Goal: Task Accomplishment & Management: Complete application form

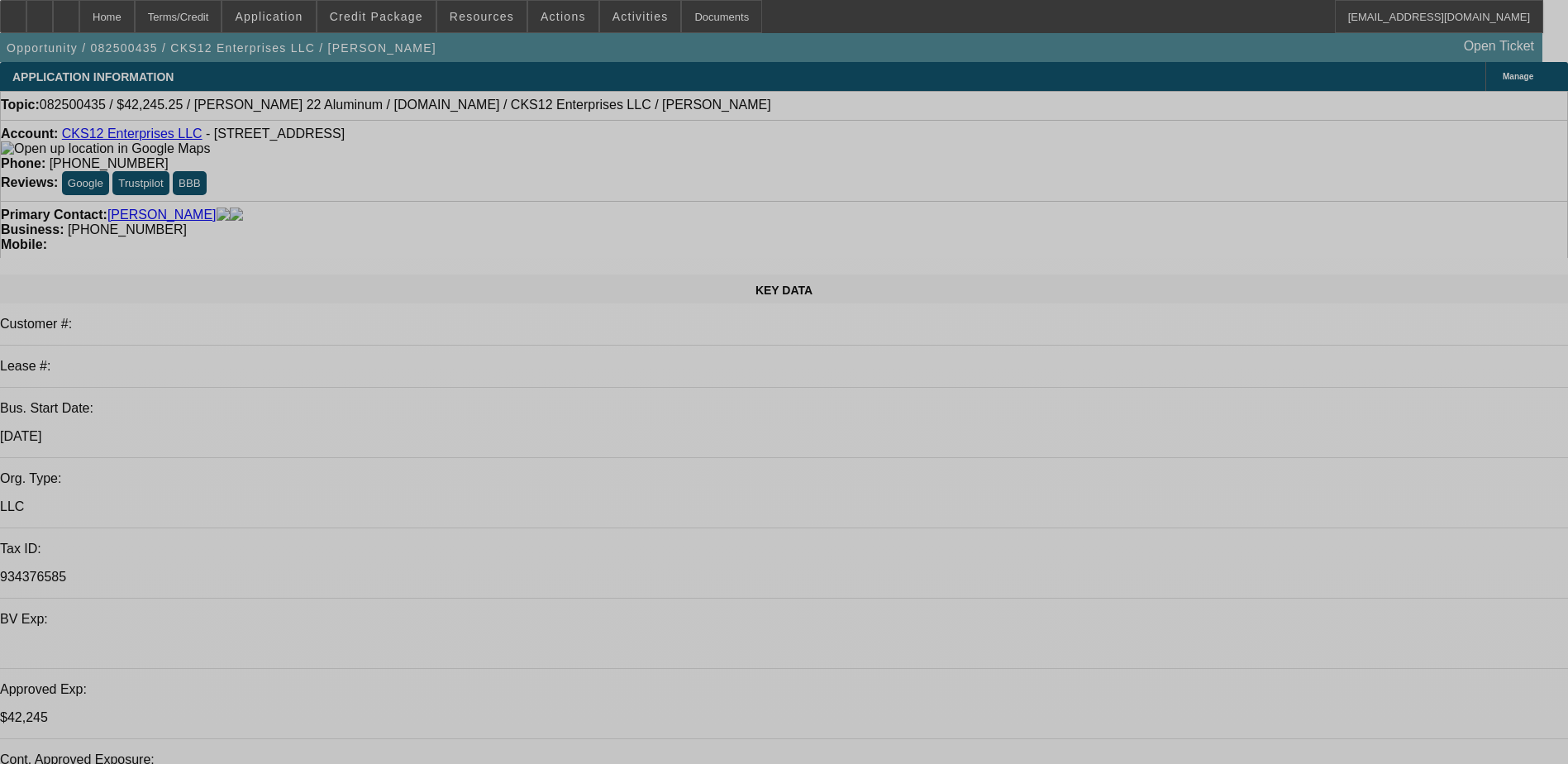
select select "0"
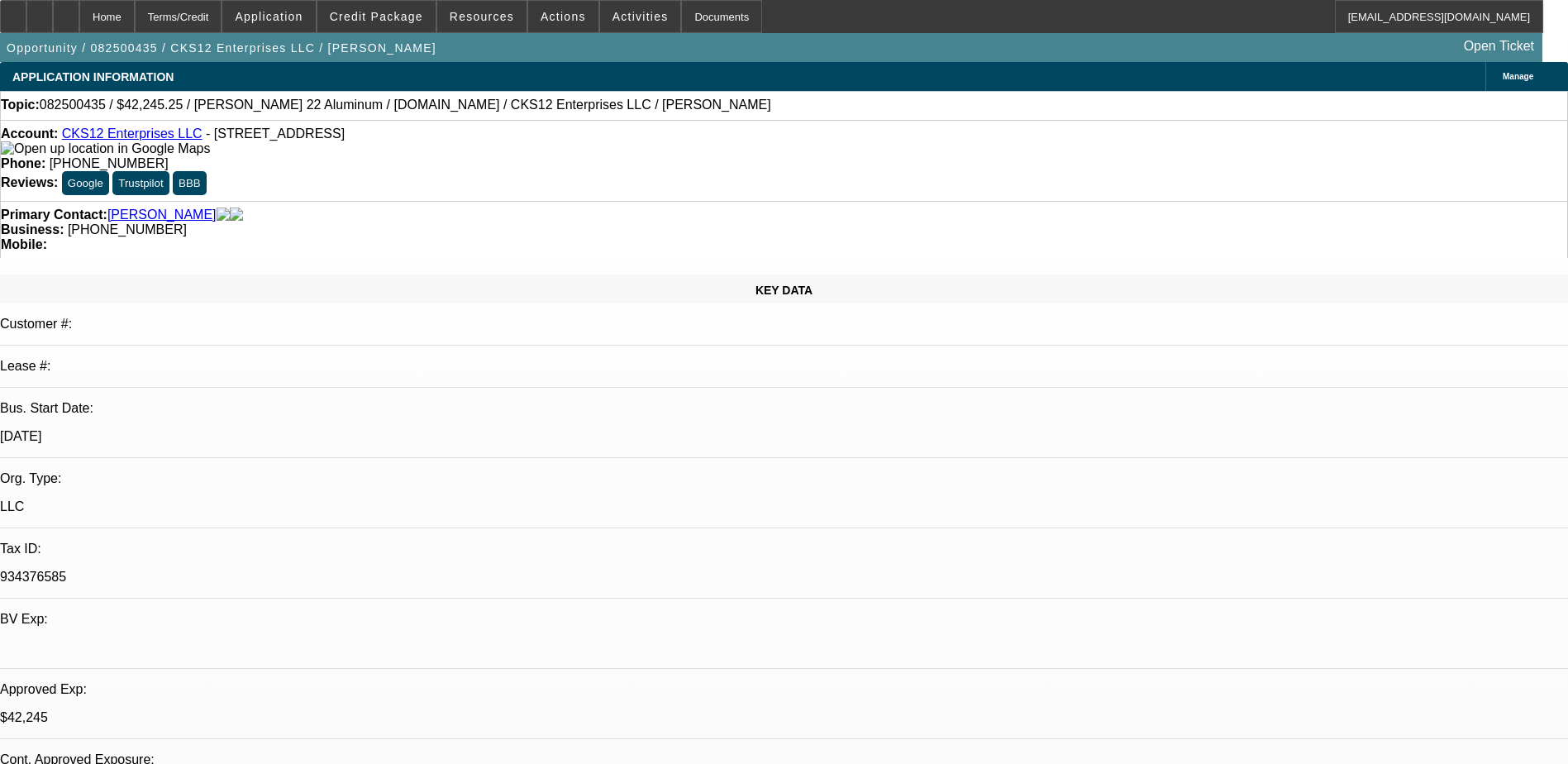
select select "0"
select select "0.1"
select select "0"
select select "2"
select select "0.1"
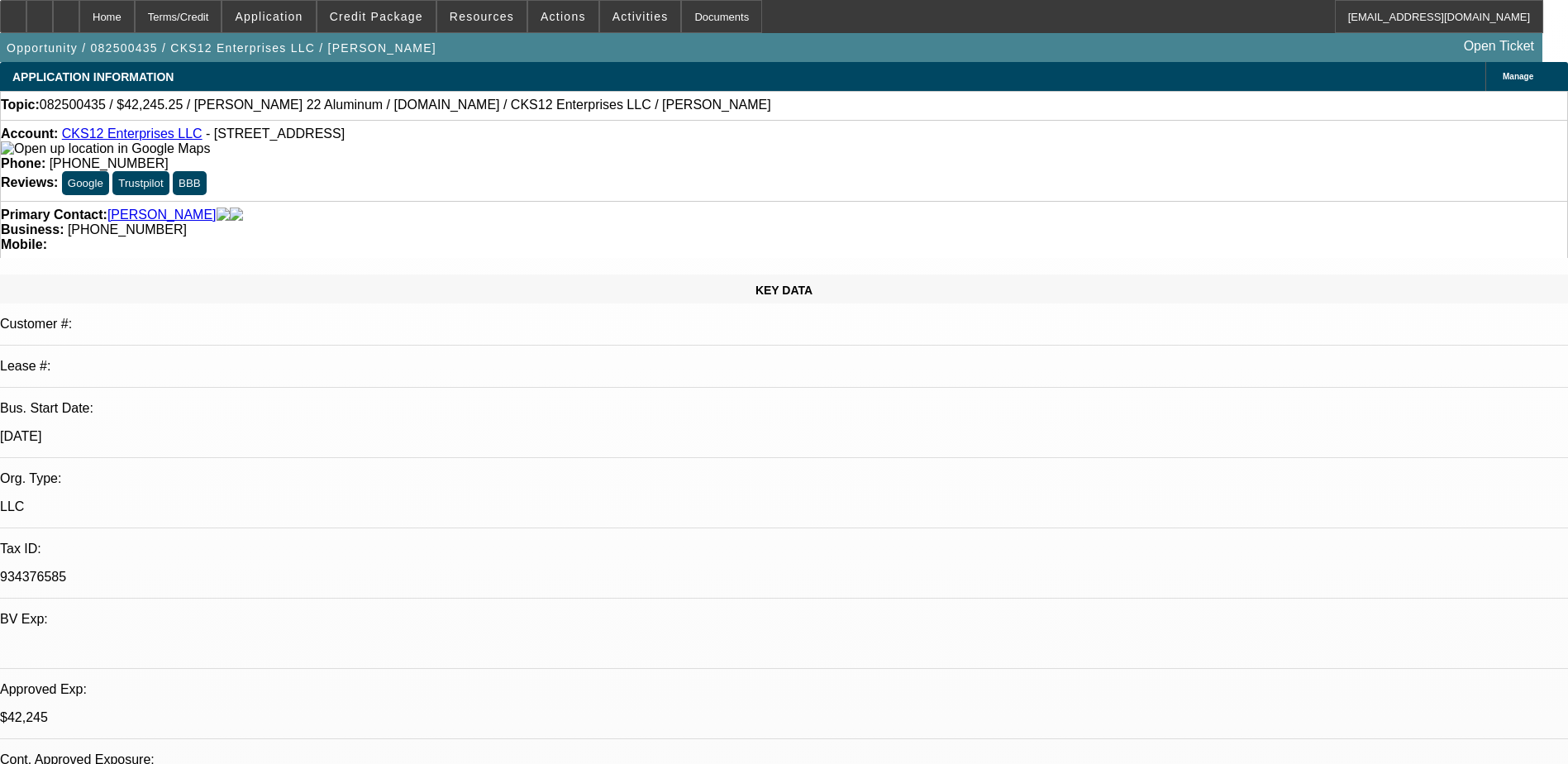
select select "0.1"
select select "0"
select select "0.1"
select select "0"
select select "2"
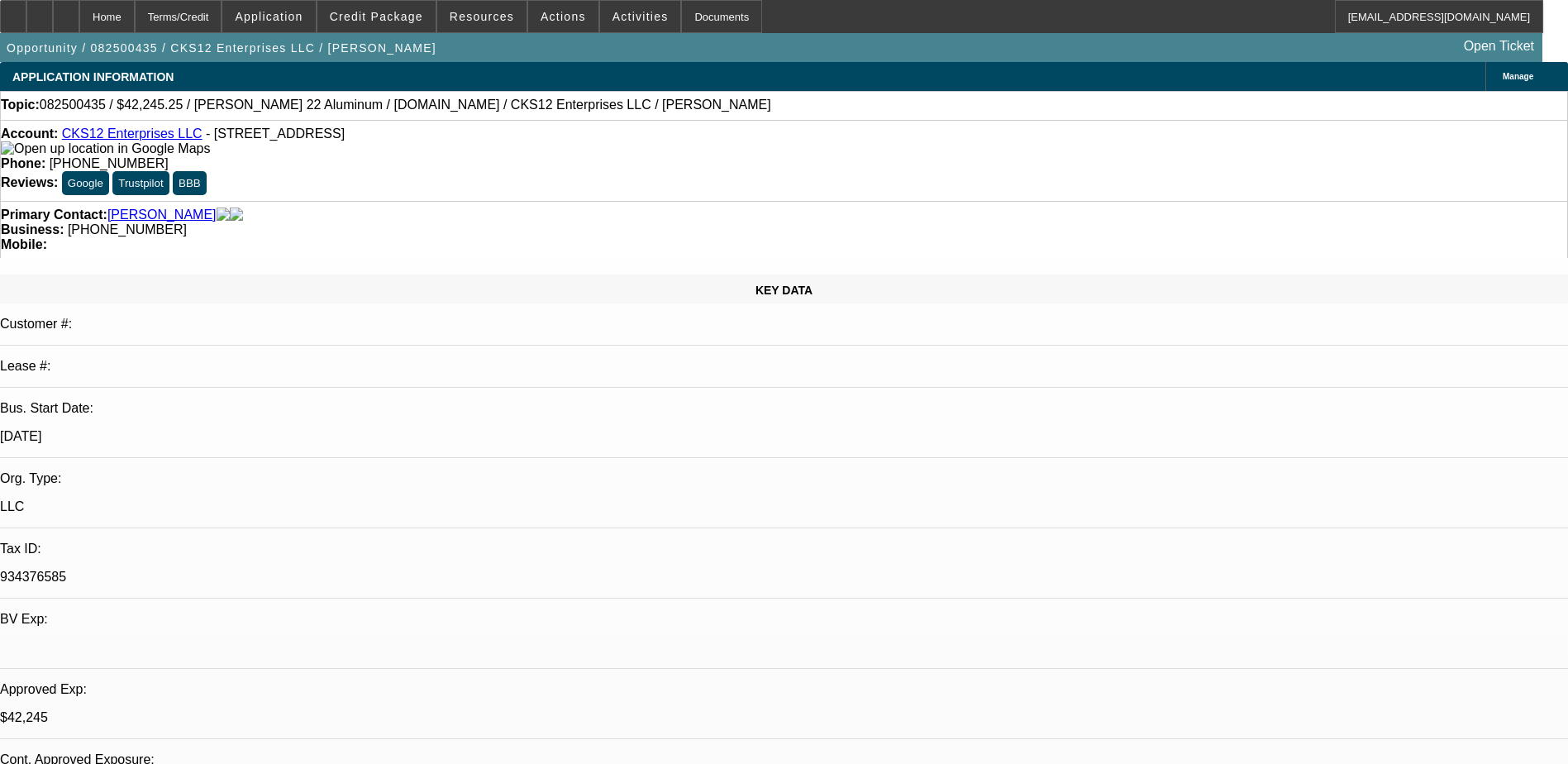
select select "0.1"
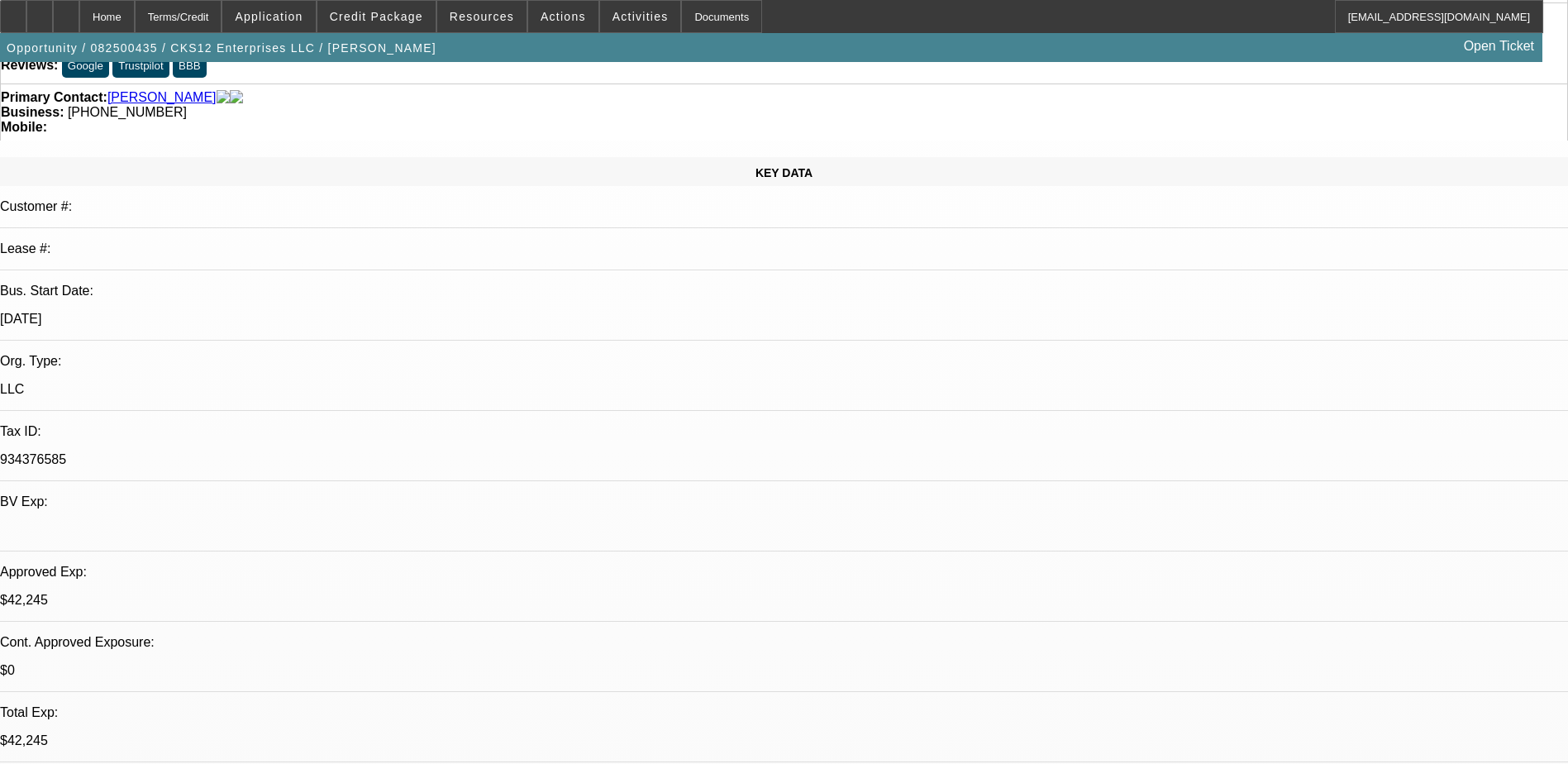
select select "1"
select select "3"
select select "4"
select select "1"
select select "2"
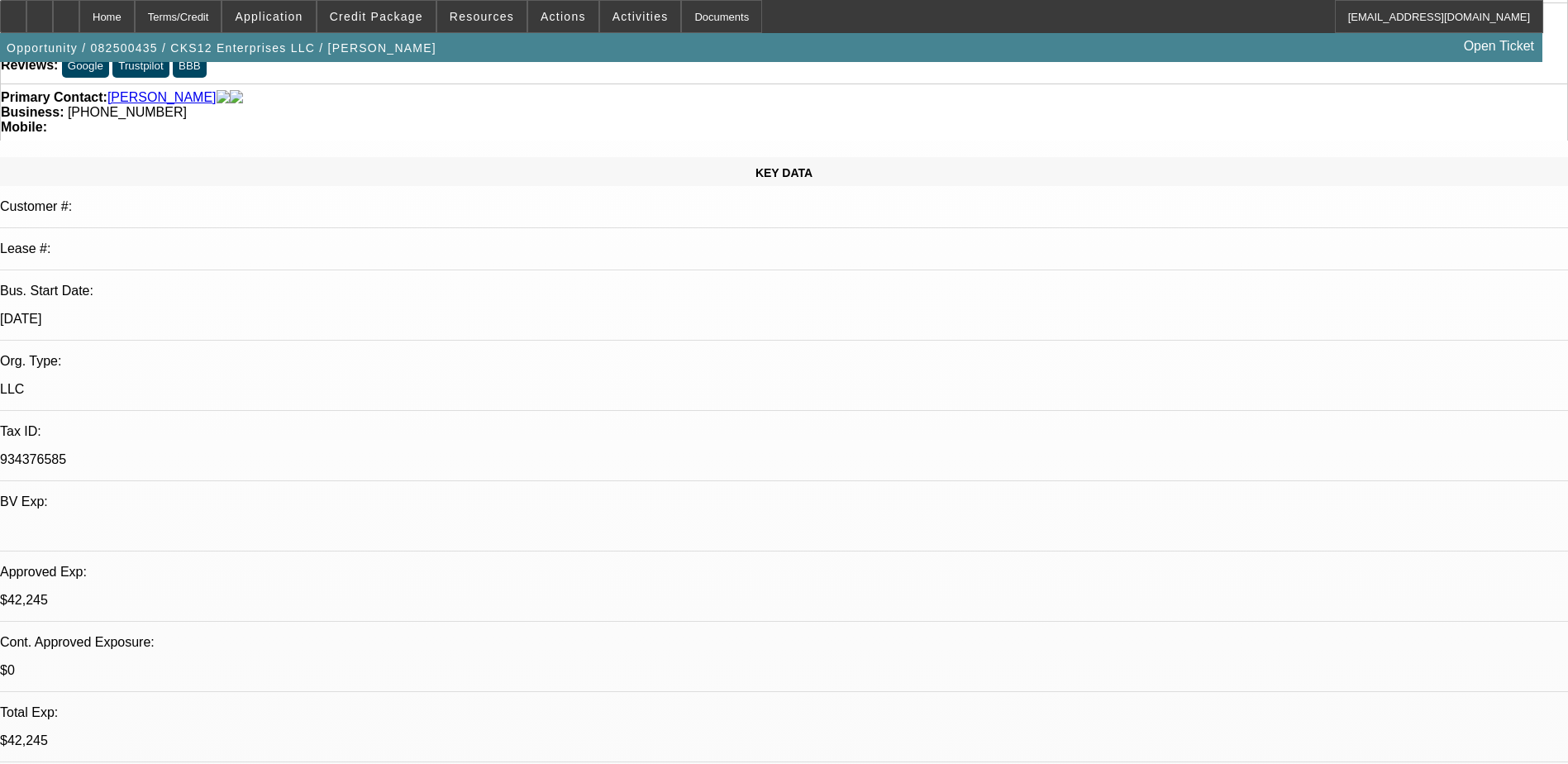
select select "4"
select select "1"
select select "3"
select select "4"
select select "1"
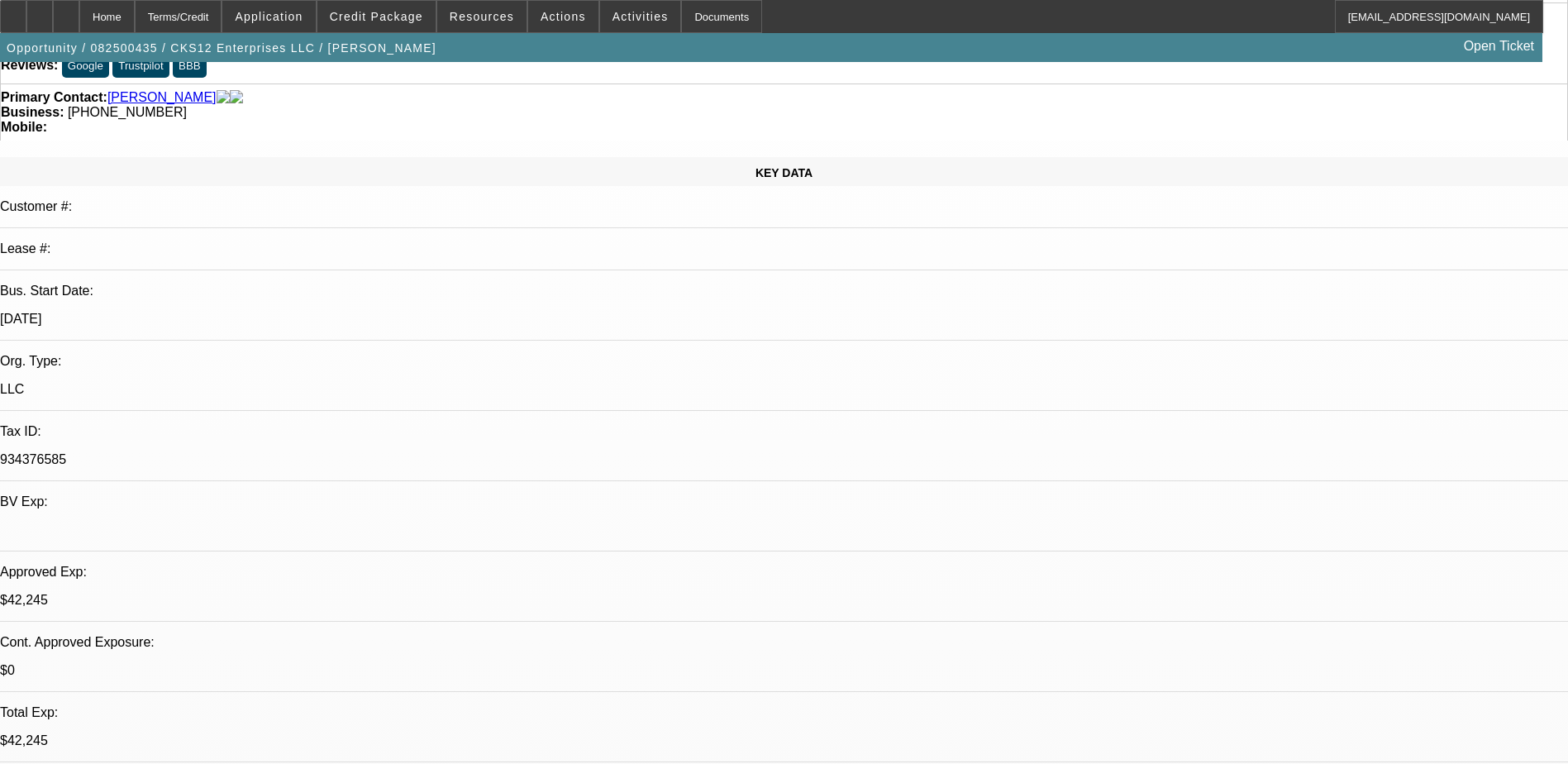
select select "2"
select select "4"
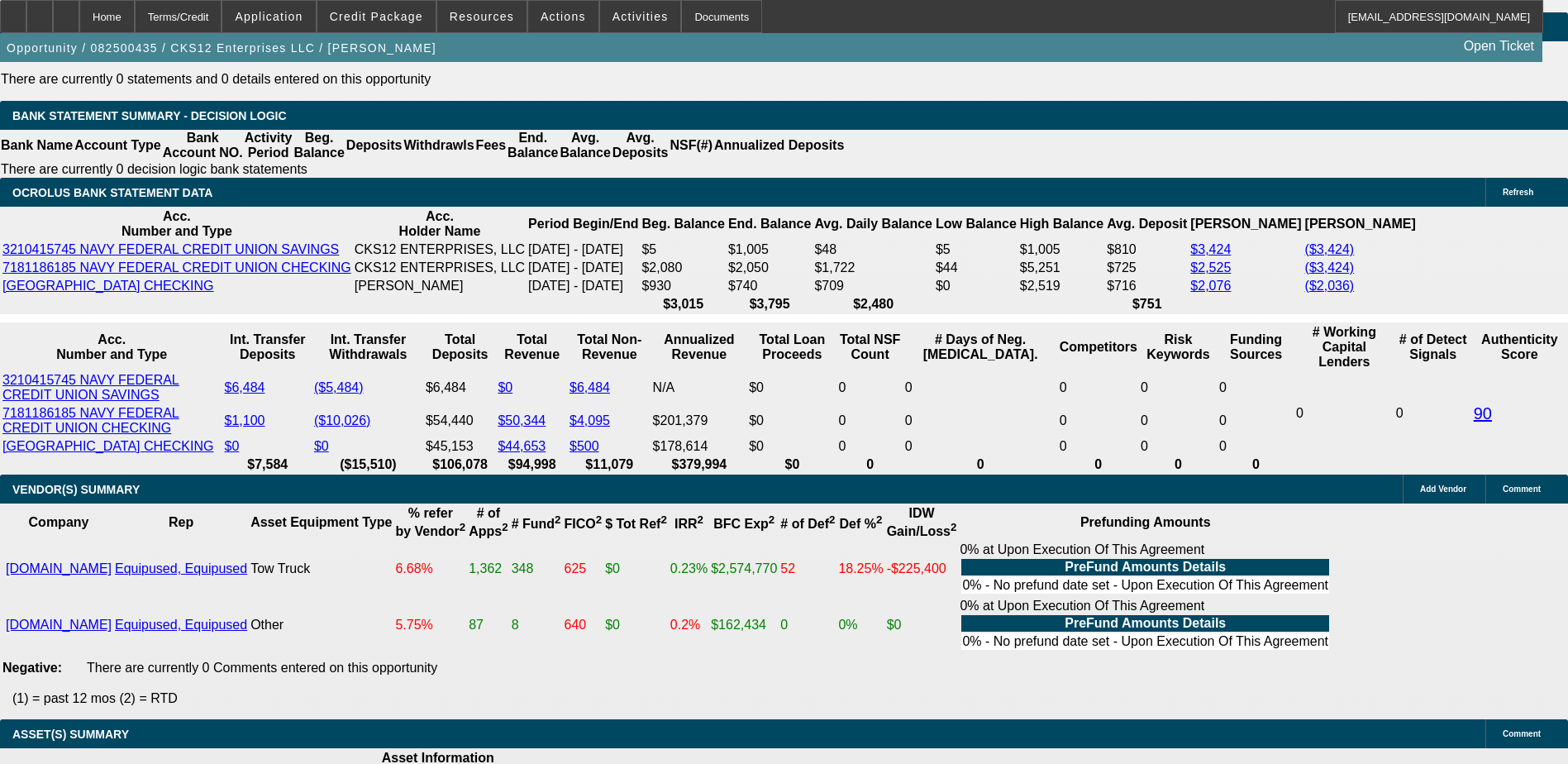
scroll to position [2893, 0]
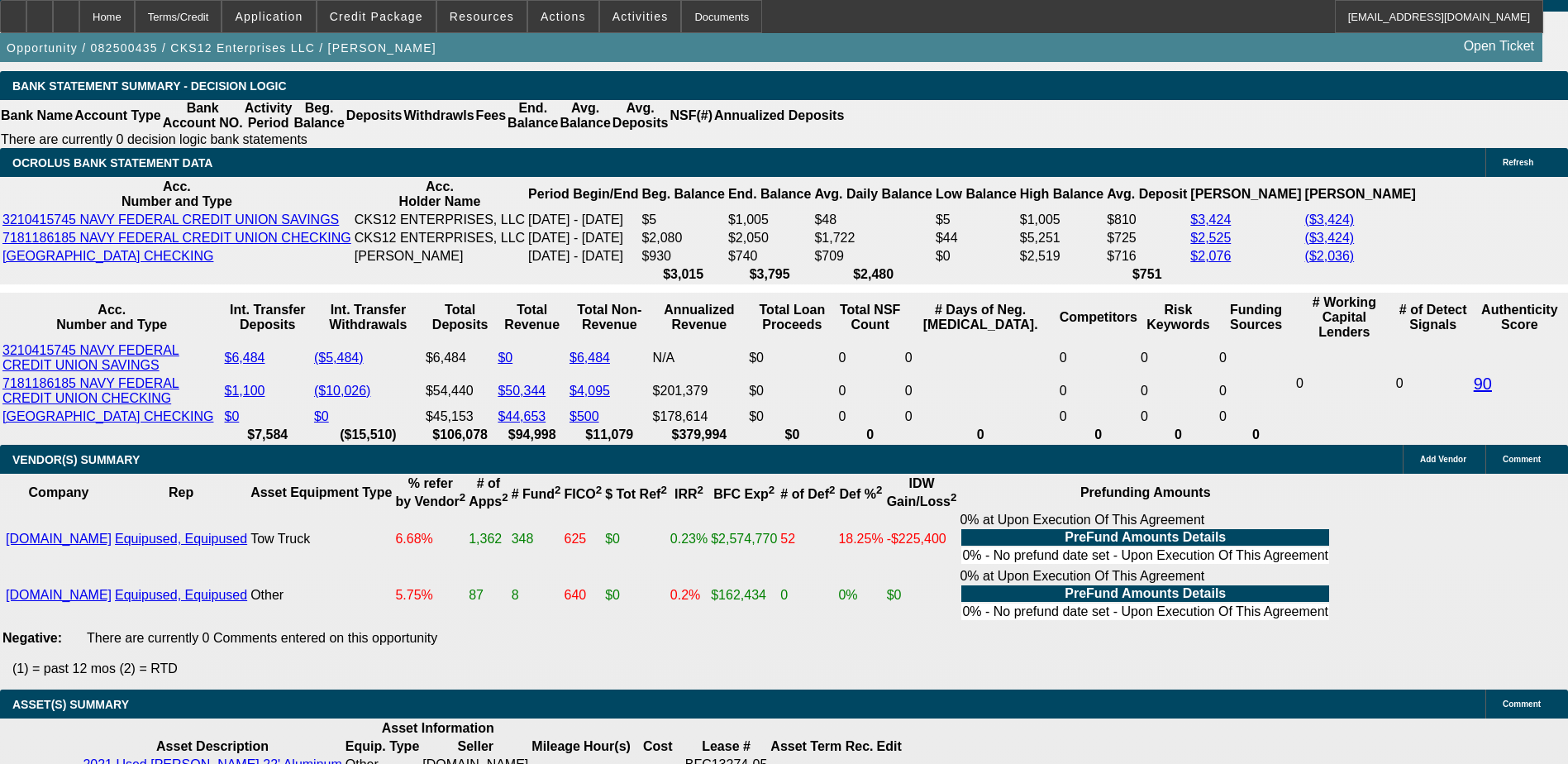
type input "$10,500.00"
type input "UNKNOWN"
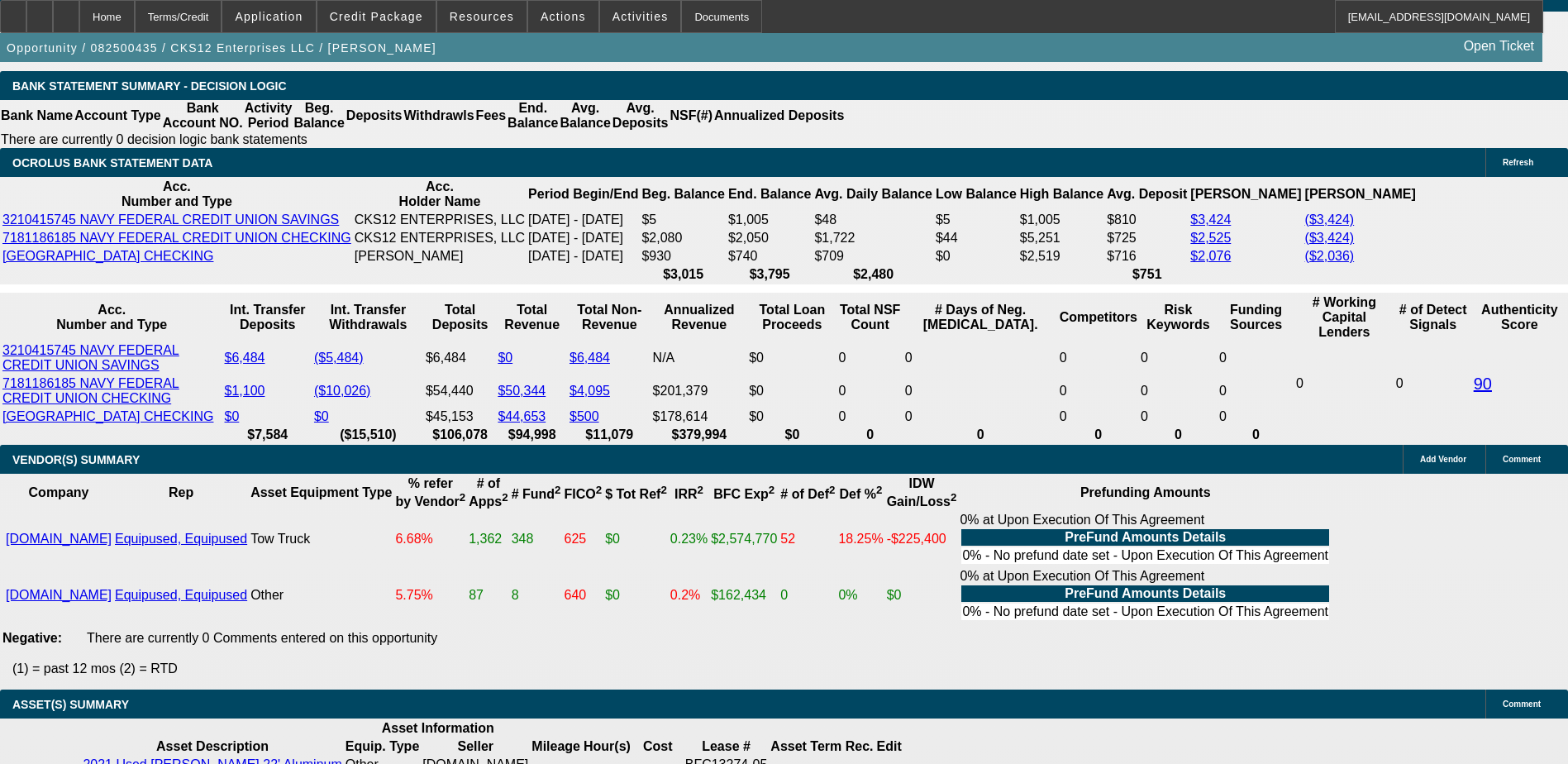
type input "$3,267.14"
type input "$1,633.57"
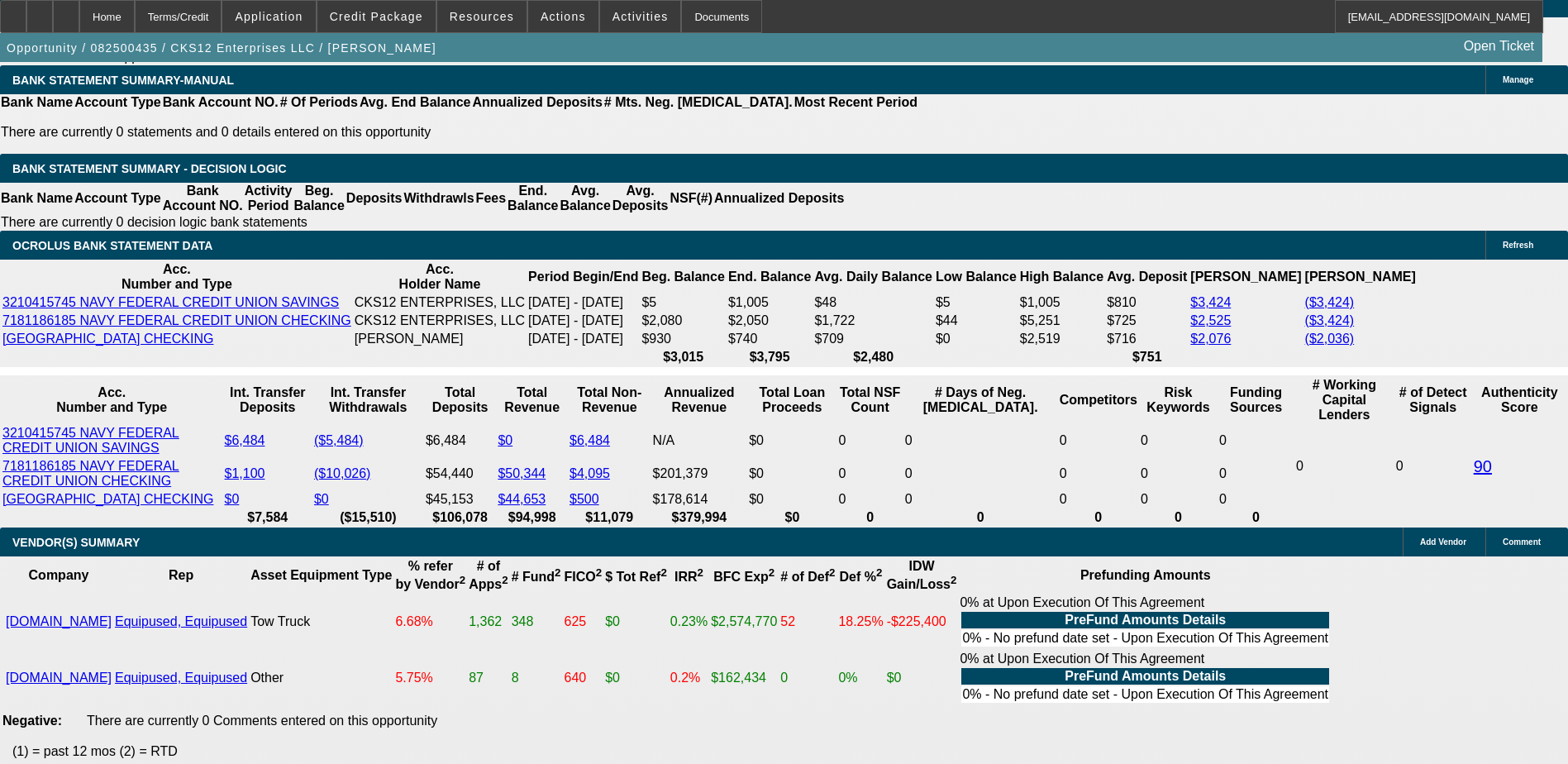
scroll to position [2727, 0]
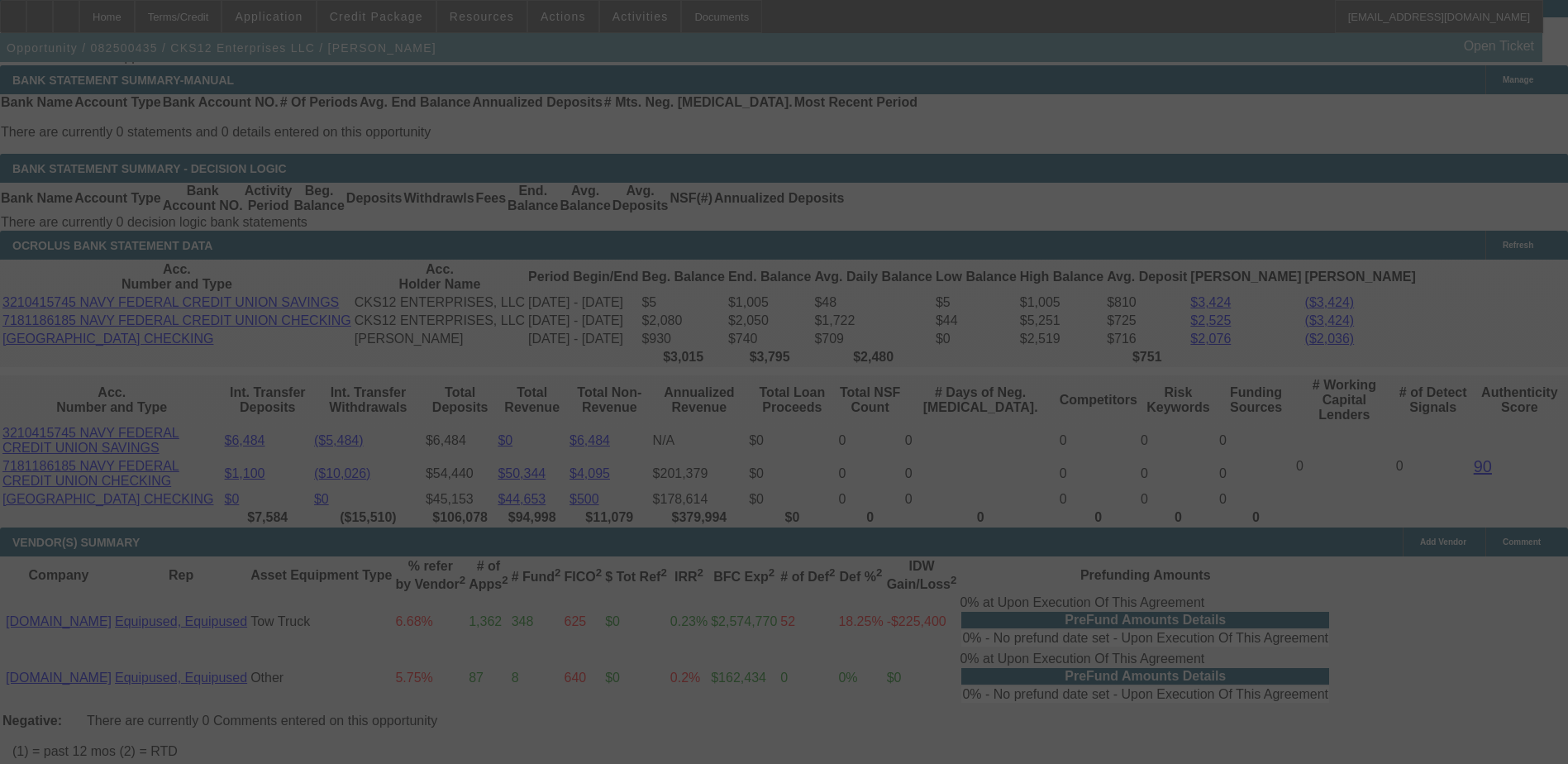
scroll to position [2893, 0]
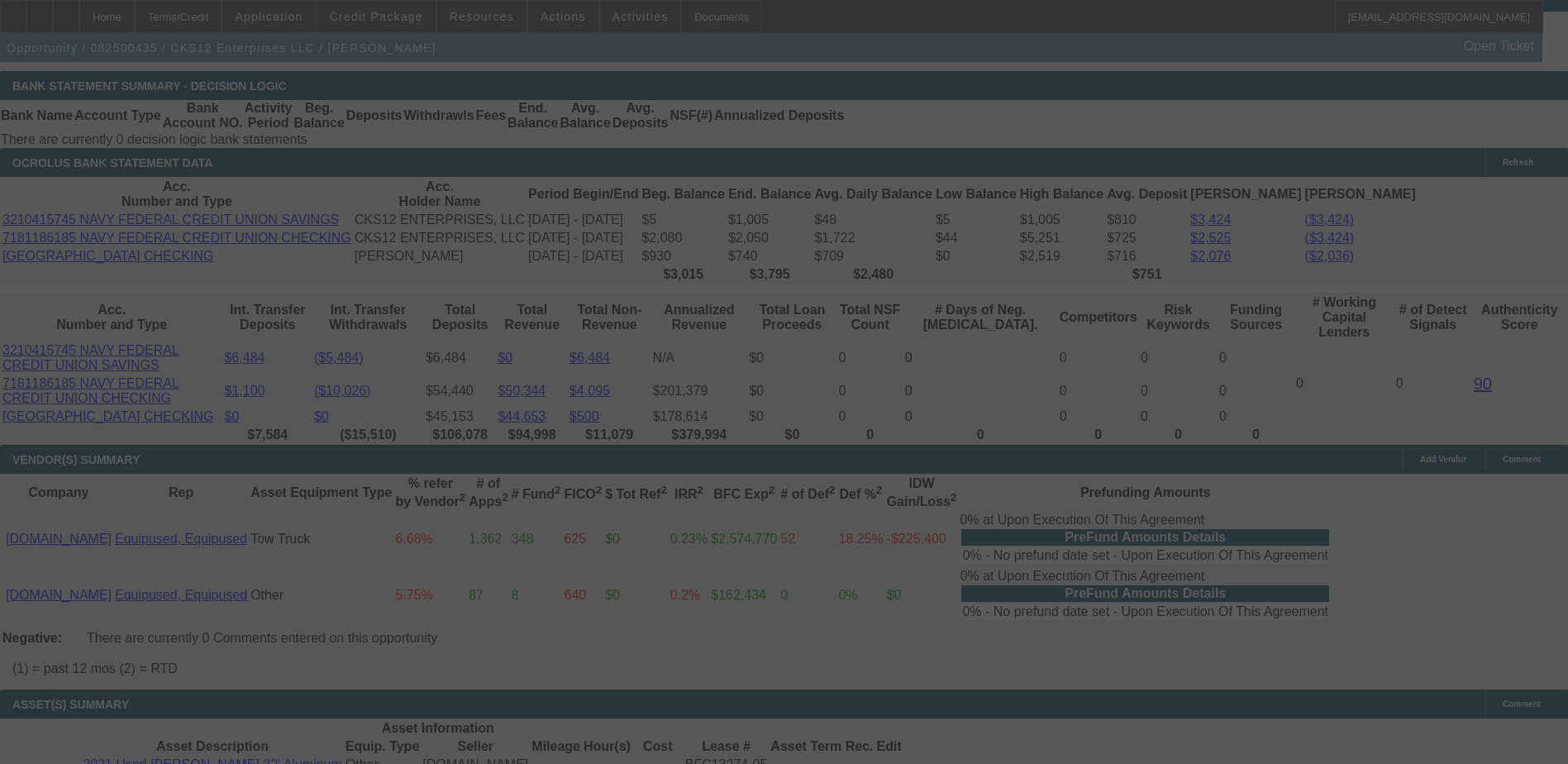
select select "0"
select select "2"
select select "0.1"
select select "4"
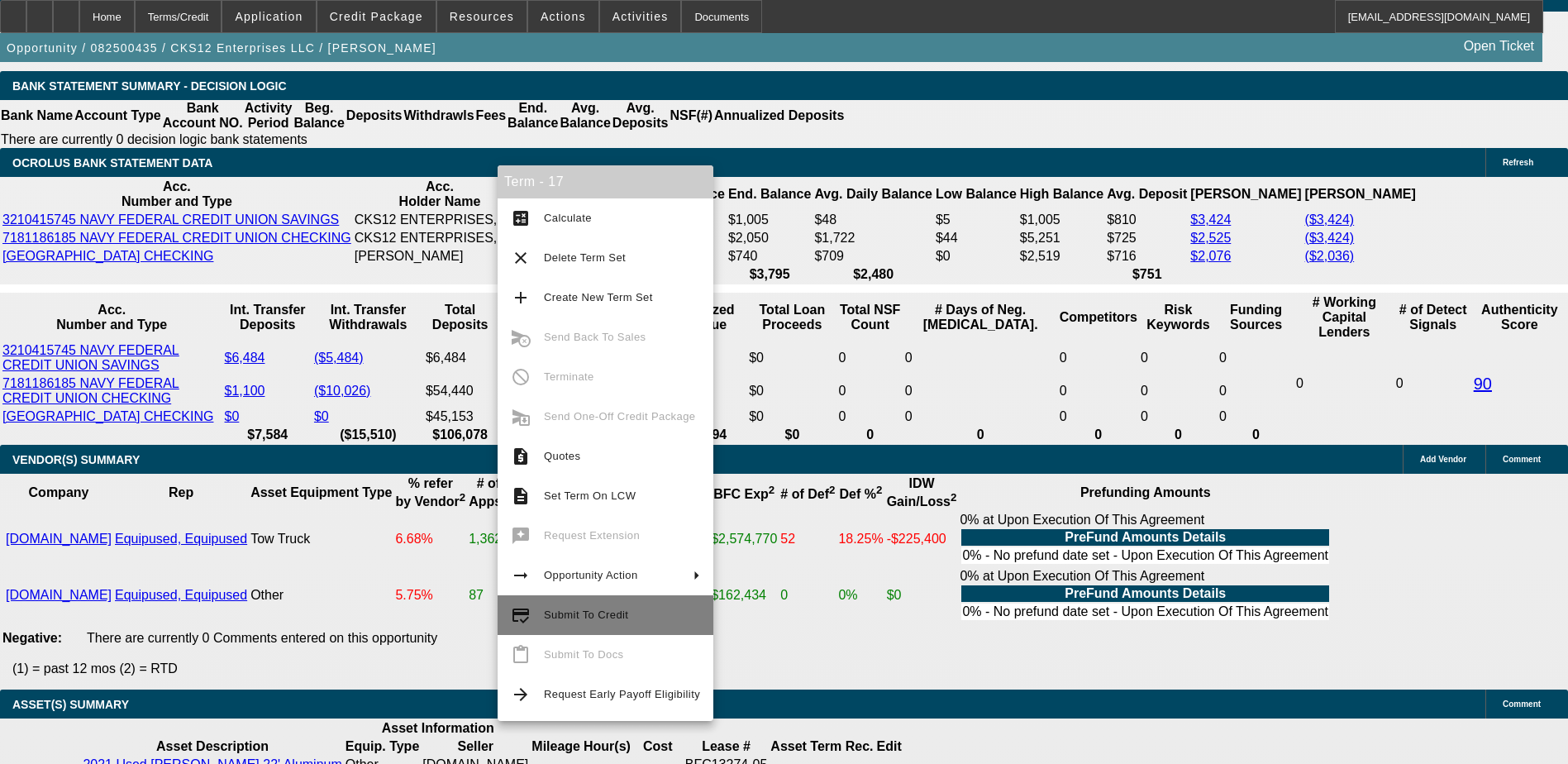
click at [590, 608] on span "Submit To Credit" at bounding box center [622, 614] width 156 height 20
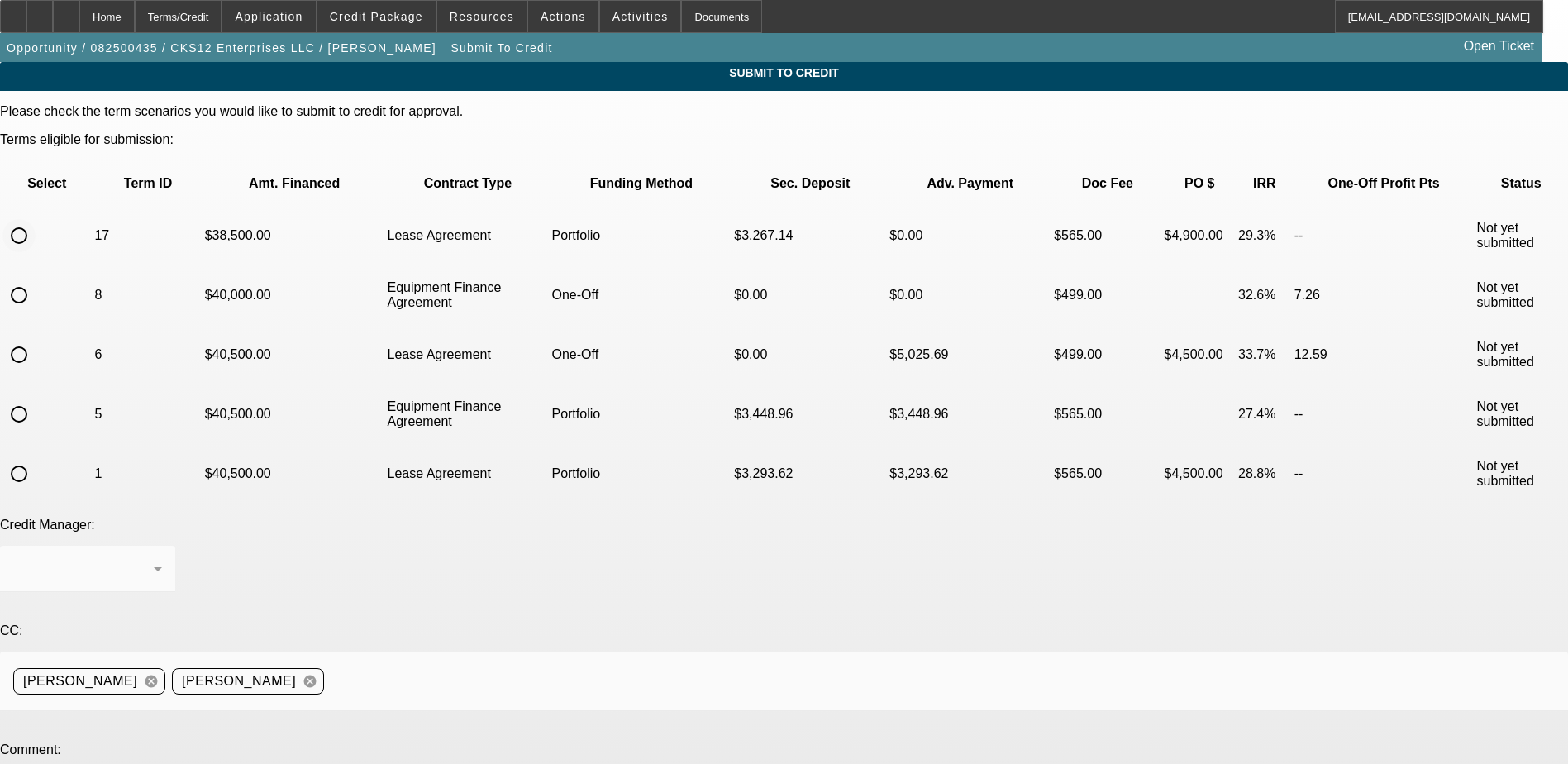
click at [36, 219] on input "radio" at bounding box center [19, 235] width 33 height 33
radio input "true"
click at [167, 558] on icon at bounding box center [157, 568] width 20 height 20
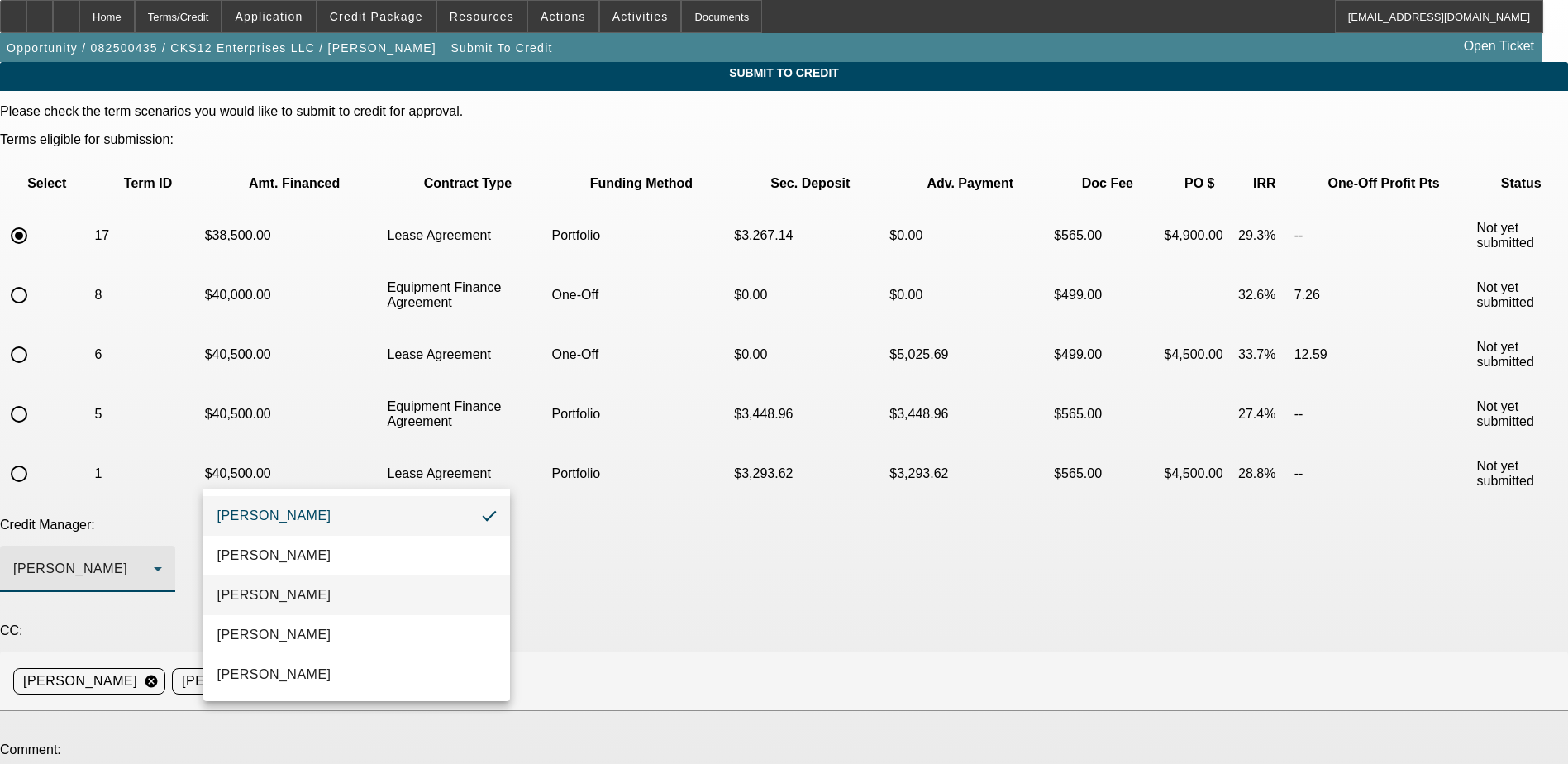
click at [256, 601] on span "Arida, Michael" at bounding box center [274, 595] width 114 height 20
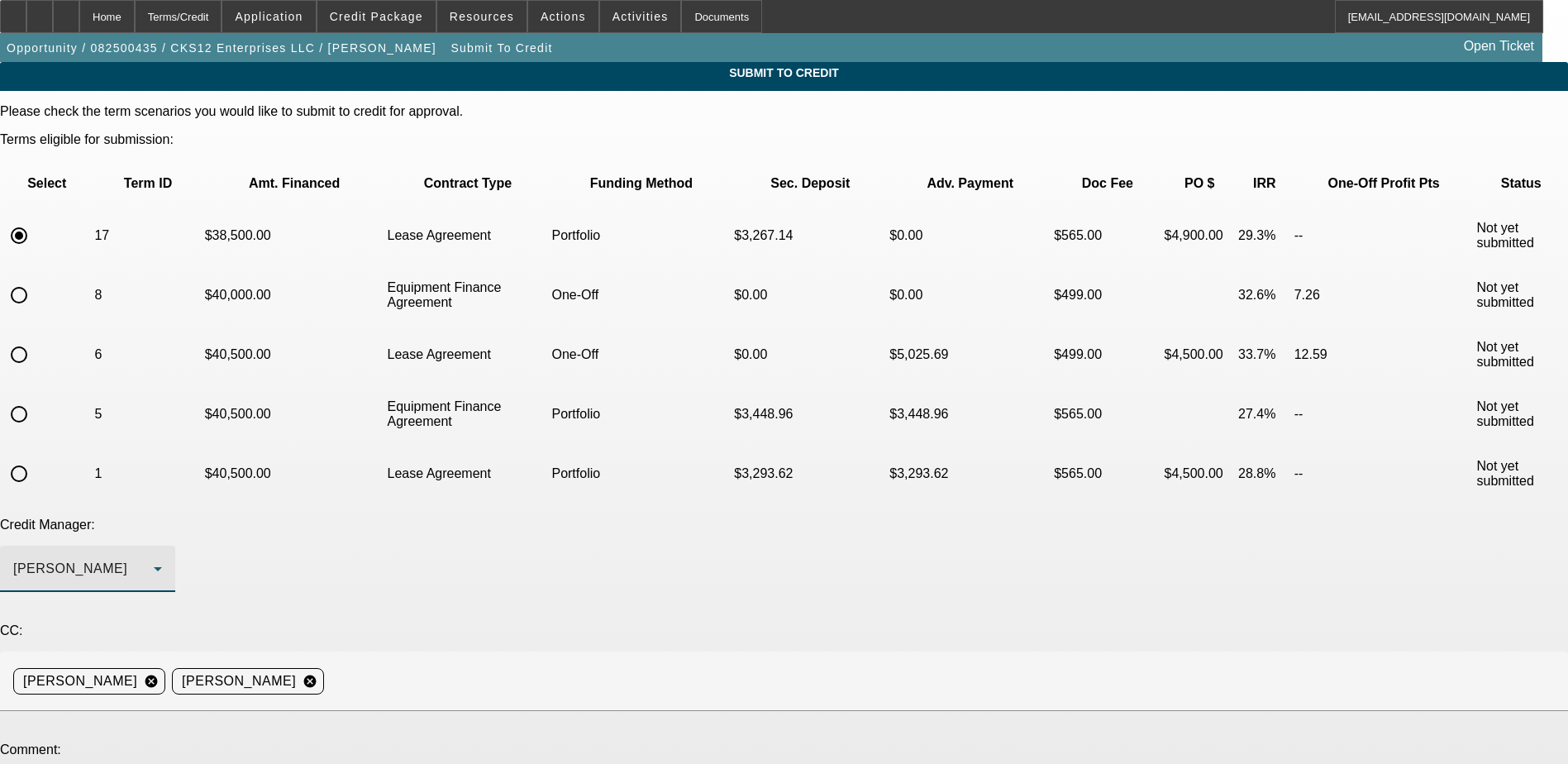
type textarea "Hey Michael"
click at [135, 10] on div "Home" at bounding box center [106, 16] width 55 height 33
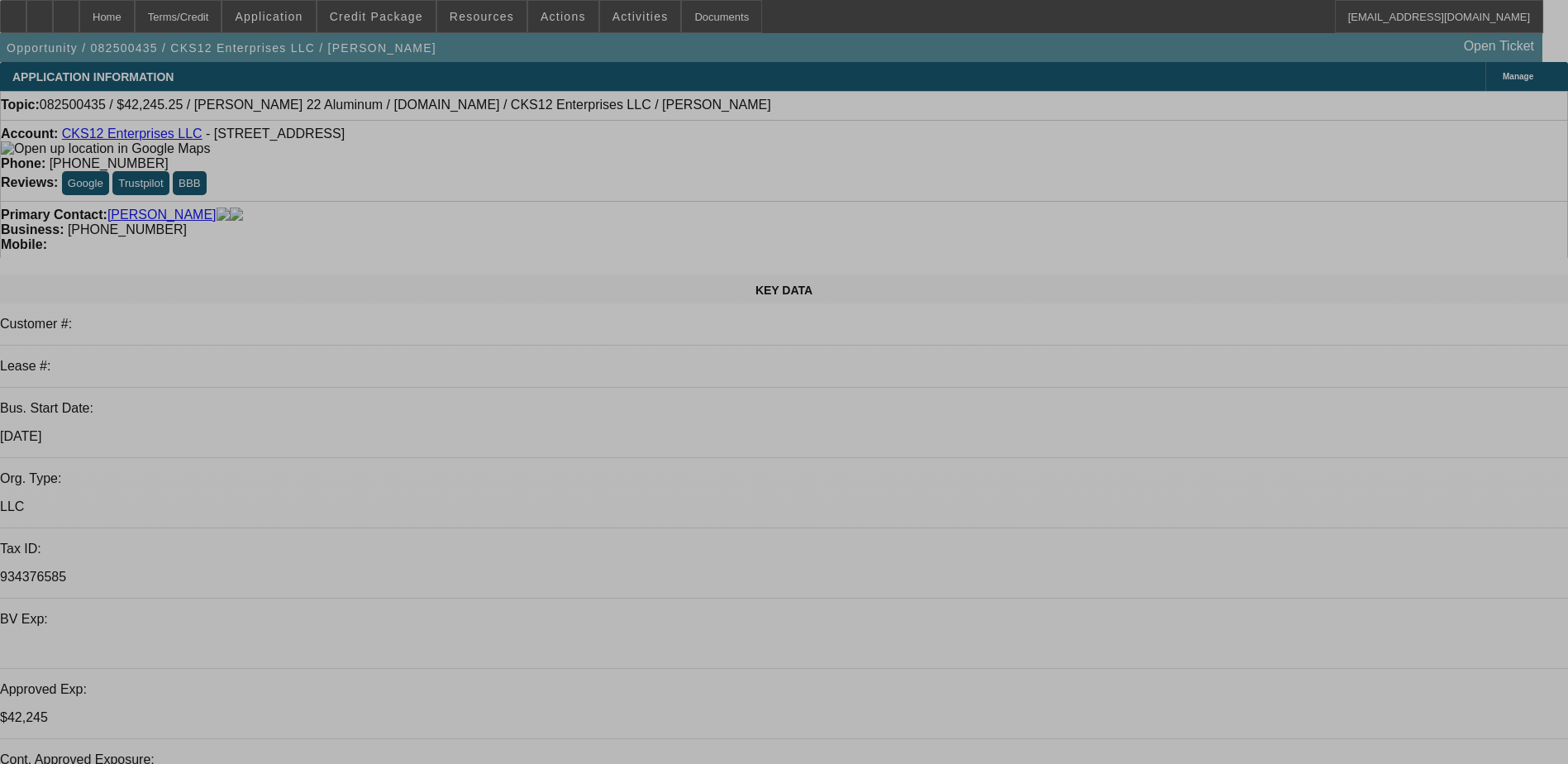
select select "0"
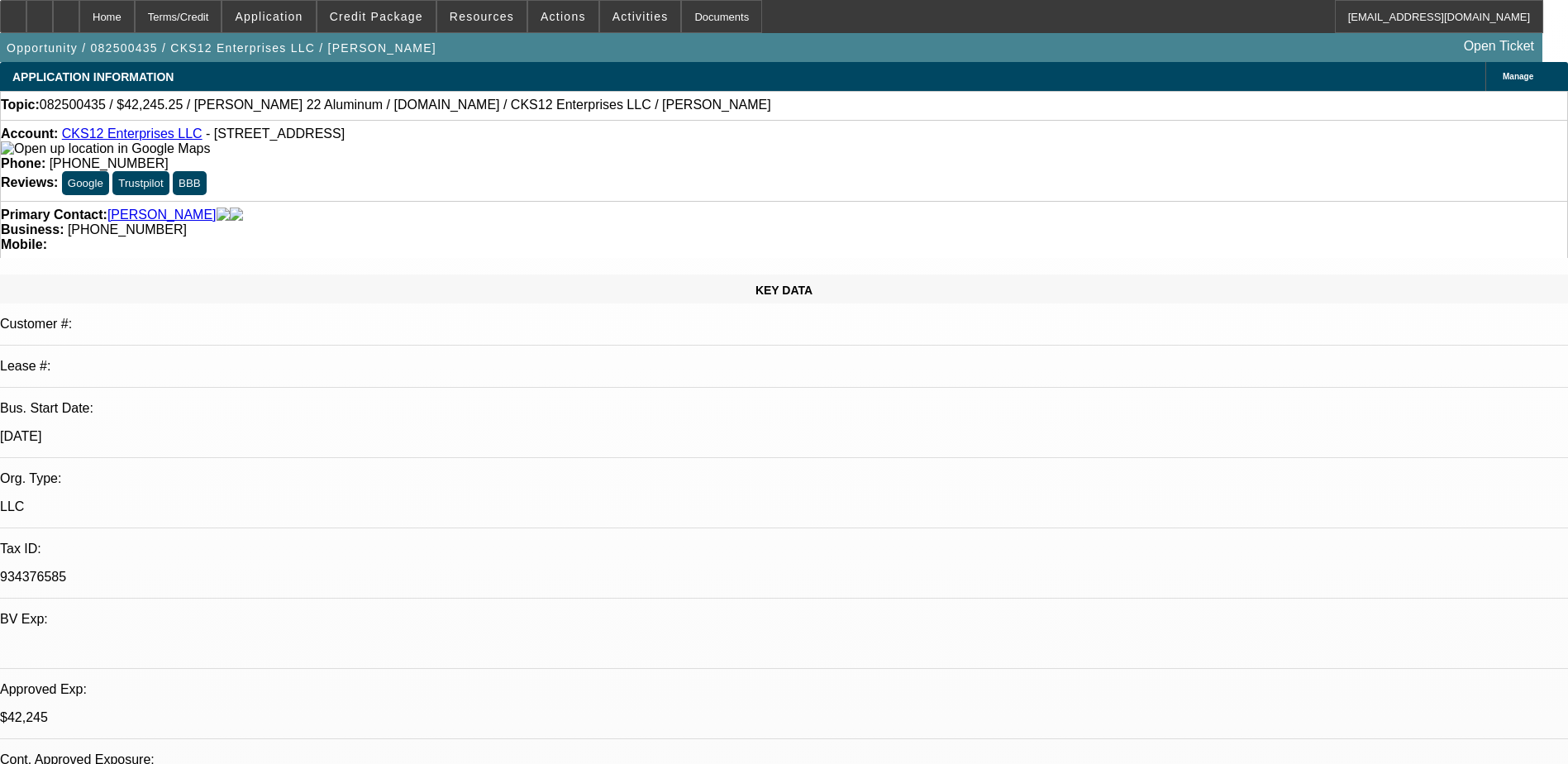
select select "0"
select select "3"
select select "0.1"
select select "4"
select select "0"
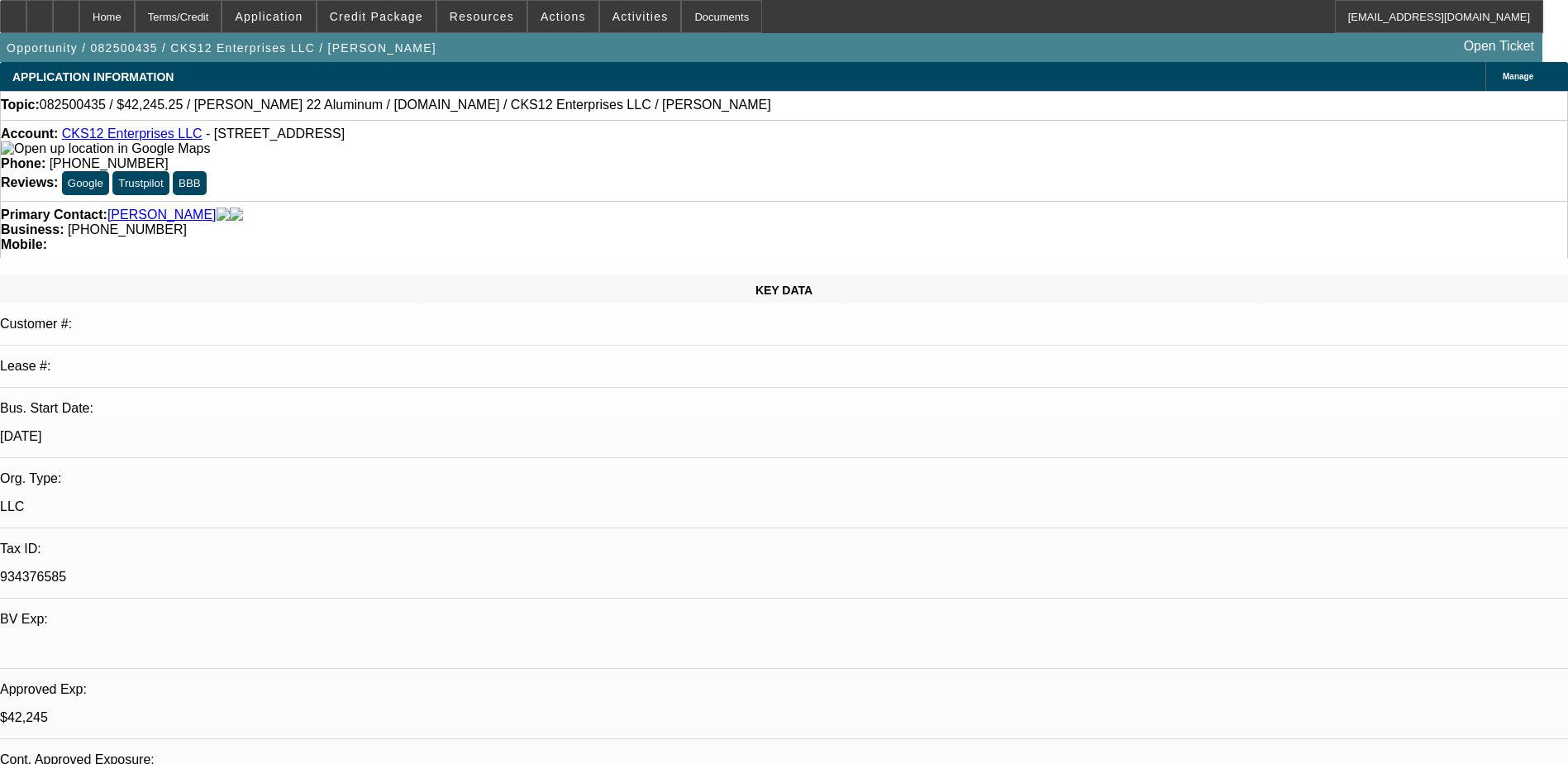
select select "2"
select select "0.1"
select select "4"
select select "0.1"
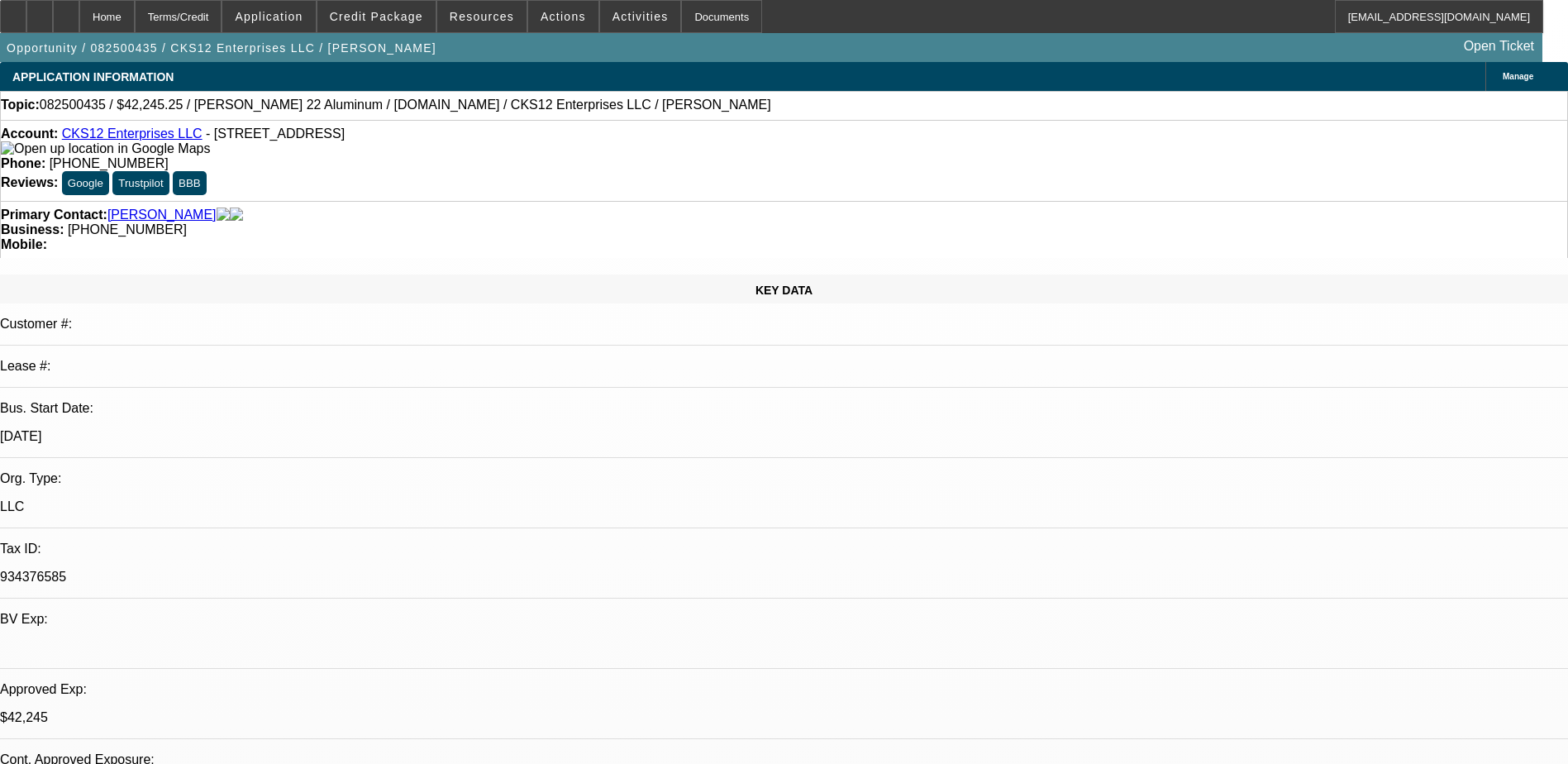
select select "0"
select select "3"
select select "0.1"
select select "4"
select select "0"
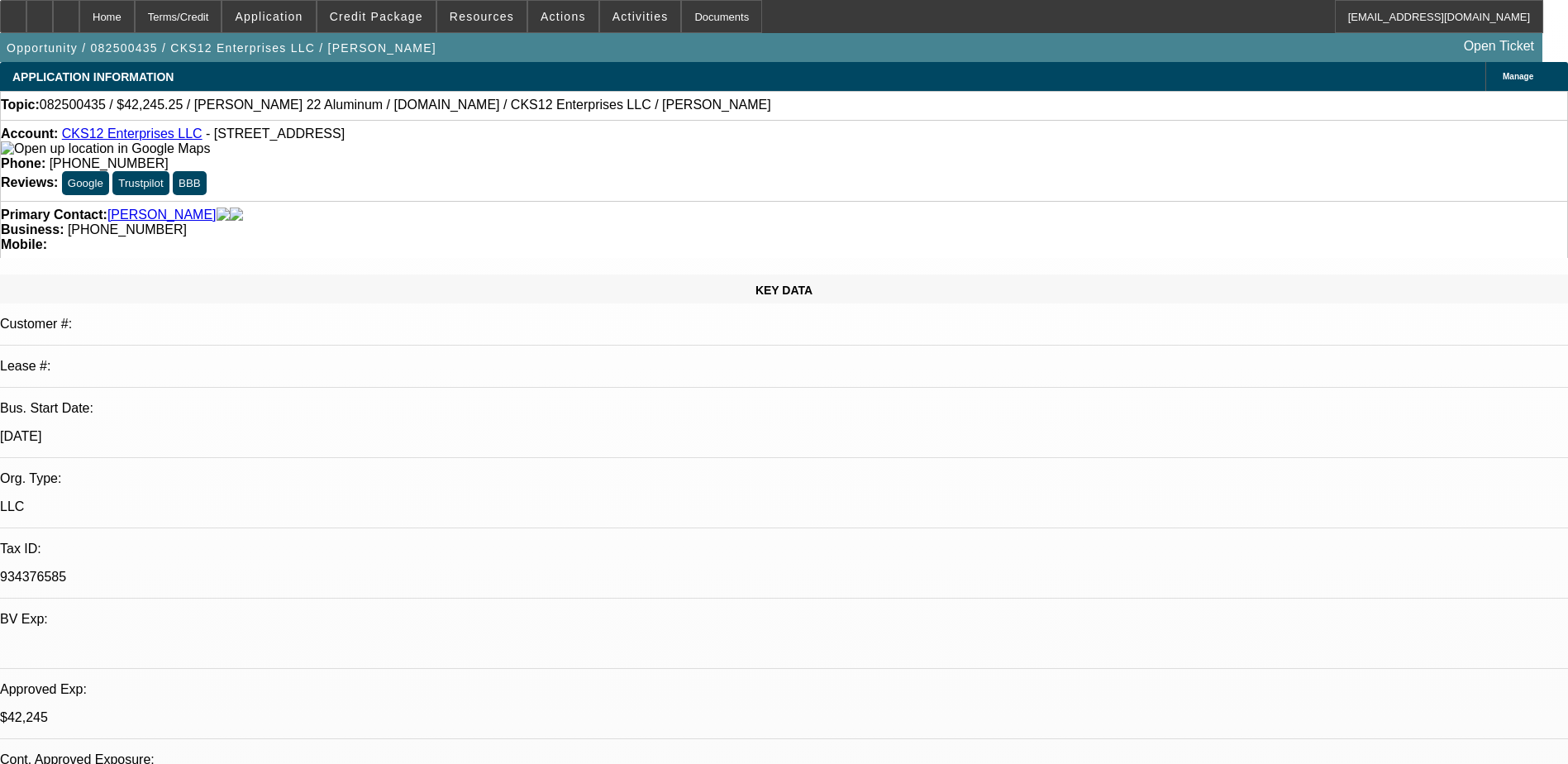
select select "2"
select select "0.1"
select select "4"
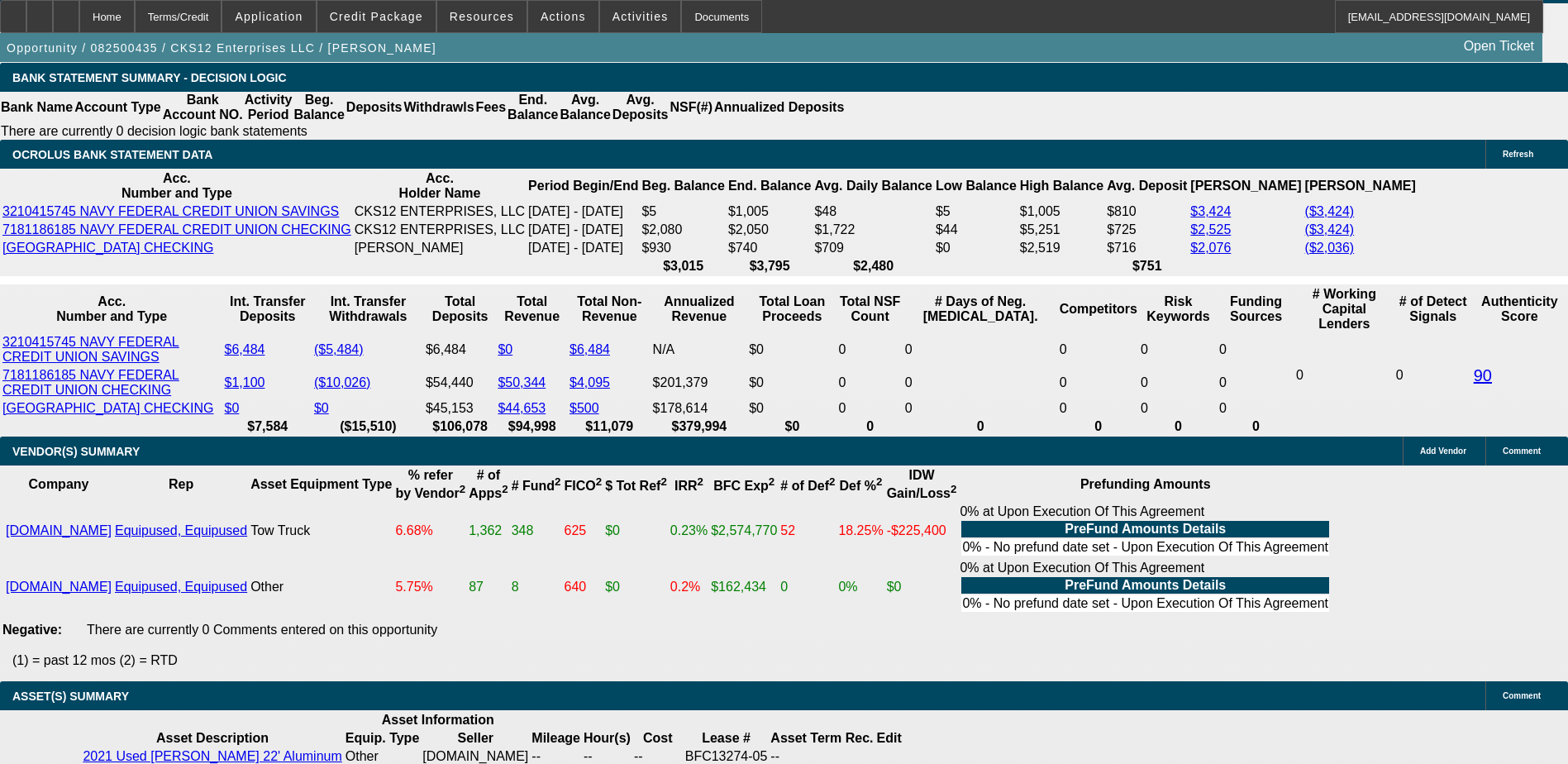
scroll to position [2810, 0]
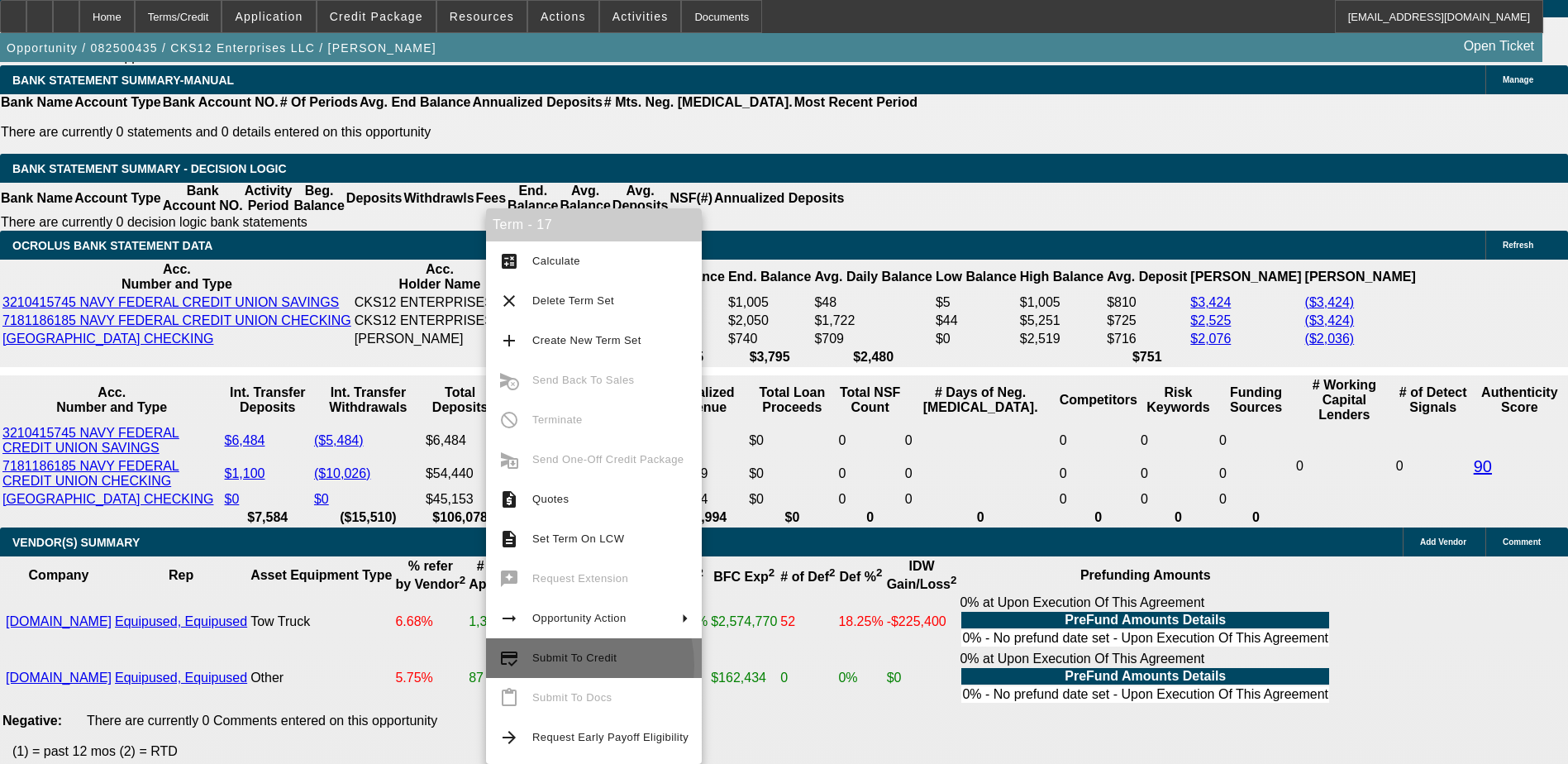
click at [564, 665] on span "Submit To Credit" at bounding box center [610, 657] width 156 height 20
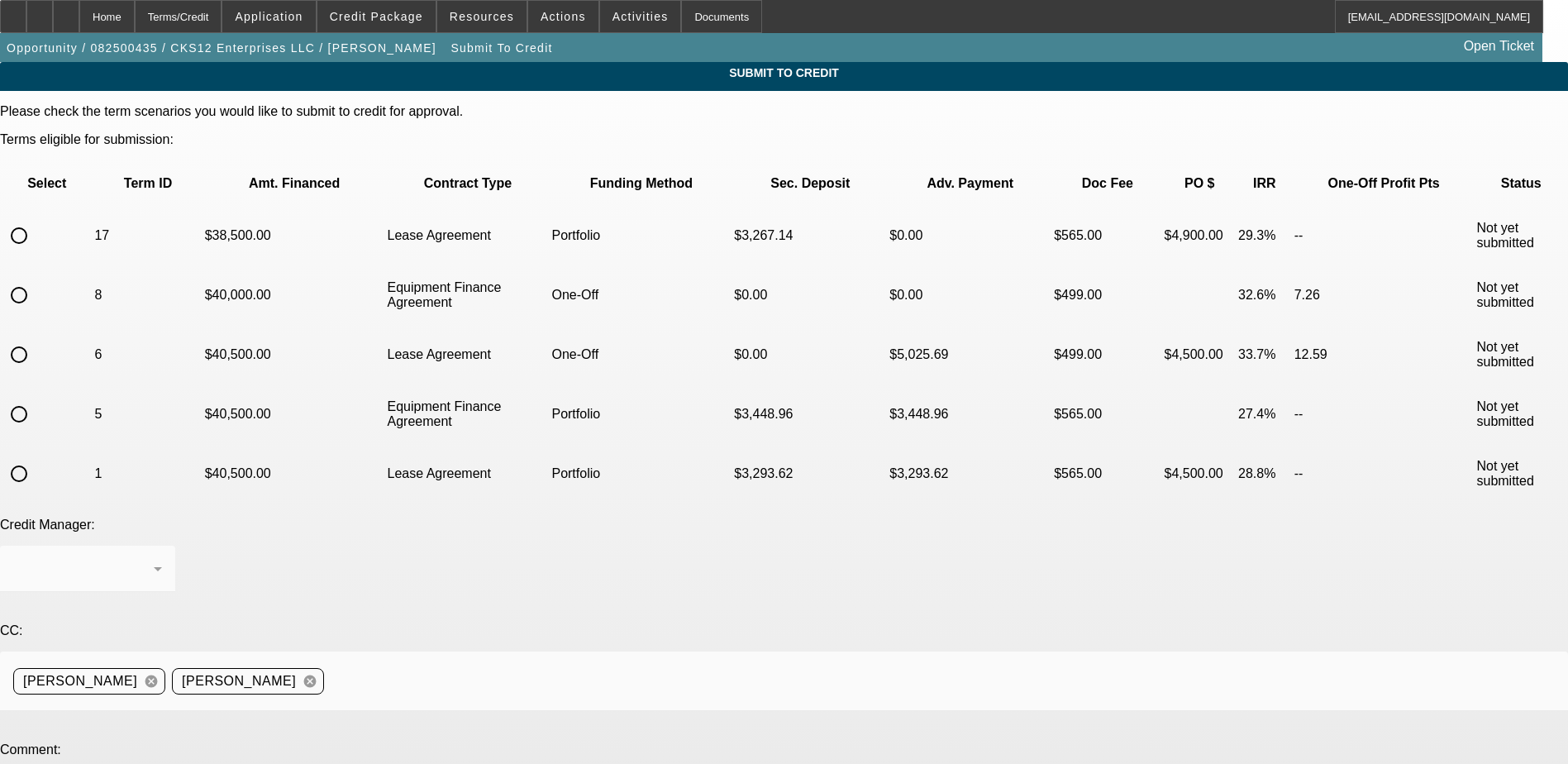
click at [36, 219] on input "radio" at bounding box center [19, 235] width 33 height 33
radio input "true"
click at [162, 546] on div "Arida, George" at bounding box center [88, 569] width 149 height 46
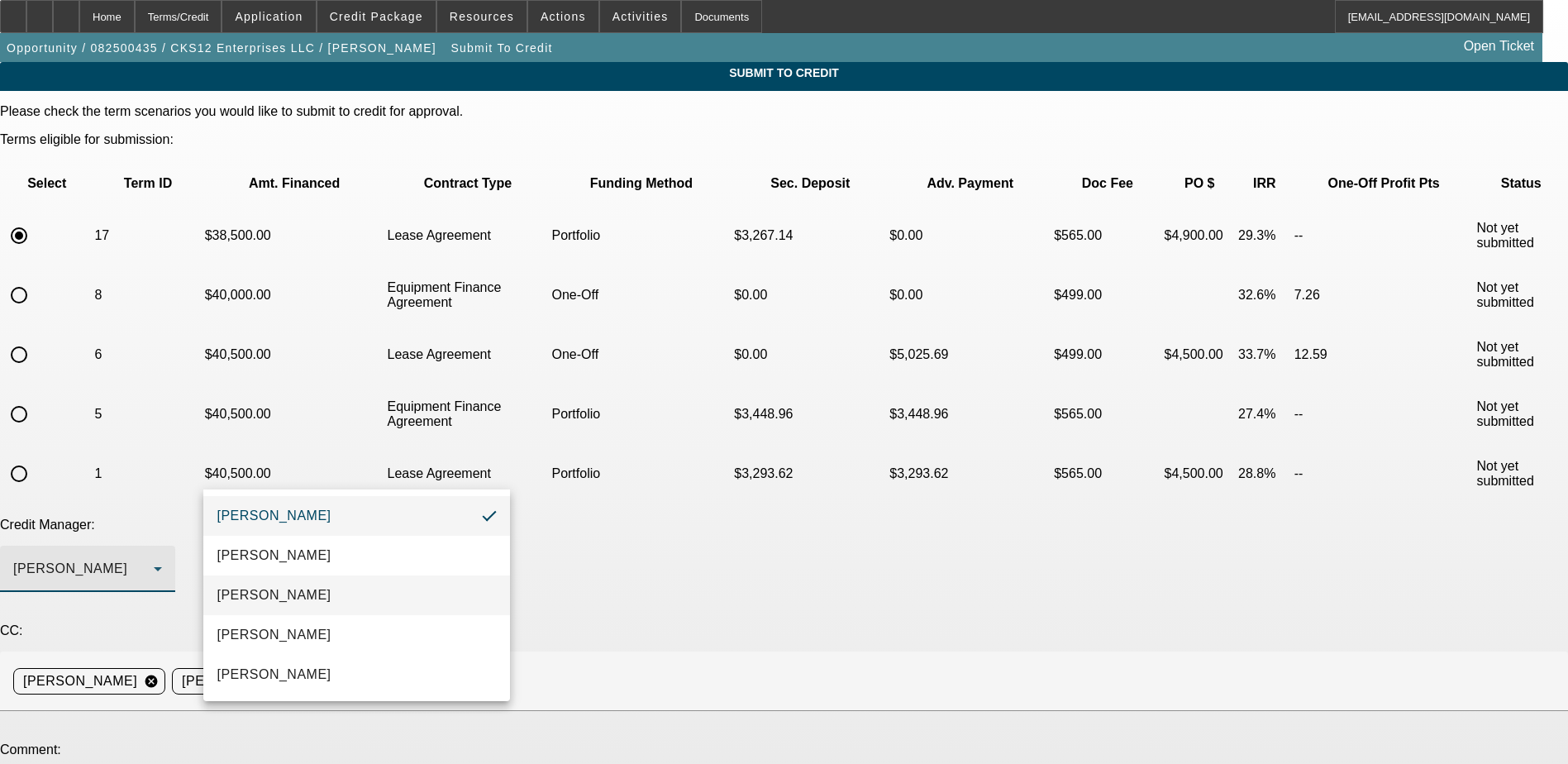
click at [273, 595] on span "Arida, Michael" at bounding box center [274, 595] width 114 height 20
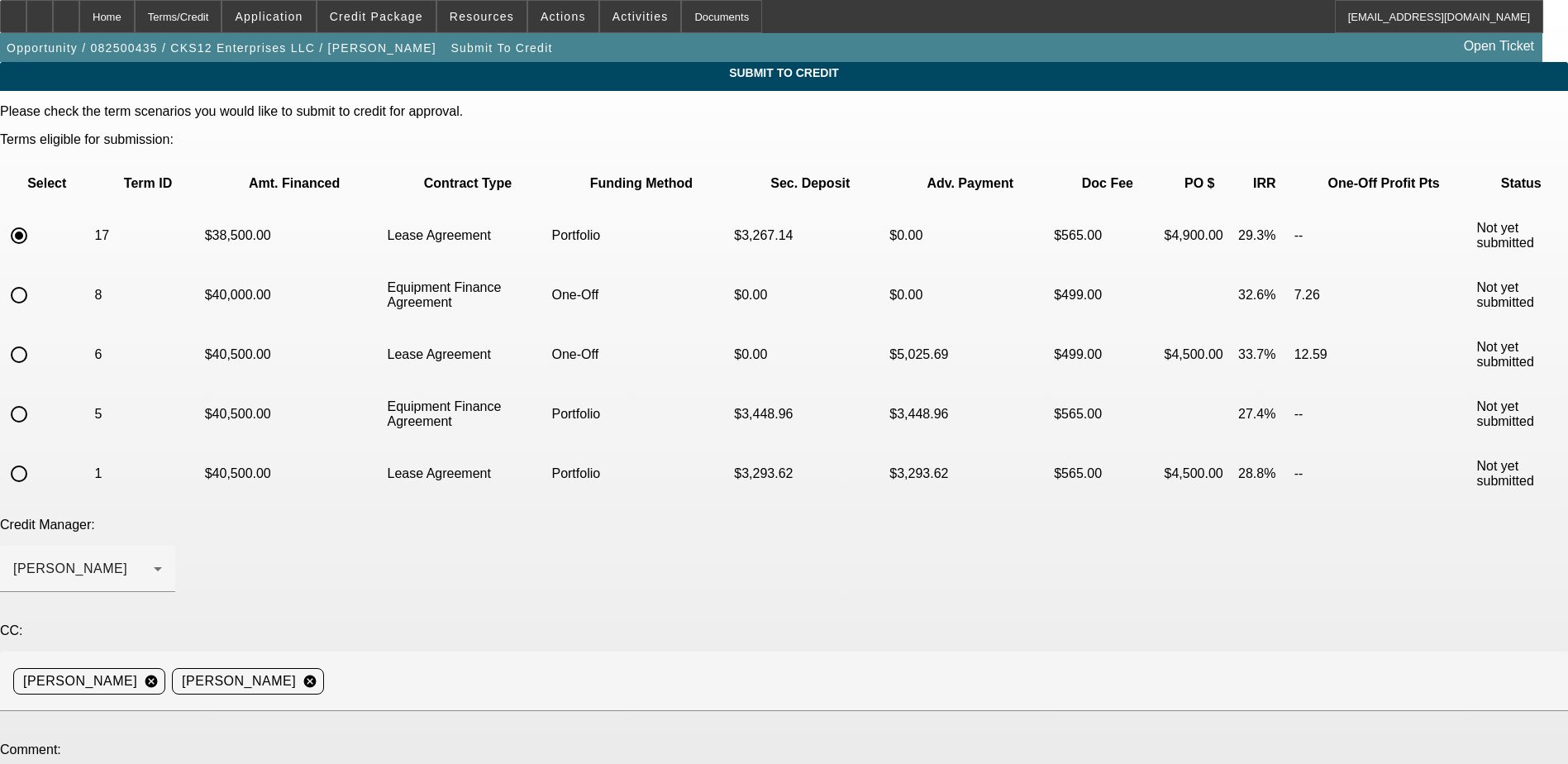
type textarea "HI Michael, would you consider this deal for Port? PG is ready to move forward."
click at [135, 14] on div "Home" at bounding box center [106, 16] width 55 height 33
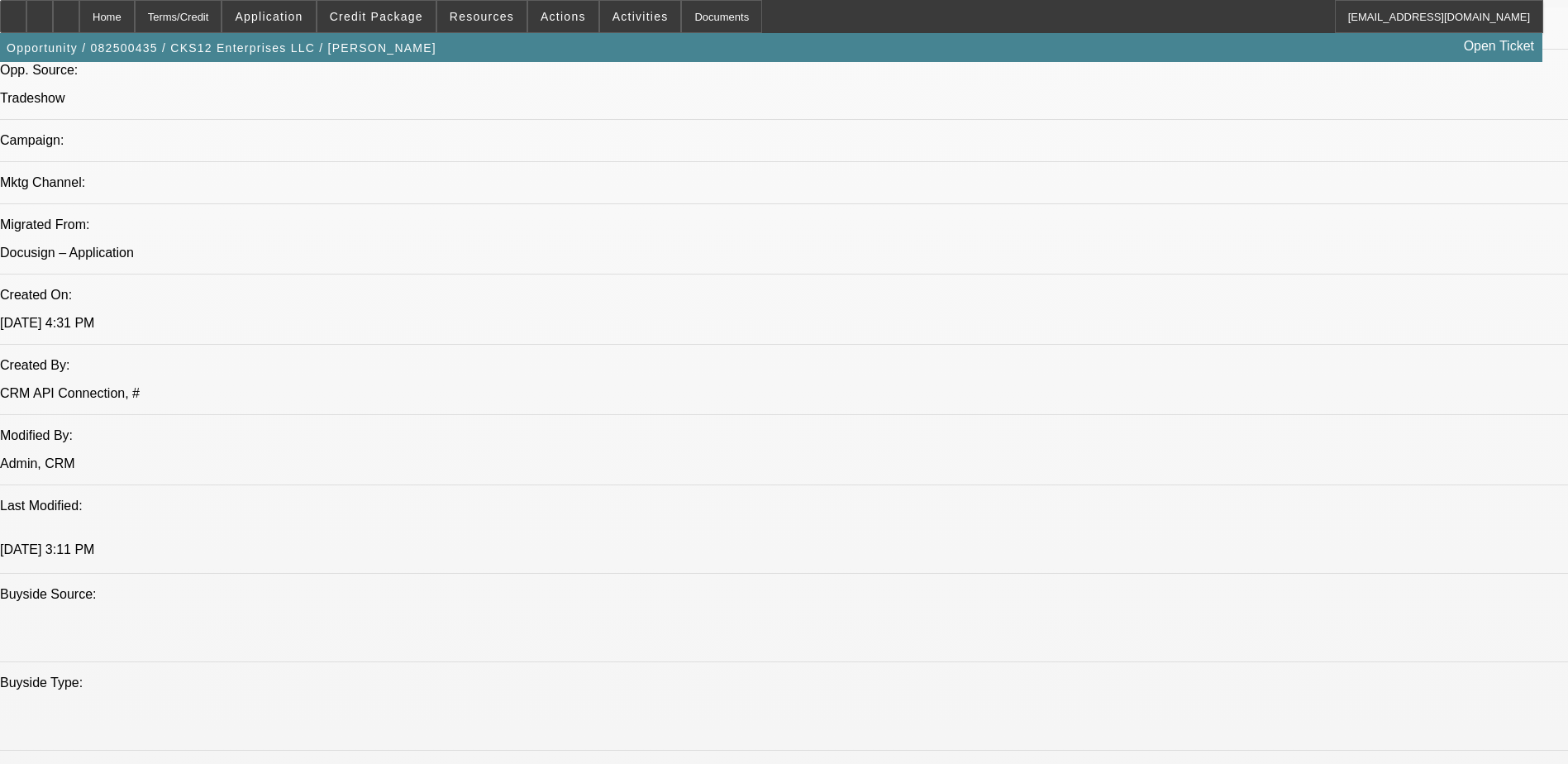
select select "0"
select select "3"
select select "0.1"
select select "4"
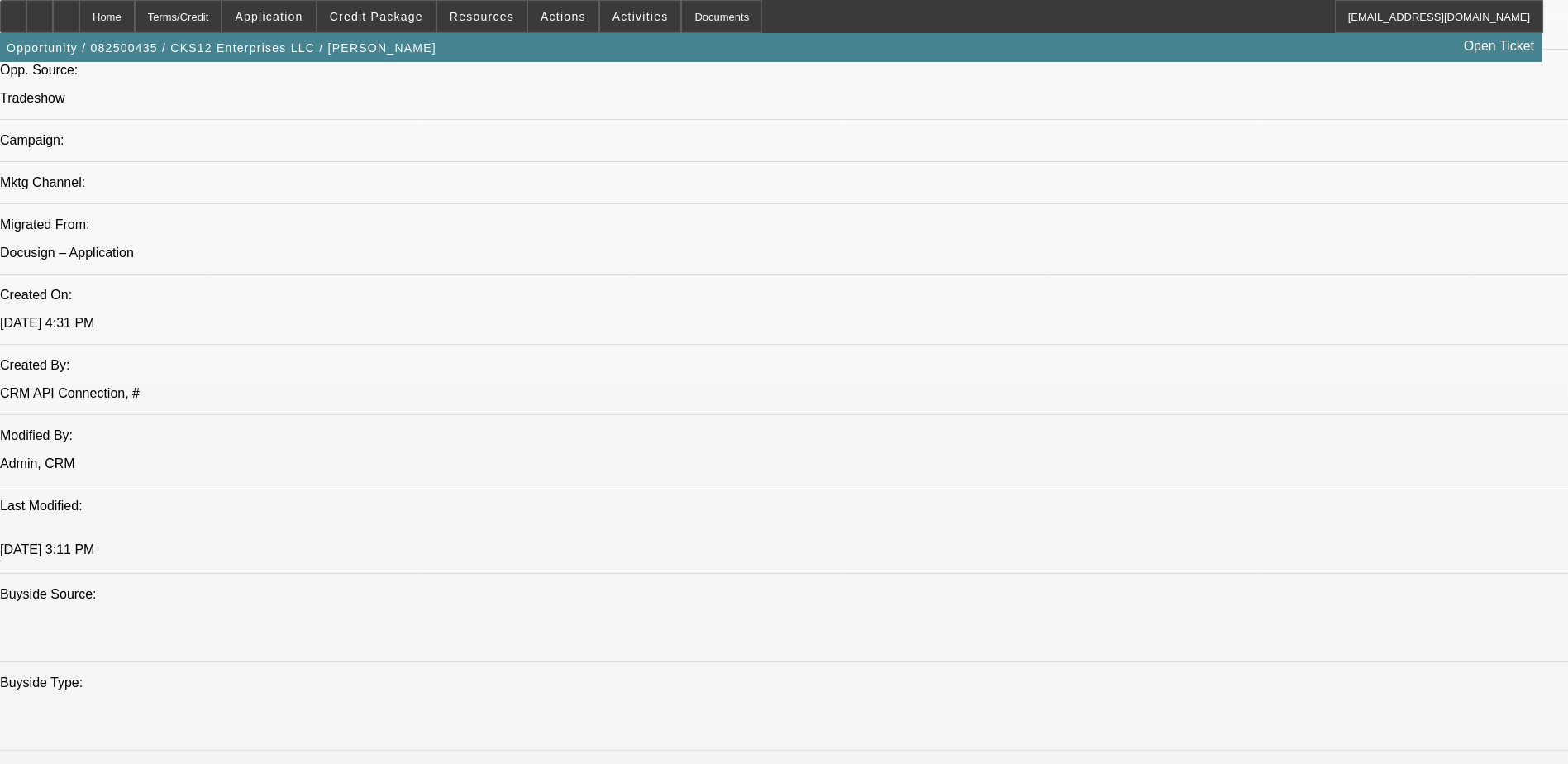
select select "0"
select select "2"
select select "0.1"
select select "4"
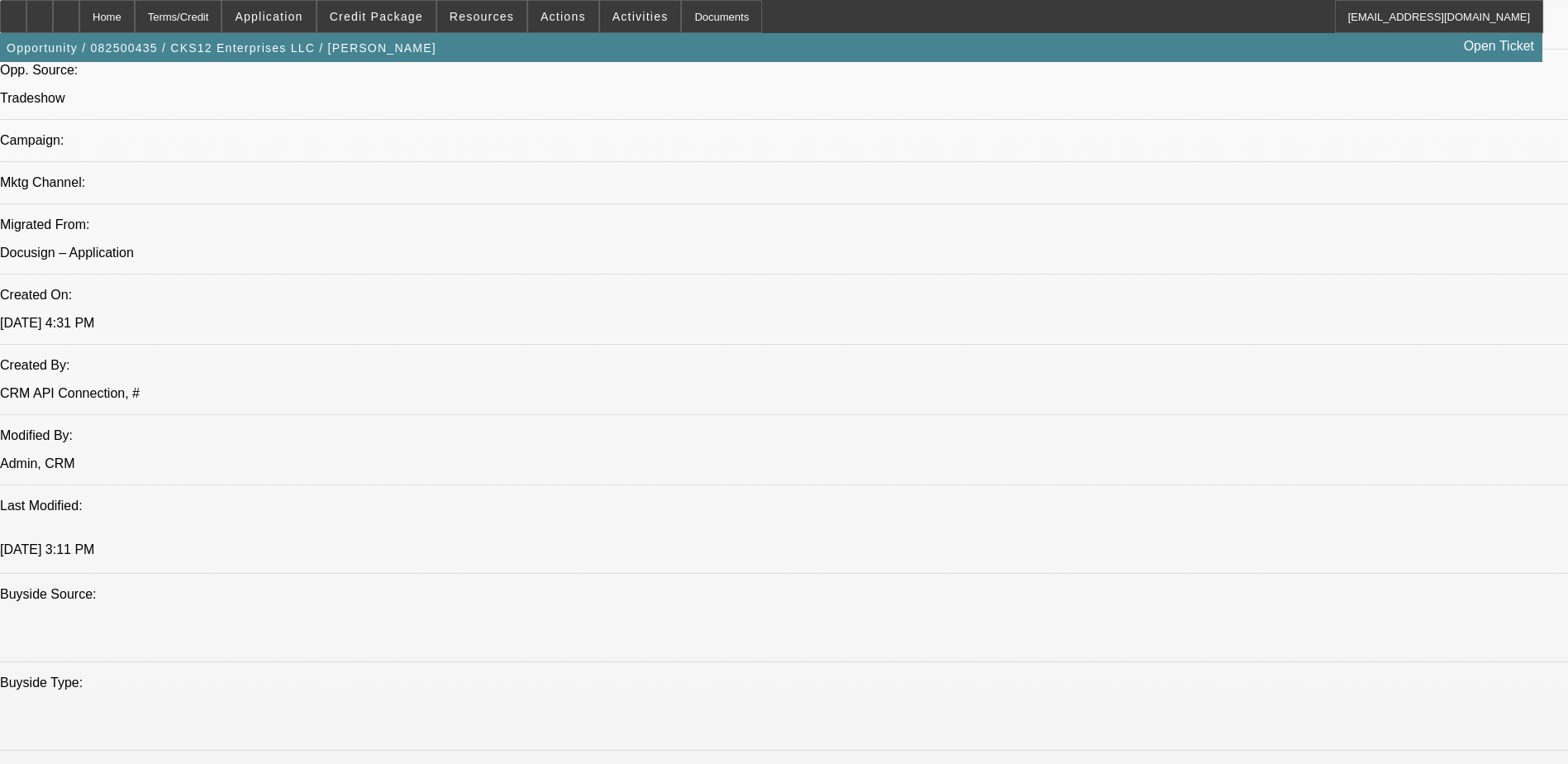
select select "0.1"
select select "0"
select select "3"
select select "0.1"
select select "4"
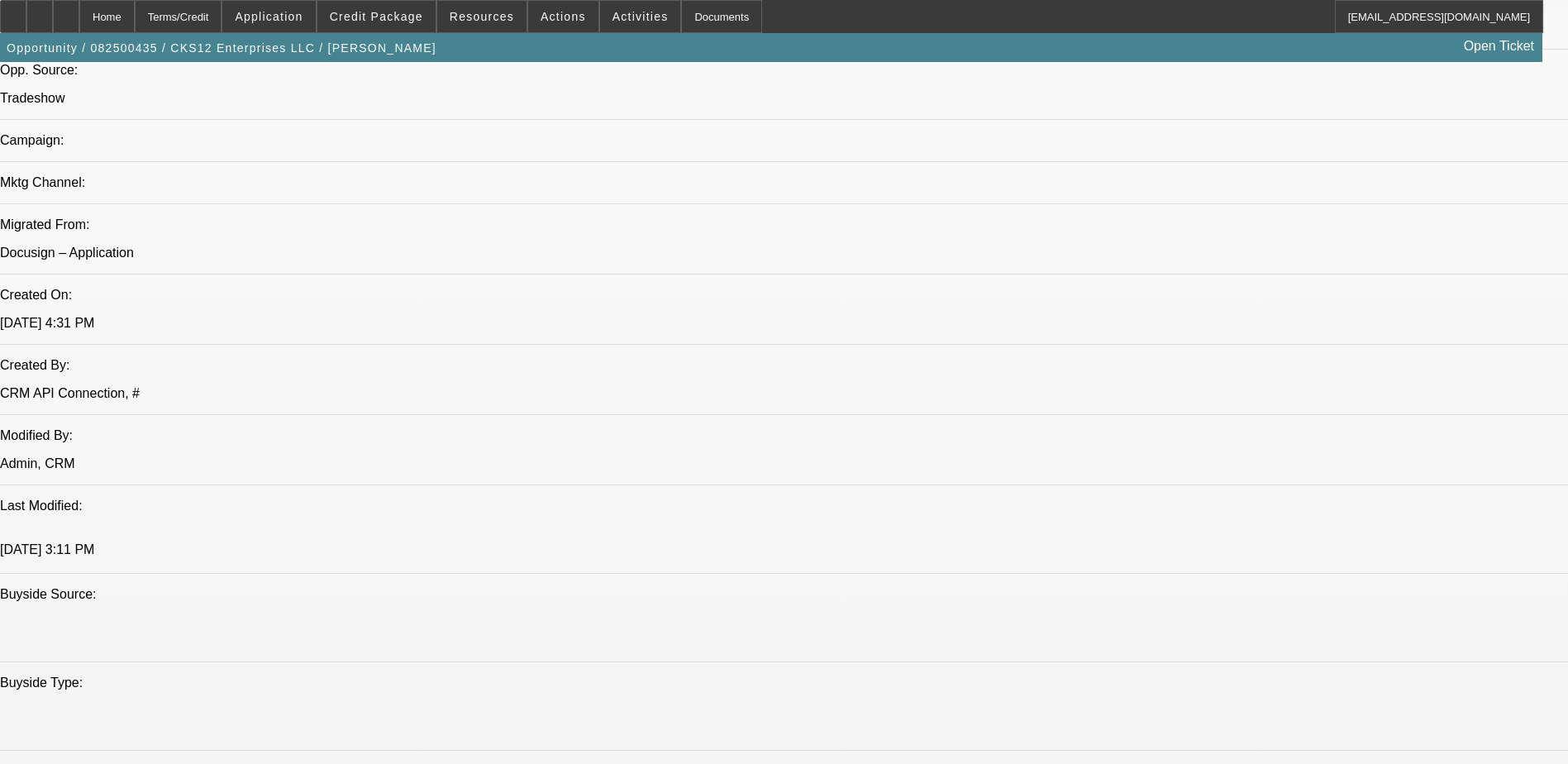
select select "0"
select select "2"
select select "0.1"
select select "4"
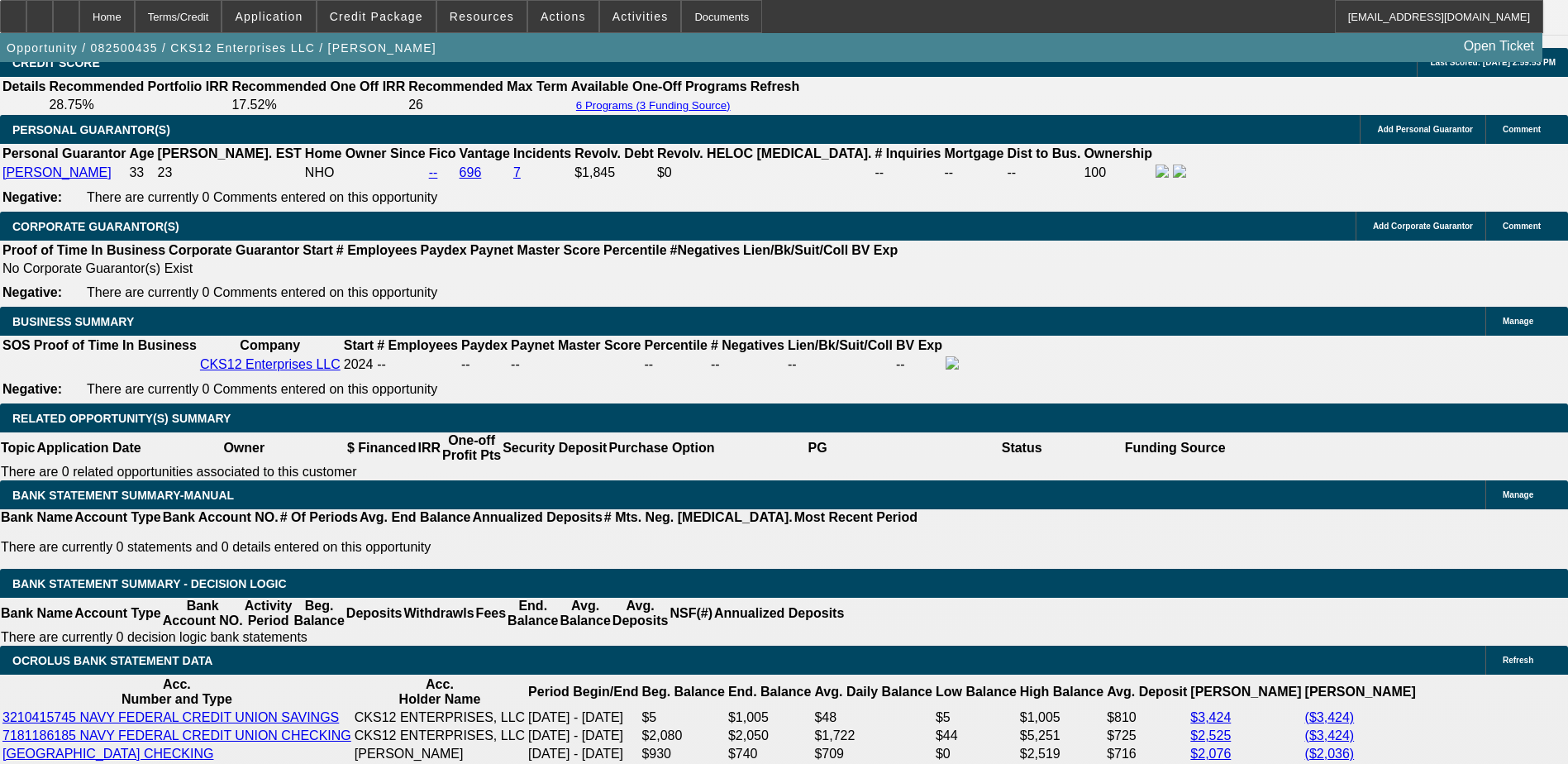
scroll to position [2402, 0]
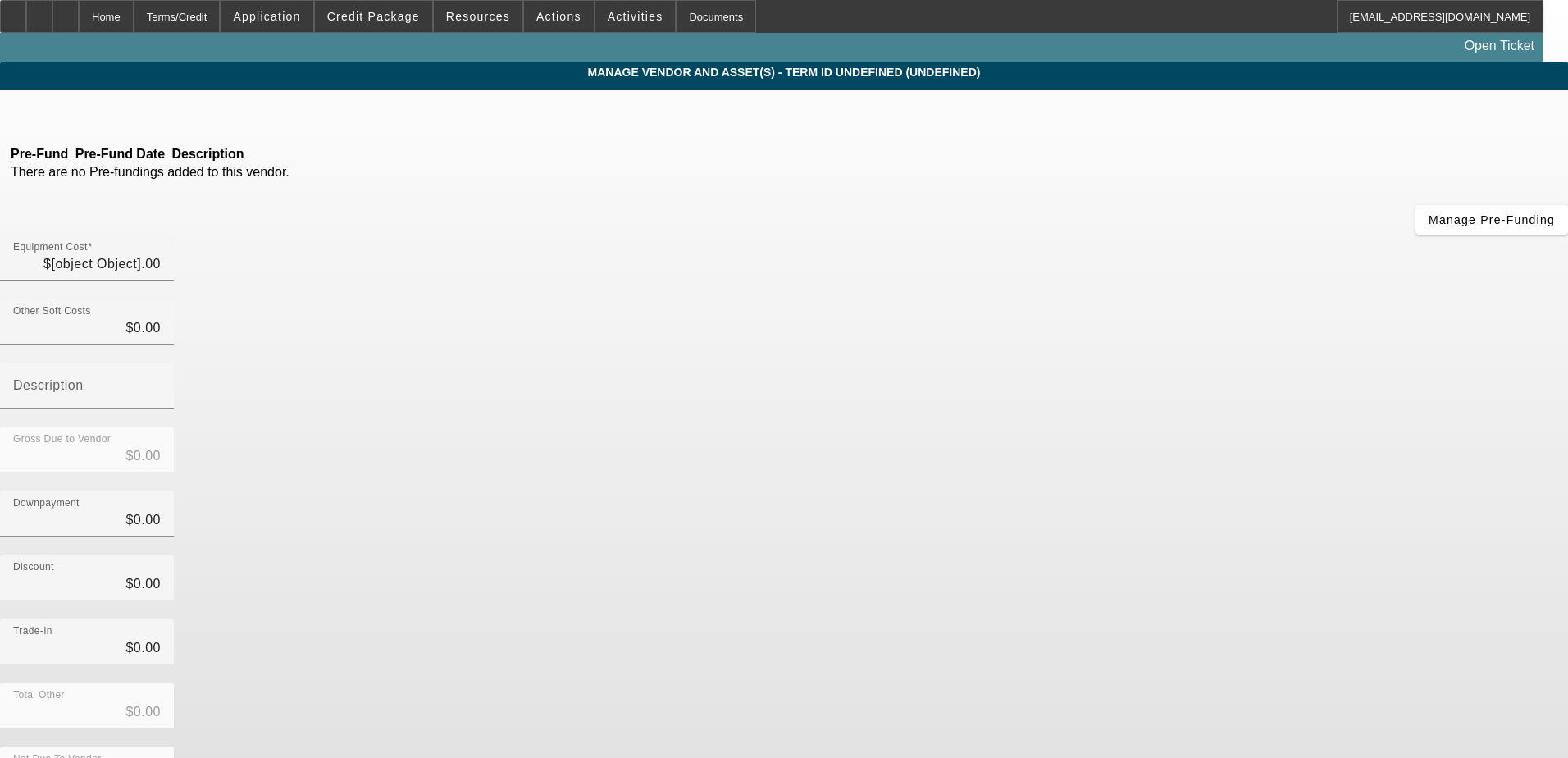
type input "$49,000.00"
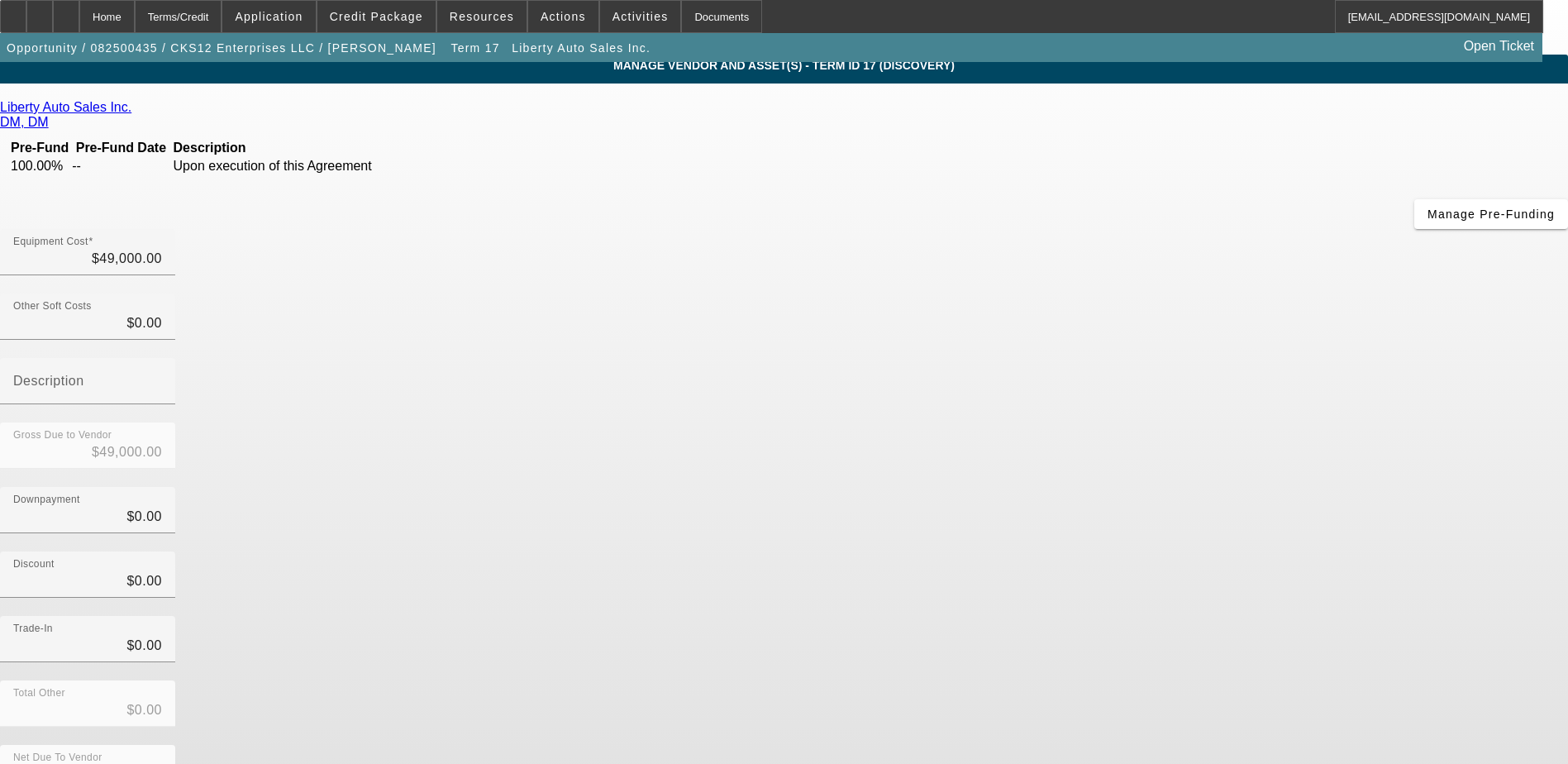
scroll to position [12, 0]
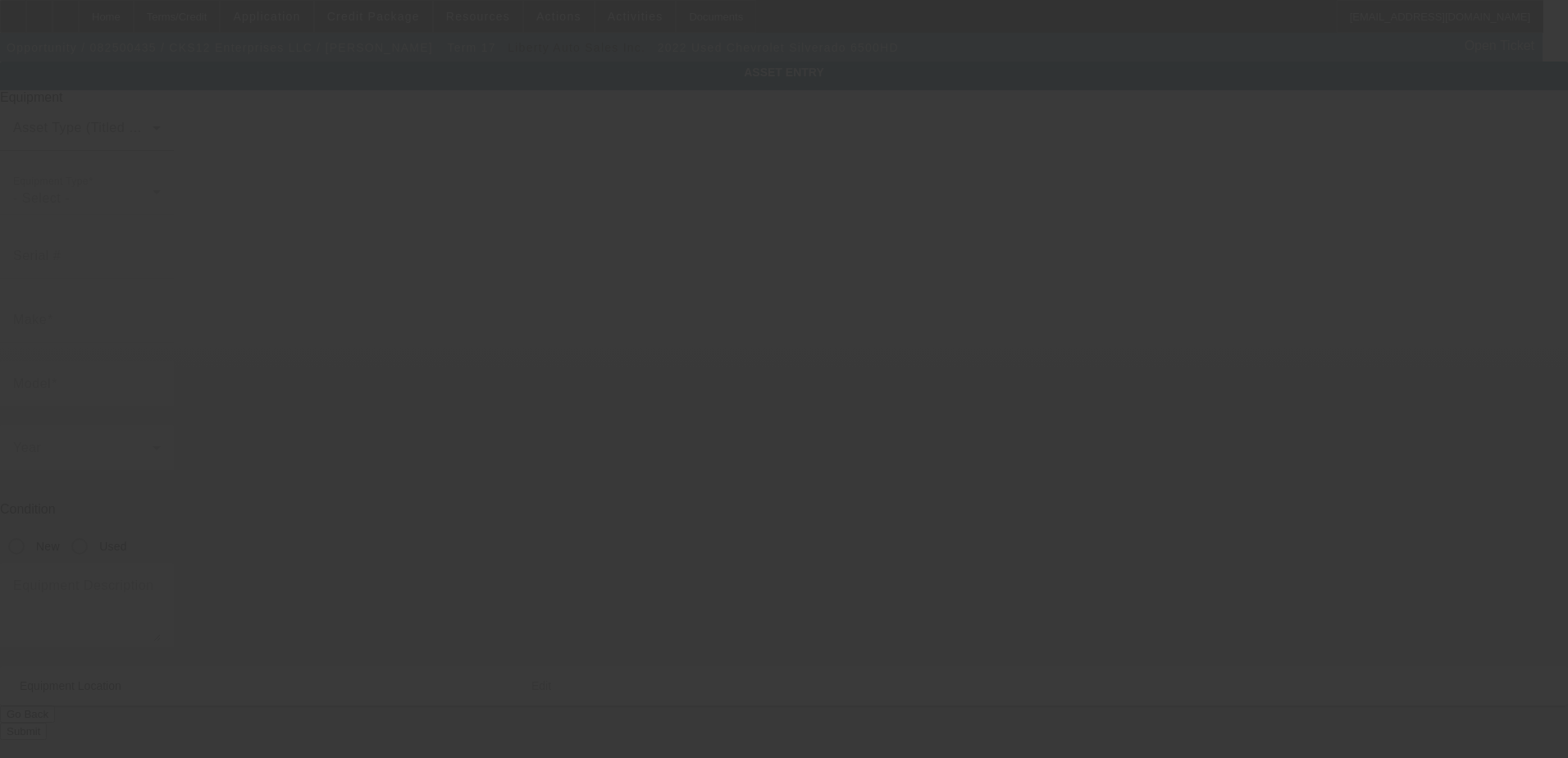
type input "1HTKHPVM5NH726485"
type input "Chevrolet"
type input "Silverado 6500HD"
radio input "true"
type input "2087 Lakewood Trl SE"
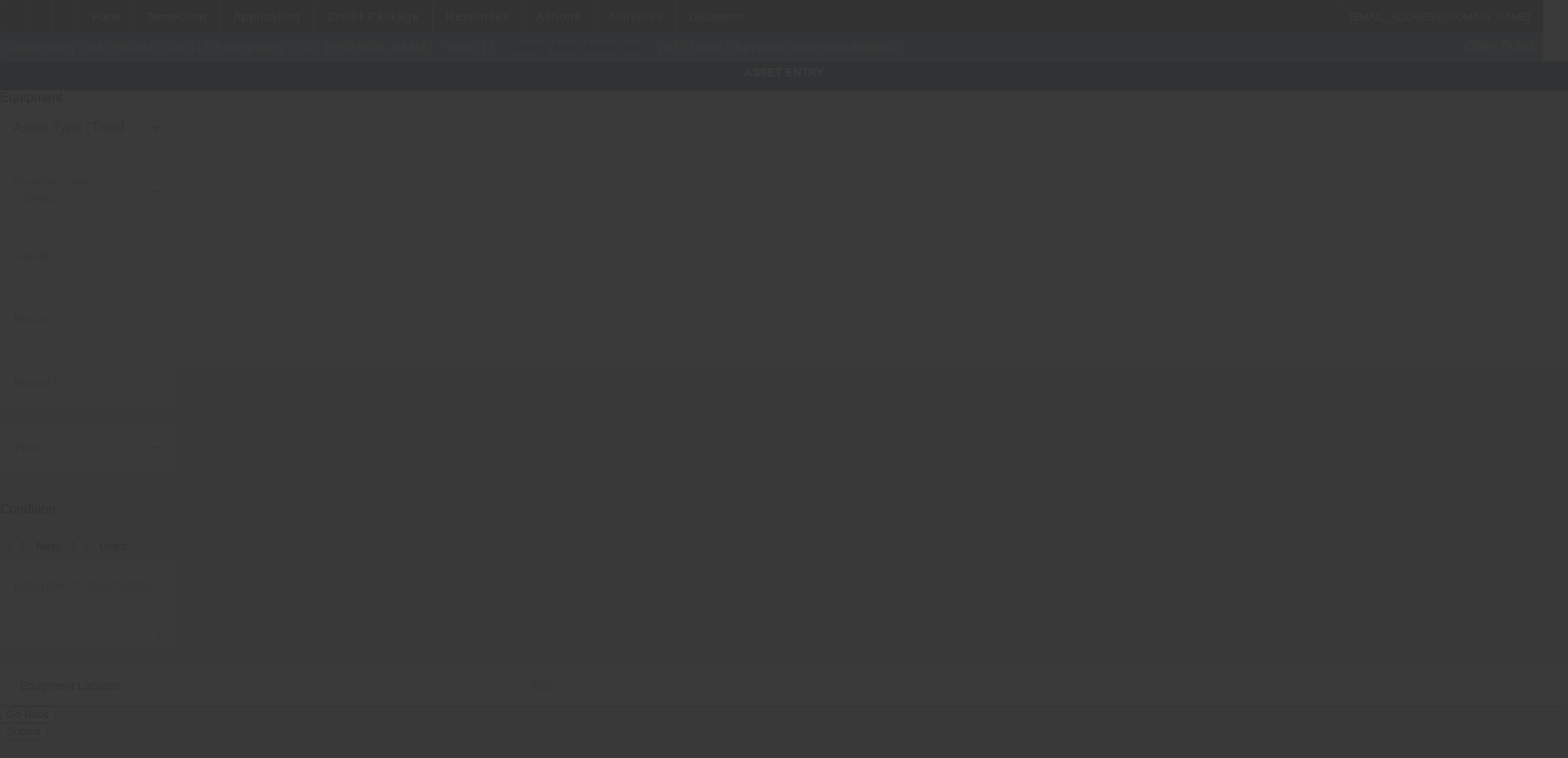
type input "Atlanta"
type input "30315"
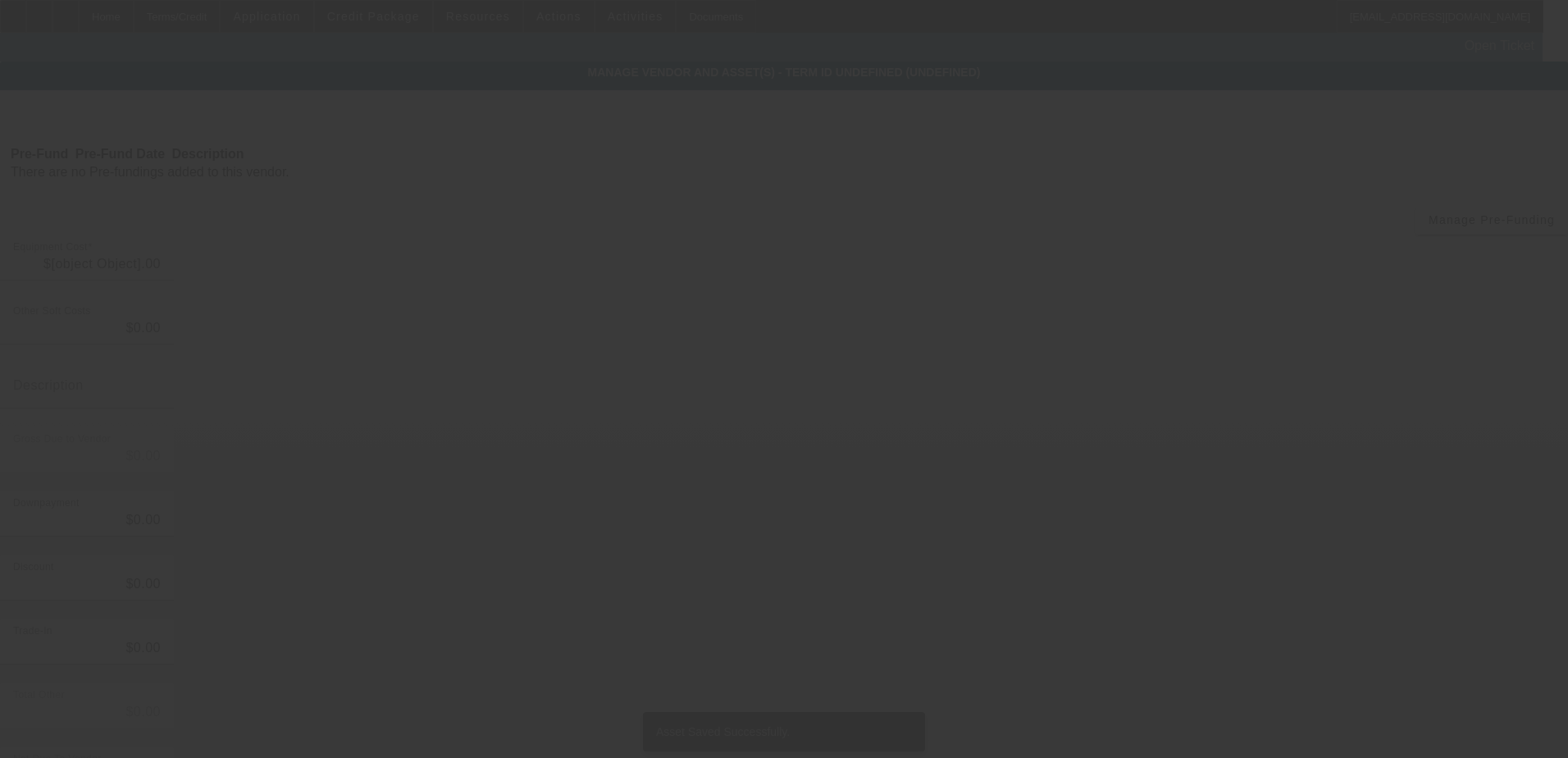
type input "$49,000.00"
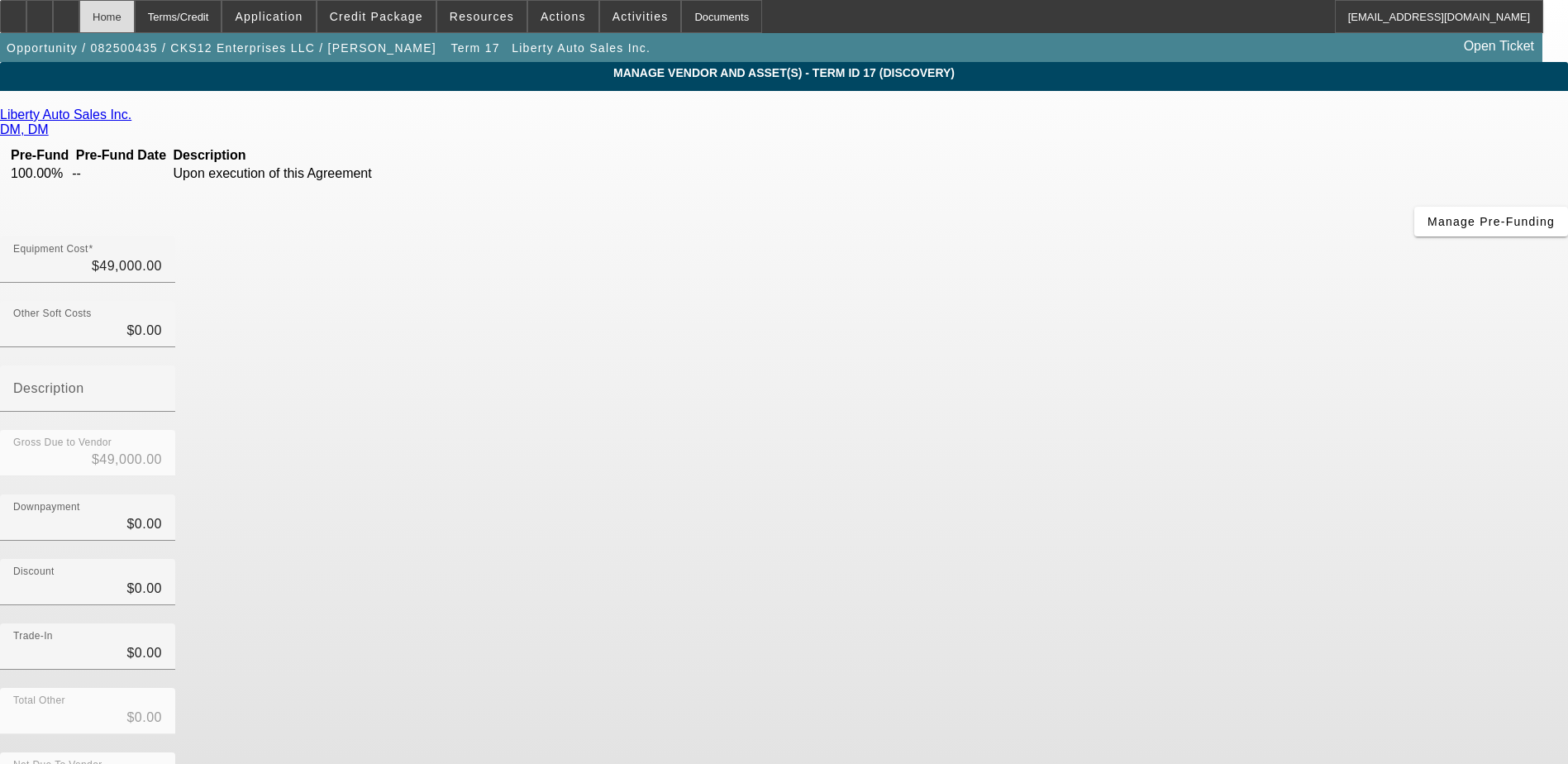
click at [135, 10] on div "Home" at bounding box center [106, 16] width 55 height 33
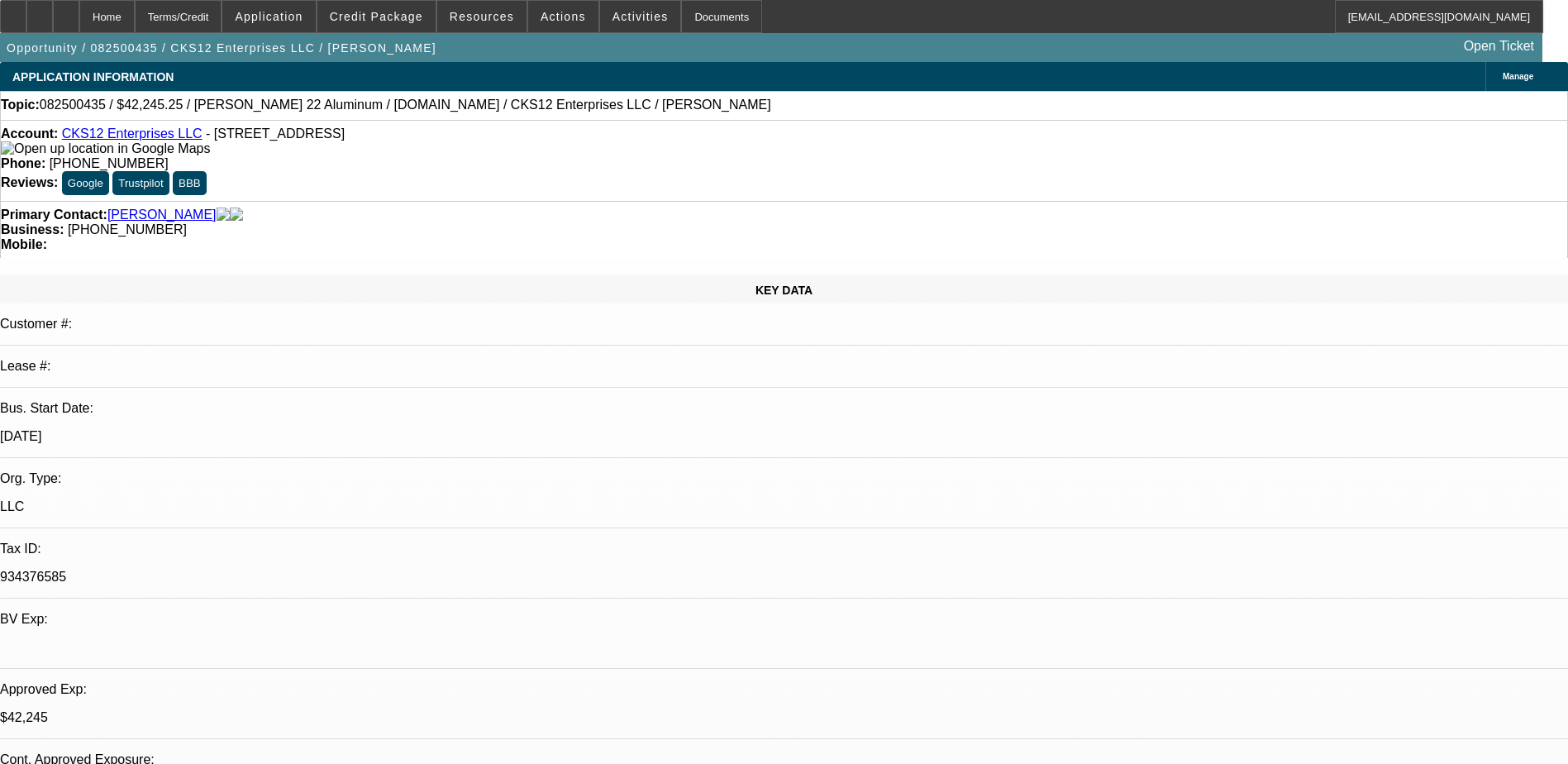
select select "0"
select select "3"
select select "0.1"
select select "4"
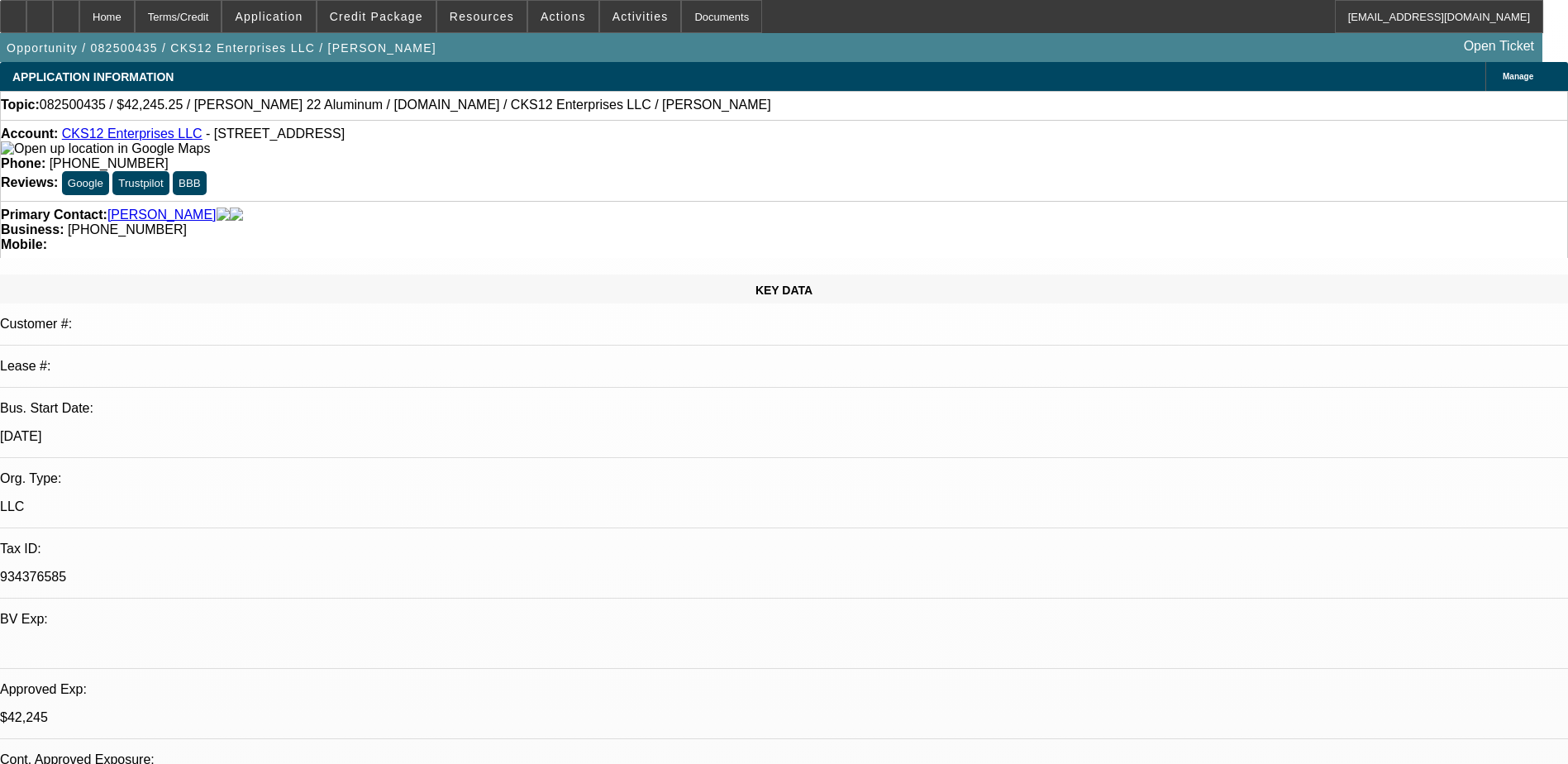
select select "0"
select select "2"
select select "0.1"
select select "4"
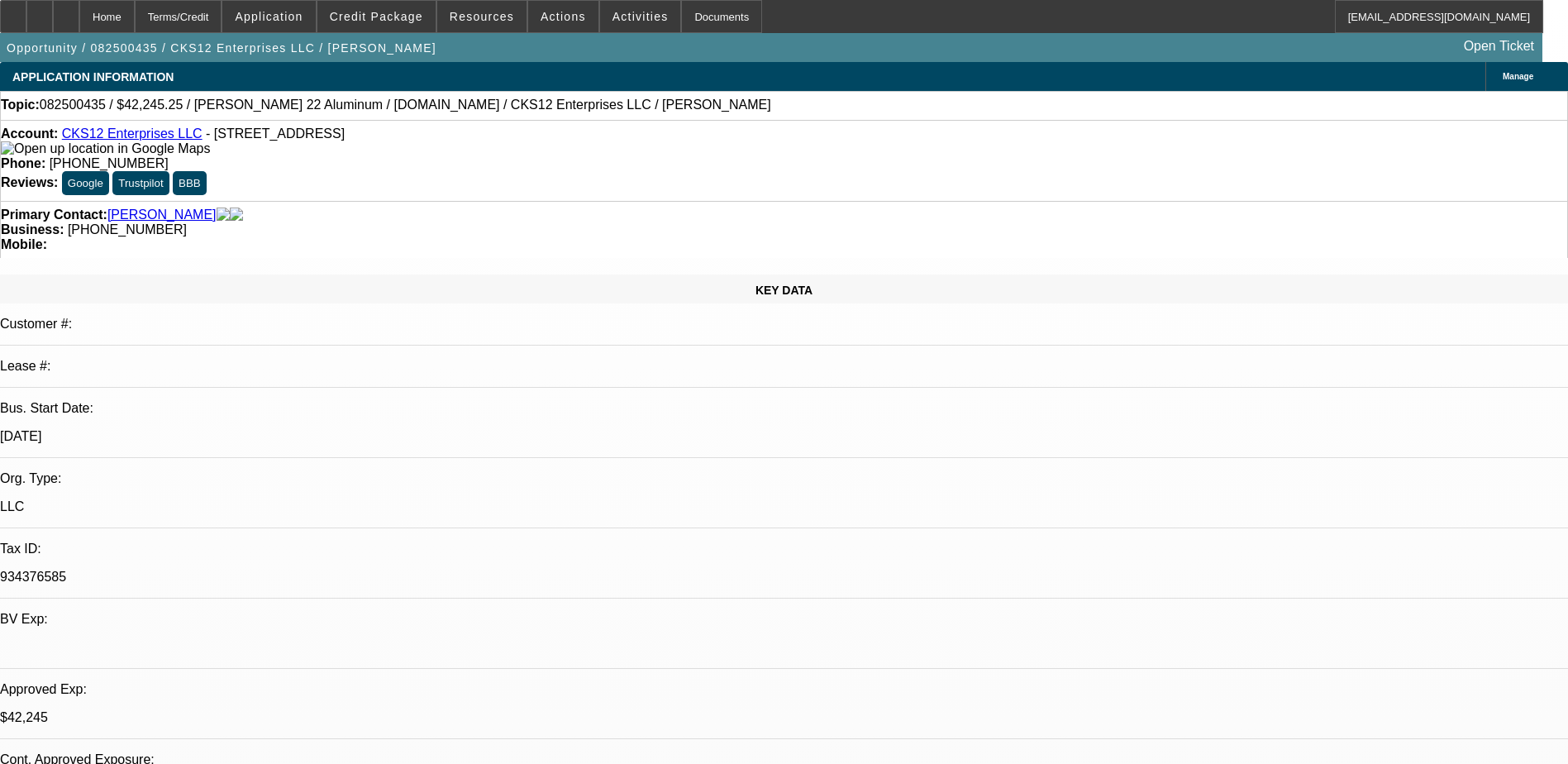
select select "0.1"
select select "0"
select select "3"
select select "0.1"
select select "4"
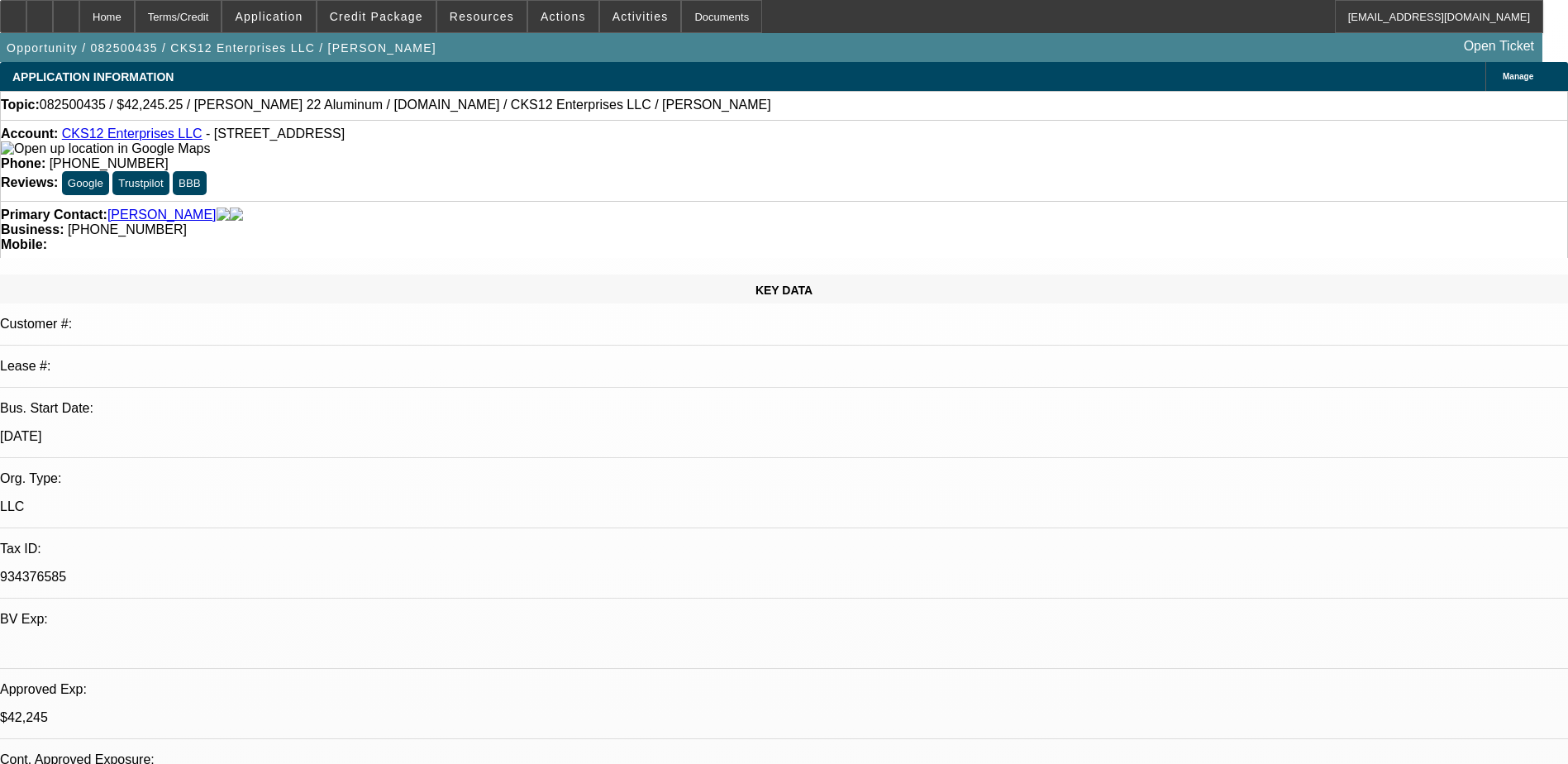
select select "0"
select select "2"
select select "0.1"
select select "4"
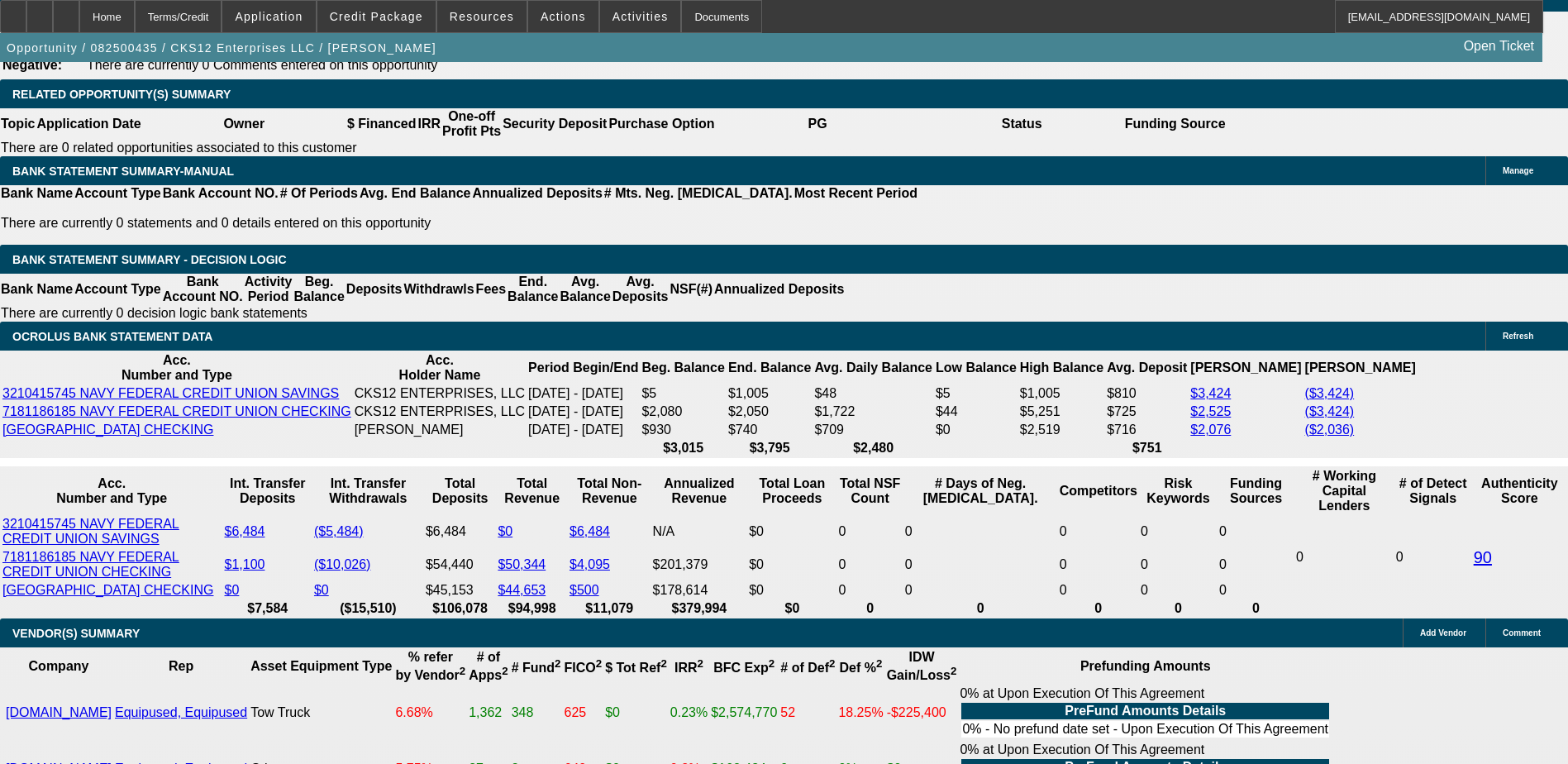
scroll to position [2727, 0]
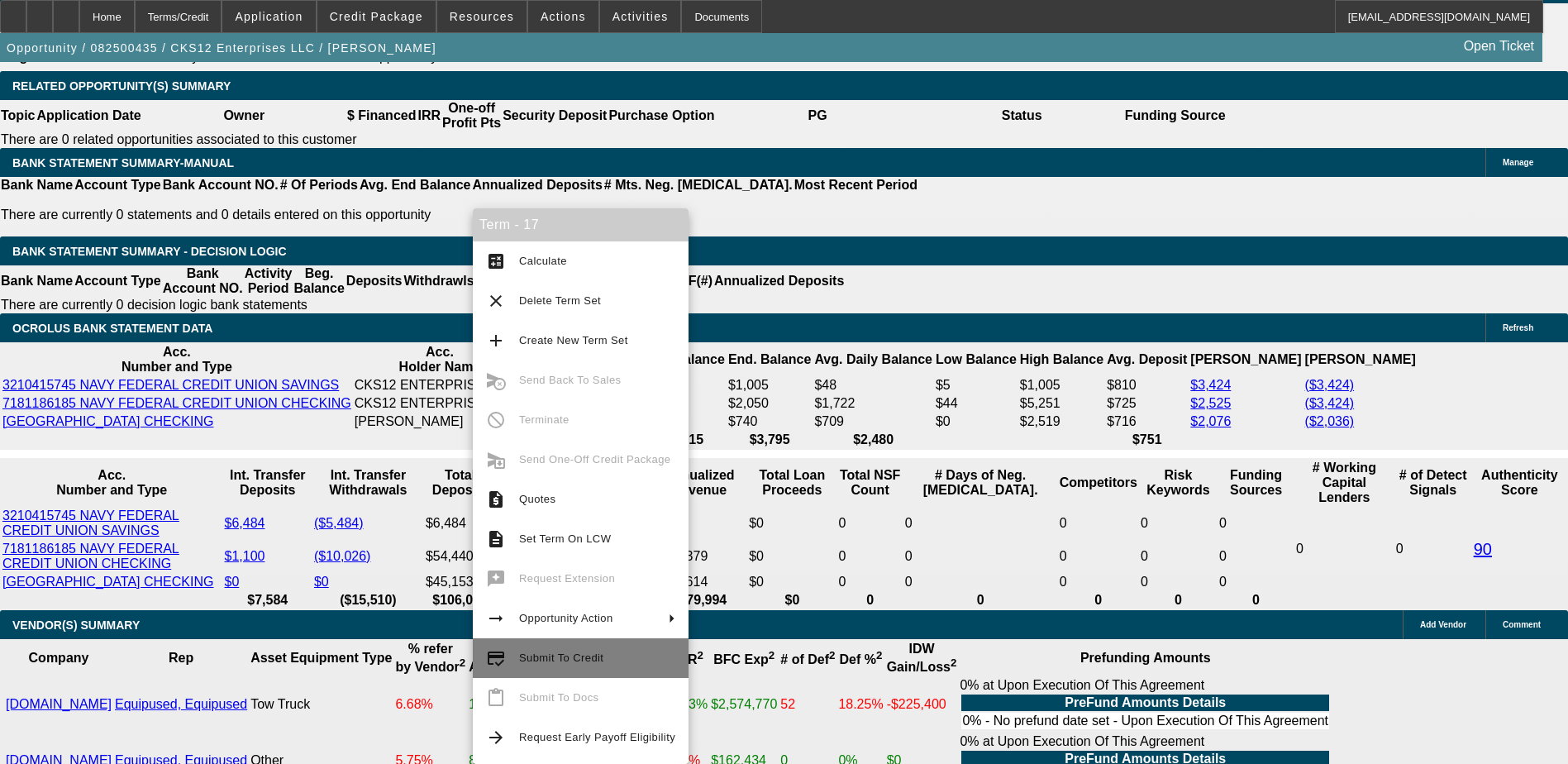
click at [563, 663] on span "Submit To Credit" at bounding box center [561, 657] width 84 height 13
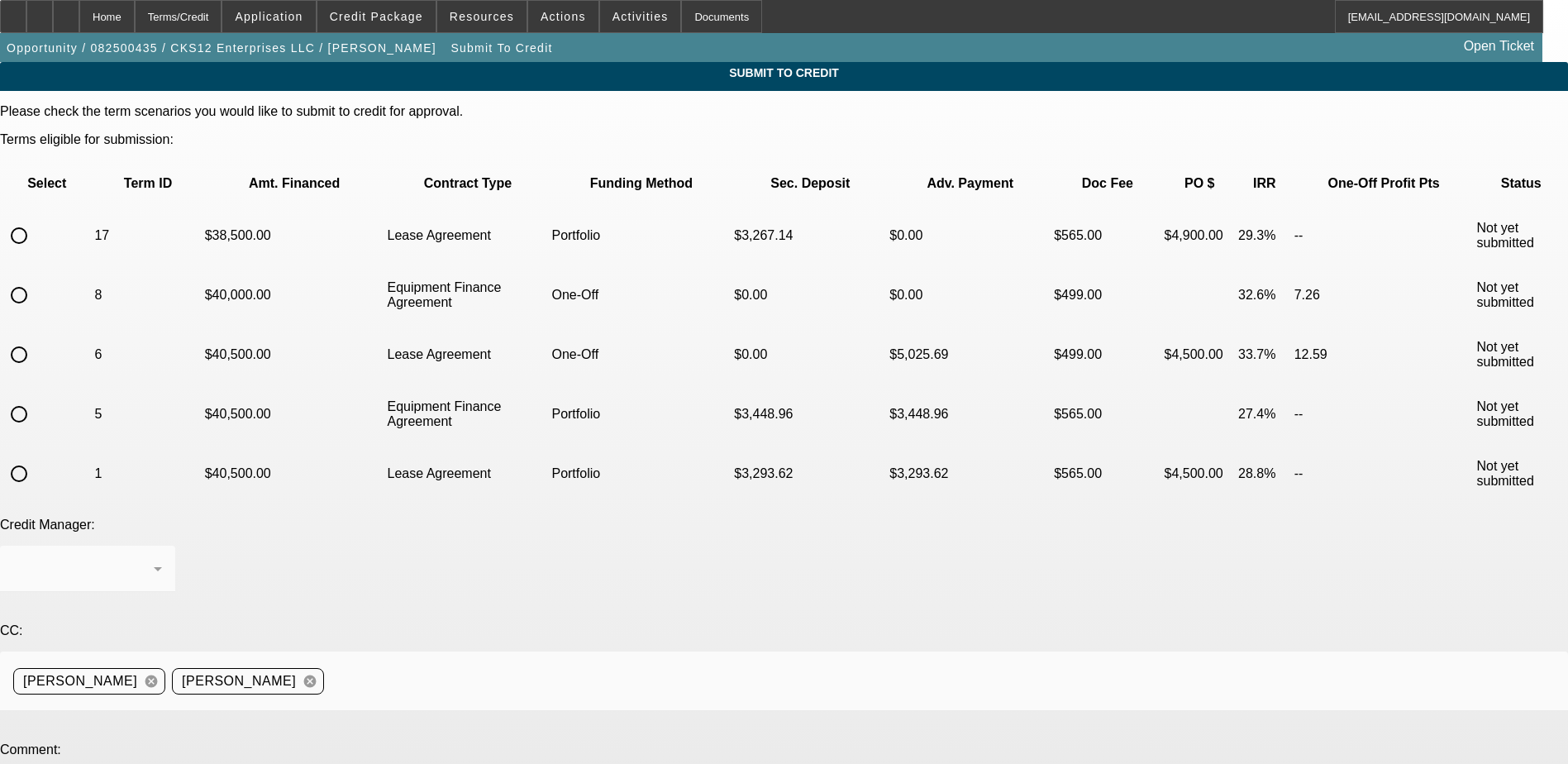
click at [175, 546] on mat-form-field at bounding box center [88, 578] width 175 height 65
click at [36, 219] on input "radio" at bounding box center [19, 235] width 33 height 33
radio input "true"
click at [154, 558] on div "Arida, George" at bounding box center [83, 568] width 140 height 20
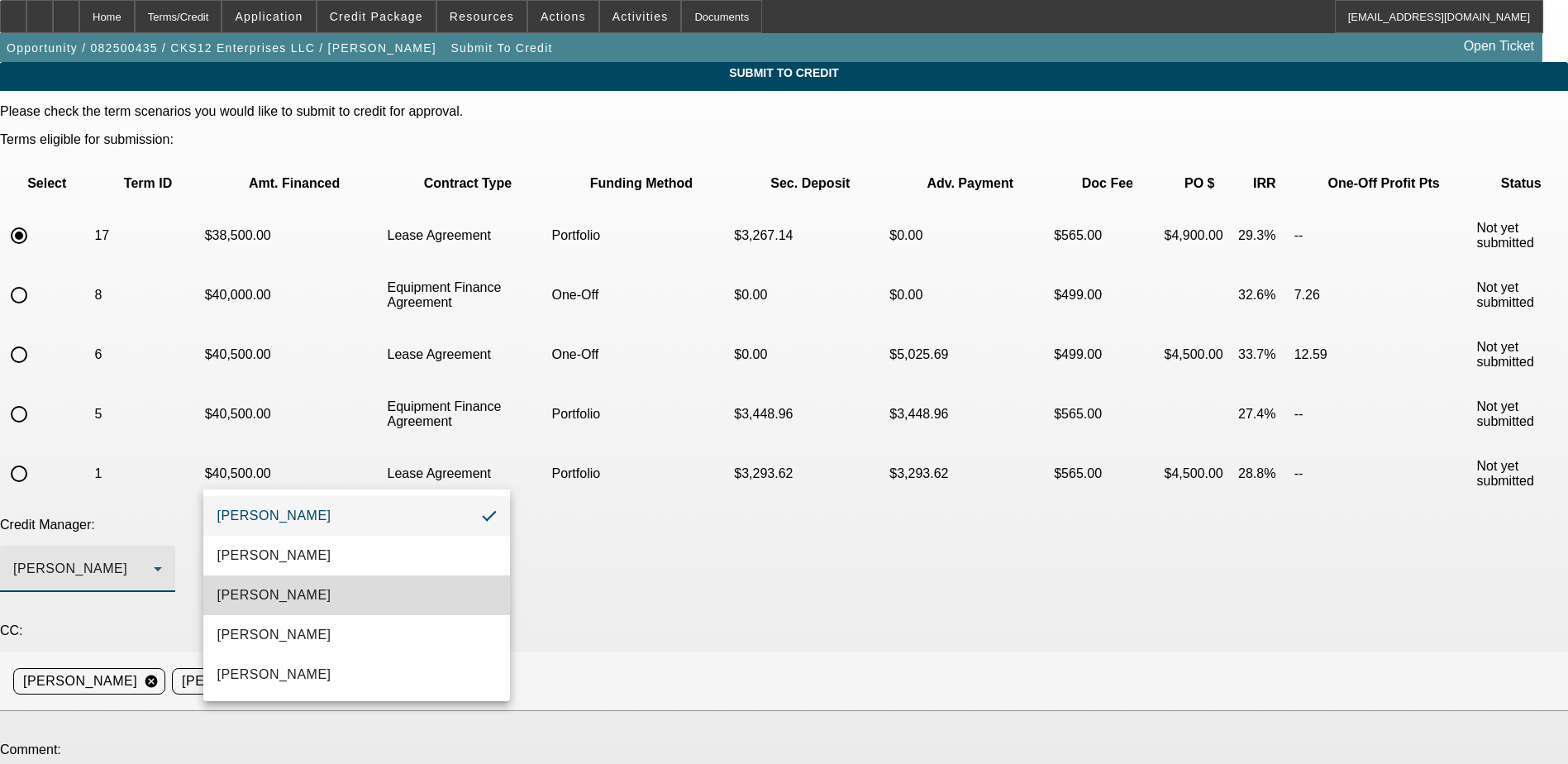
click at [281, 590] on span "Arida, Michael" at bounding box center [274, 595] width 114 height 20
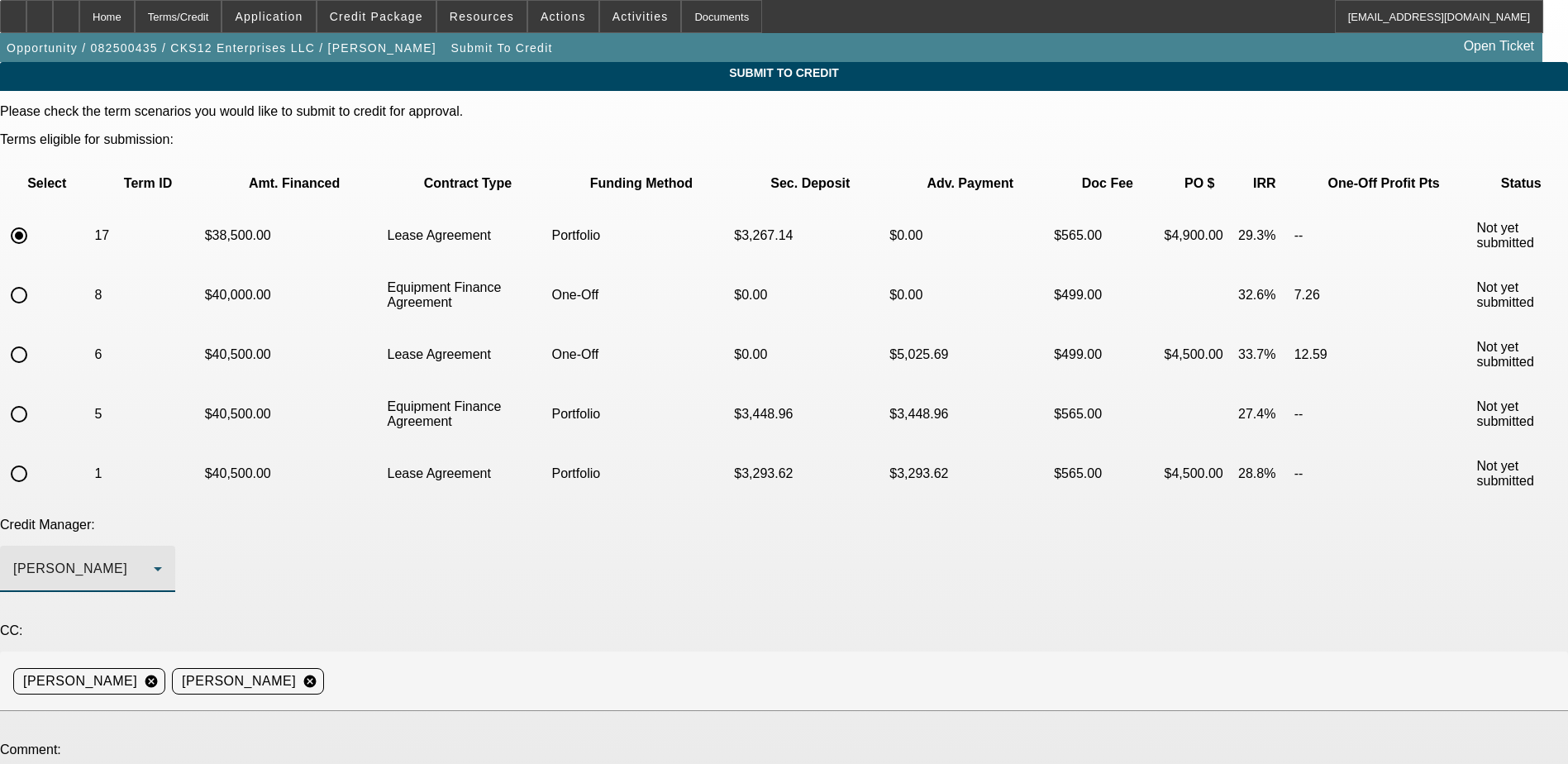
paste textarea "https://beaconcreditbuilder.beaconfunding.com/opportunity/7f87f8e7-4188-f011-b4…"
type textarea "https://beaconcreditbuilder.beaconfunding.com/opportunity/7f87f8e7-4188-f011-b4…"
drag, startPoint x: 737, startPoint y: 613, endPoint x: 204, endPoint y: 607, distance: 533.0
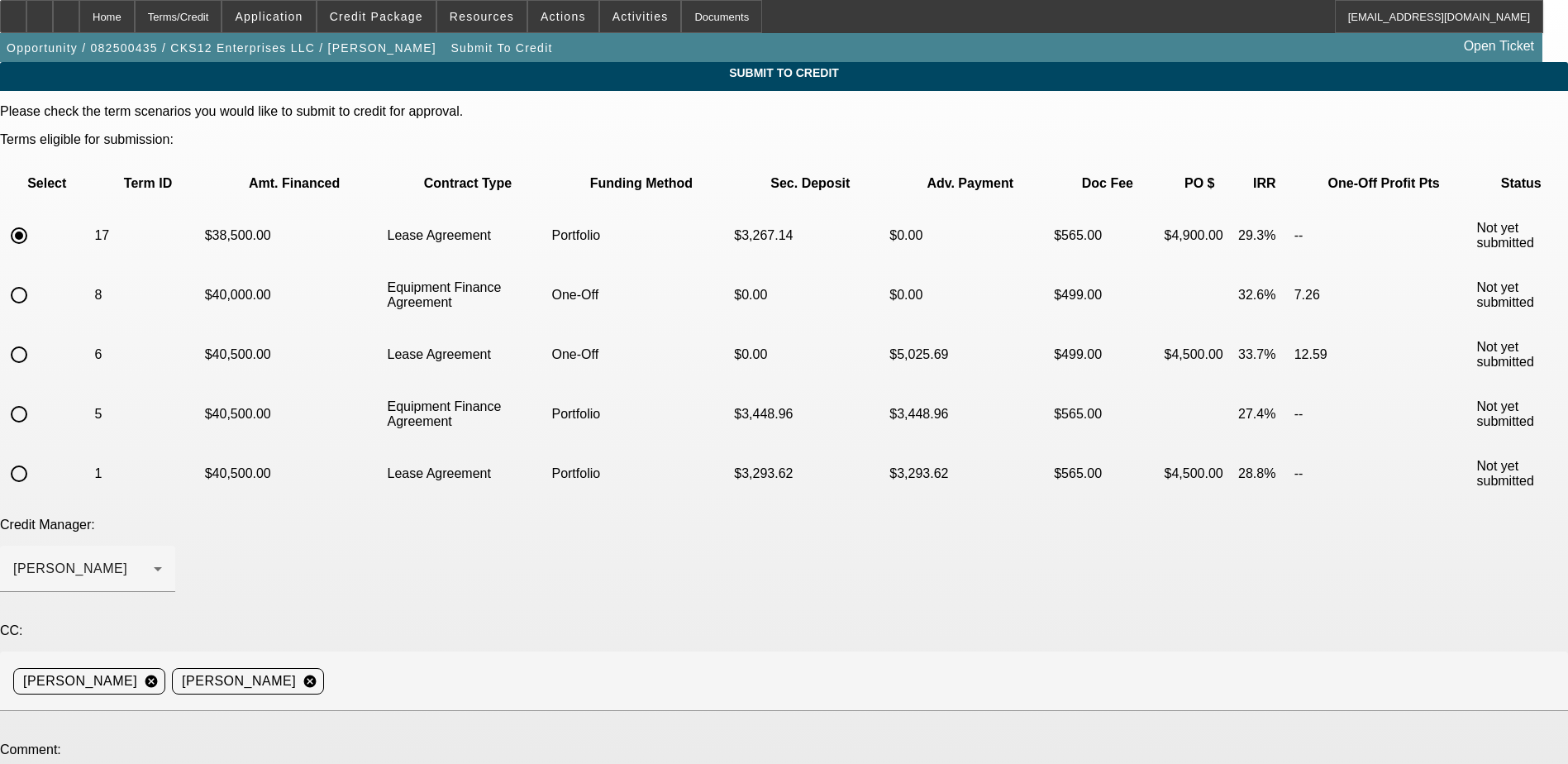
drag, startPoint x: 624, startPoint y: 625, endPoint x: 598, endPoint y: 626, distance: 26.0
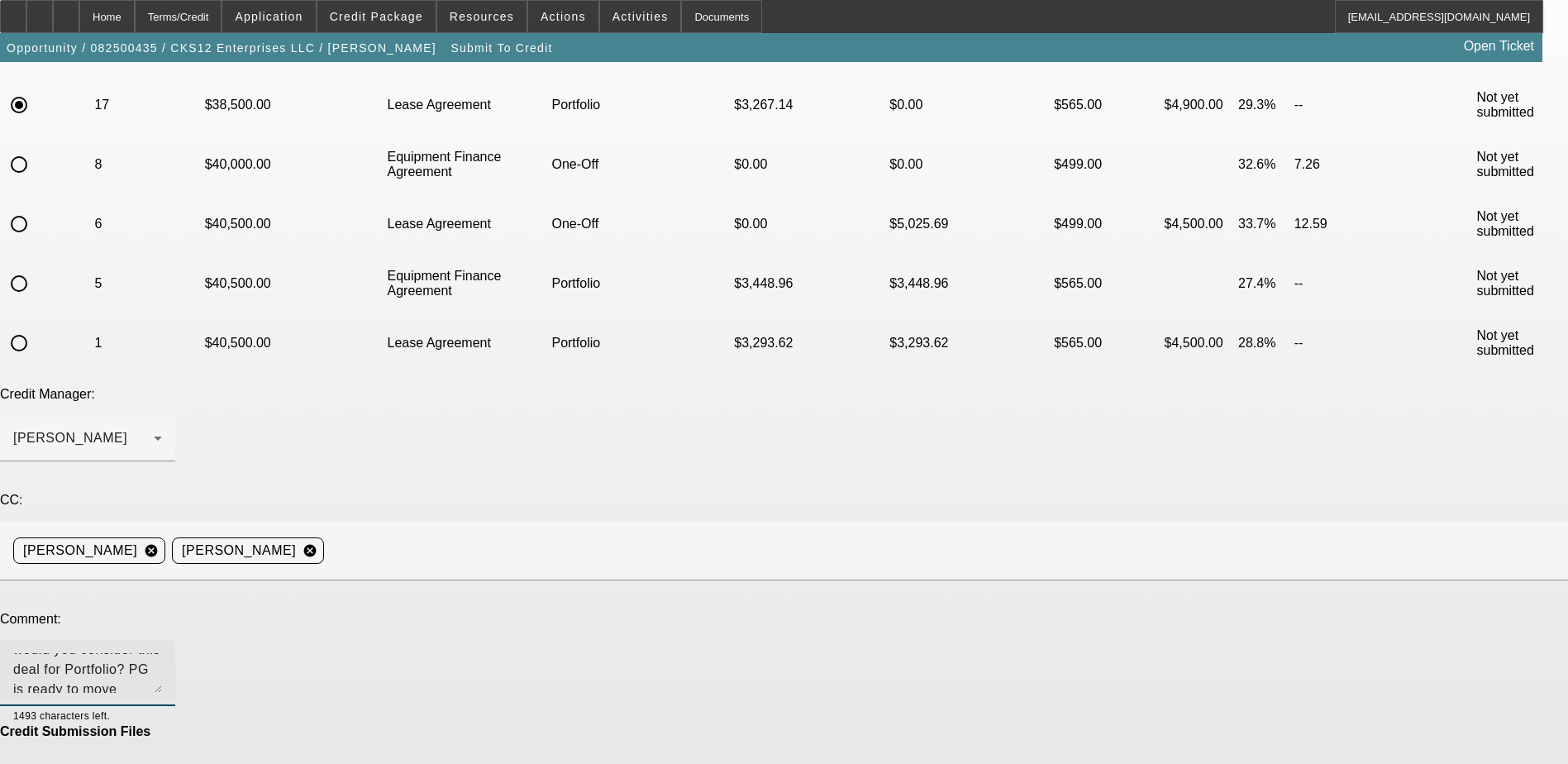
scroll to position [40, 0]
type textarea "Hi Michael, would you consider this deal for Portfolio? PG is ready to move for…"
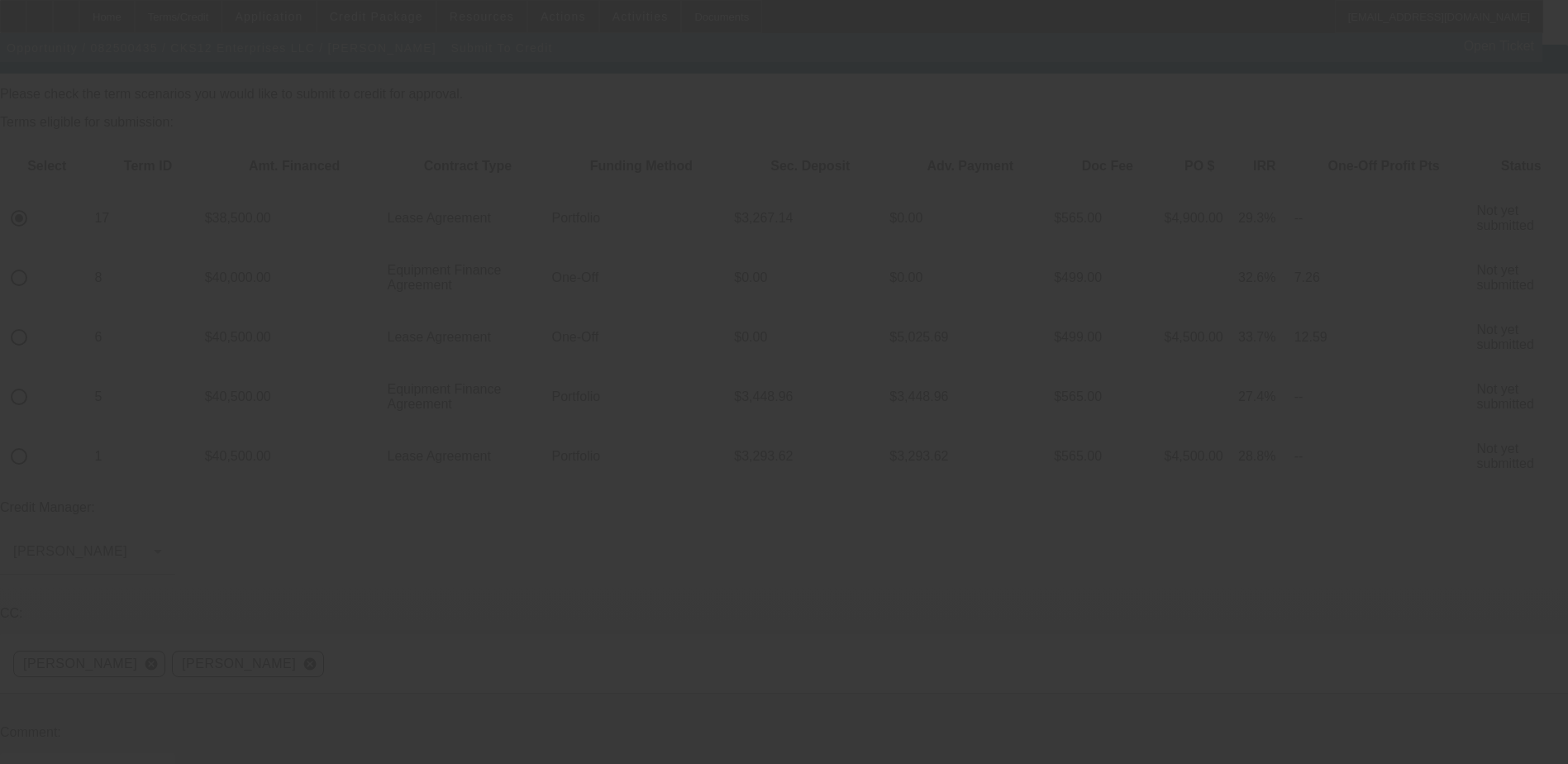
scroll to position [0, 0]
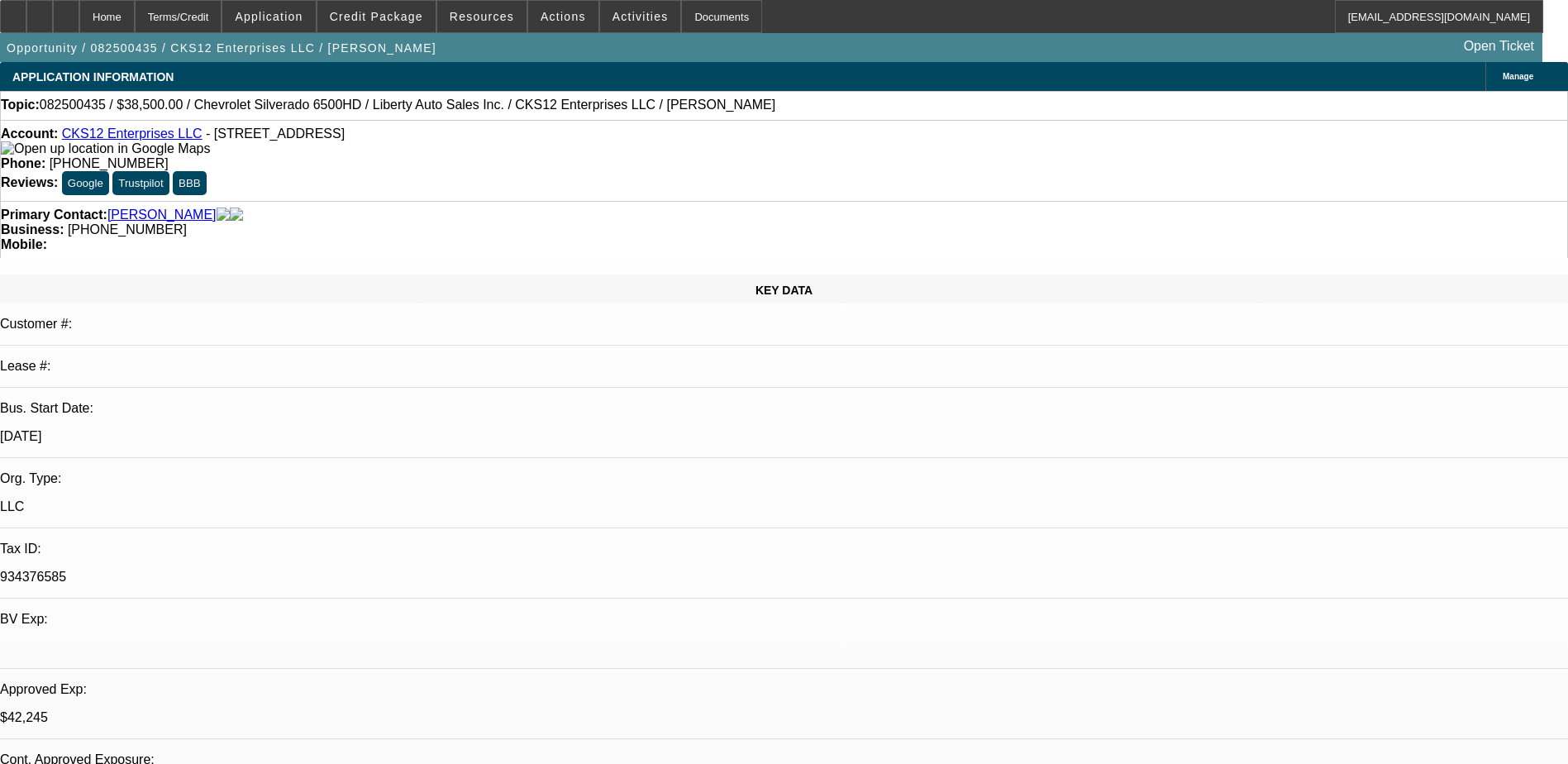
select select "0"
select select "3"
select select "0.1"
select select "4"
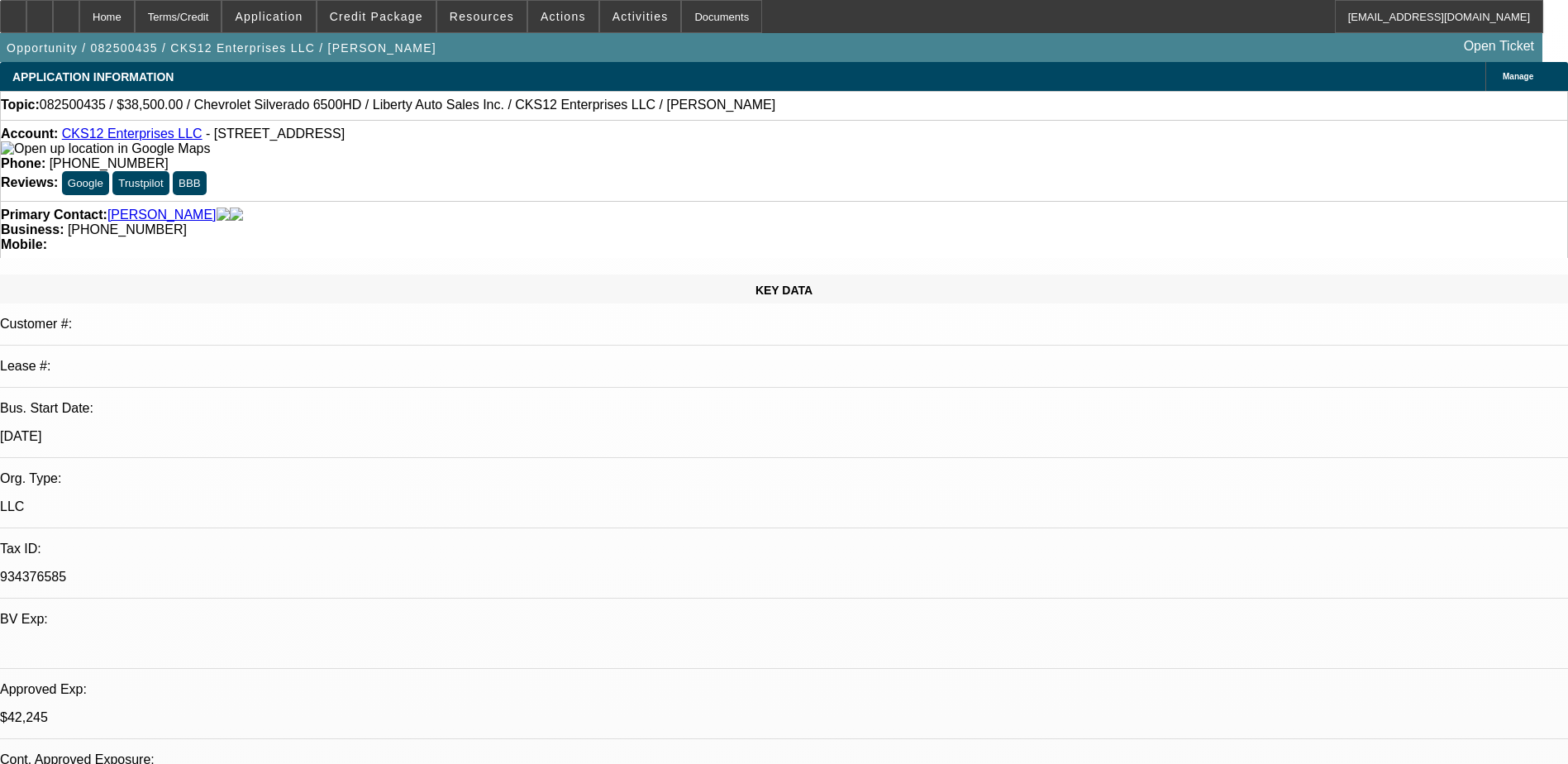
select select "0"
select select "2"
select select "0.1"
select select "4"
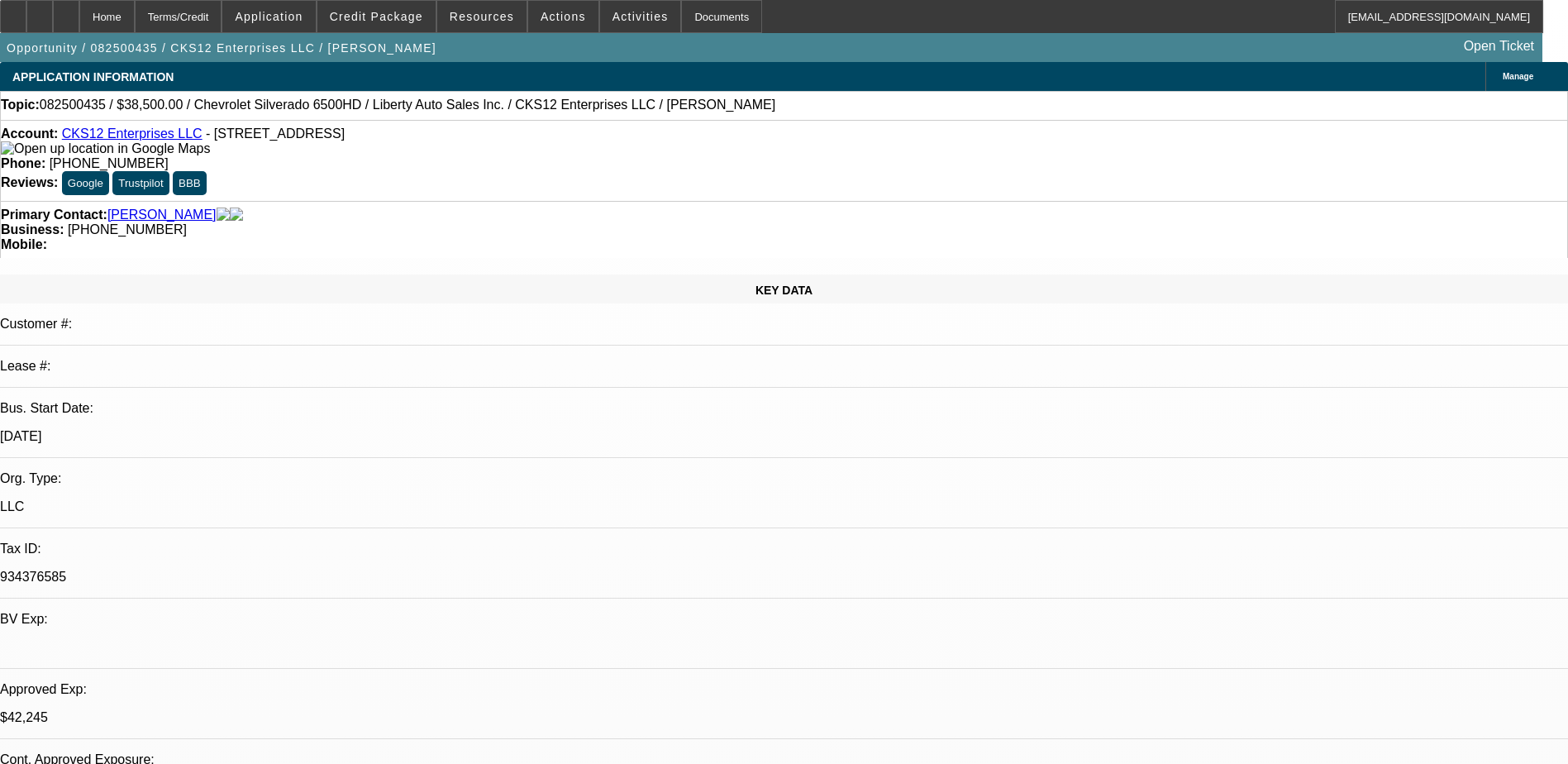
select select "0.1"
select select "0"
select select "3"
select select "0.1"
select select "4"
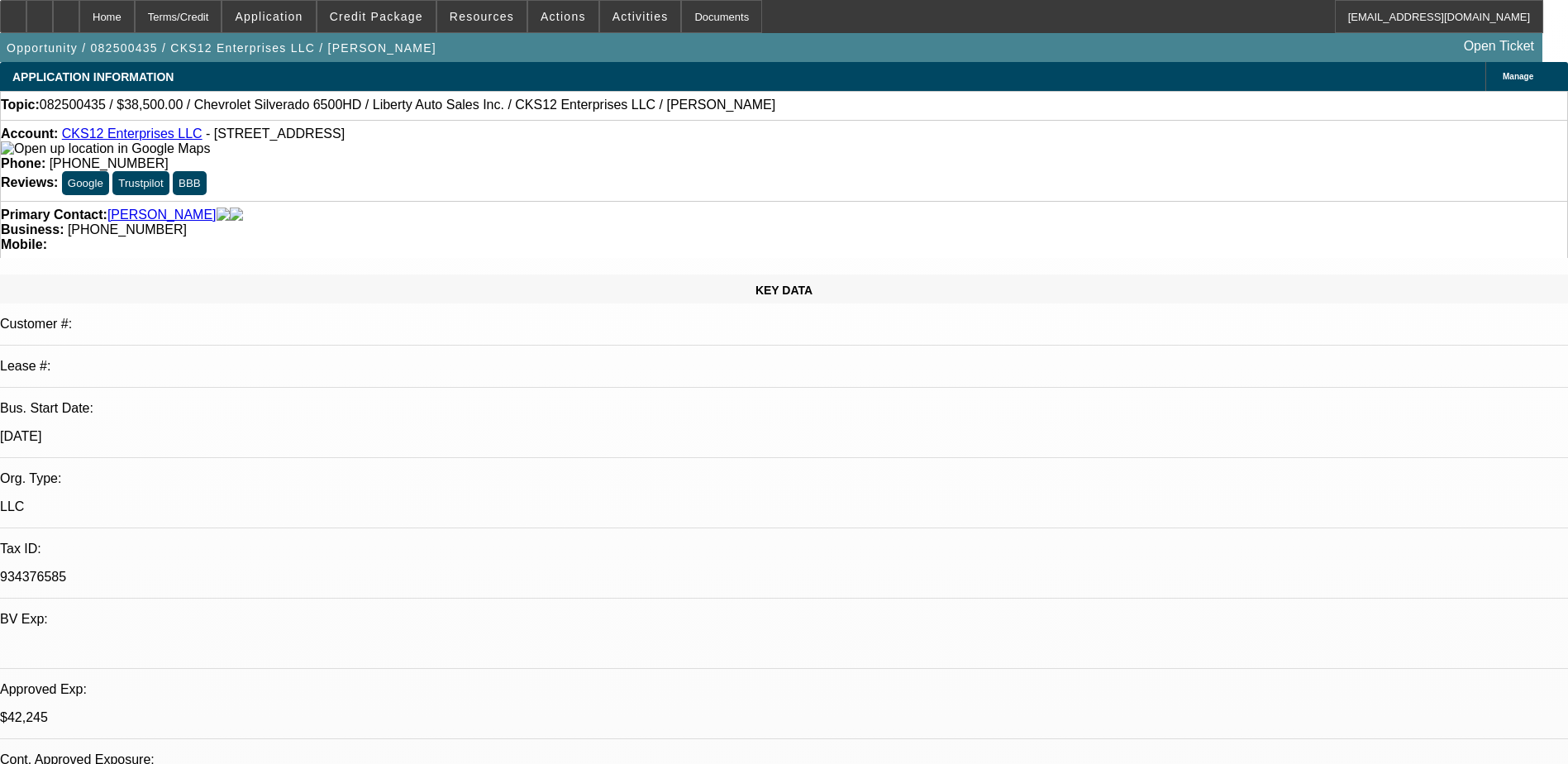
select select "0"
select select "2"
select select "0.1"
select select "4"
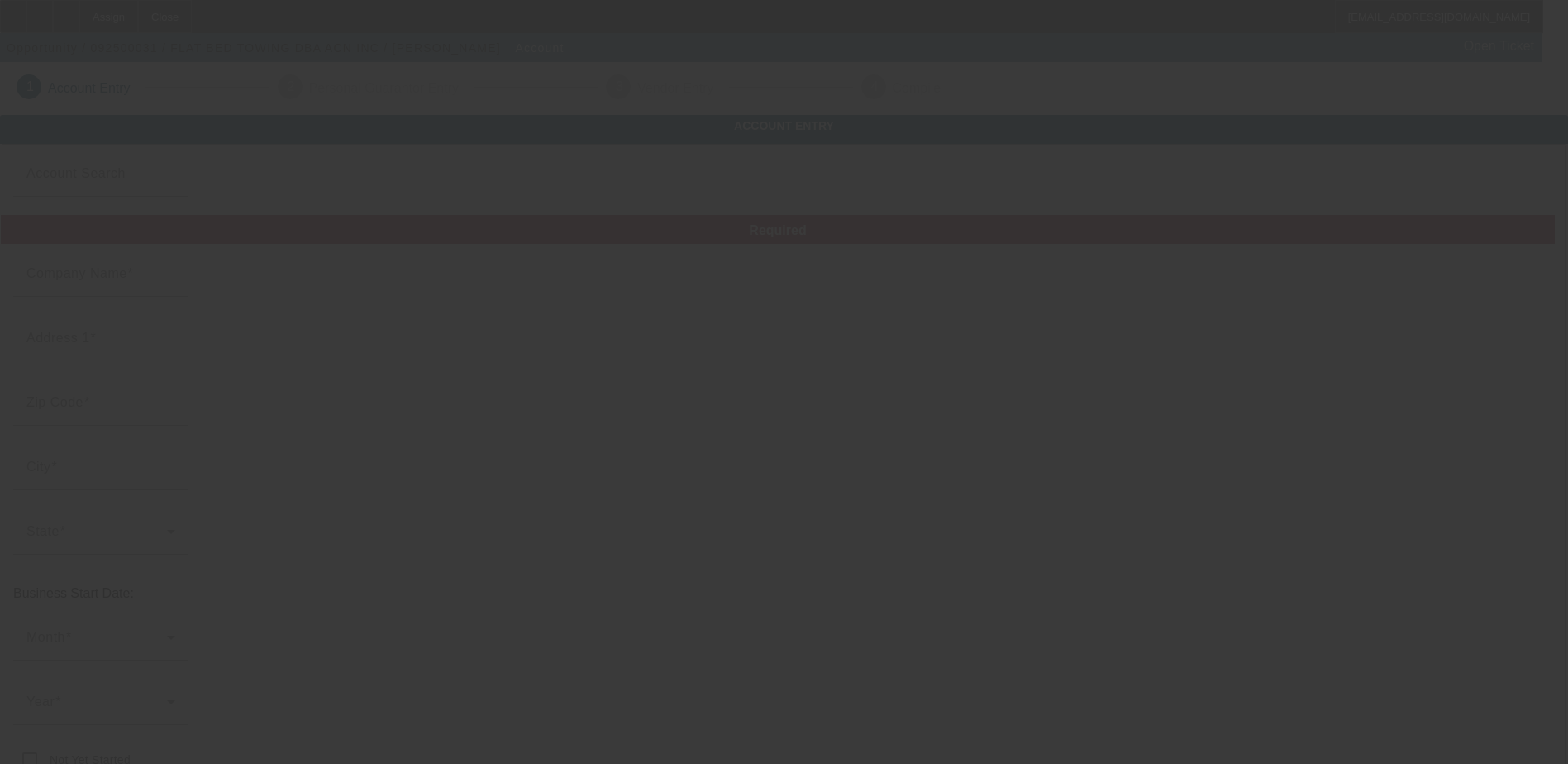
type input "FLAT BED TOWING"
type input "[STREET_ADDRESS]"
type input "10507"
type input "[GEOGRAPHIC_DATA]"
type input "[PHONE_NUMBER]"
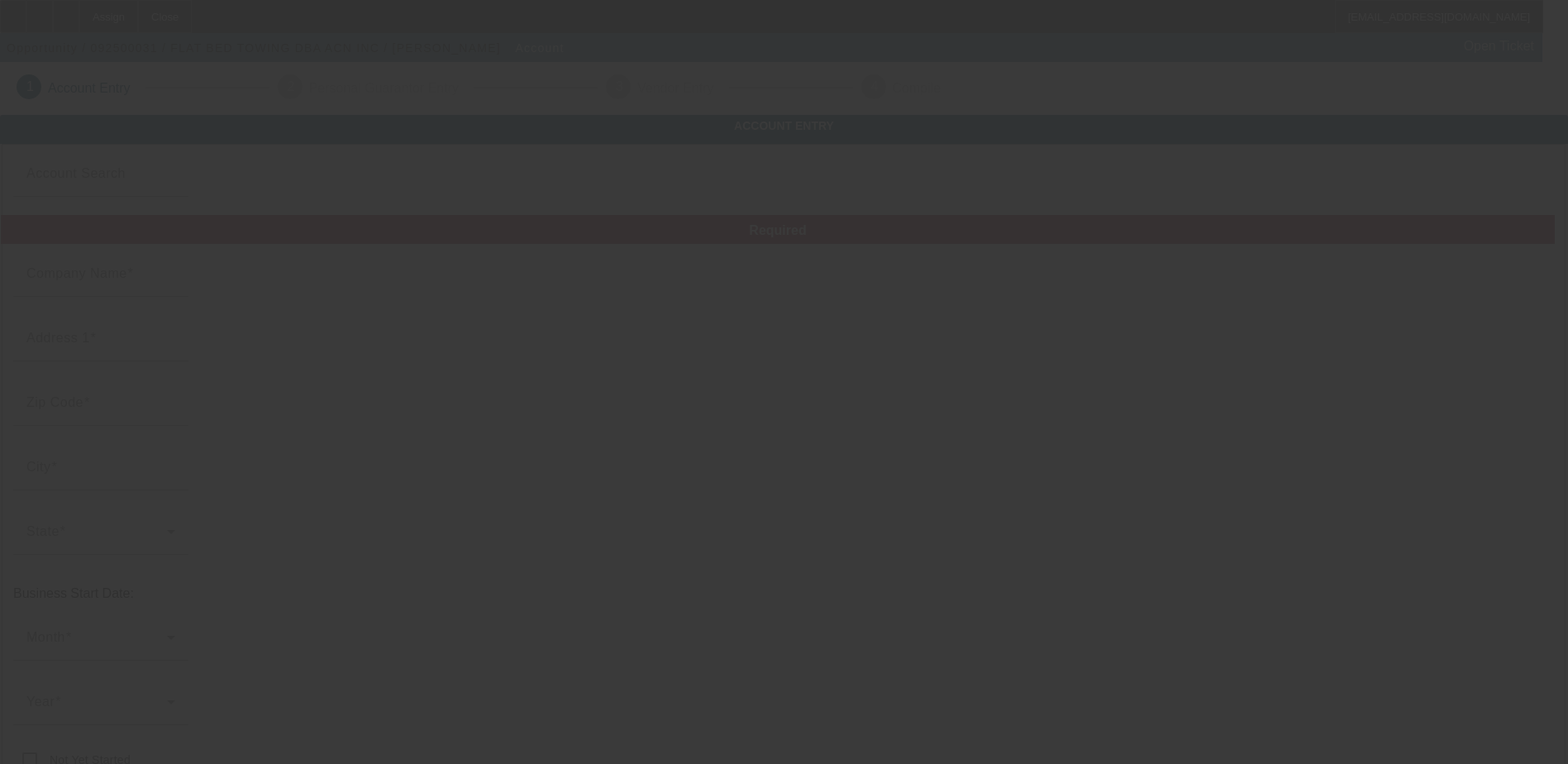
type input "ACN INC"
type input "beinebunch1@aol.com"
type input "https://Flatbedtowingwestchesterny.Com"
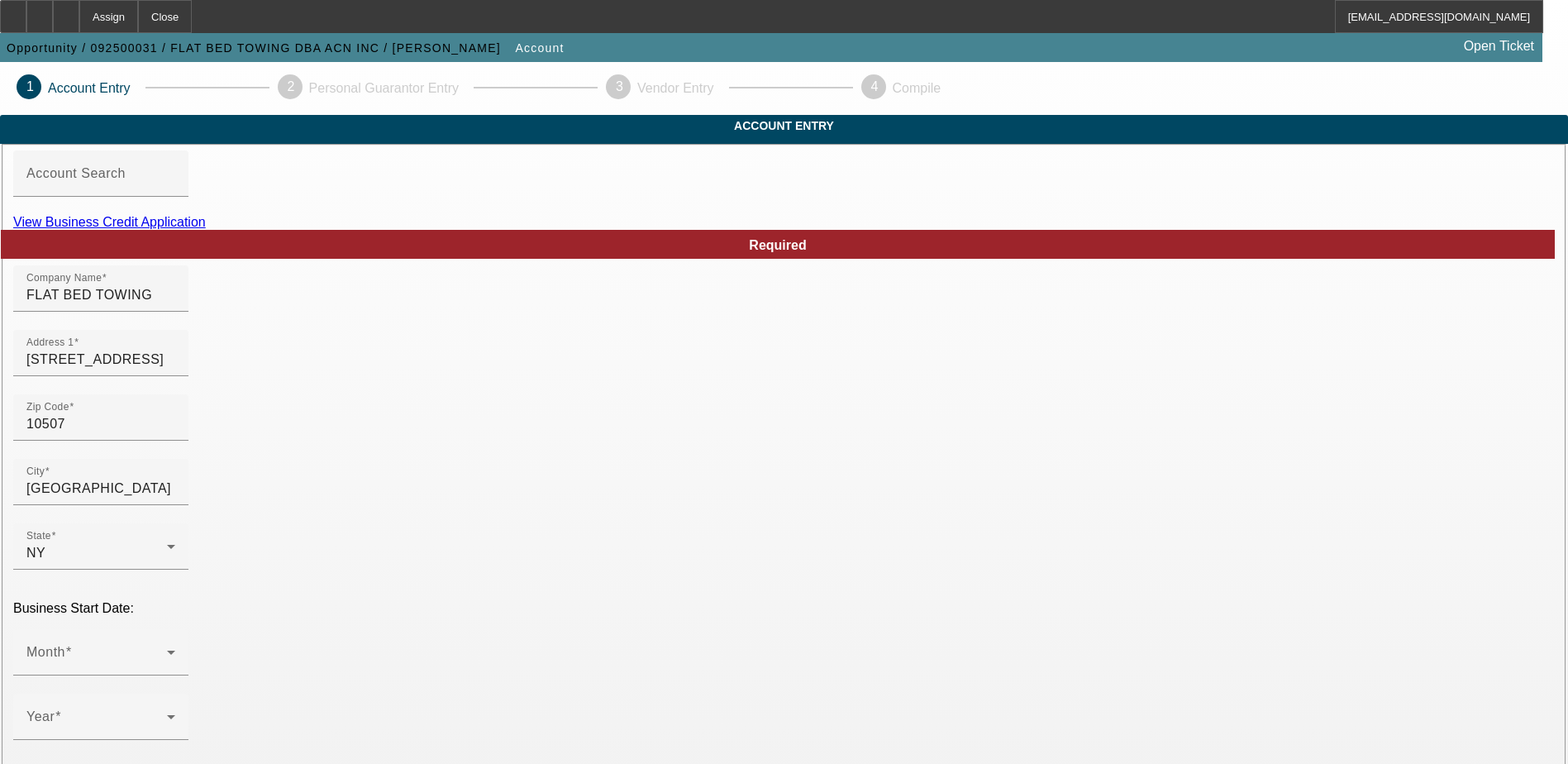
click at [206, 229] on link "View Business Credit Application" at bounding box center [110, 222] width 193 height 14
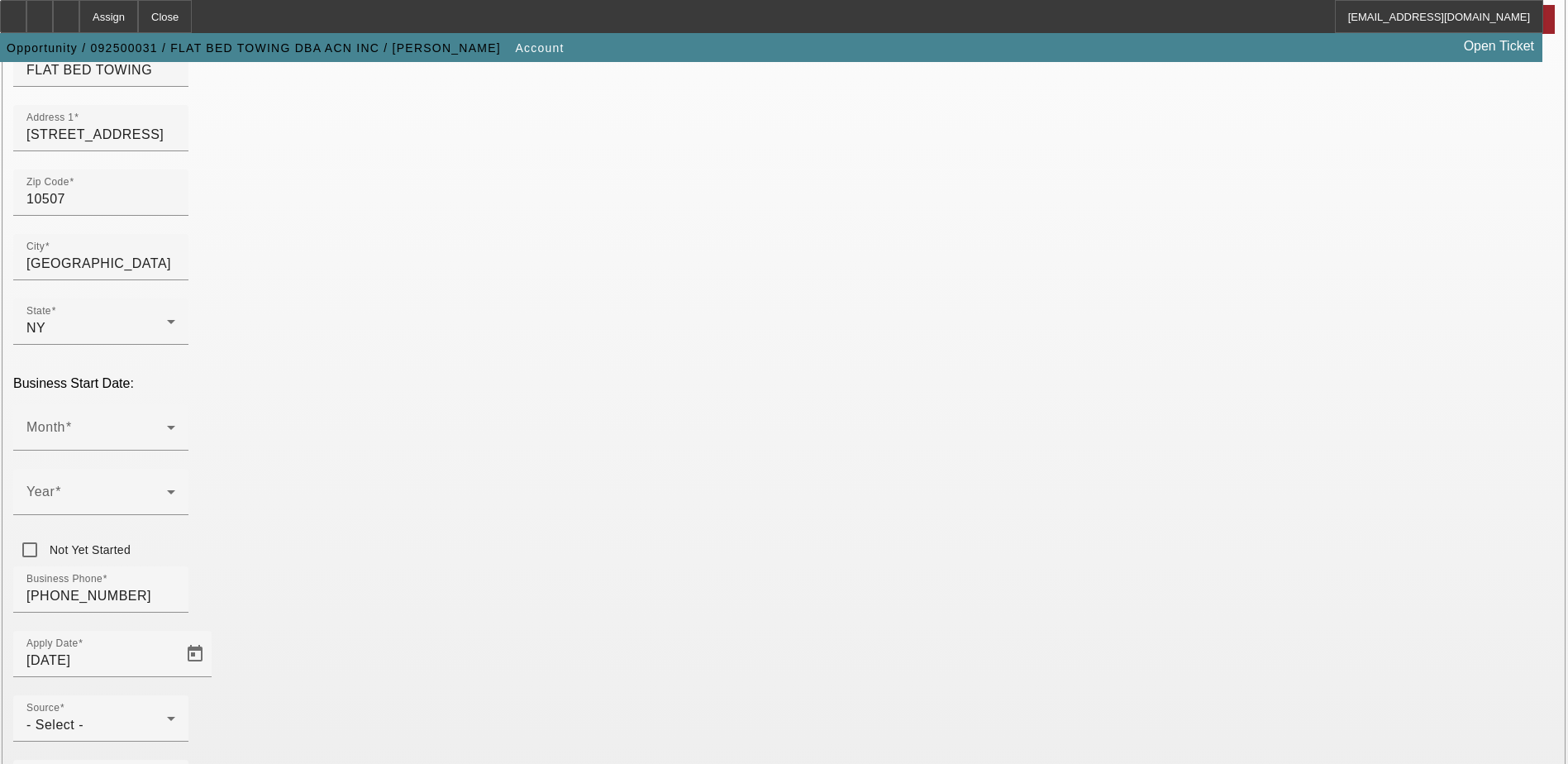
scroll to position [294, 0]
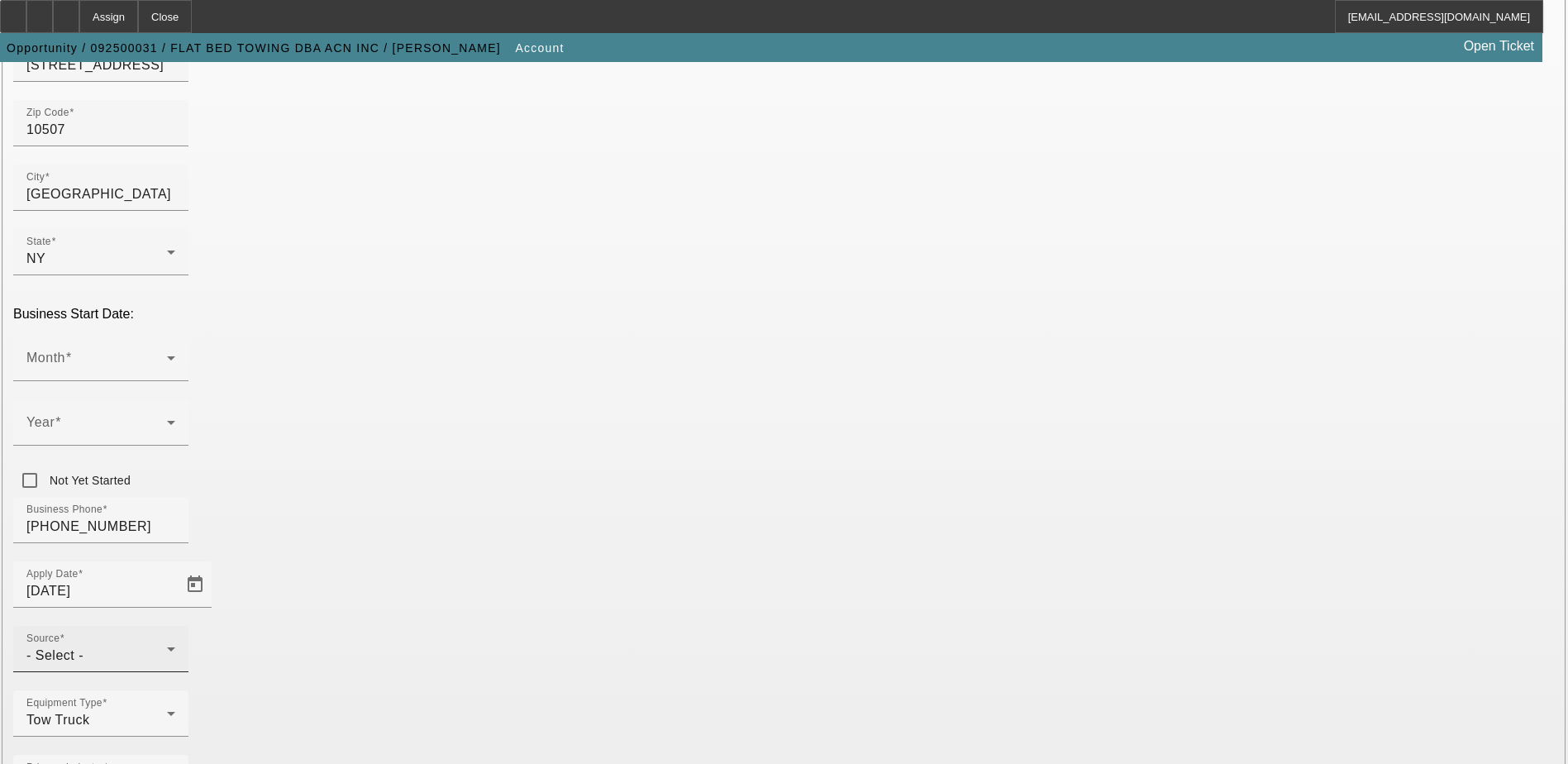
click at [167, 646] on div "- Select -" at bounding box center [96, 655] width 140 height 20
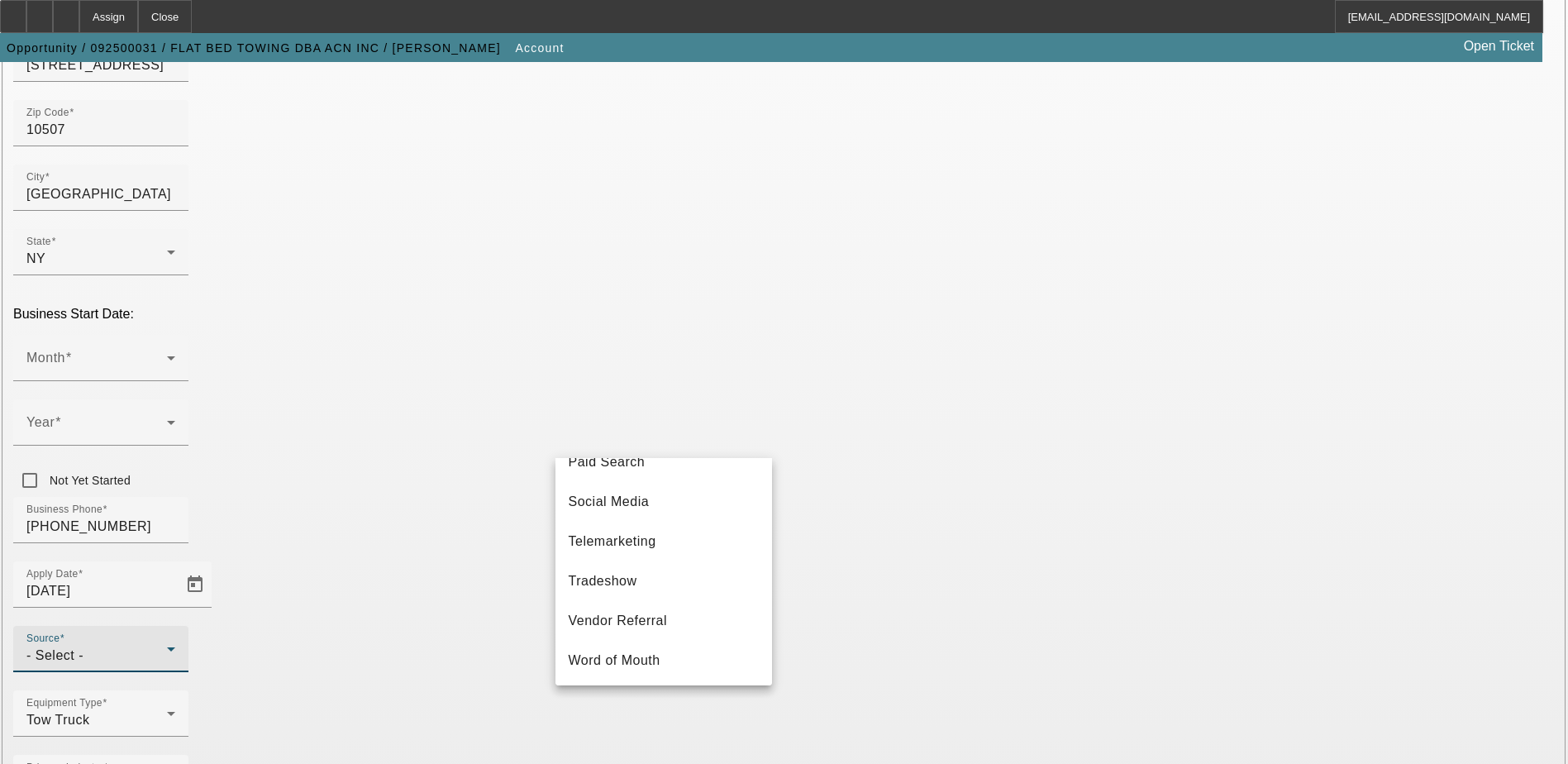
scroll to position [579, 0]
click at [649, 550] on span "Telemarketing" at bounding box center [612, 540] width 88 height 20
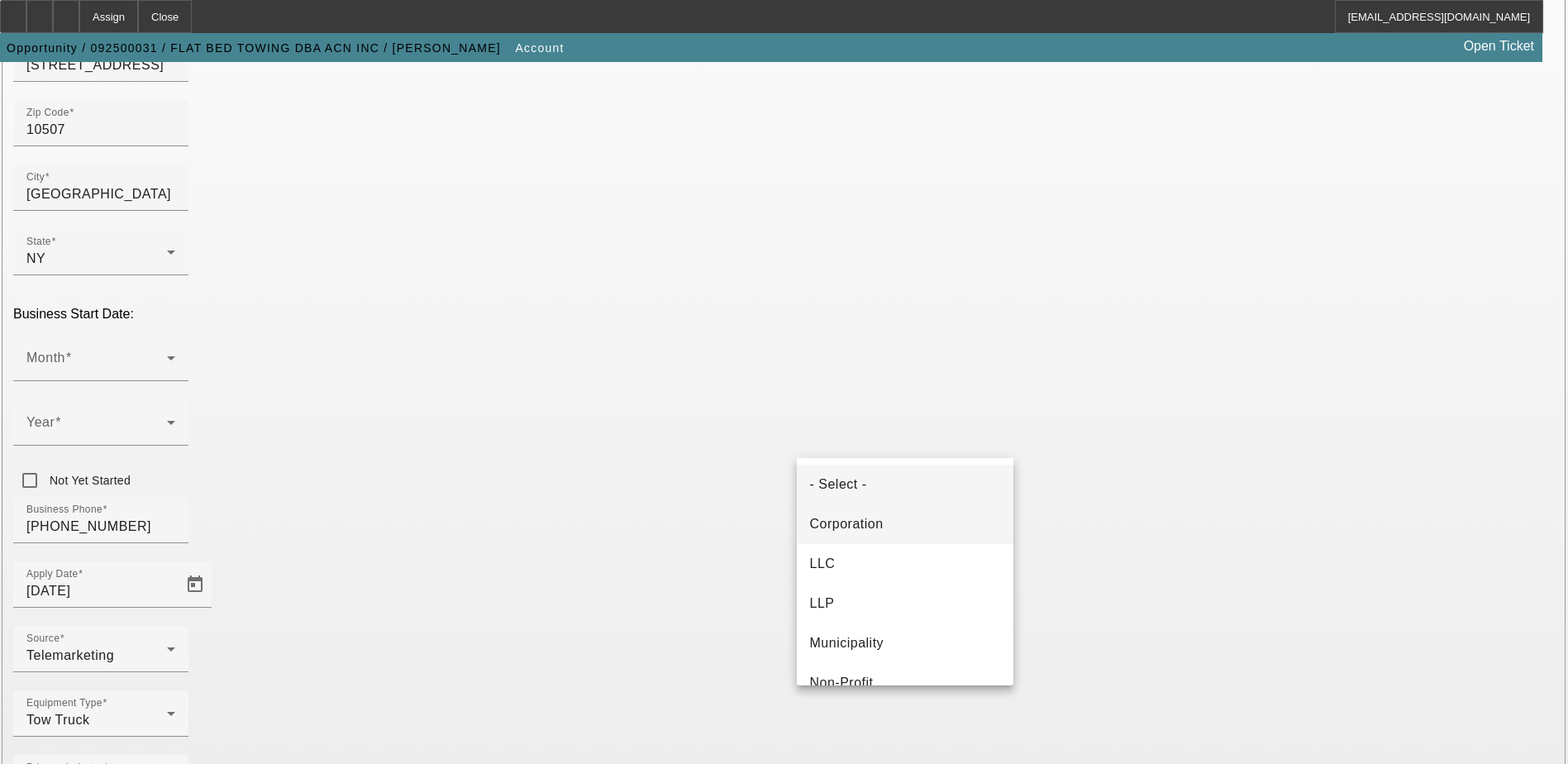
click at [878, 519] on span "Corporation" at bounding box center [846, 523] width 74 height 20
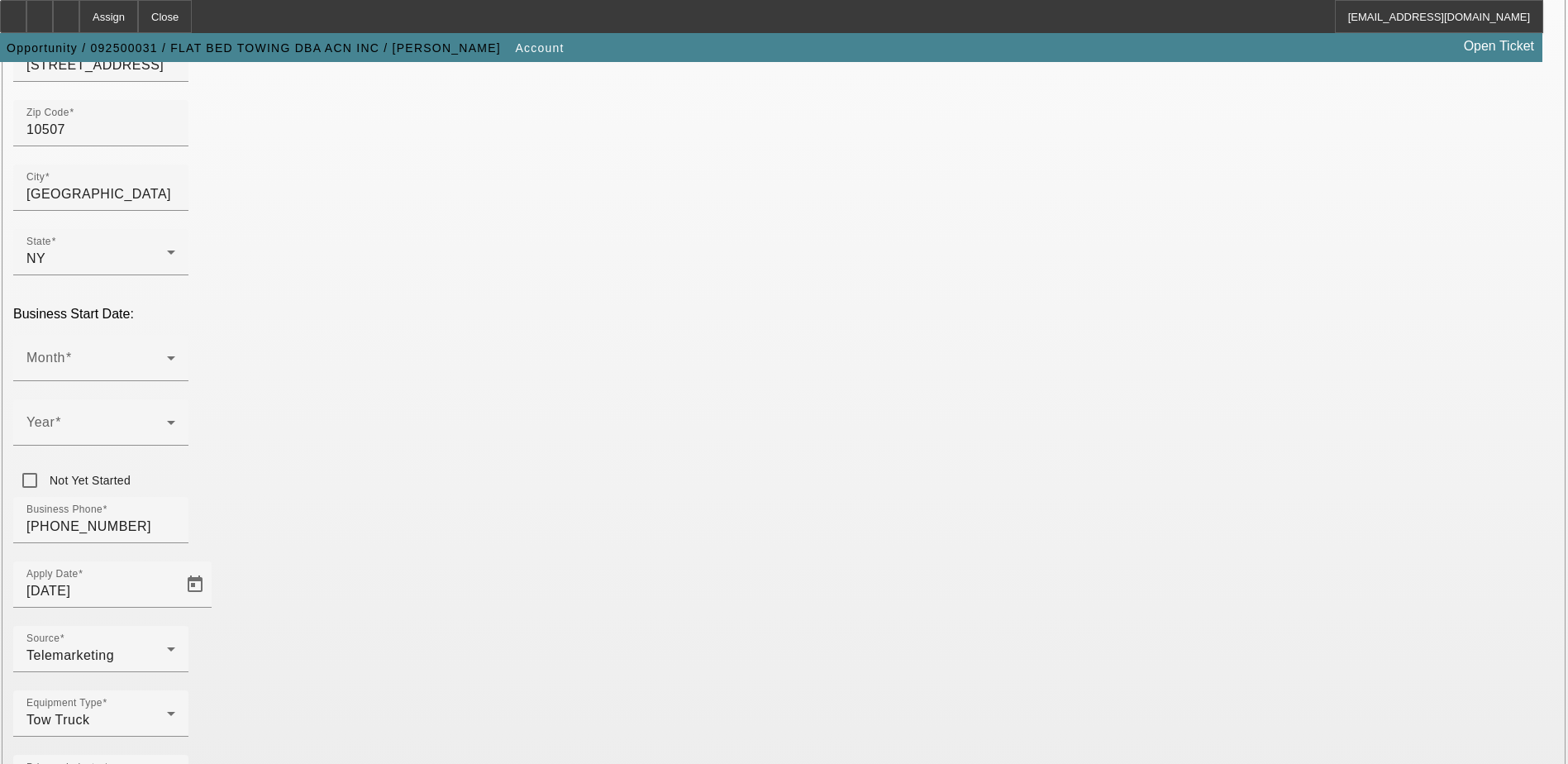
type input "333441126"
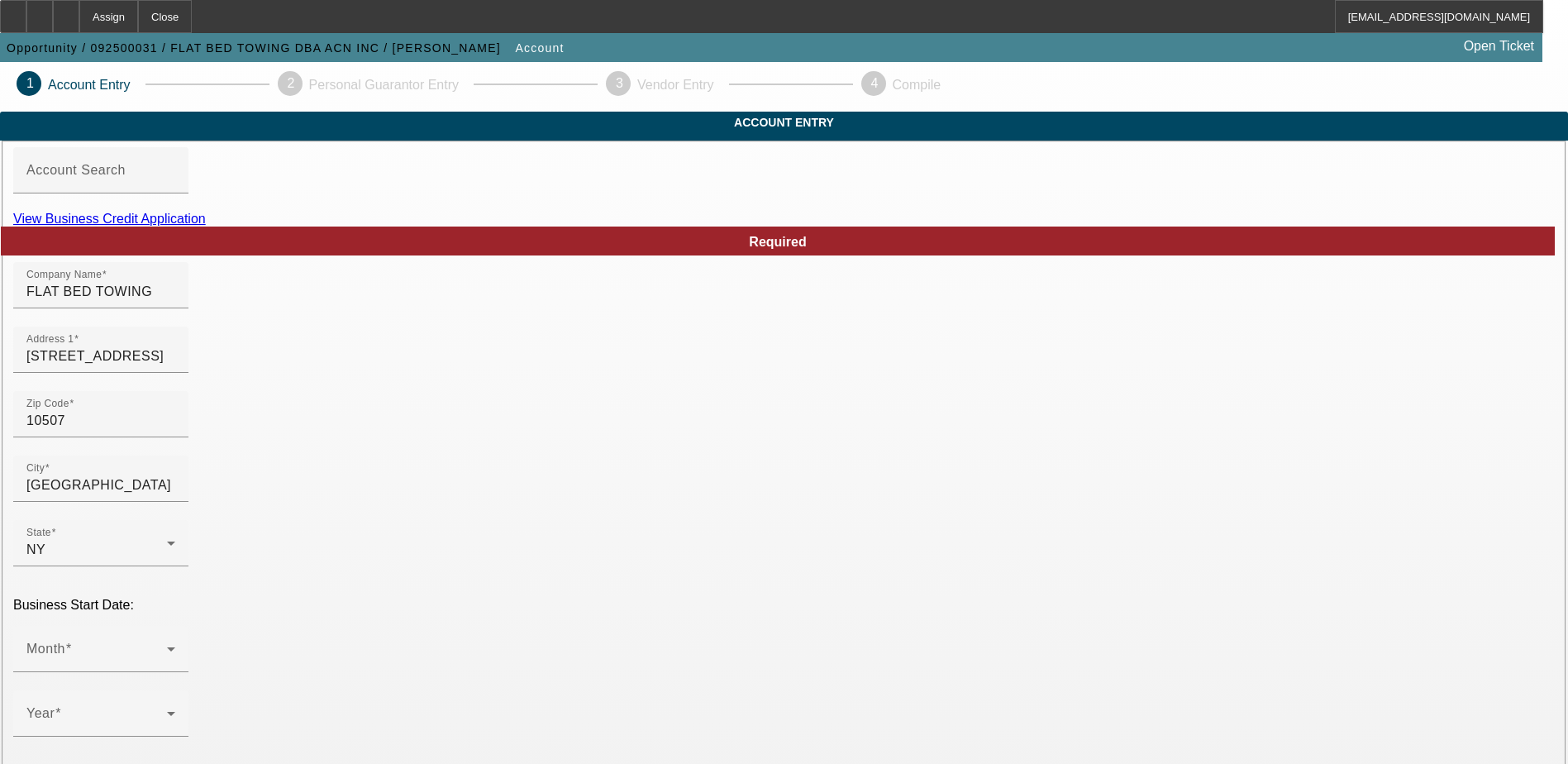
scroll to position [0, 0]
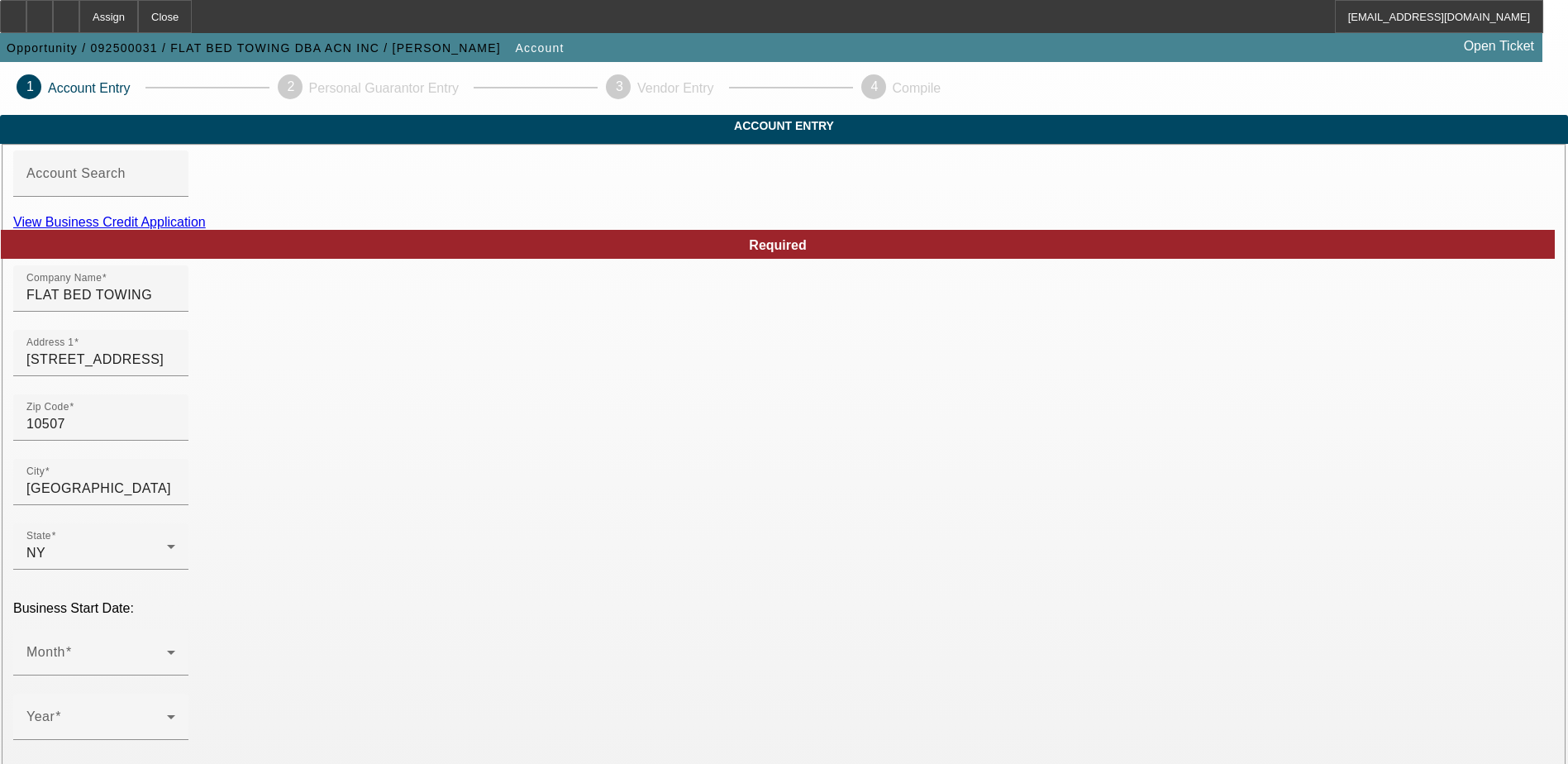
type input "ACN Service Inc."
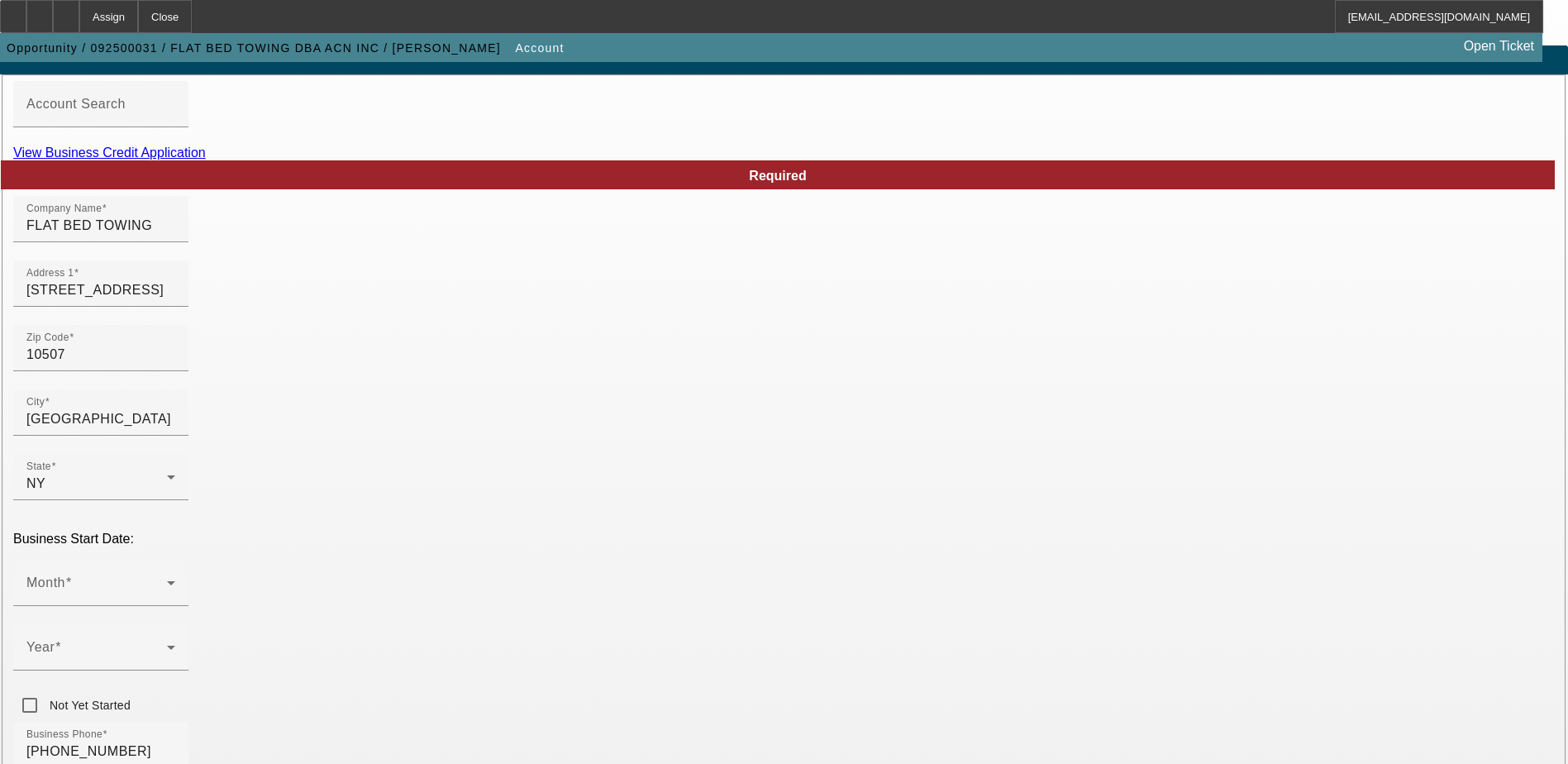
scroll to position [166, 0]
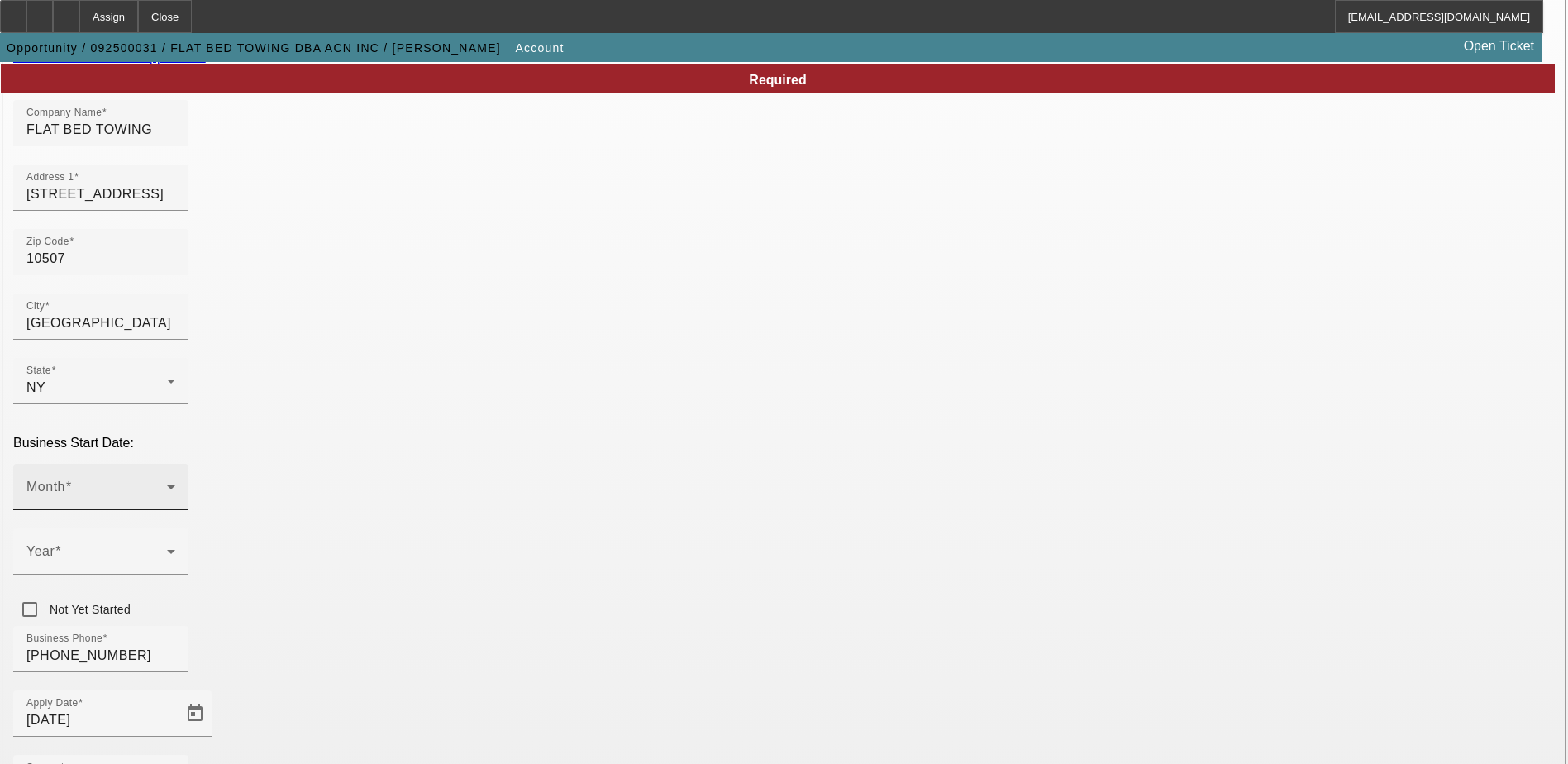
click at [167, 484] on span at bounding box center [96, 493] width 140 height 20
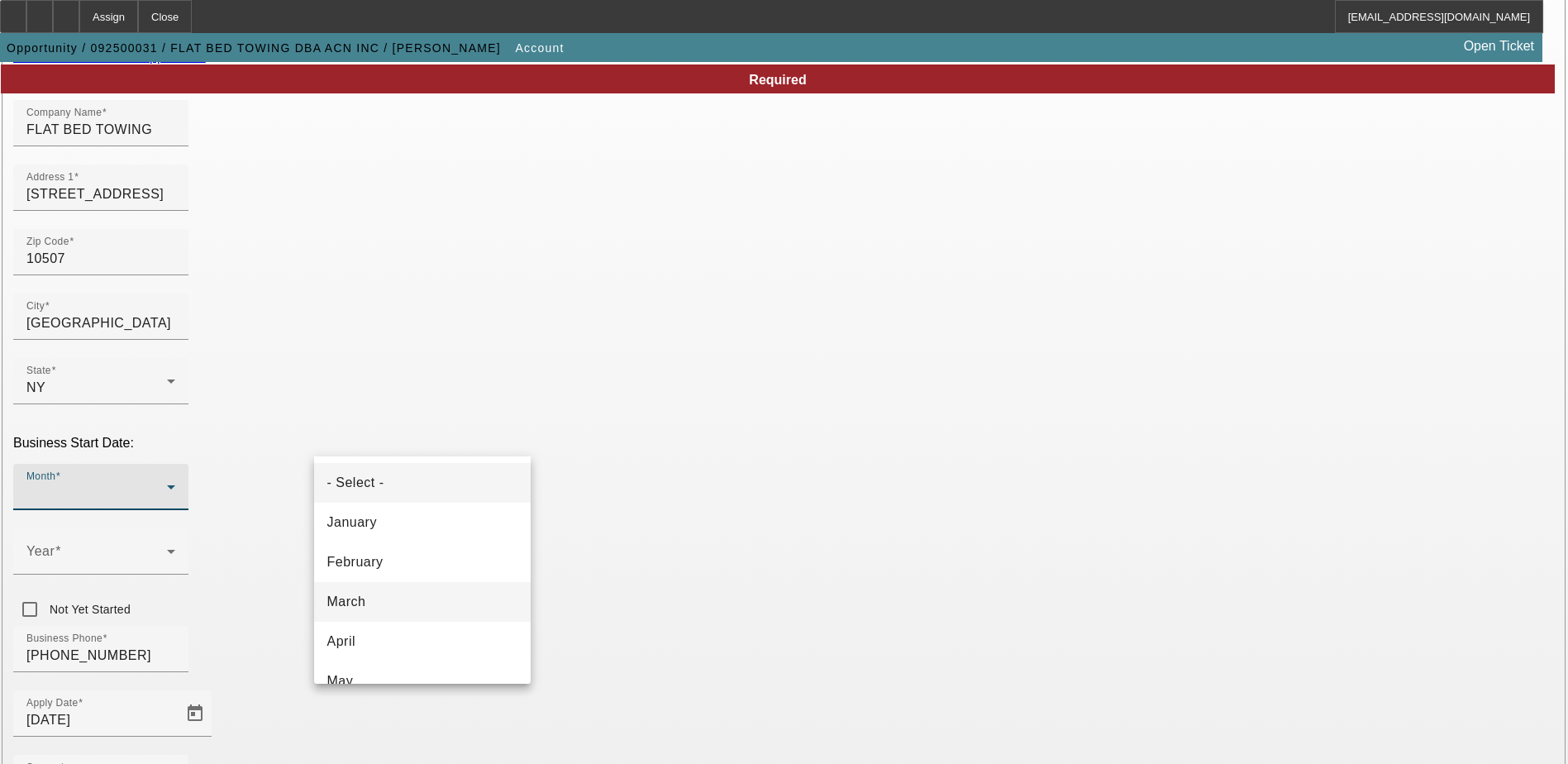
click at [380, 586] on mat-option "March" at bounding box center [422, 602] width 217 height 40
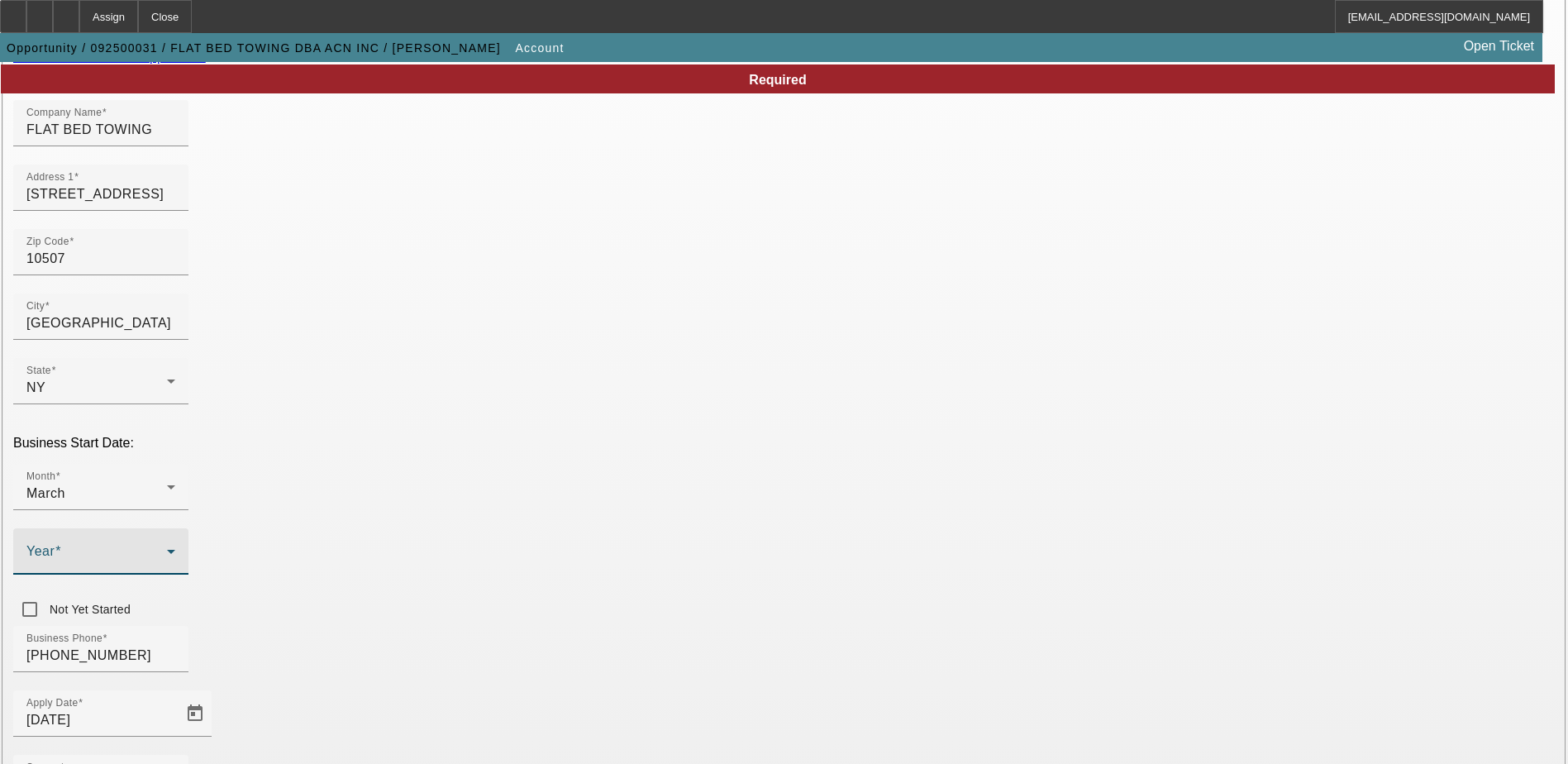
click at [167, 548] on span at bounding box center [96, 557] width 140 height 20
click at [575, 602] on span "2025" at bounding box center [584, 601] width 31 height 20
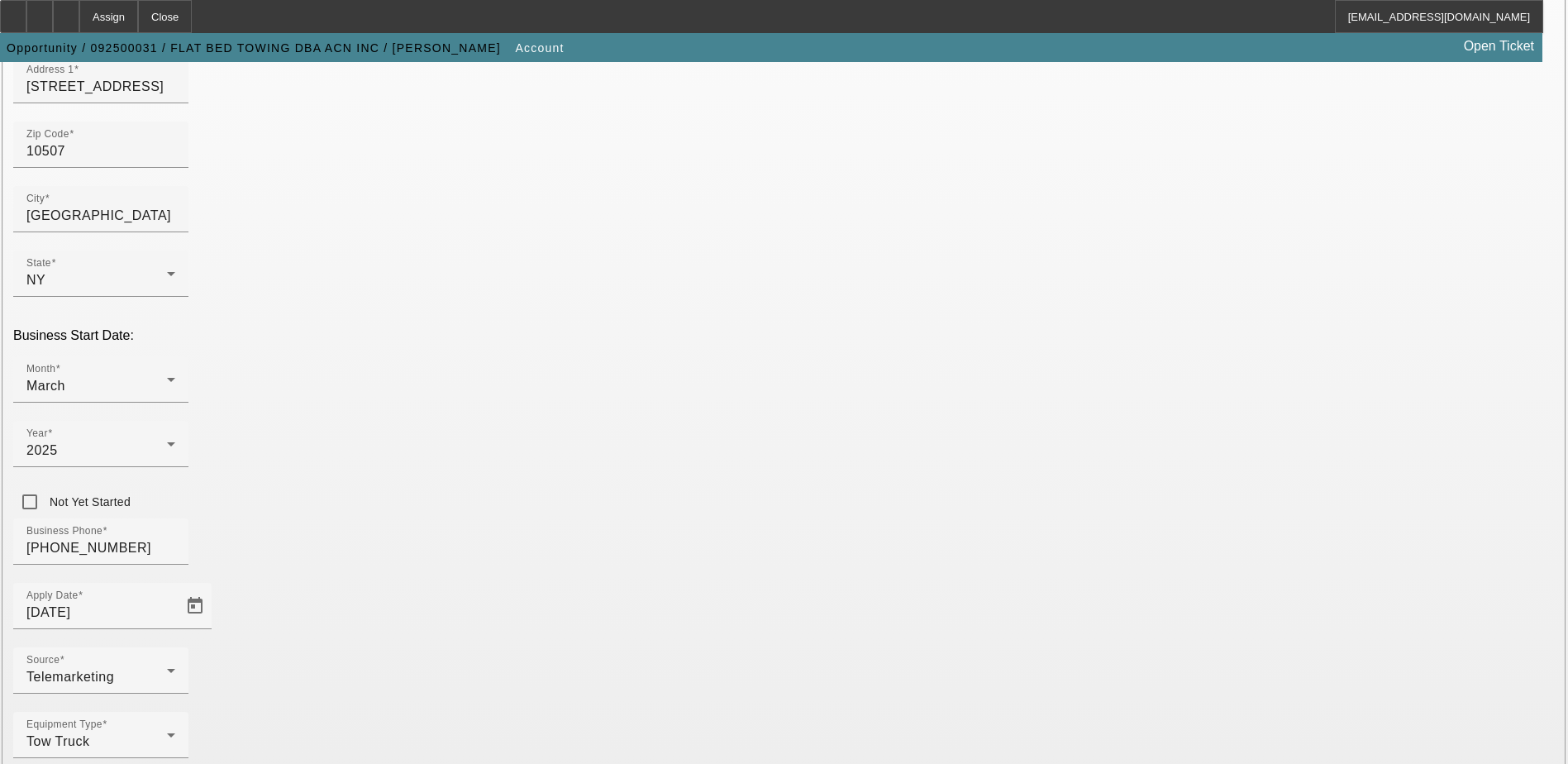
scroll to position [294, 0]
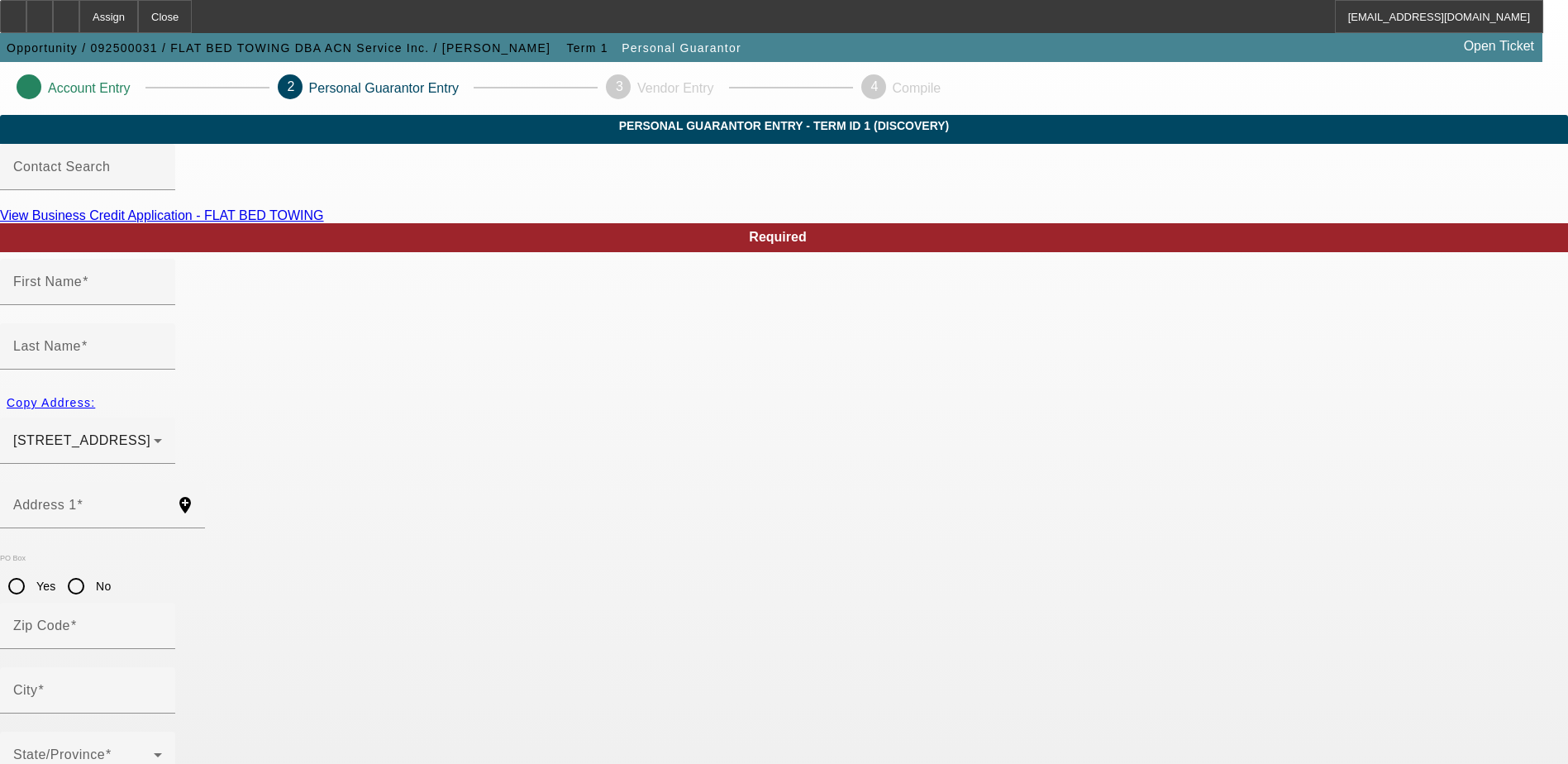
type input "Adrian"
type input "Naranjo"
type input "15 Crescent Terrace"
radio input "true"
type input "10507"
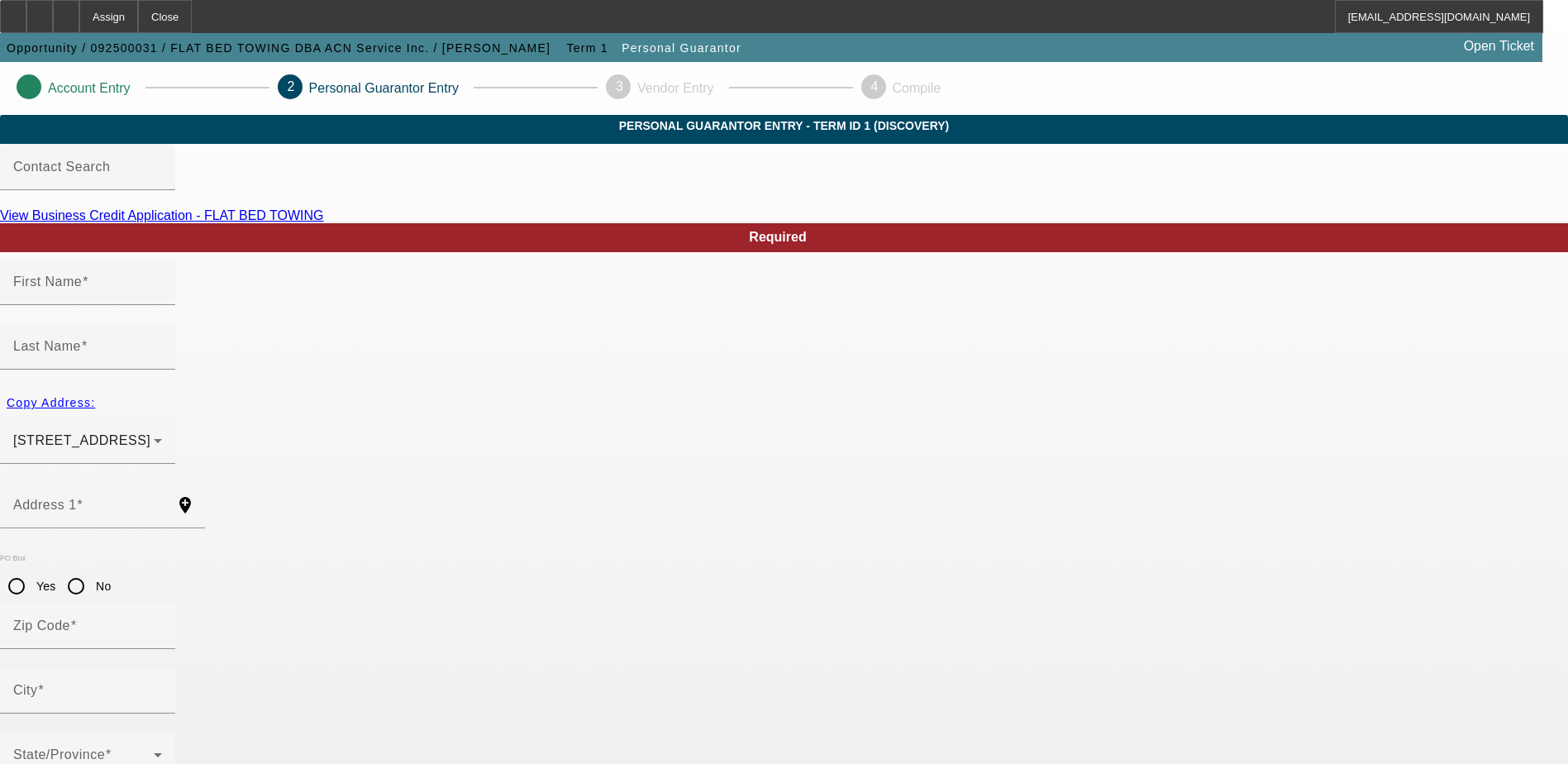
type input "Bedford Hills"
type input "(914) 666-7872"
type input "100"
type input "780-23-8682"
type input "acnserviceinc@gmail.com"
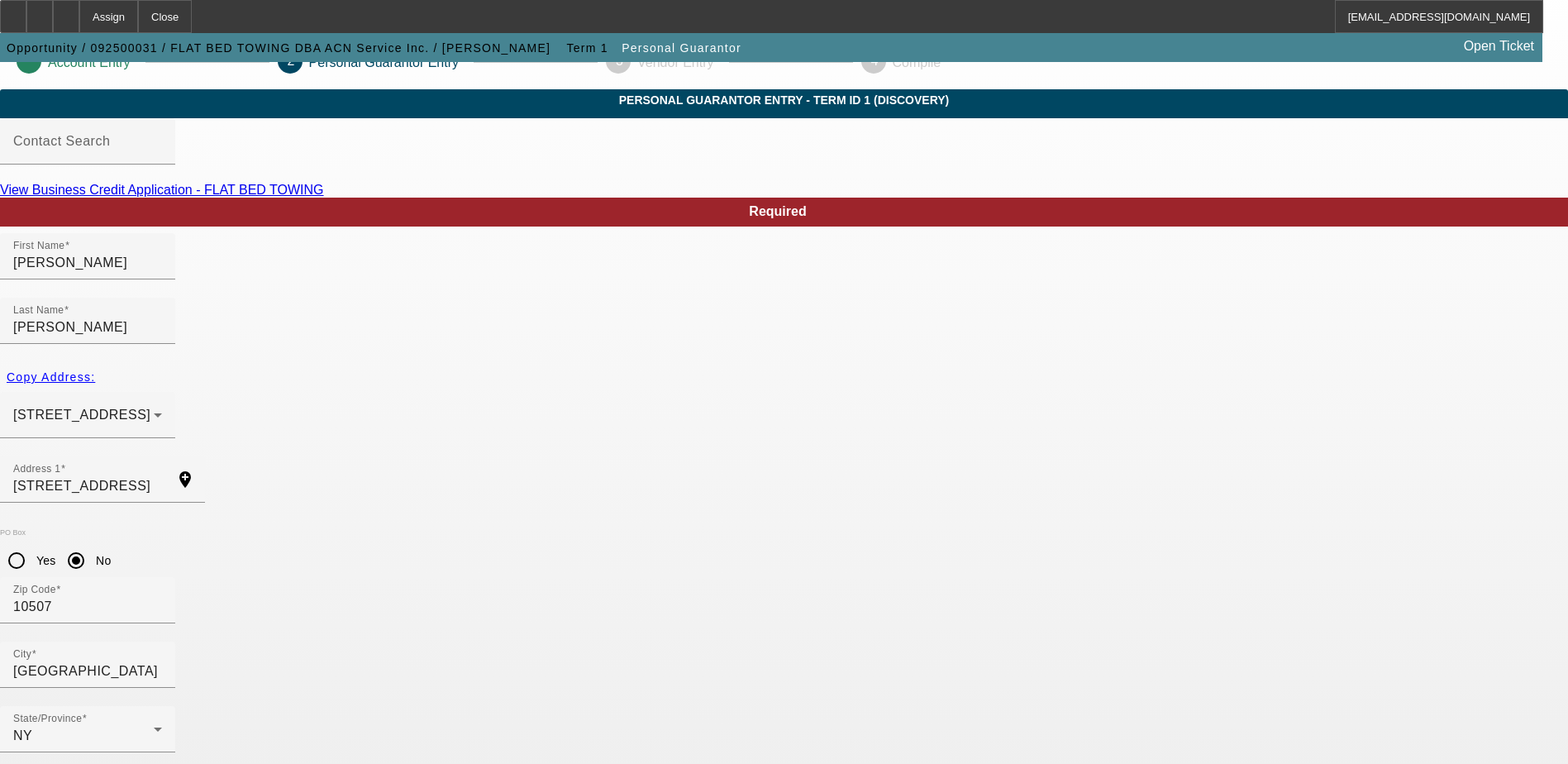
scroll to position [45, 0]
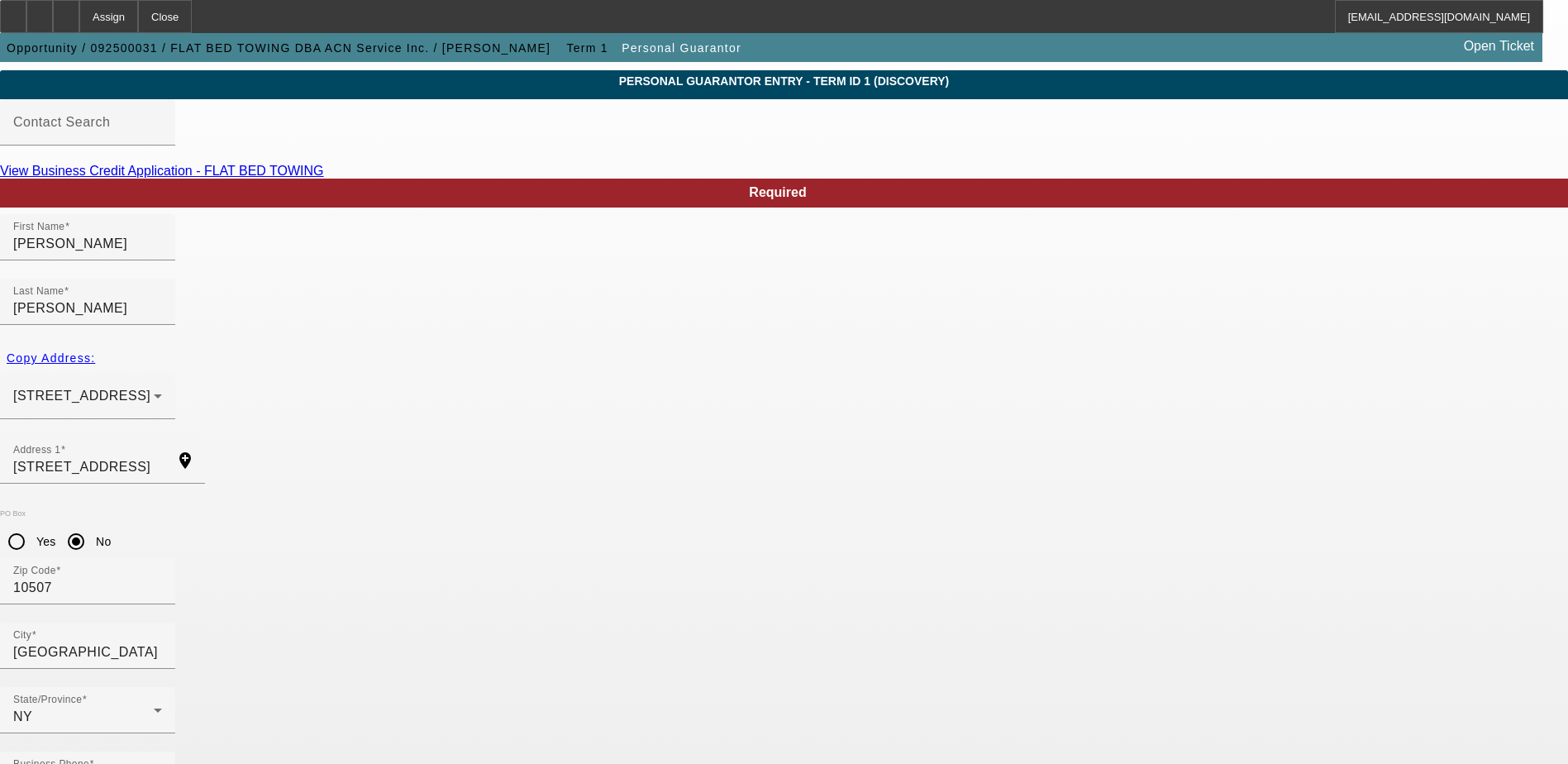
click at [863, 529] on mat-option "Yes" at bounding box center [865, 525] width 136 height 40
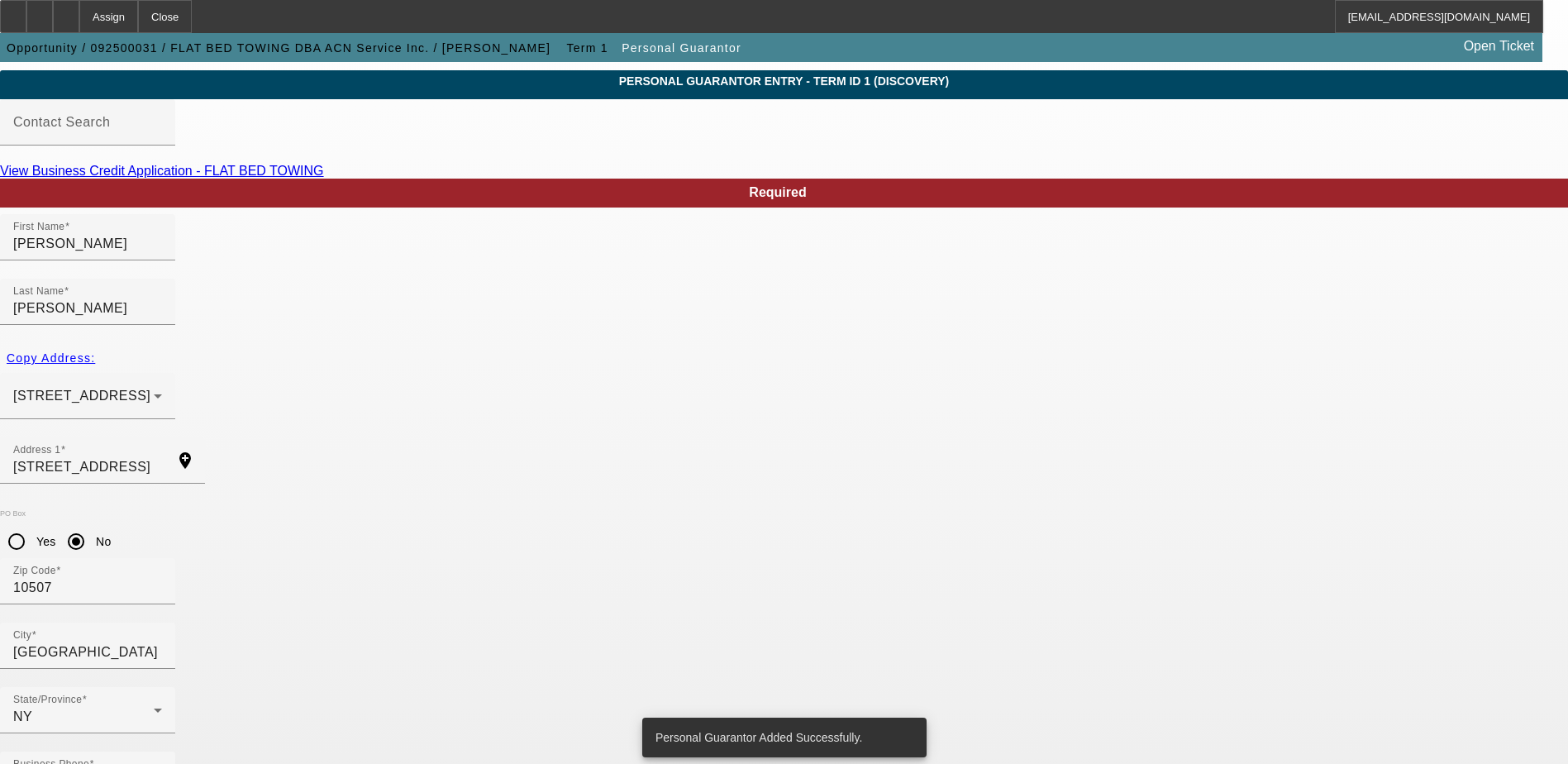
scroll to position [0, 0]
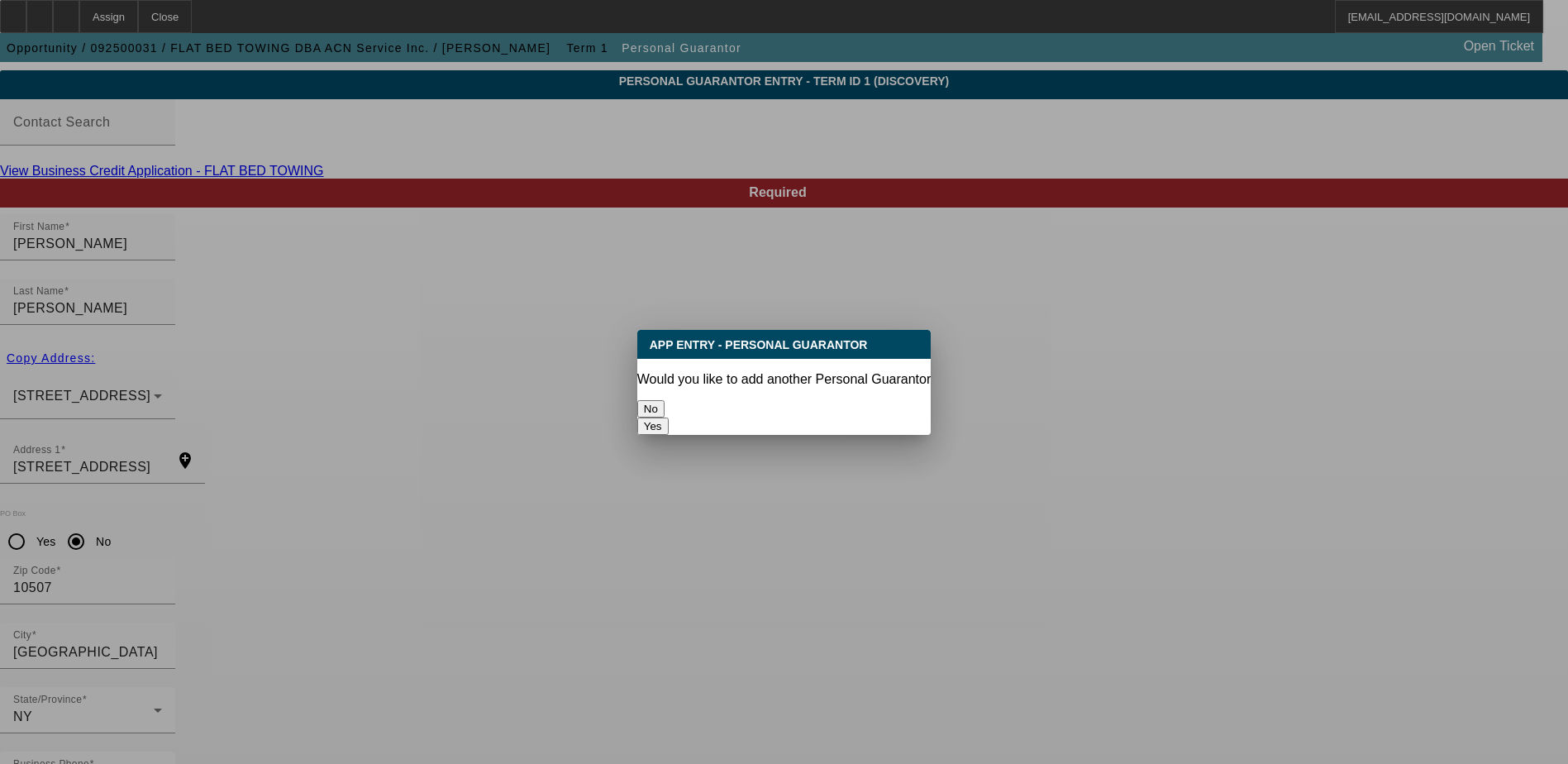
click at [665, 403] on button "No" at bounding box center [651, 409] width 27 height 17
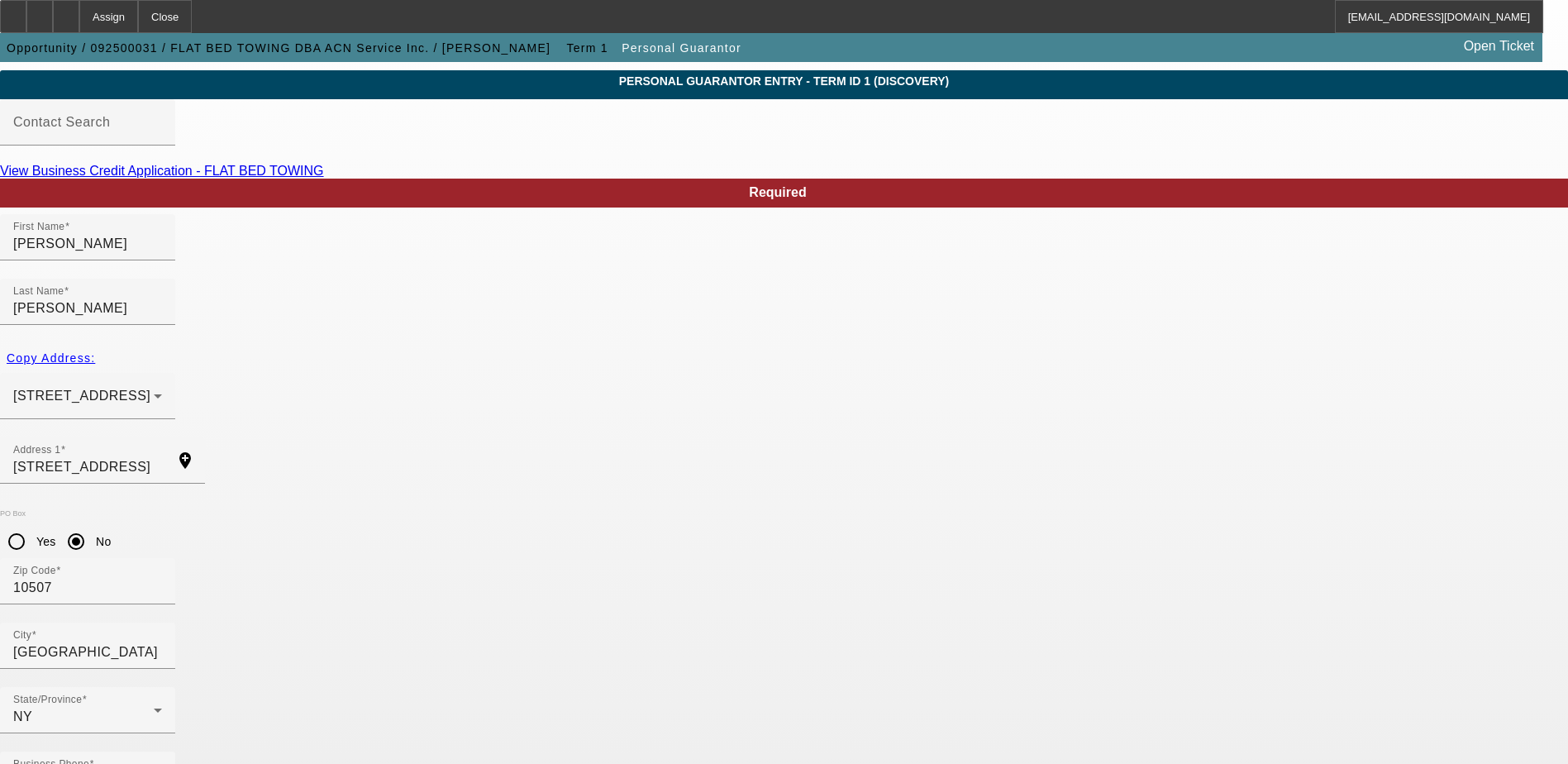
scroll to position [45, 0]
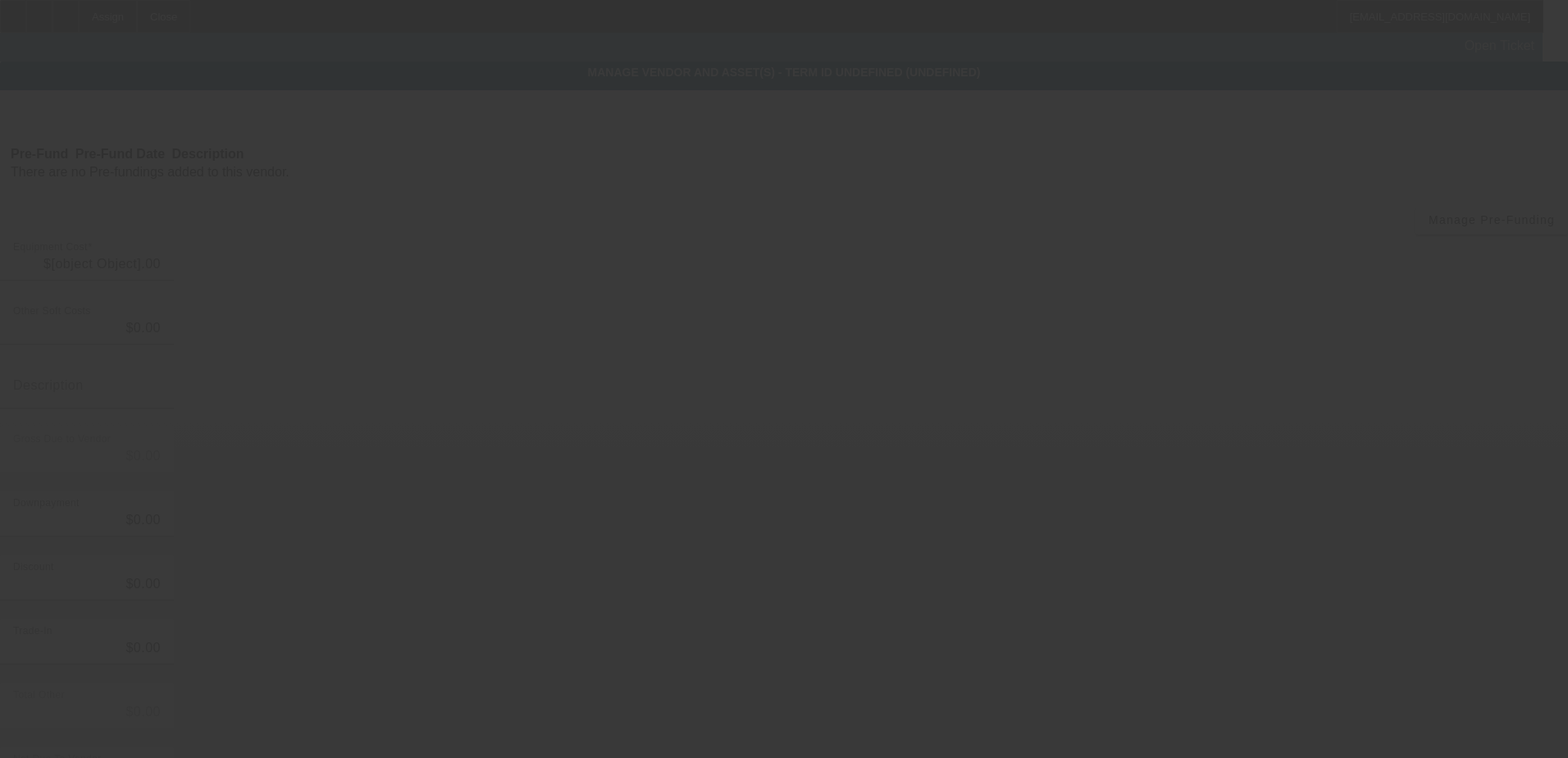
type input "$90,000.00"
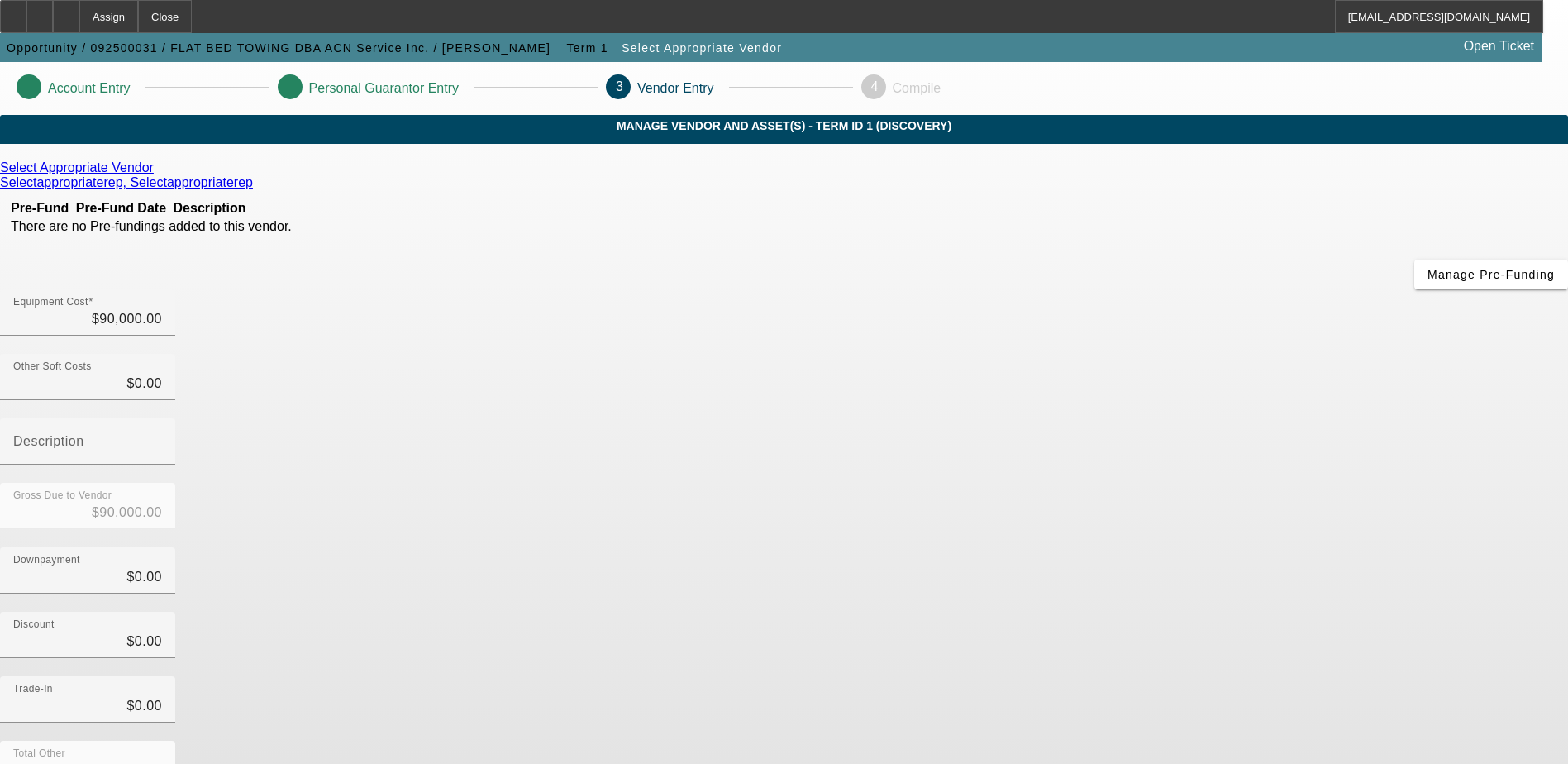
click at [158, 174] on icon at bounding box center [158, 167] width 0 height 14
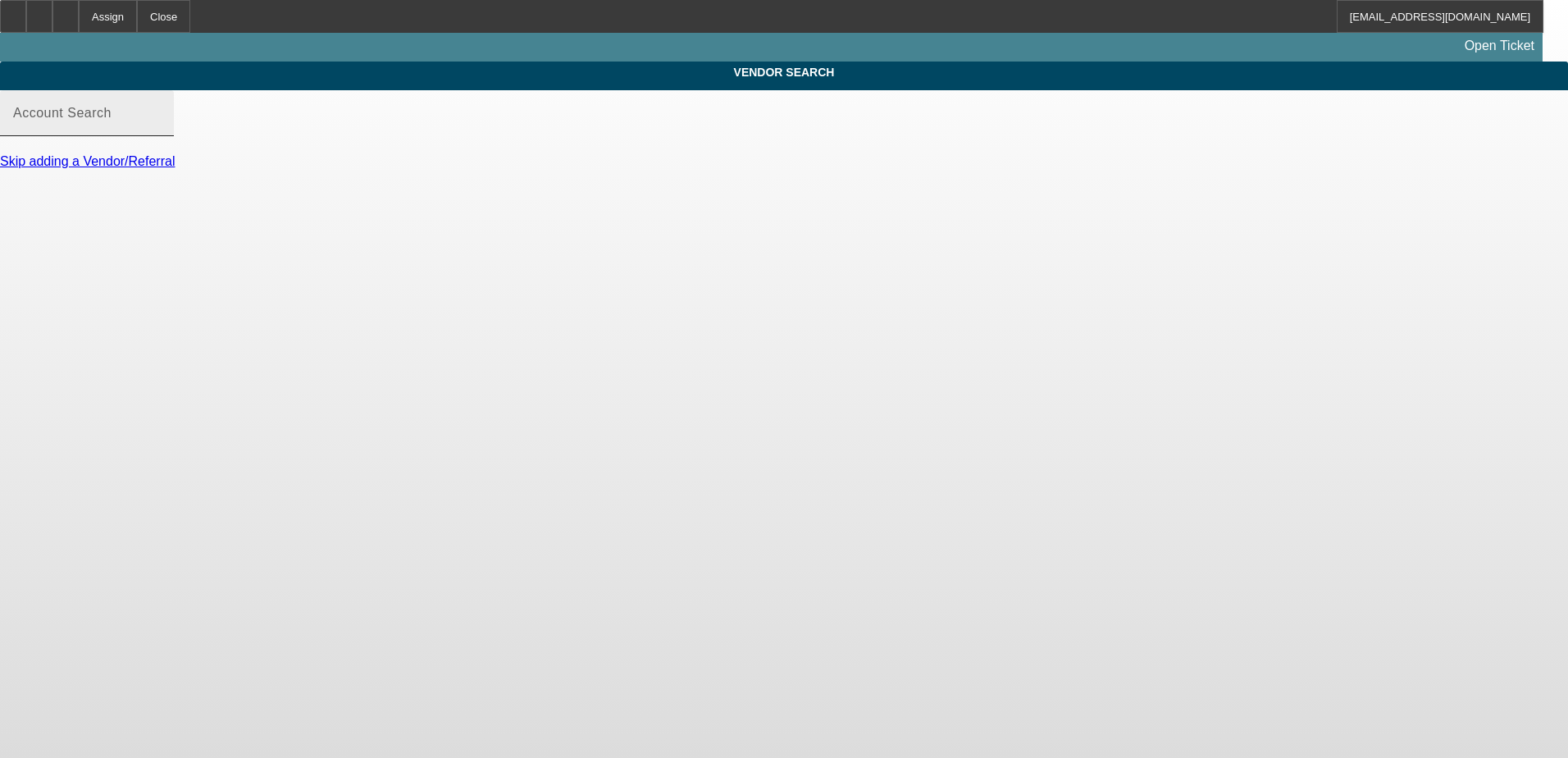
click at [161, 130] on input "Account Search" at bounding box center [87, 119] width 148 height 19
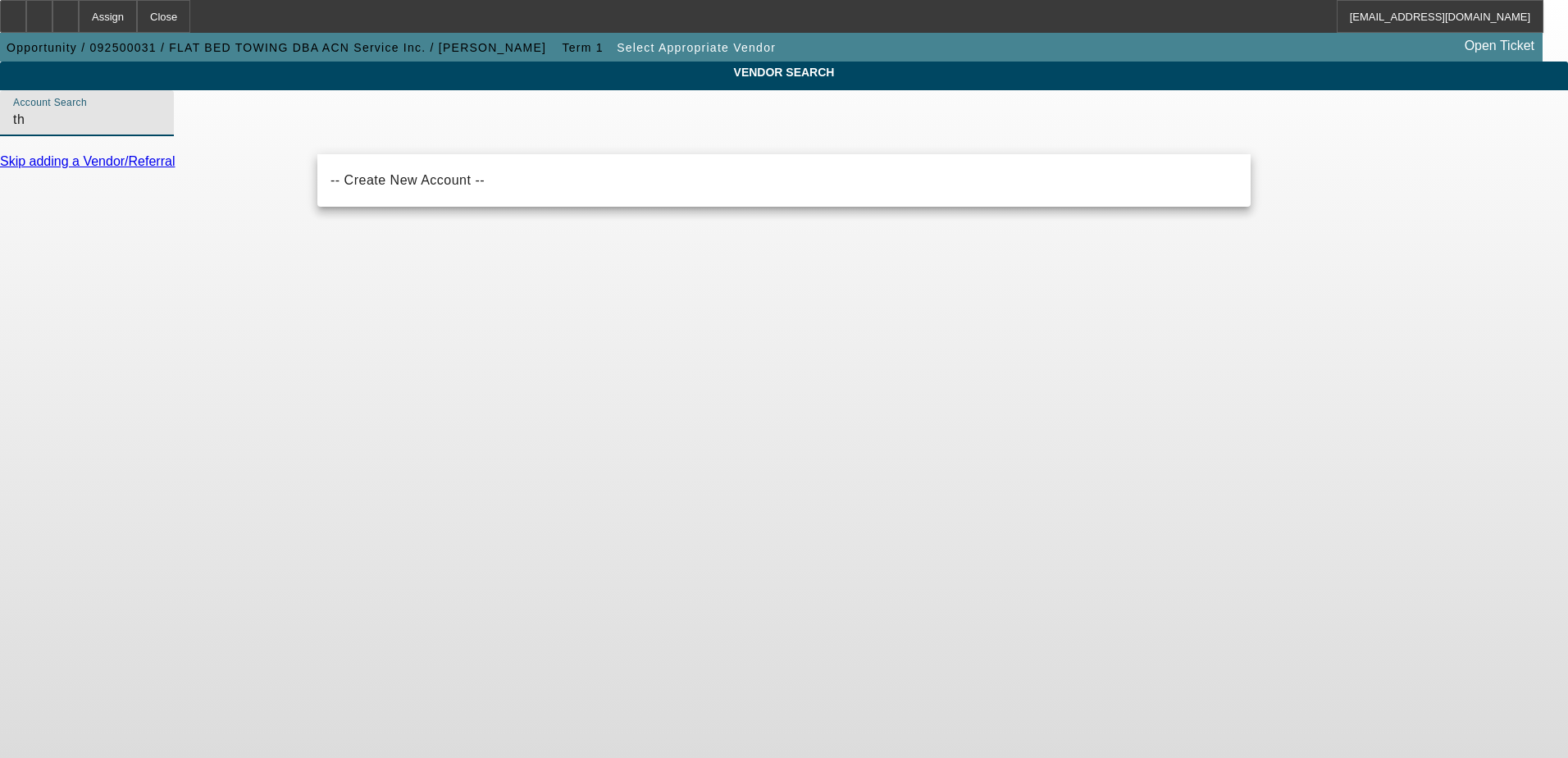
type input "t"
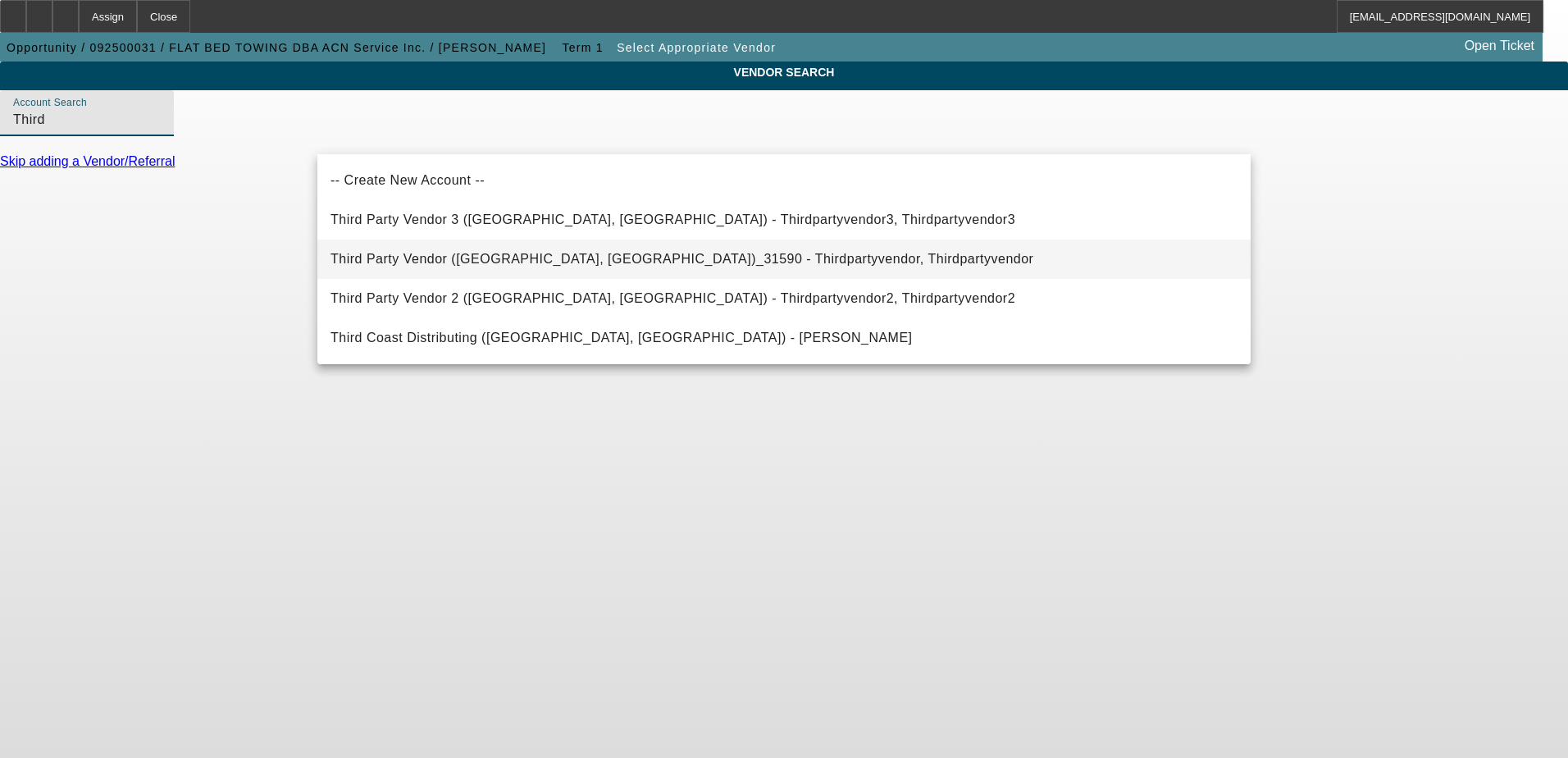
click at [471, 269] on span "Third Party Vendor (Northbrook, IL)_31590 - Thirdpartyvendor, Thirdpartyvendor" at bounding box center [682, 259] width 703 height 19
type input "Third Party Vendor (Northbrook, IL)_31590 - Thirdpartyvendor, Thirdpartyvendor"
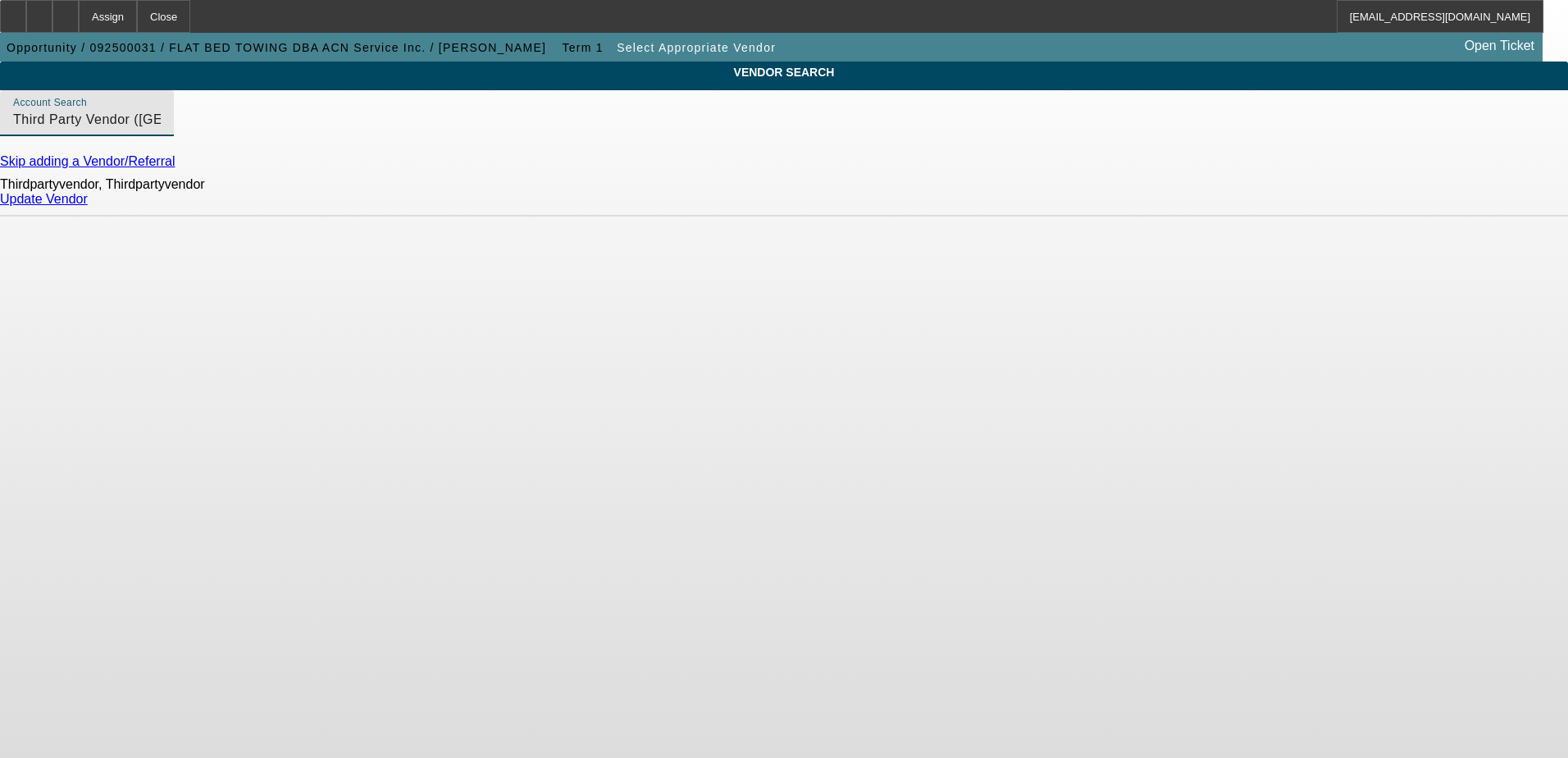
click at [88, 206] on link "Update Vendor" at bounding box center [44, 199] width 88 height 14
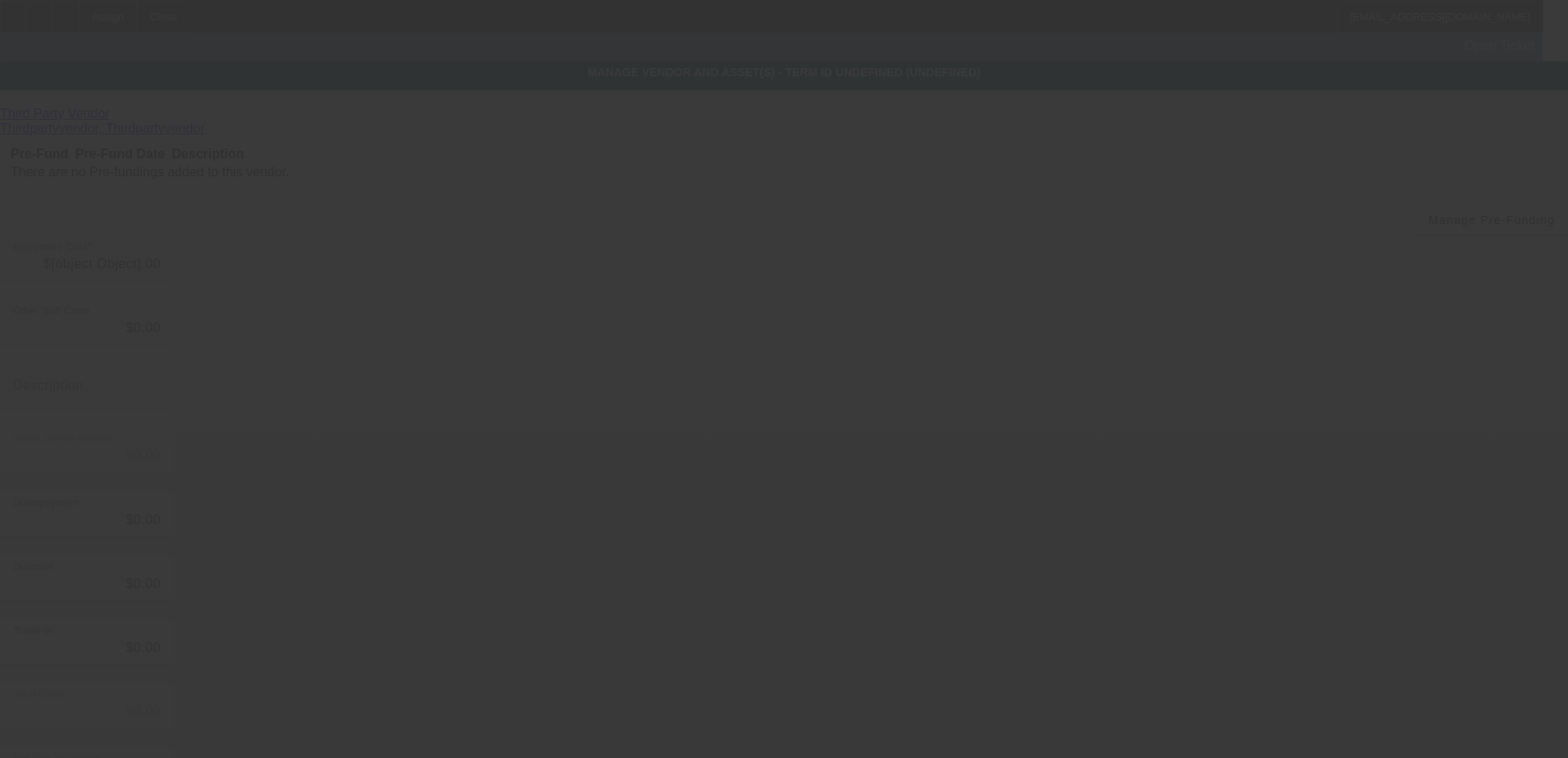
type input "$90,000.00"
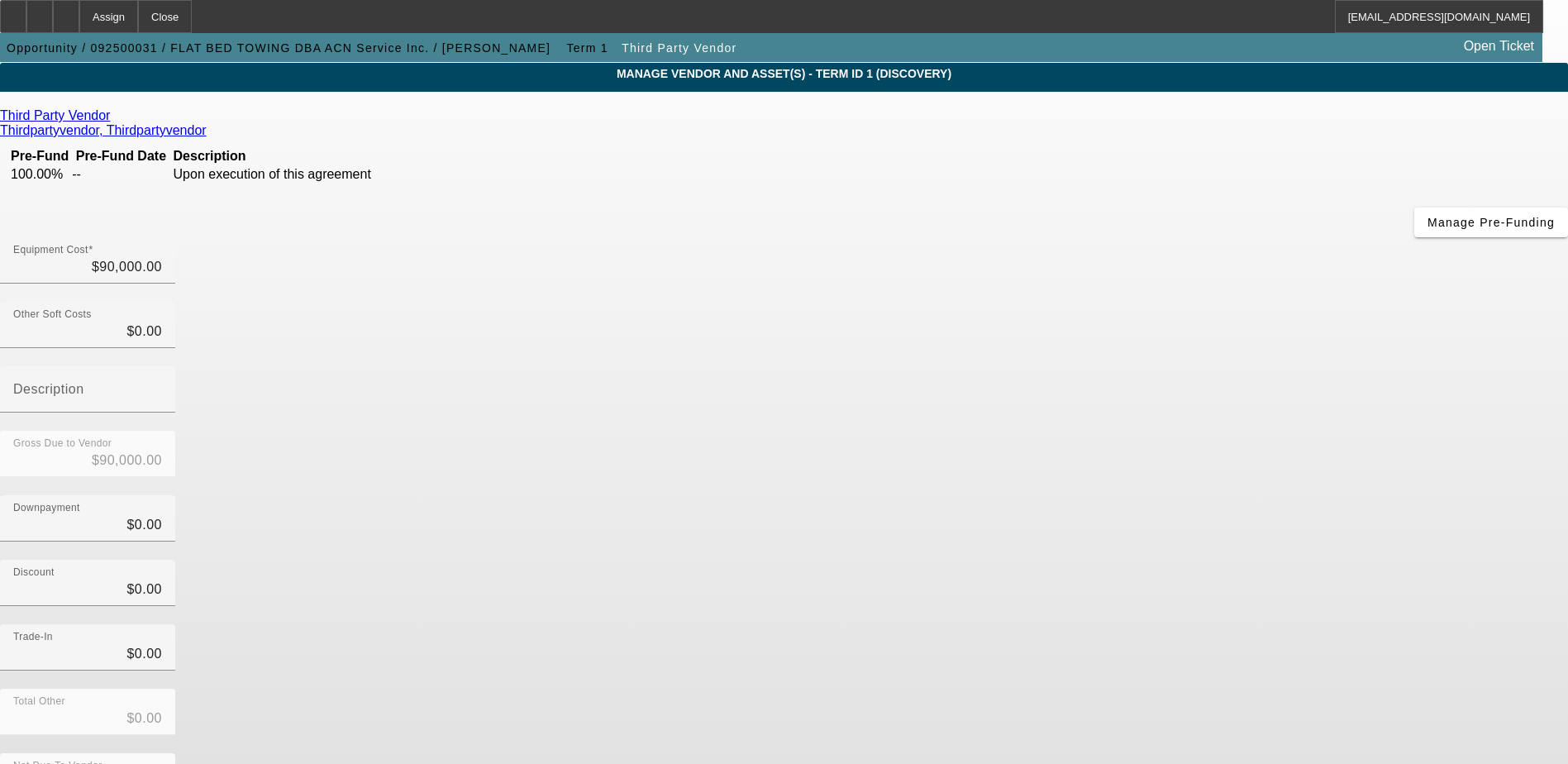
scroll to position [80, 0]
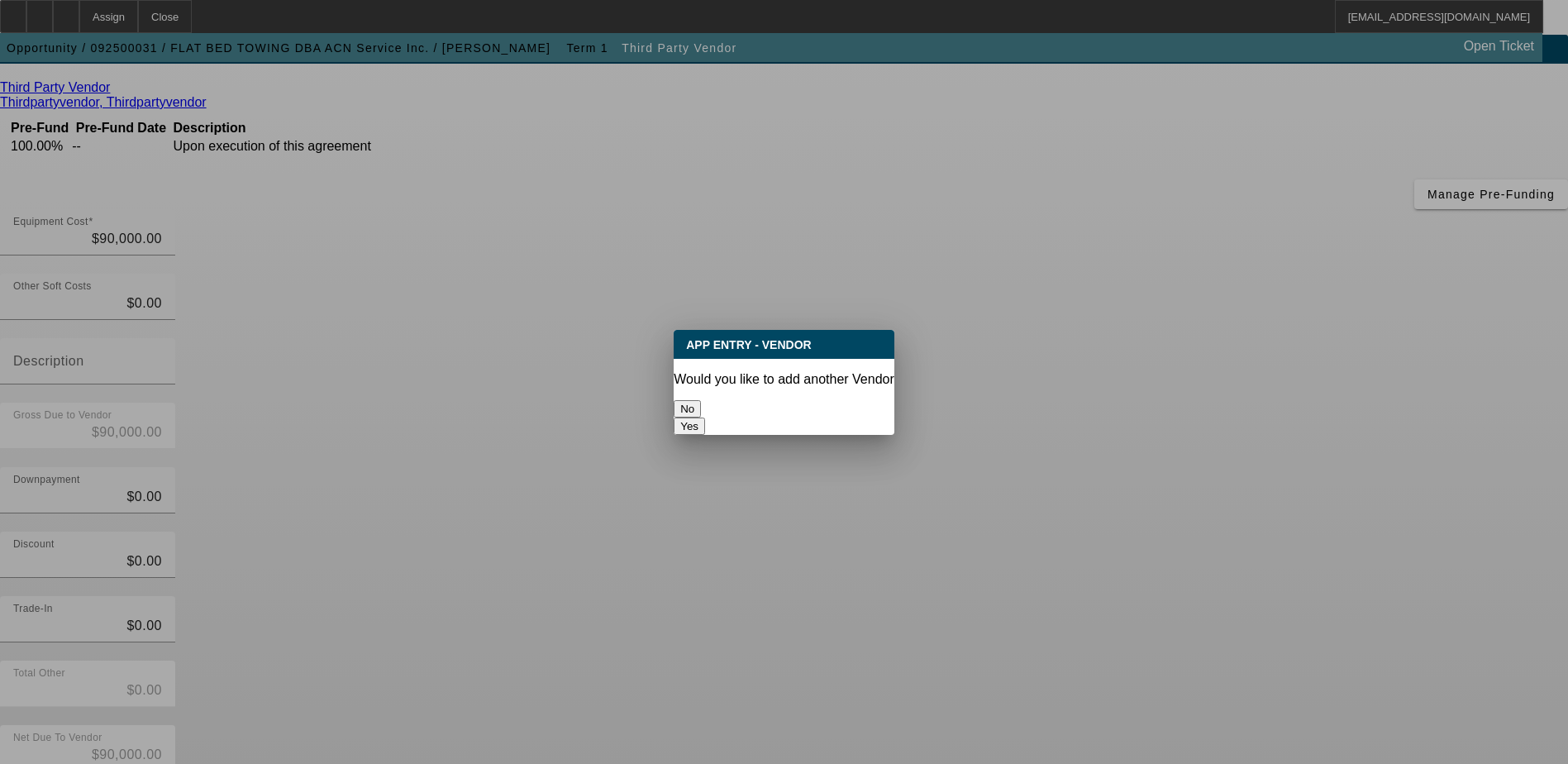
scroll to position [0, 0]
click at [701, 406] on button "No" at bounding box center [688, 409] width 27 height 17
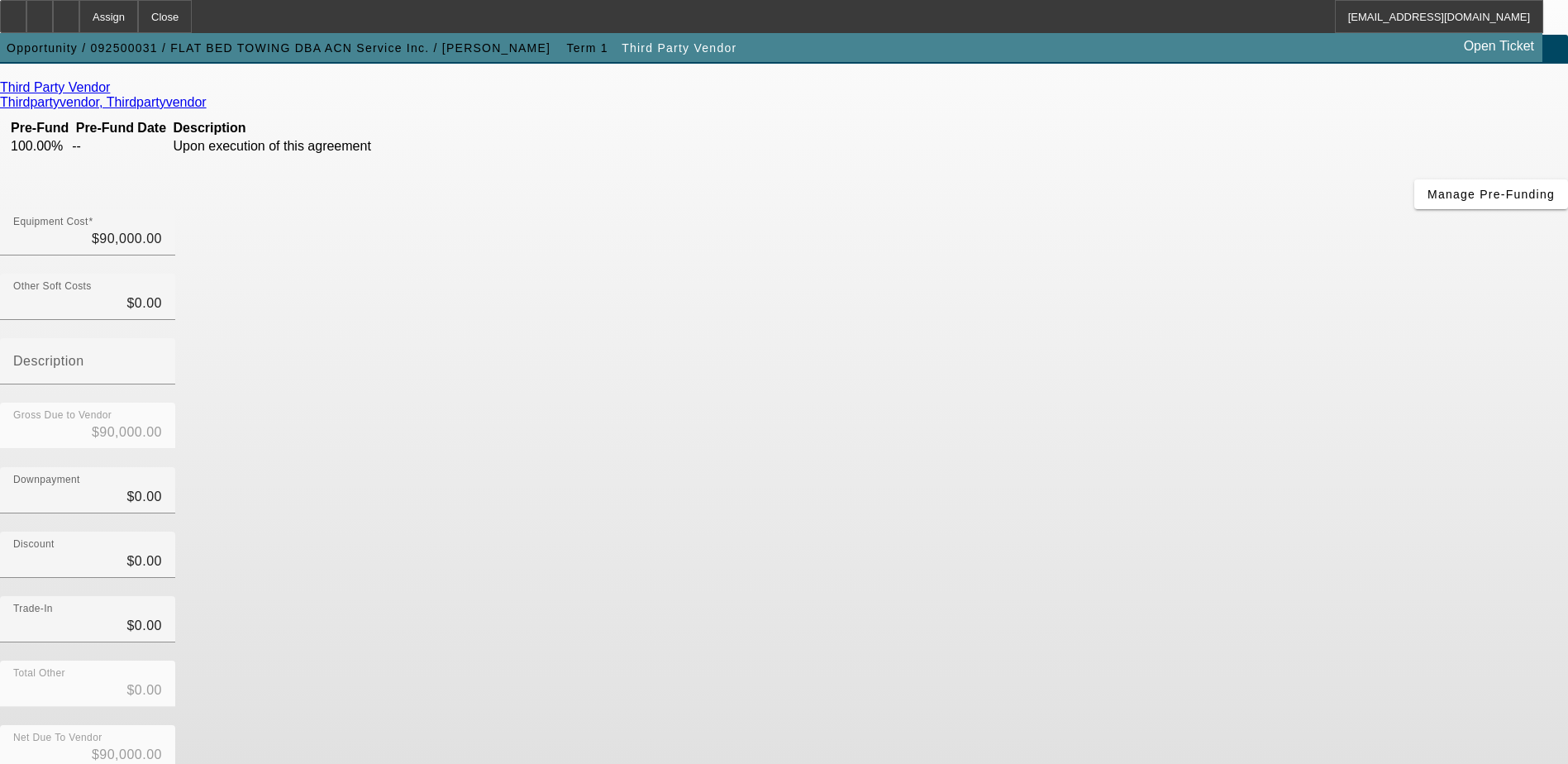
scroll to position [80, 0]
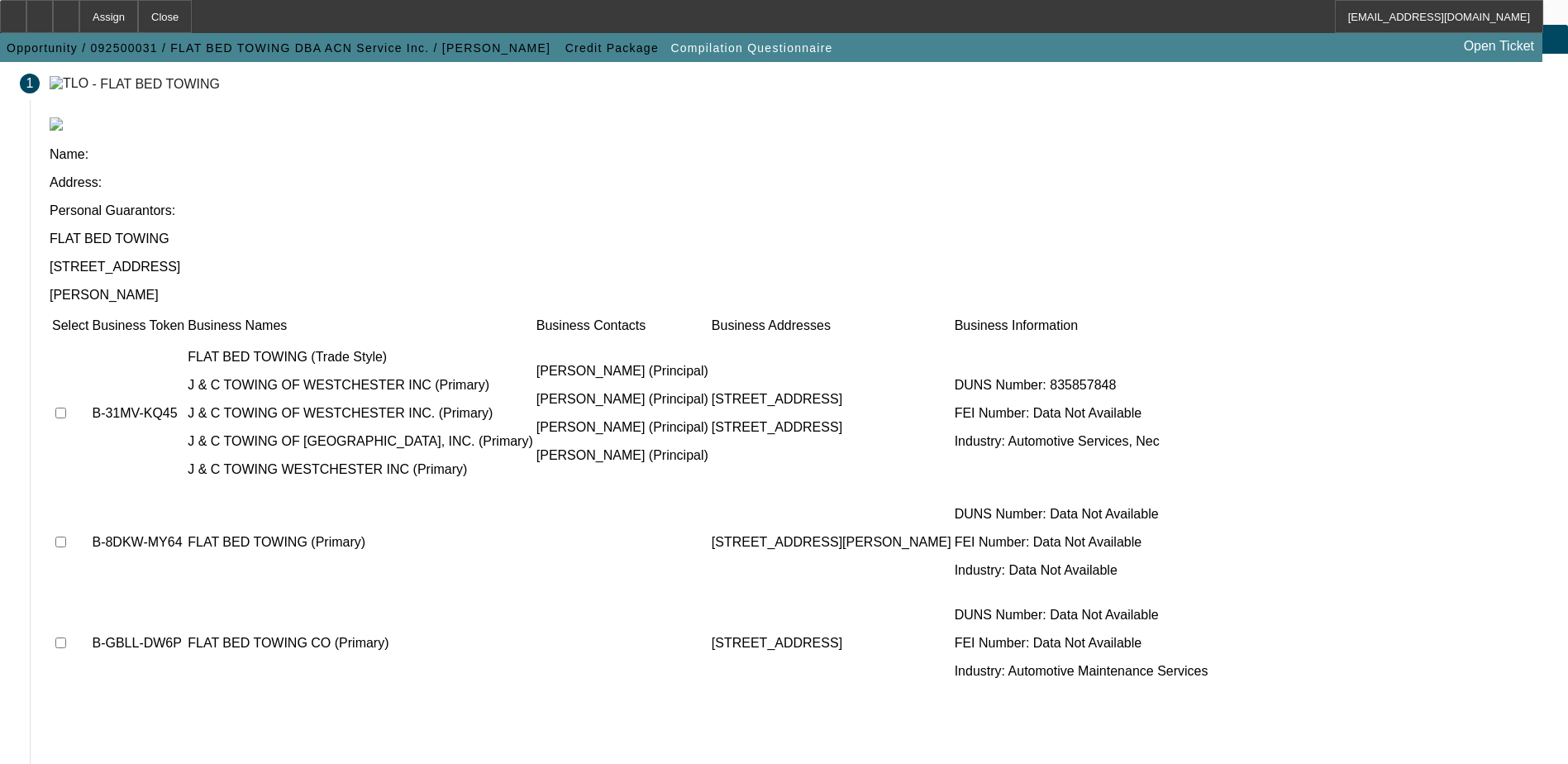
scroll to position [91, 0]
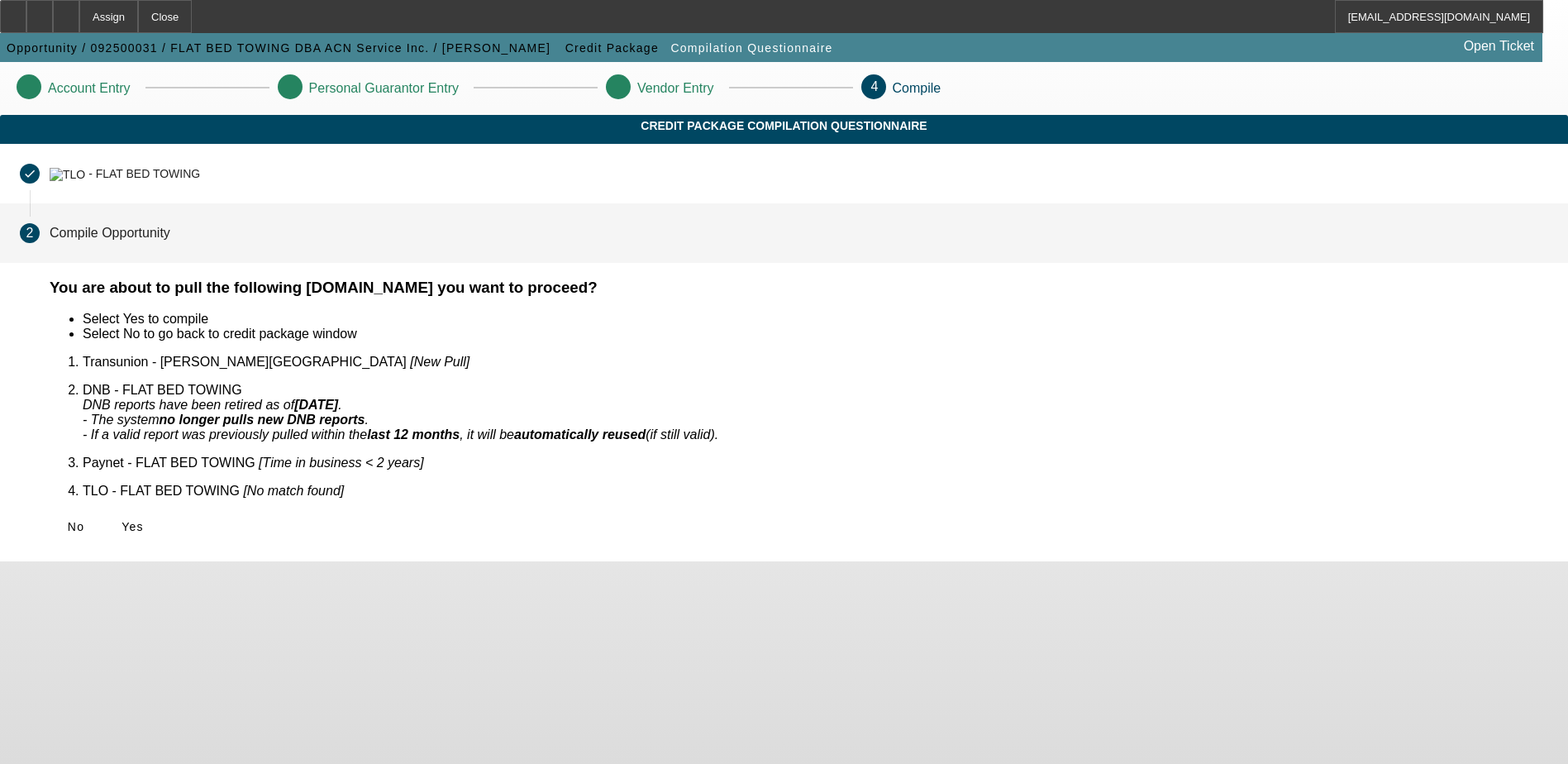
scroll to position [0, 0]
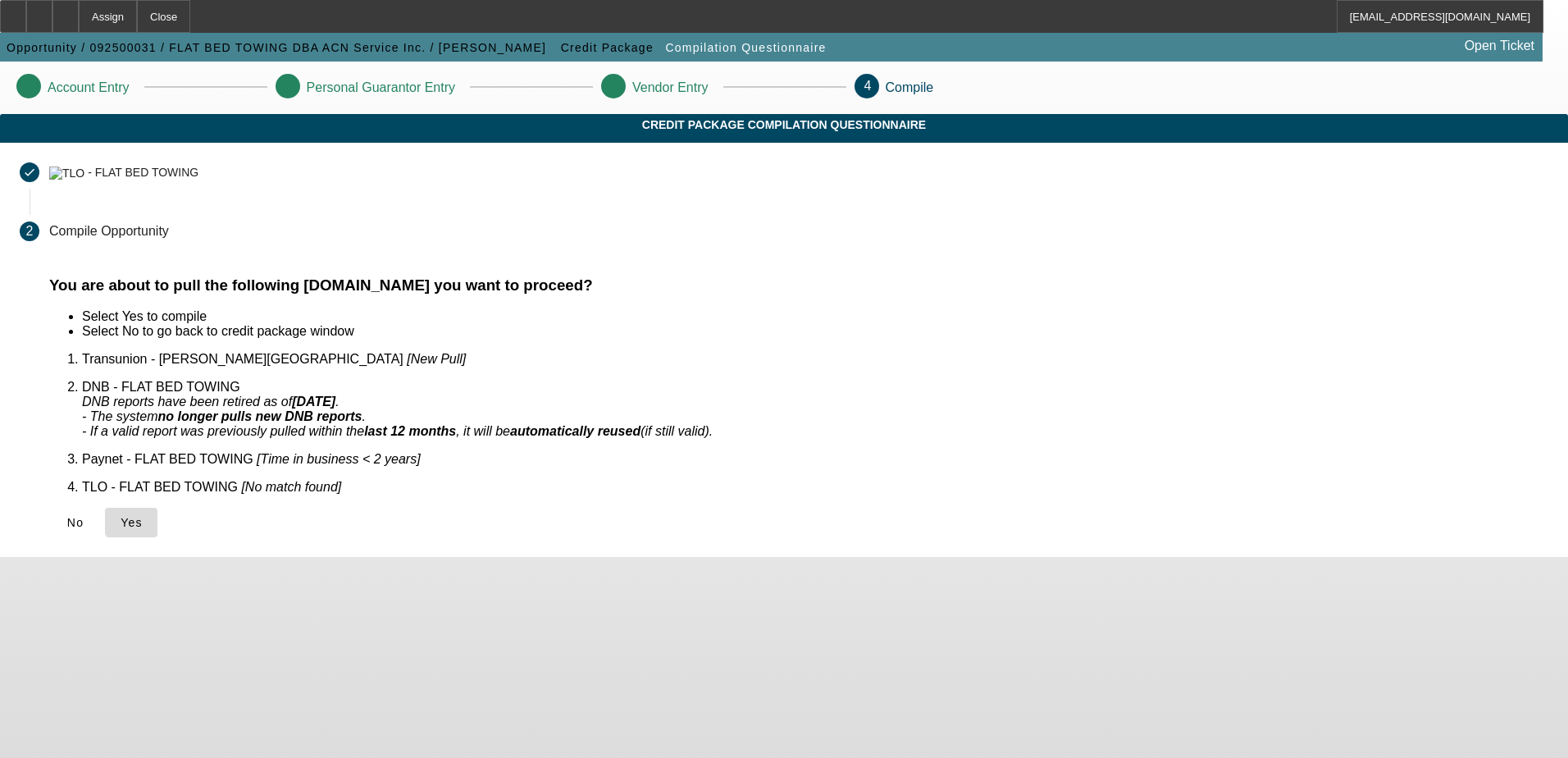
click at [143, 516] on span "Yes" at bounding box center [132, 523] width 22 height 13
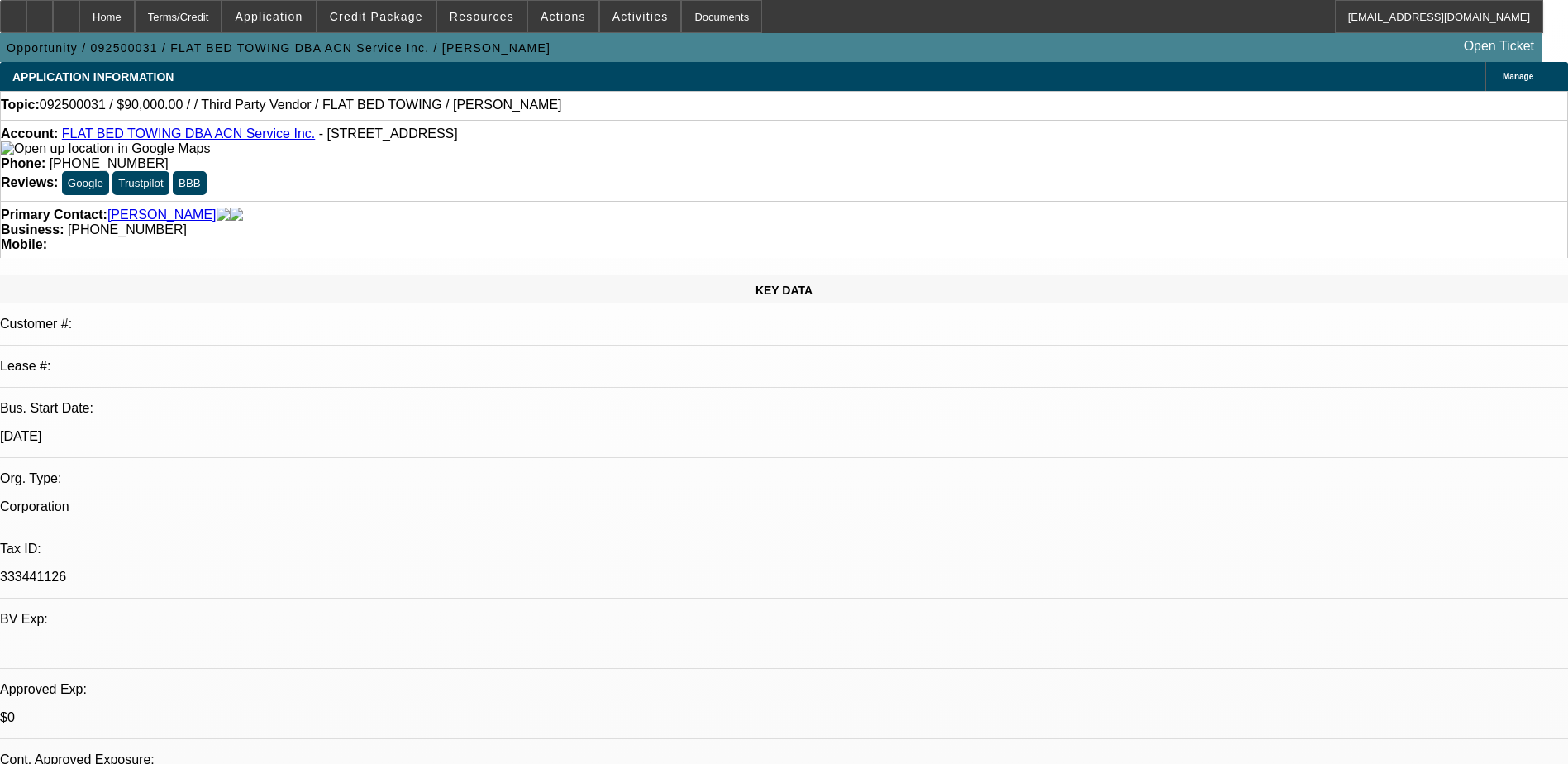
select select "0"
select select "2"
select select "0.1"
select select "1"
select select "2"
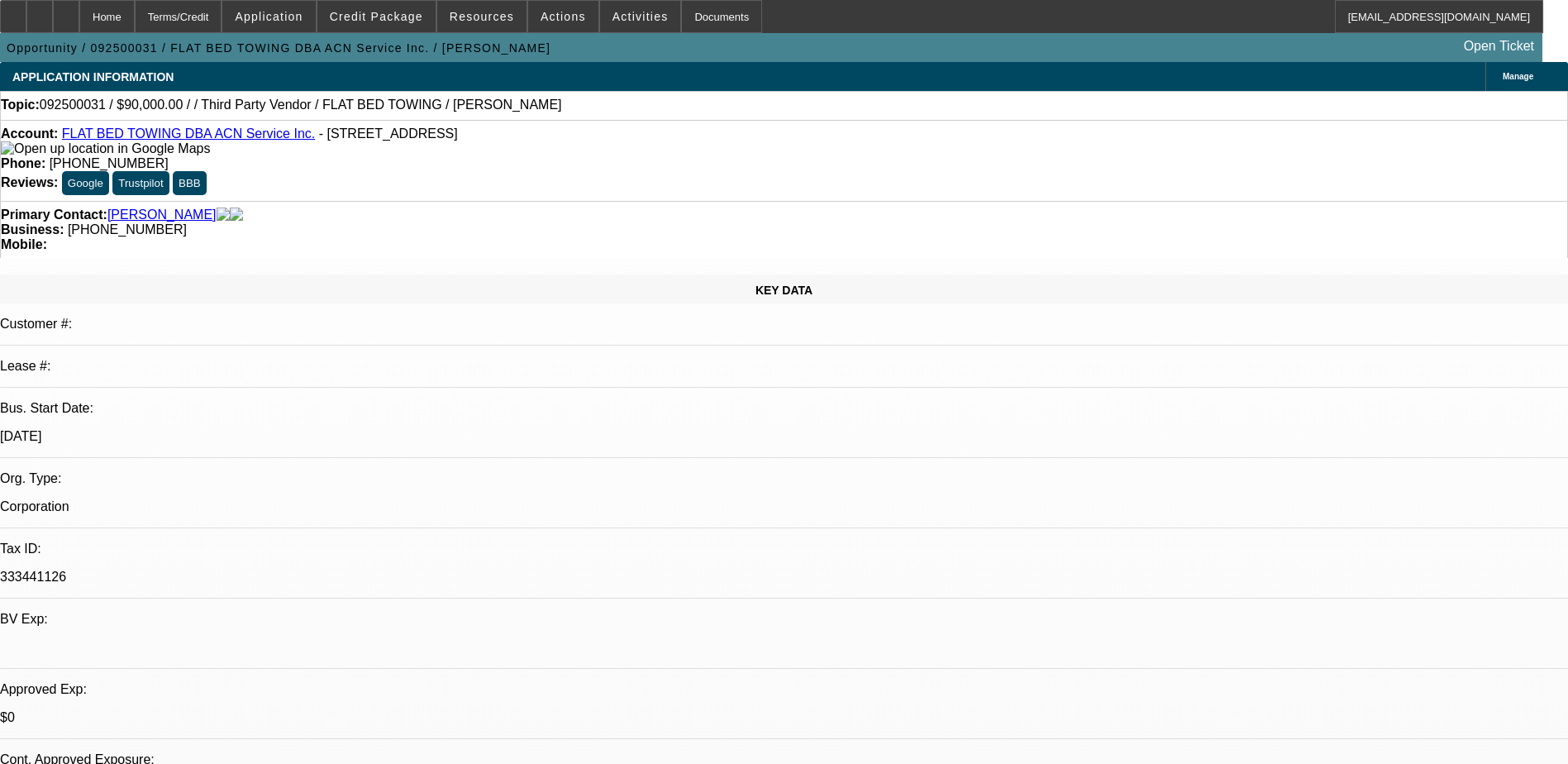
select select "4"
click at [79, 24] on div at bounding box center [65, 16] width 26 height 33
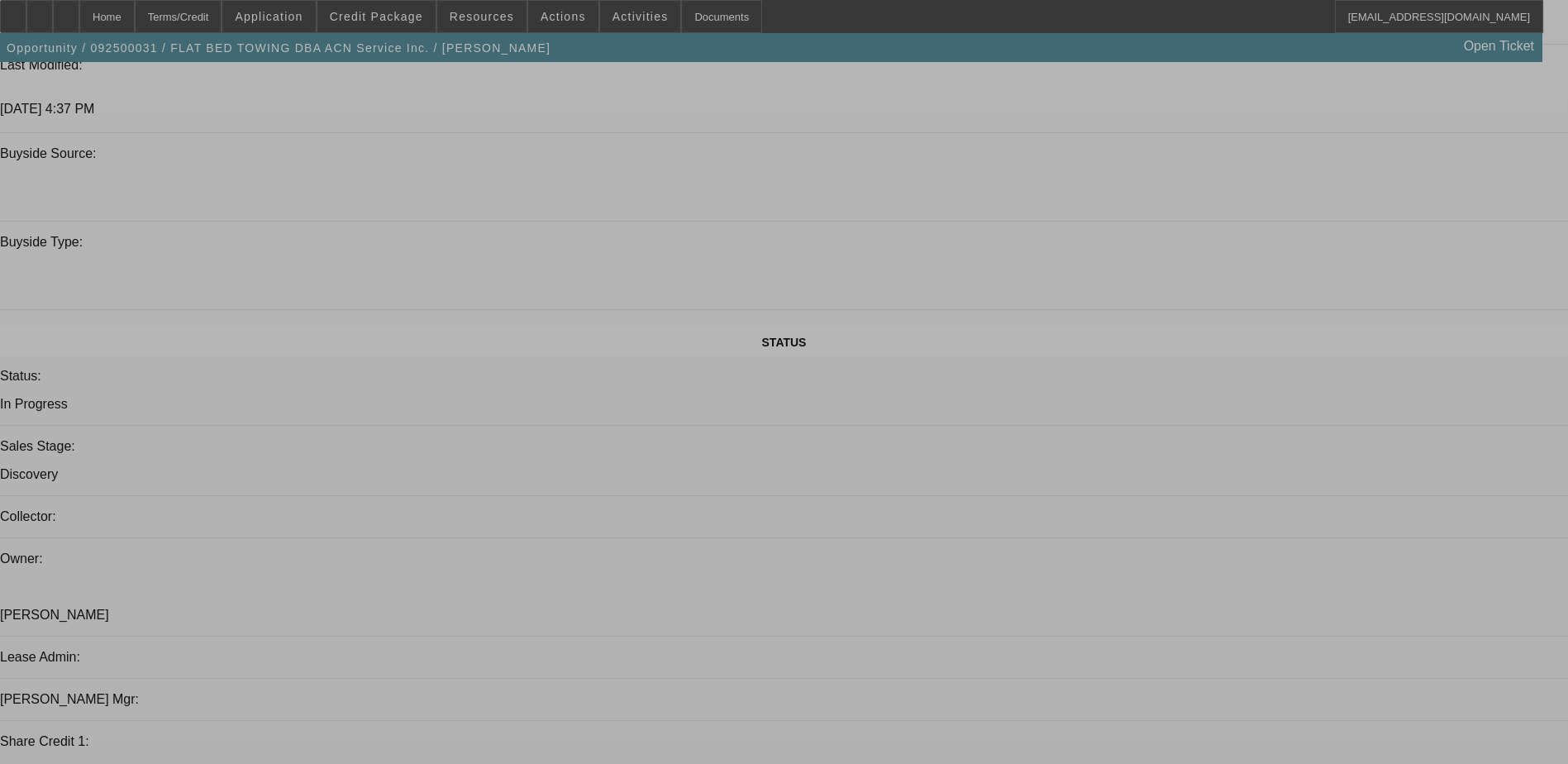
select select "0"
select select "2"
select select "0.1"
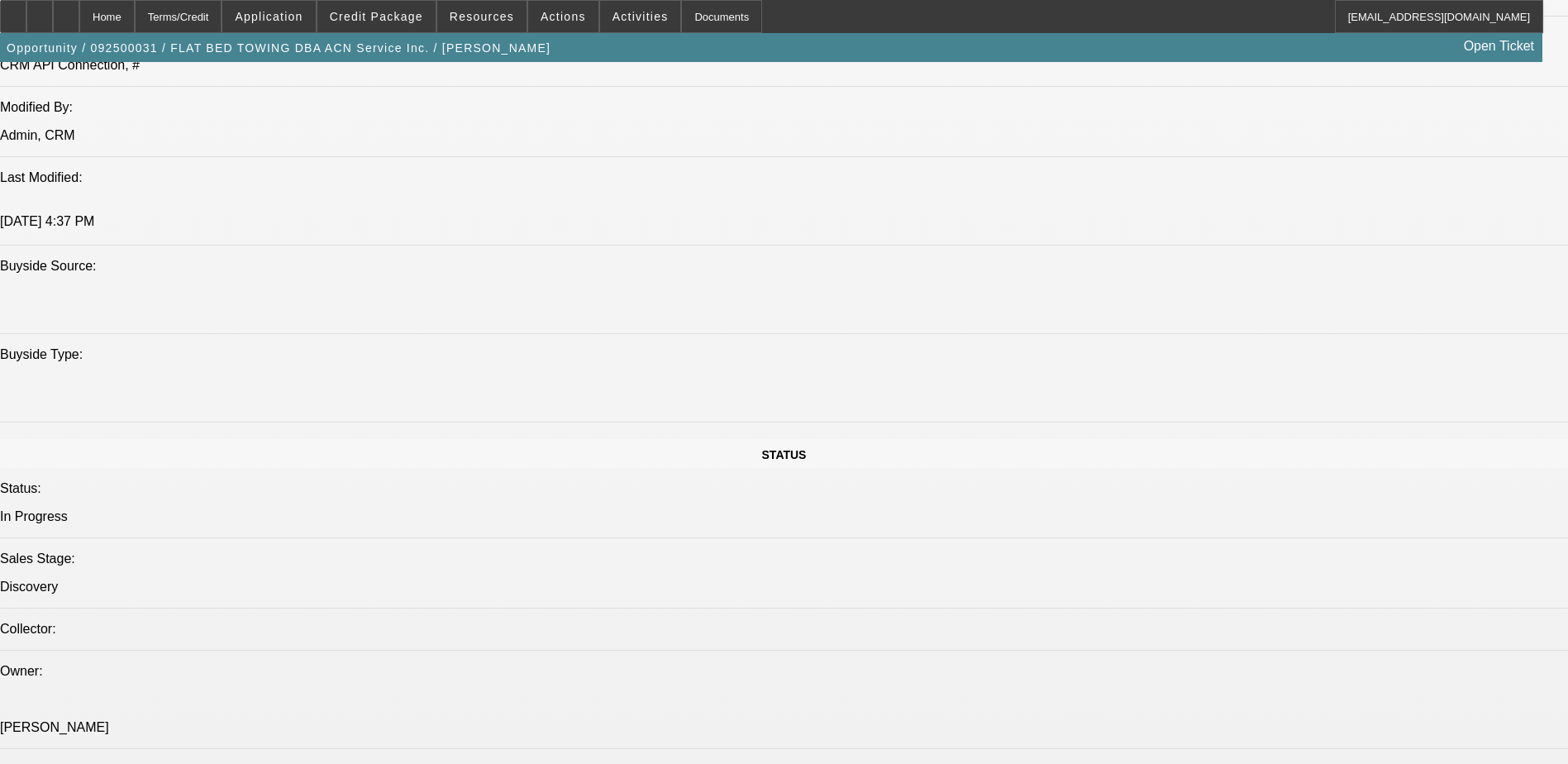
select select "1"
select select "2"
select select "4"
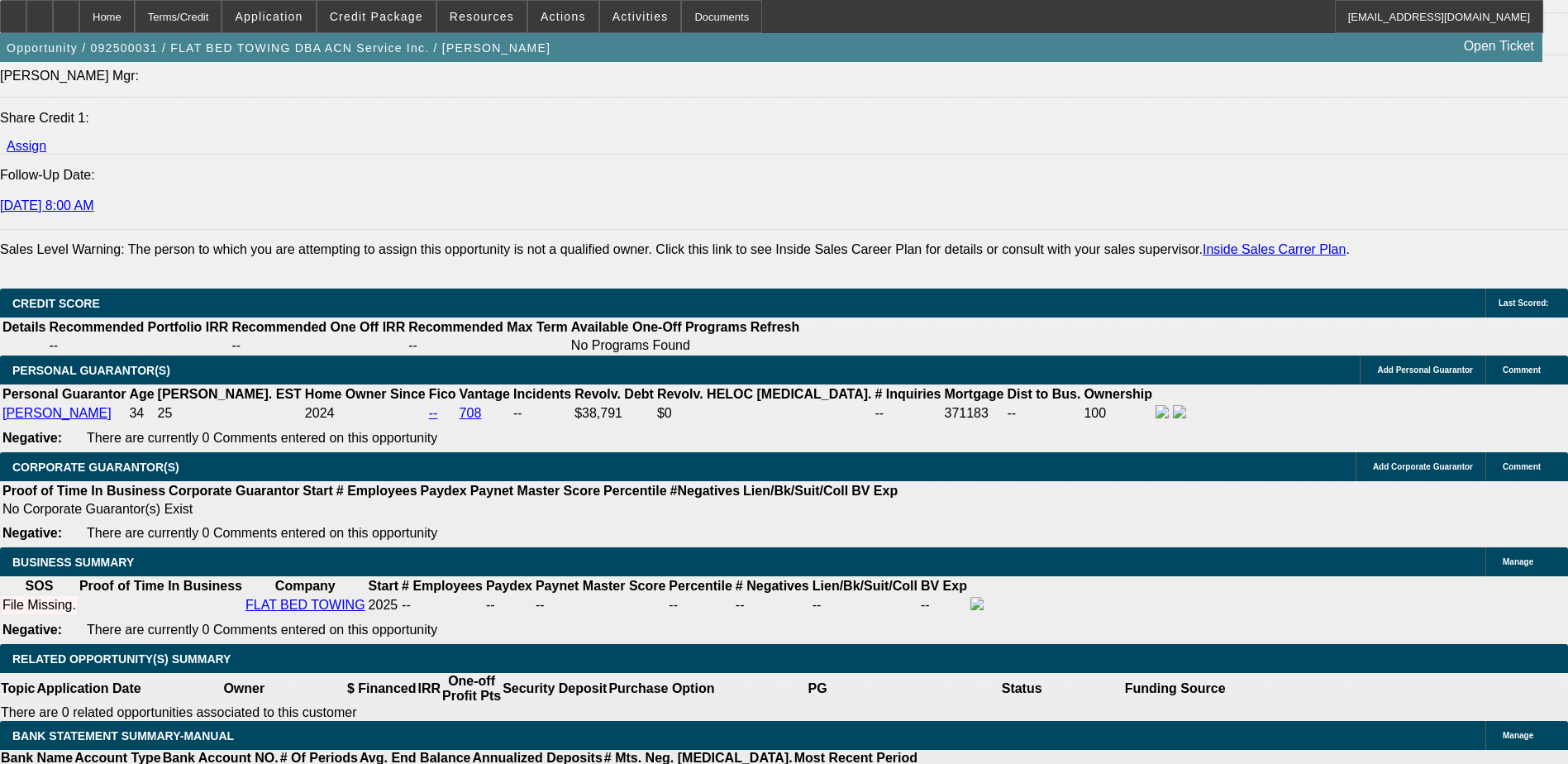
scroll to position [2297, 0]
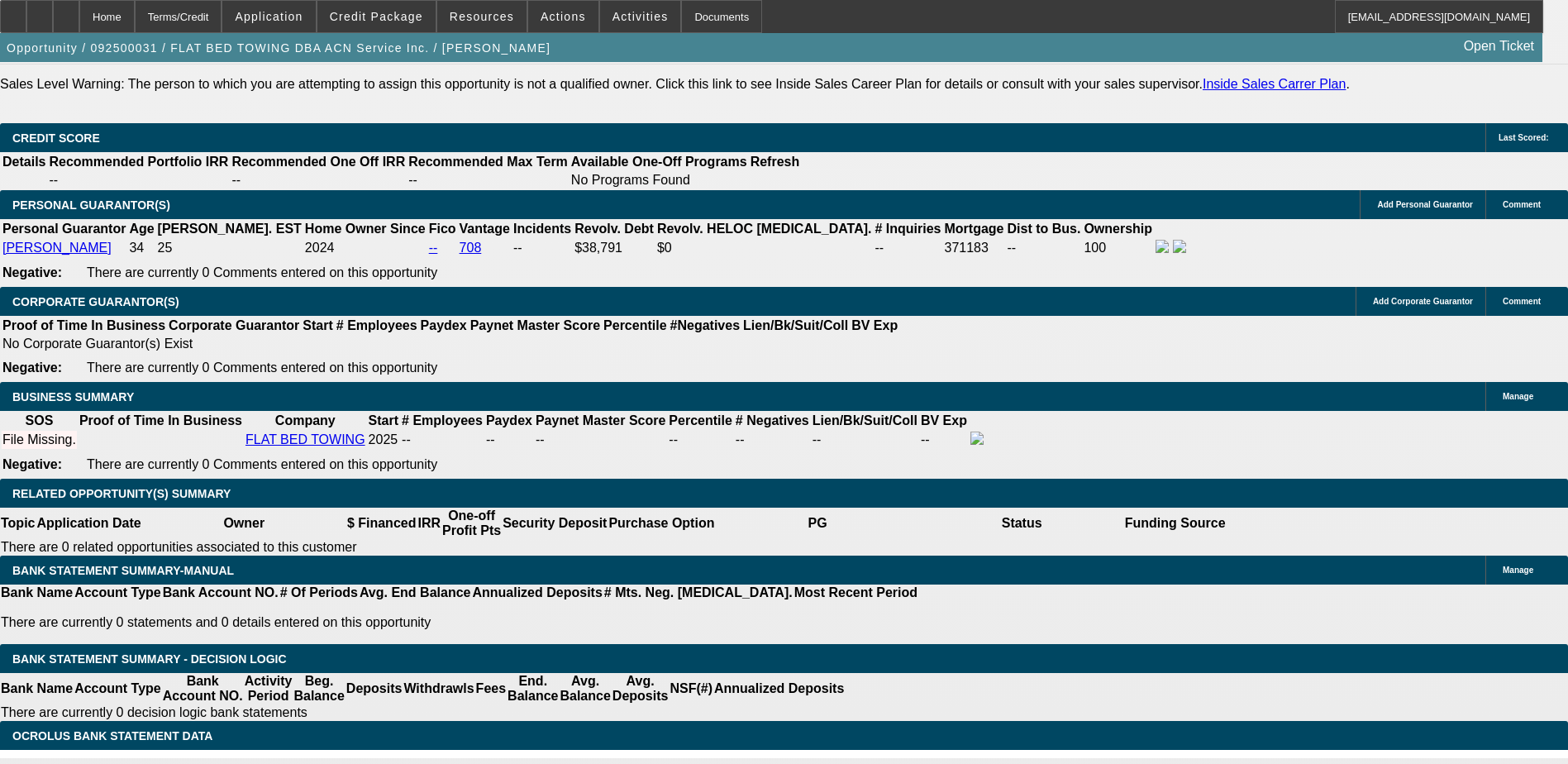
select select "0.2"
type input "$18,000.00"
type input "UNKNOWN"
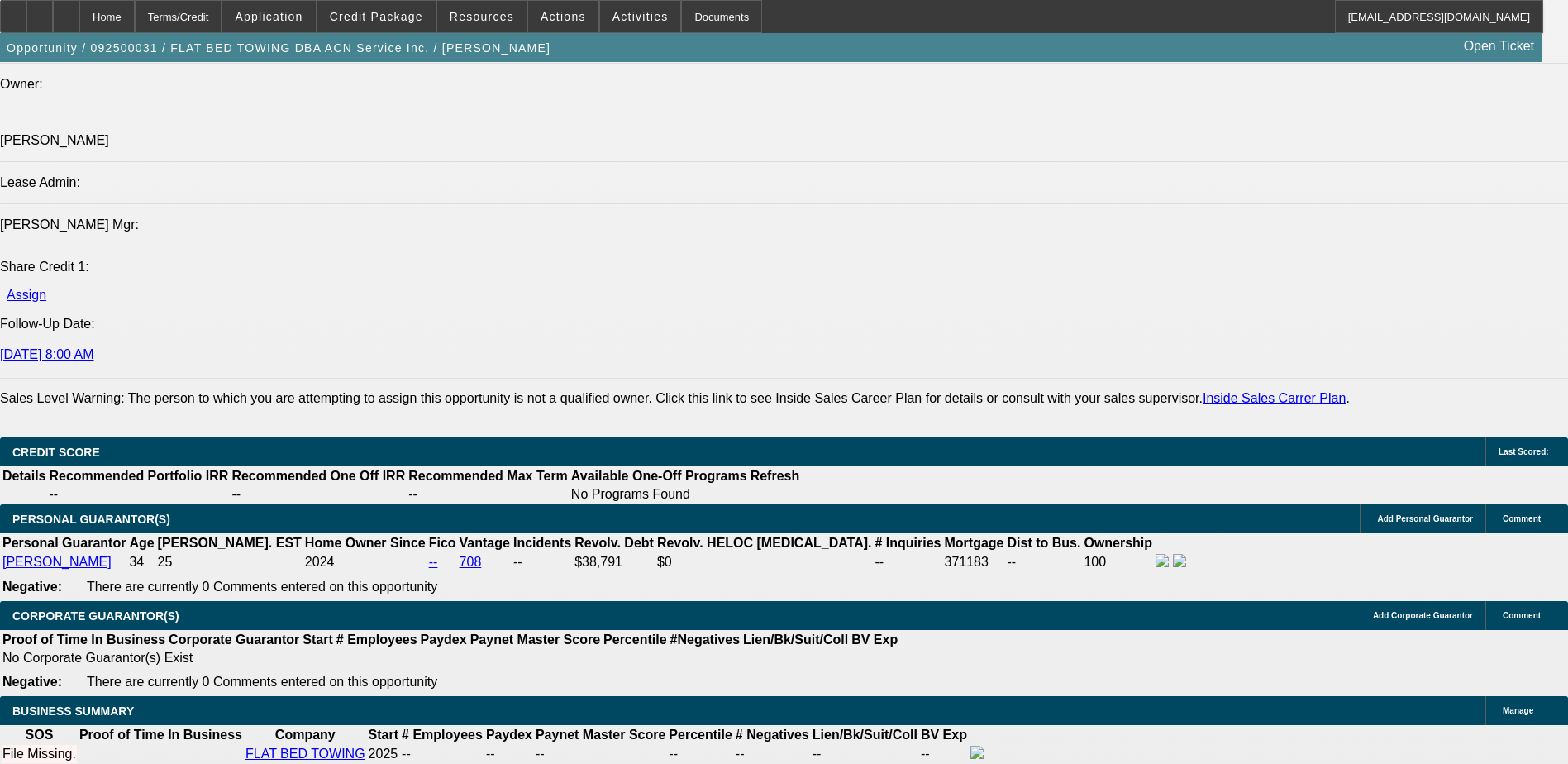
scroll to position [1967, 0]
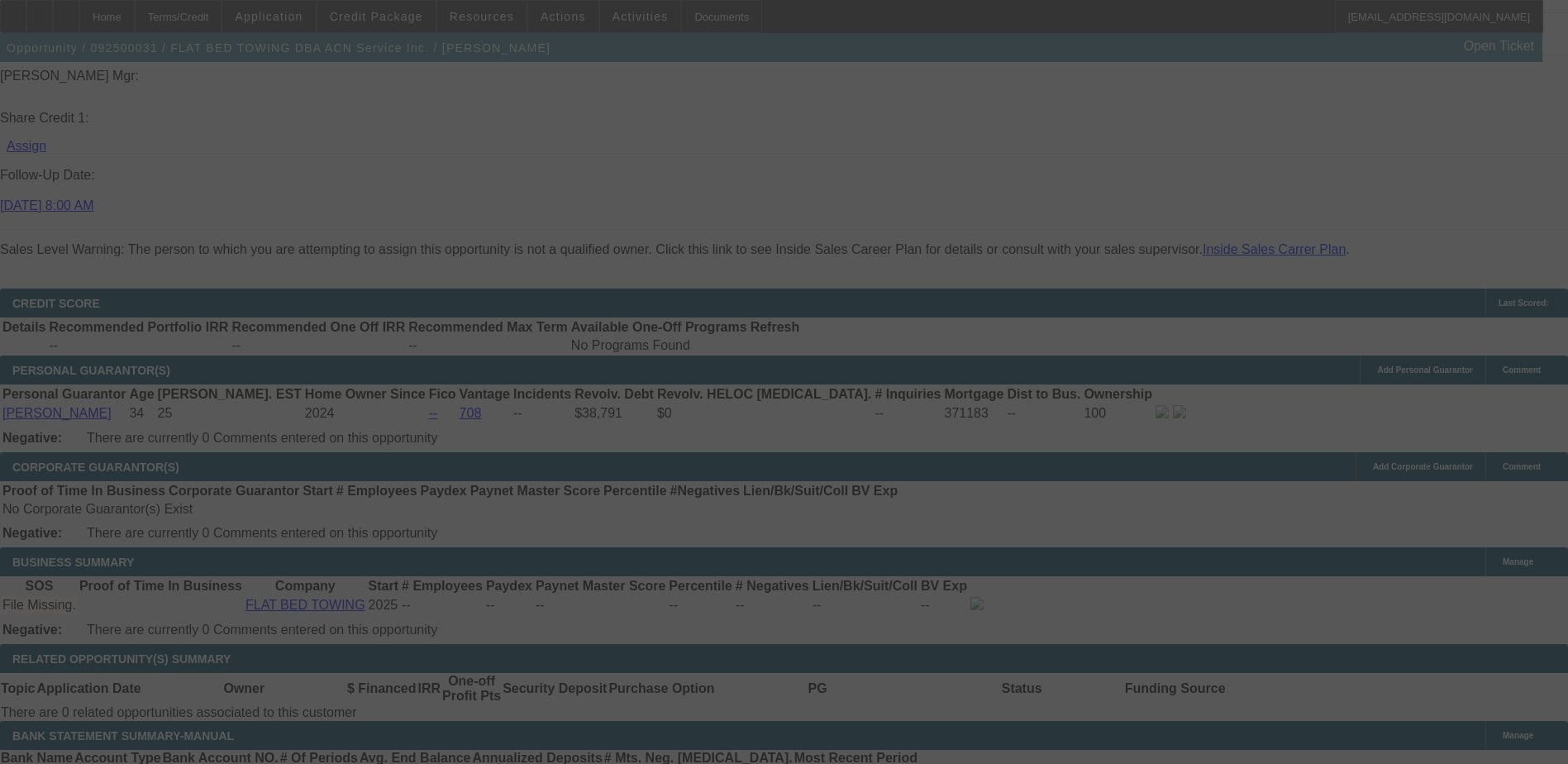
scroll to position [0, 0]
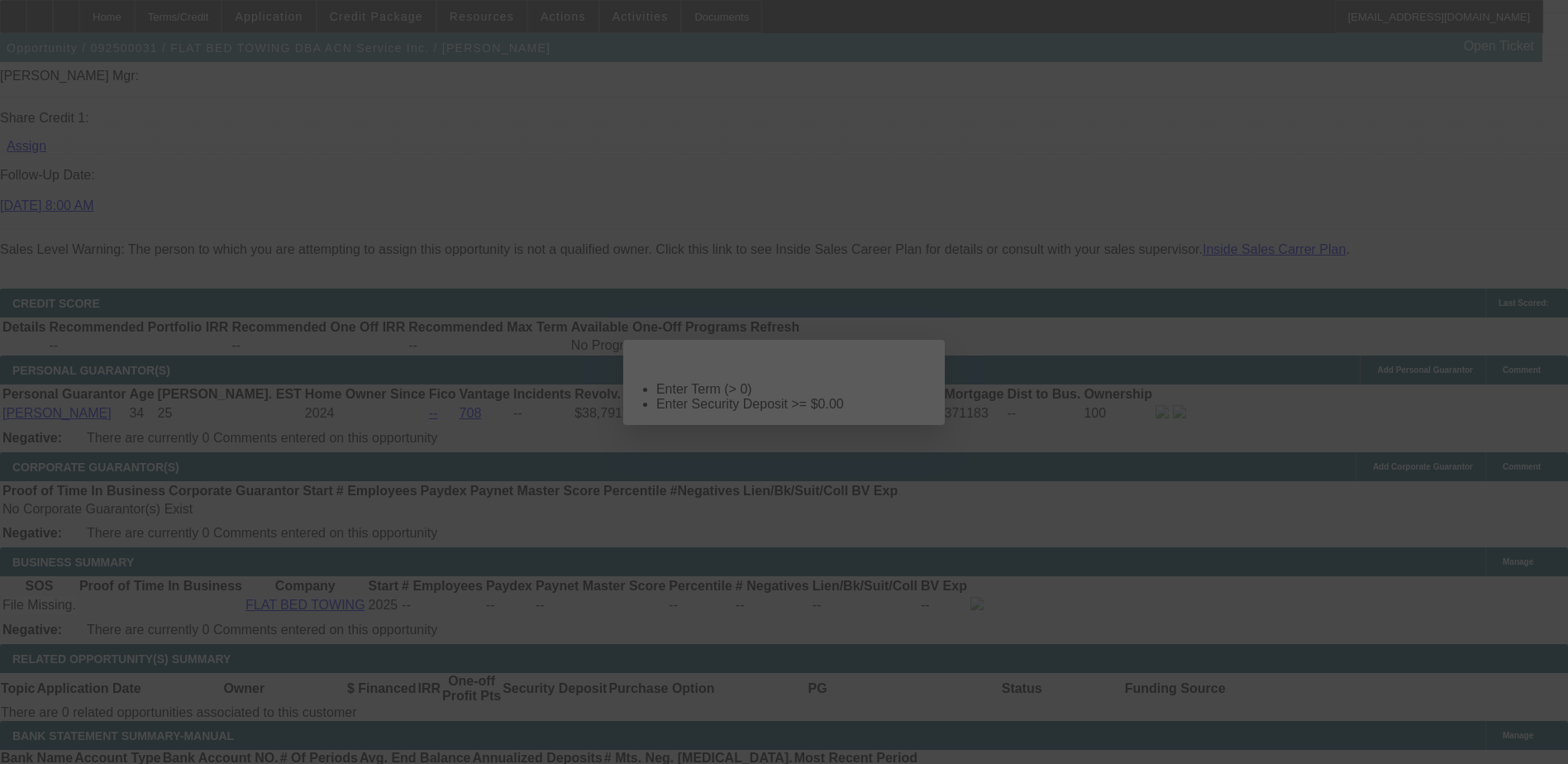
select select "0.2"
select select "2"
select select "0.1"
select select "4"
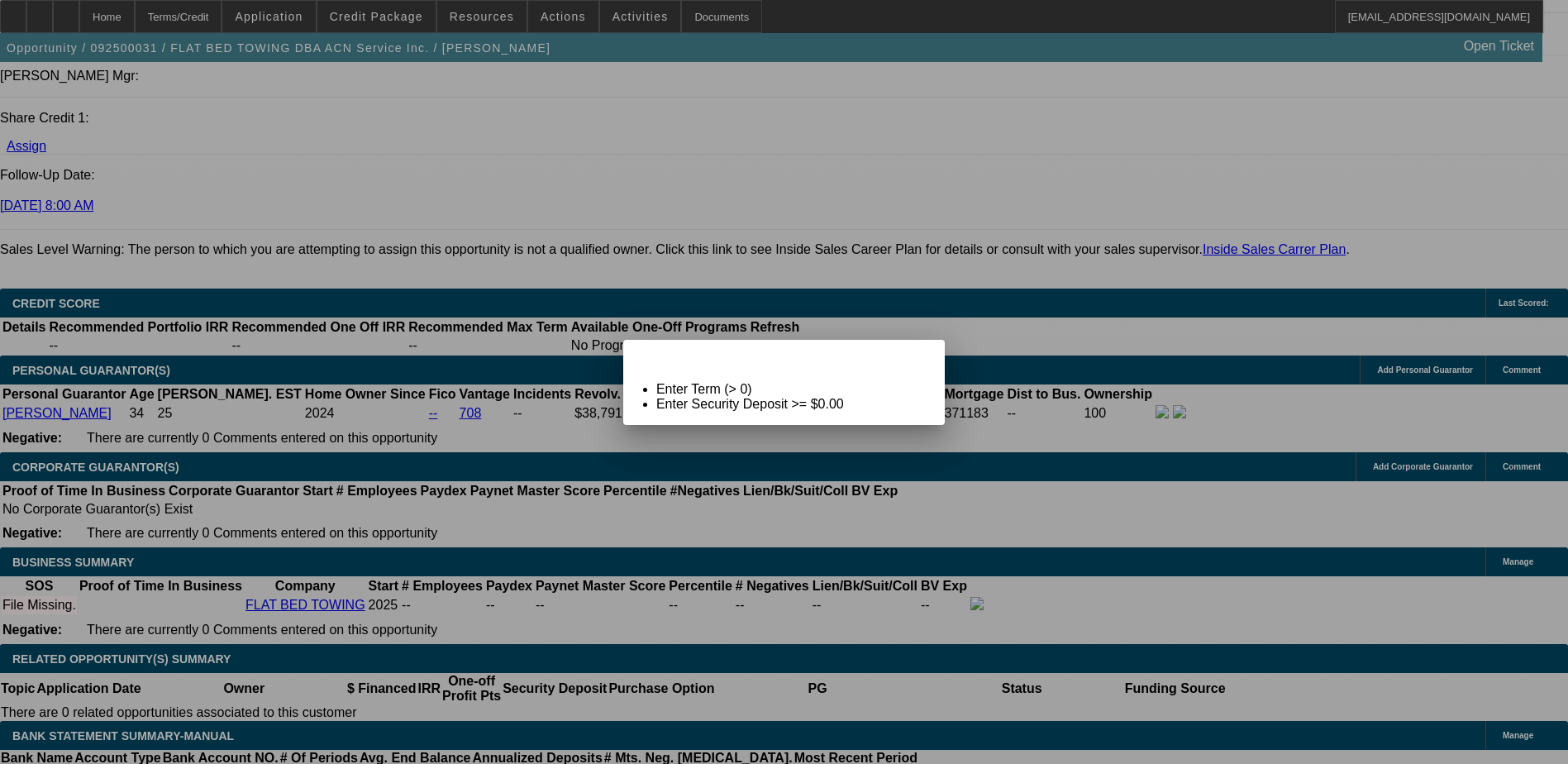
click at [602, 325] on div at bounding box center [784, 382] width 1568 height 764
click at [912, 358] on div "Close" at bounding box center [926, 349] width 37 height 19
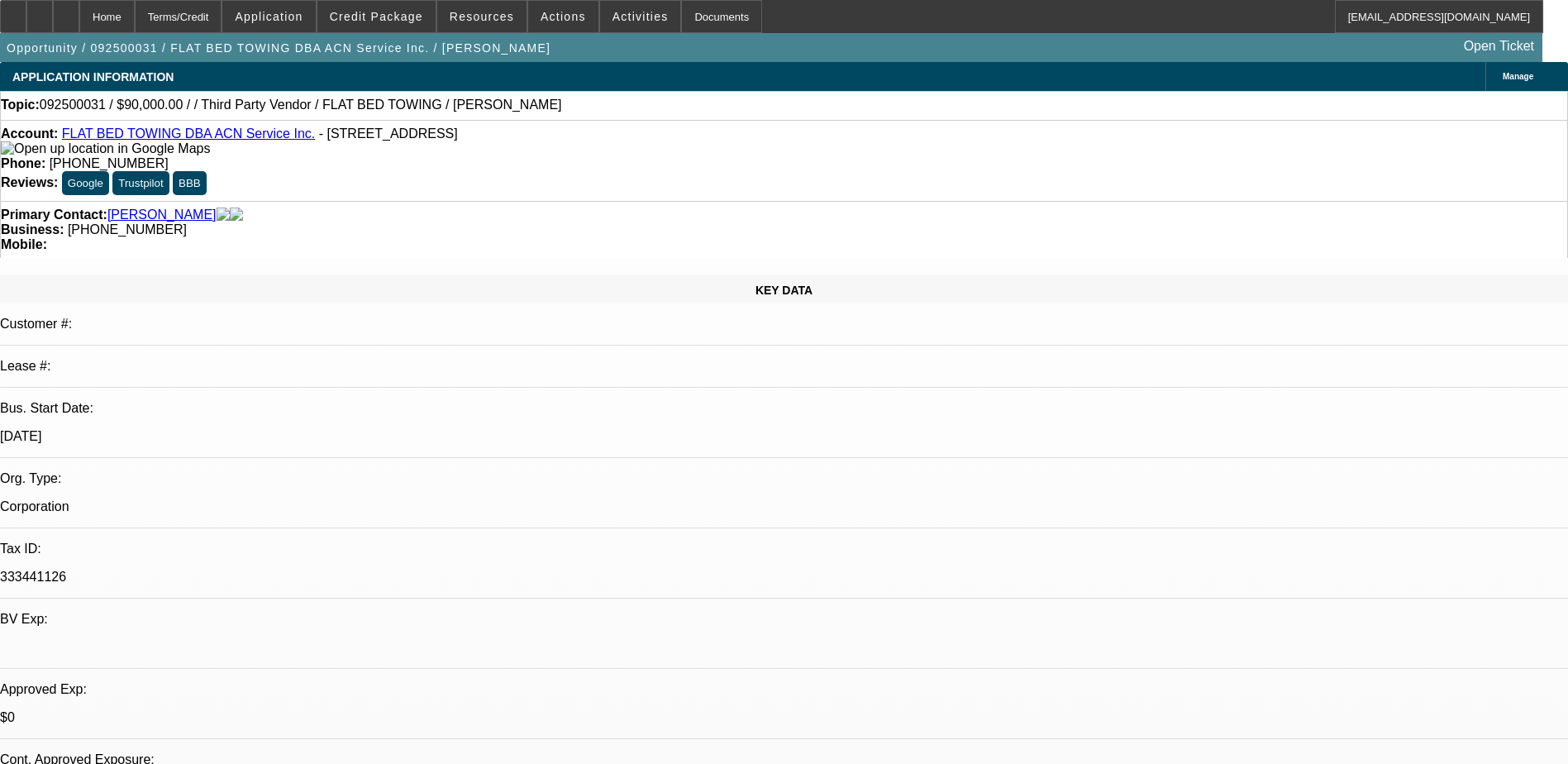
scroll to position [2131, 0]
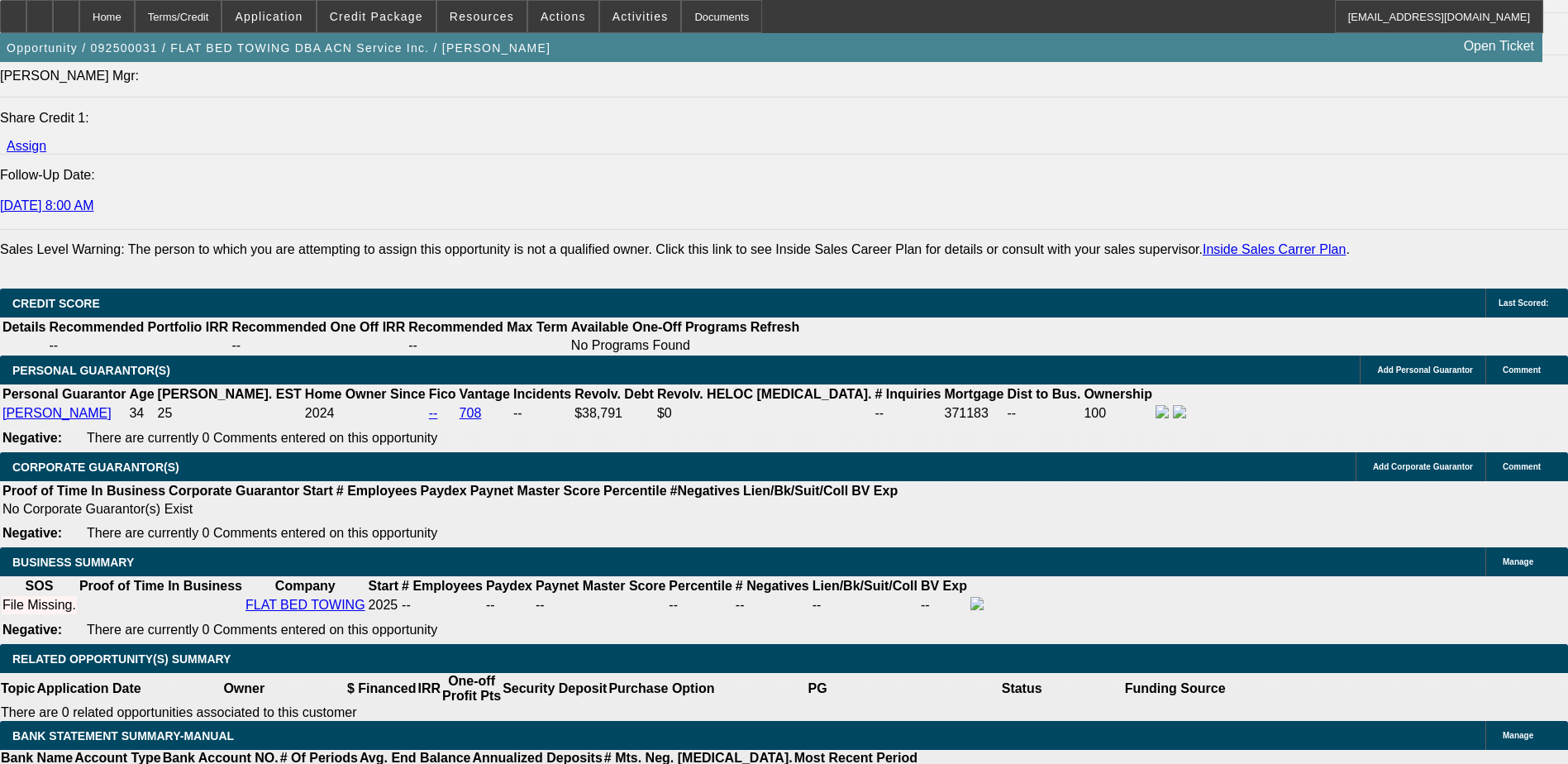
type input "0"
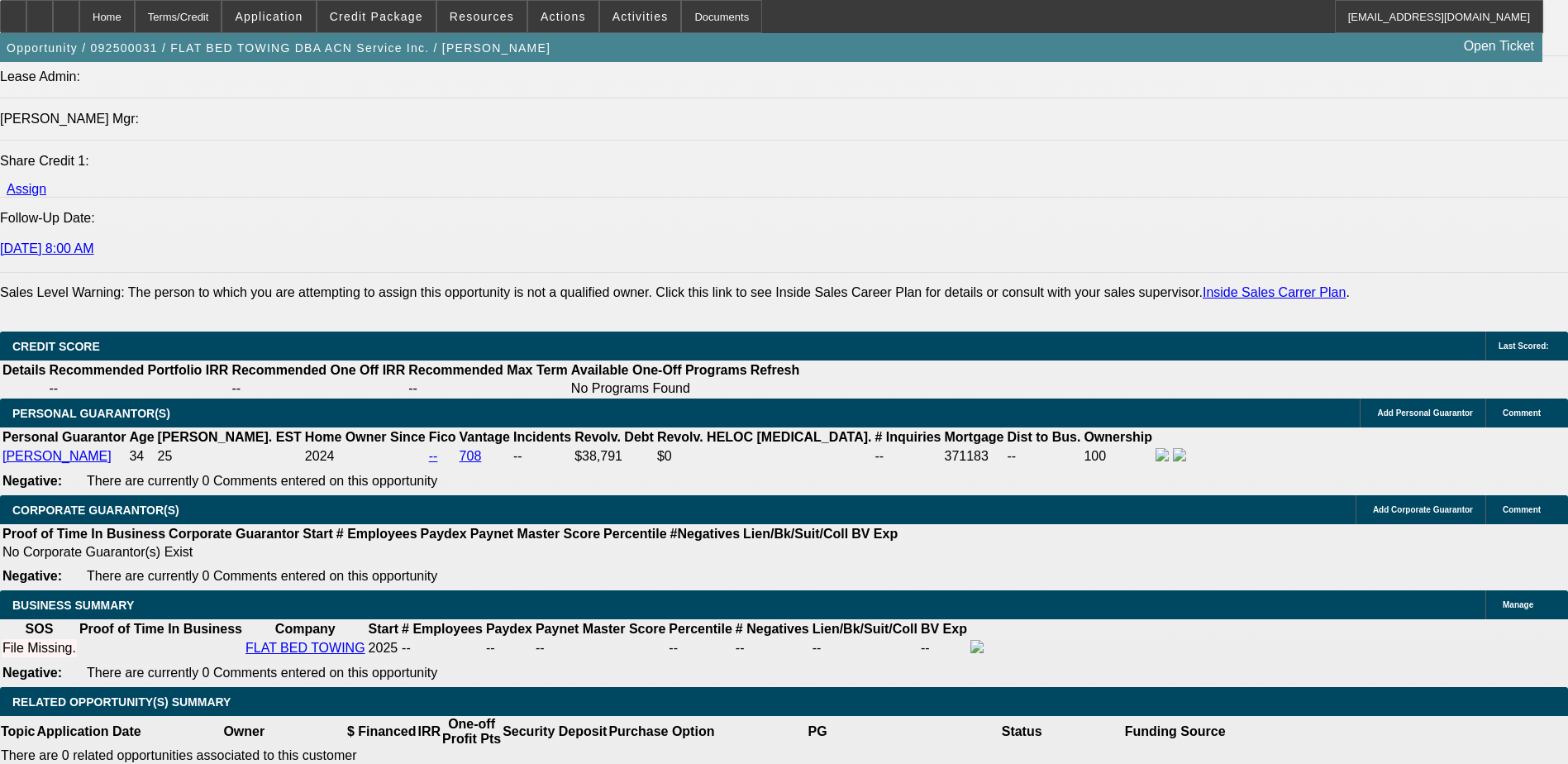
scroll to position [2049, 0]
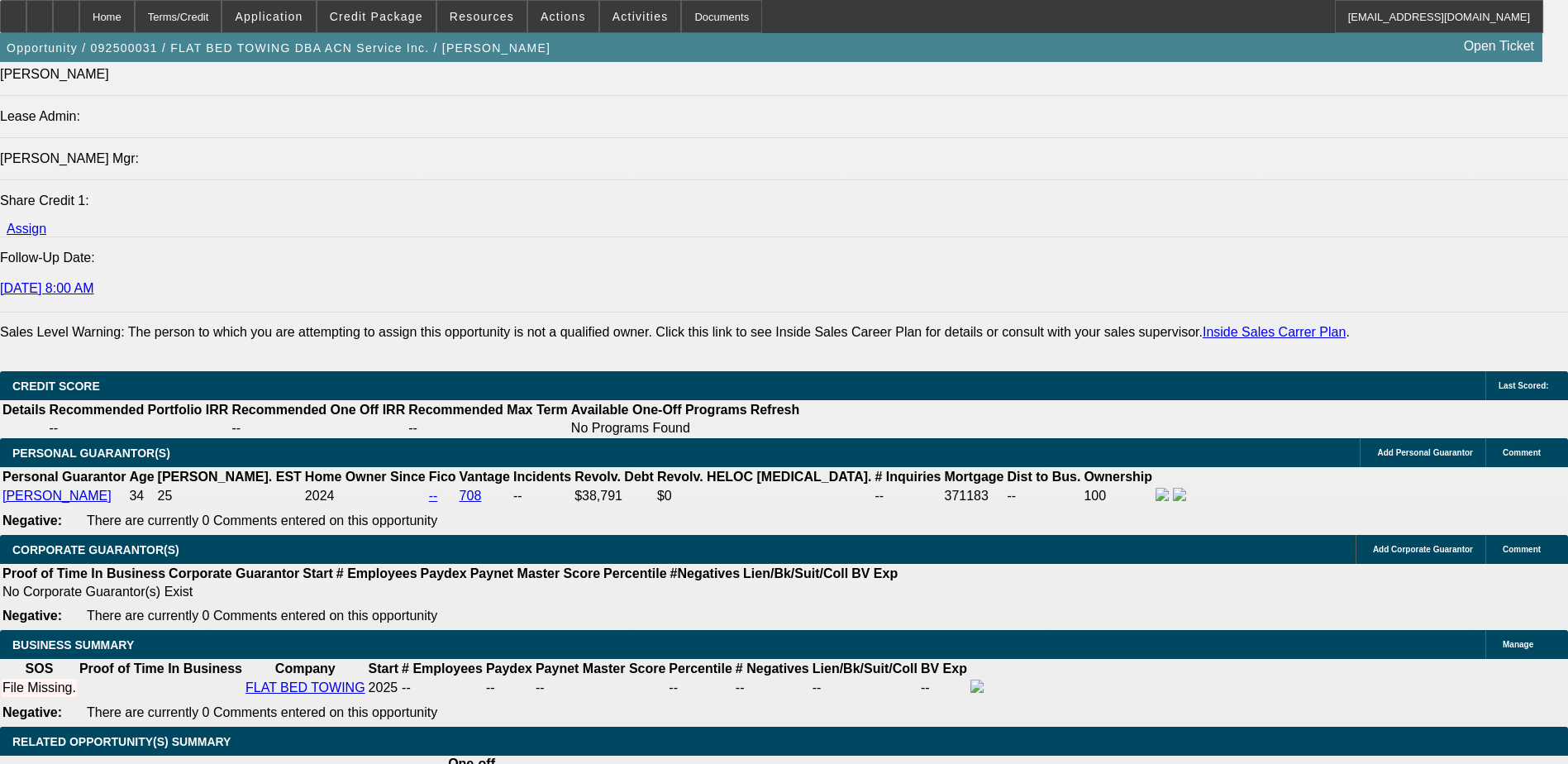
type input "48"
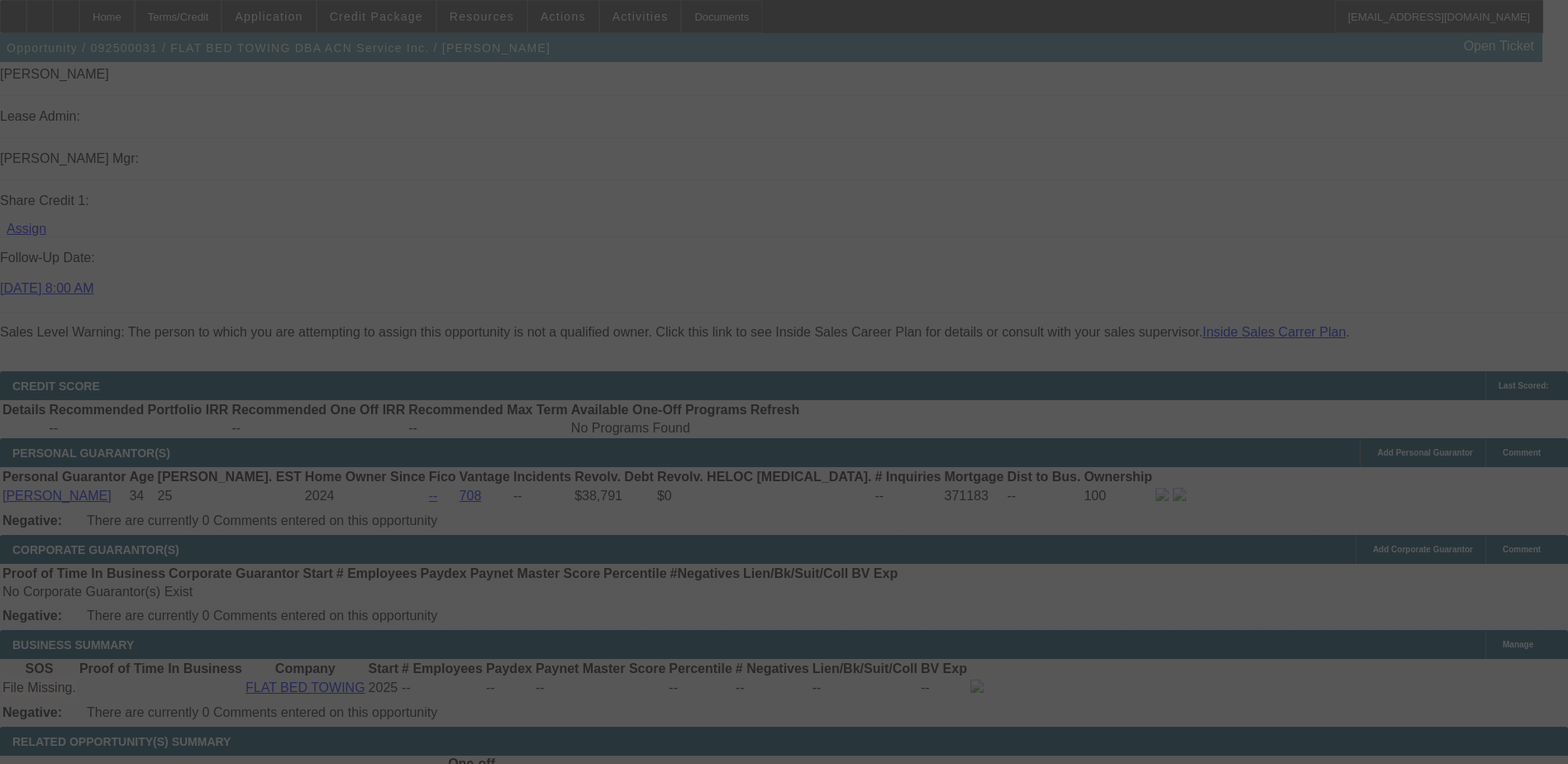
scroll to position [0, 0]
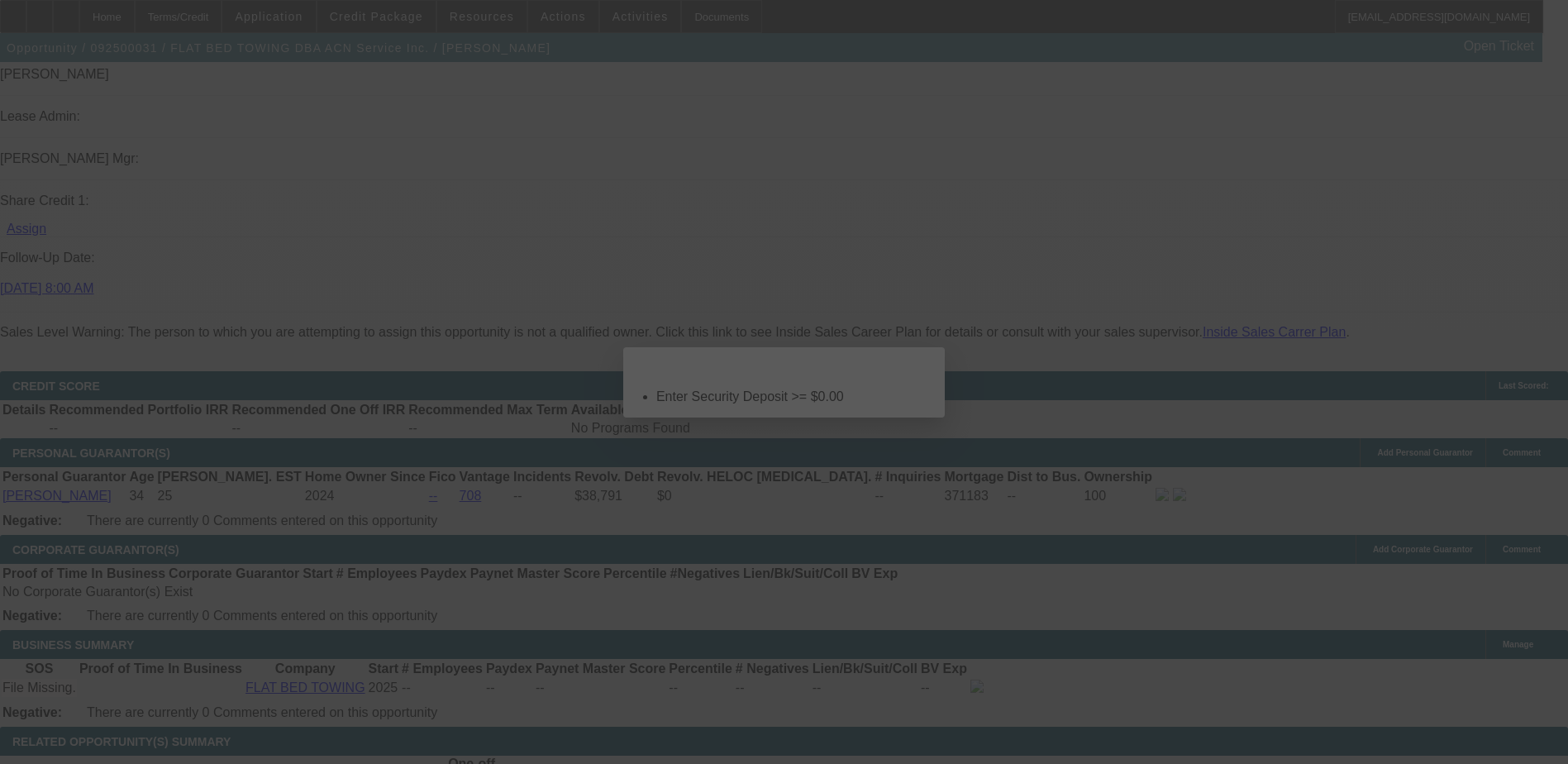
select select "0.2"
select select "2"
select select "0.1"
select select "4"
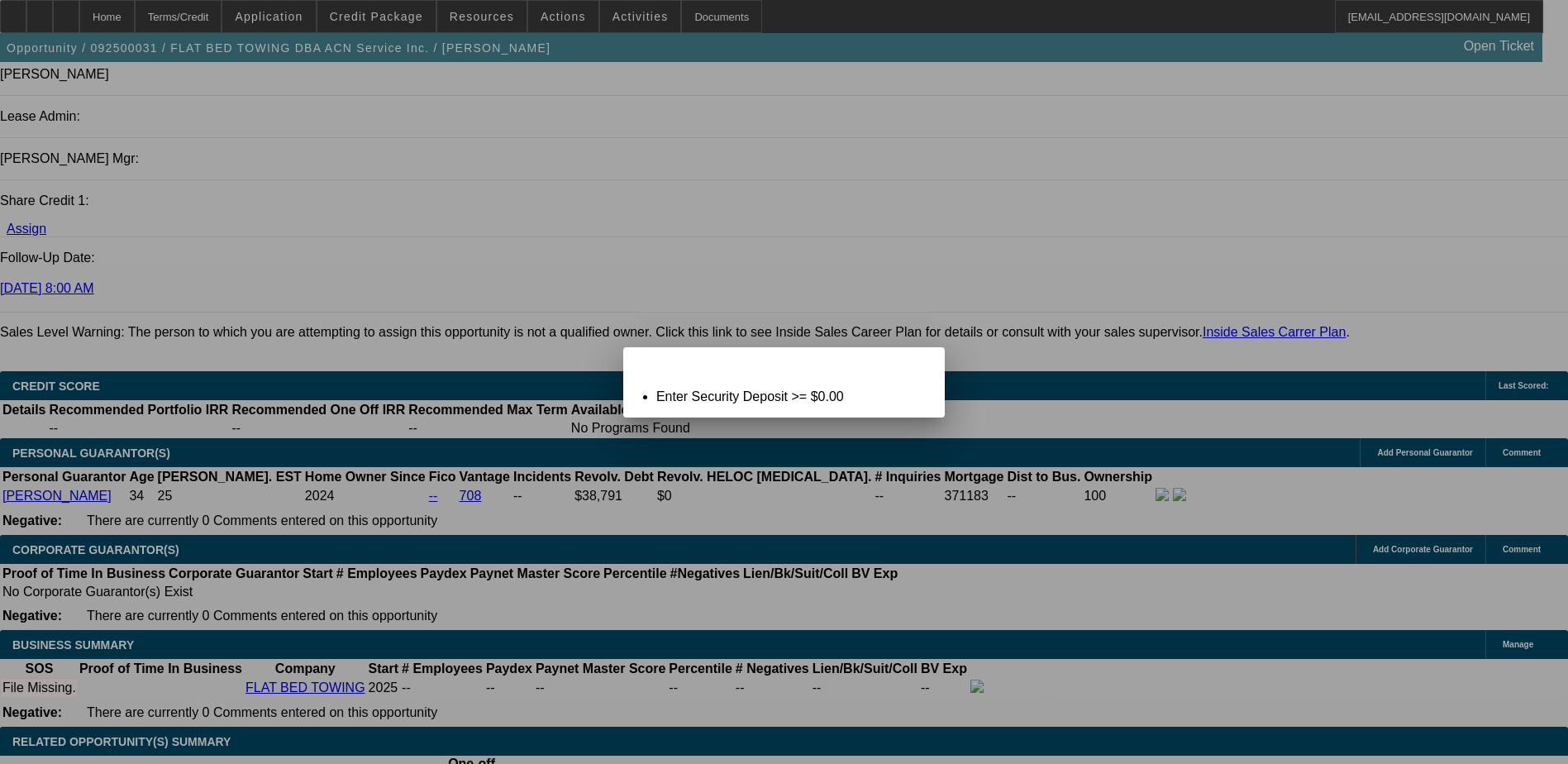
click at [913, 366] on span "Close" at bounding box center [924, 361] width 22 height 9
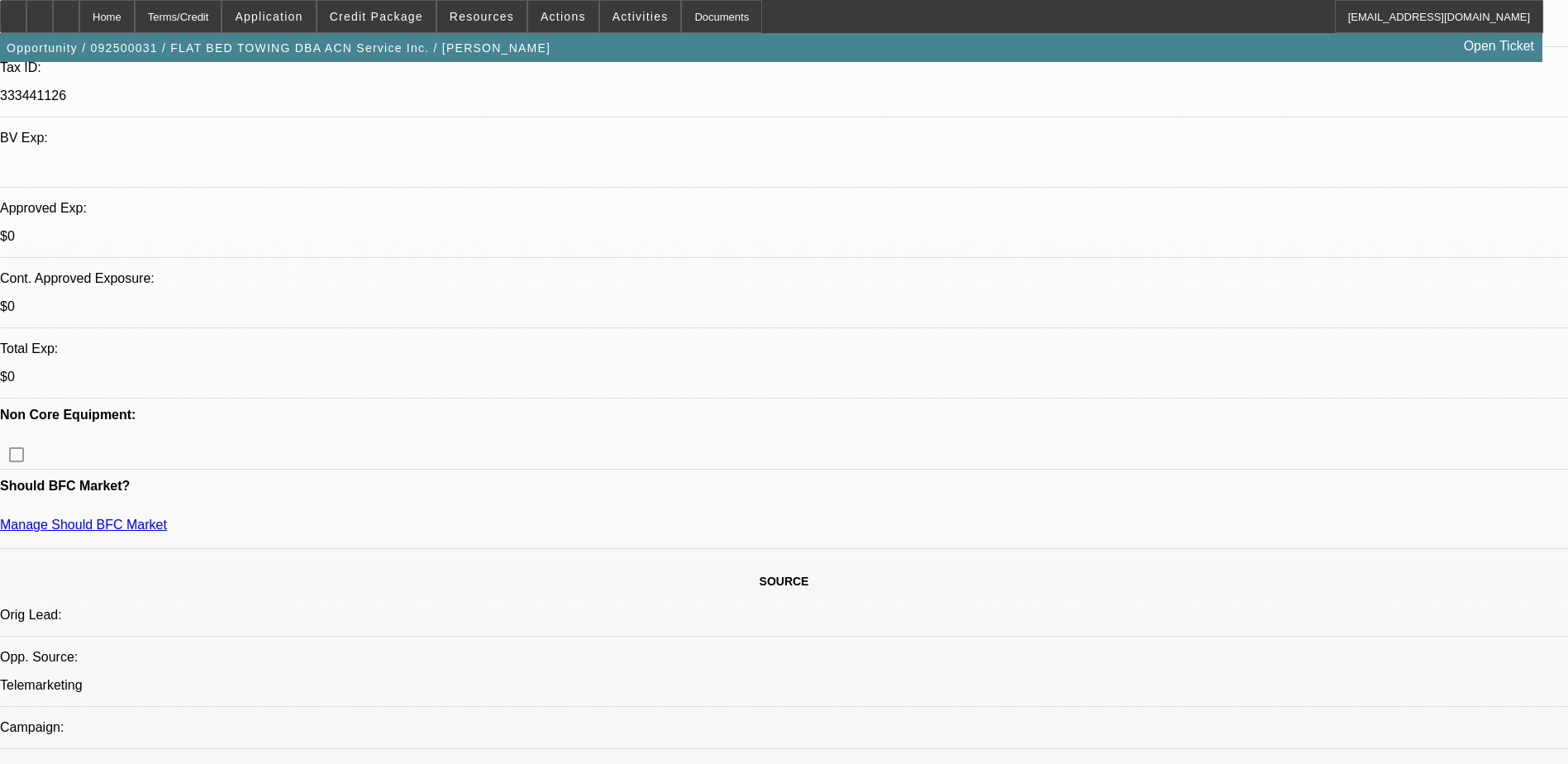
scroll to position [478, 0]
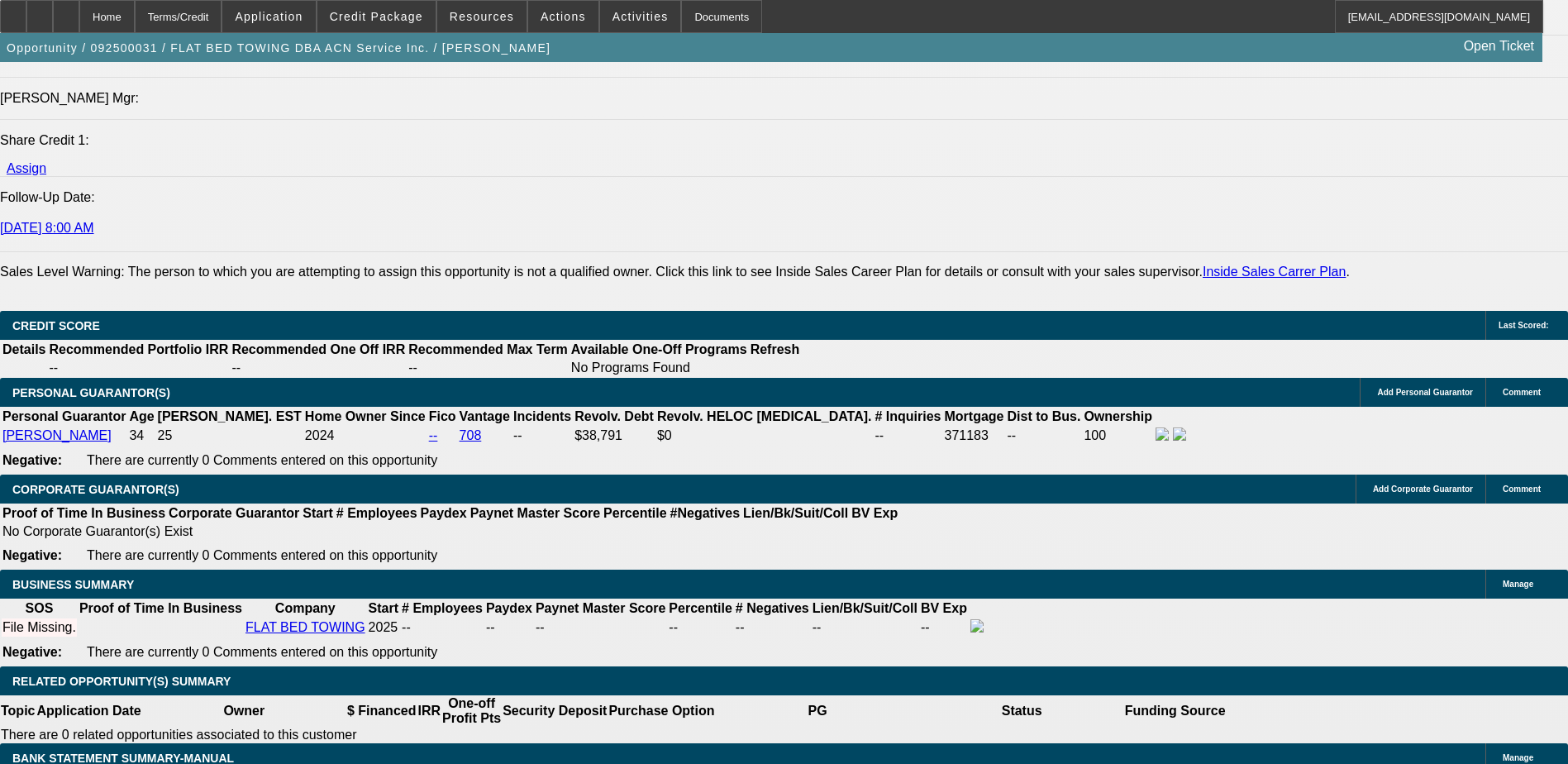
scroll to position [2149, 0]
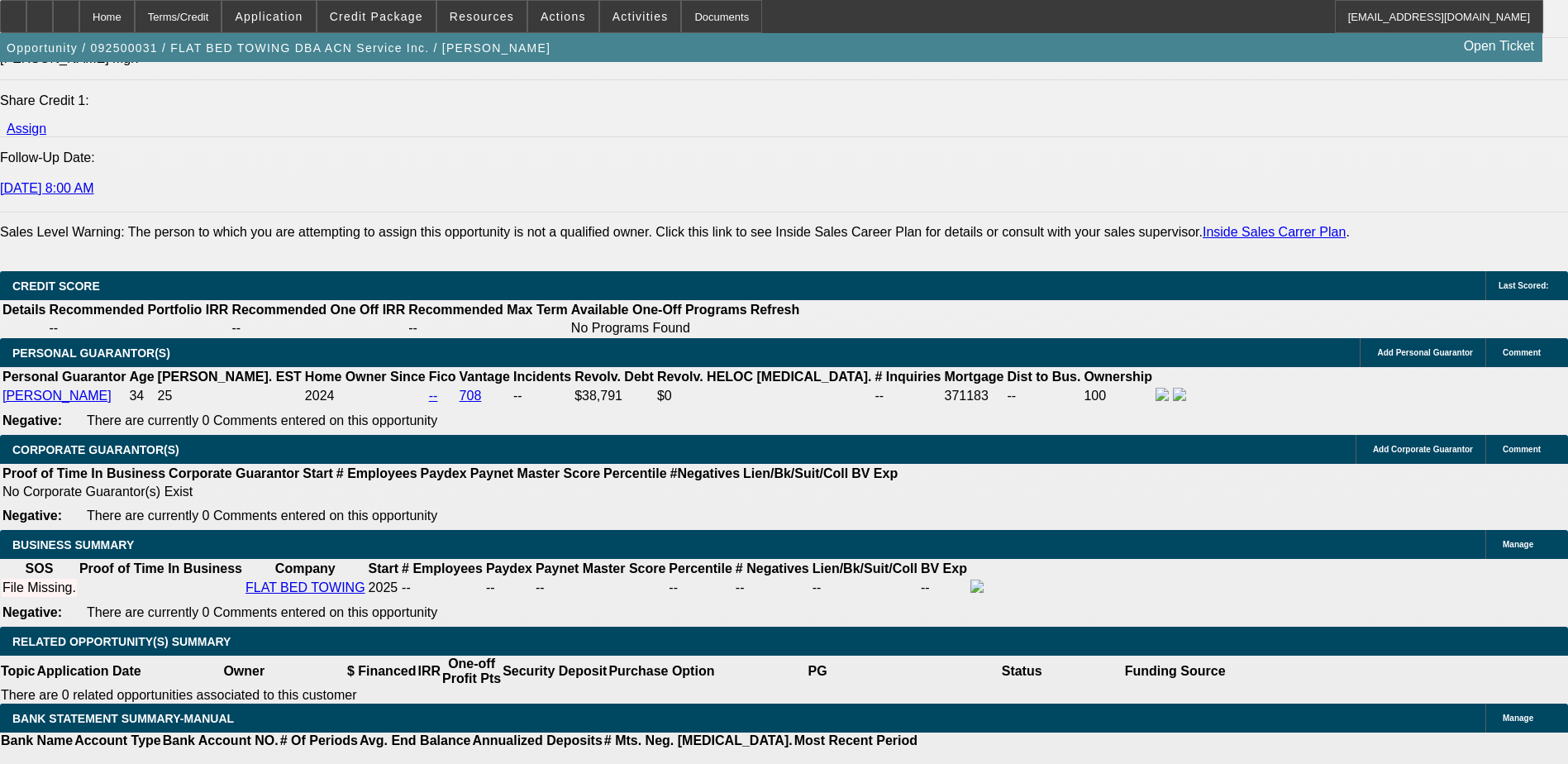
type input "1"
type input "$3,061.64"
type input "$1,530.82"
type input "18"
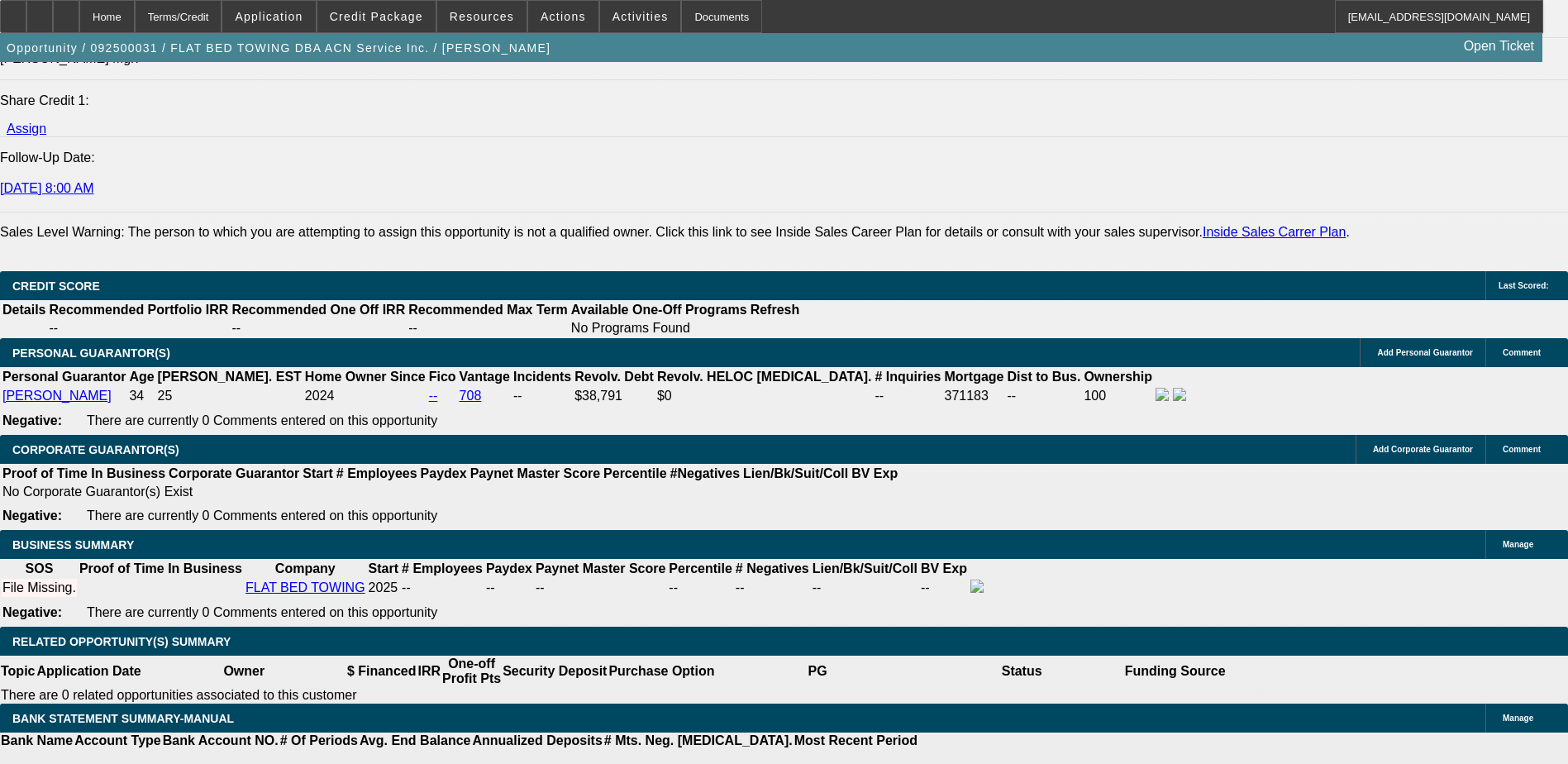
type input "$4,230.00"
type input "$2,115.00"
type input "18"
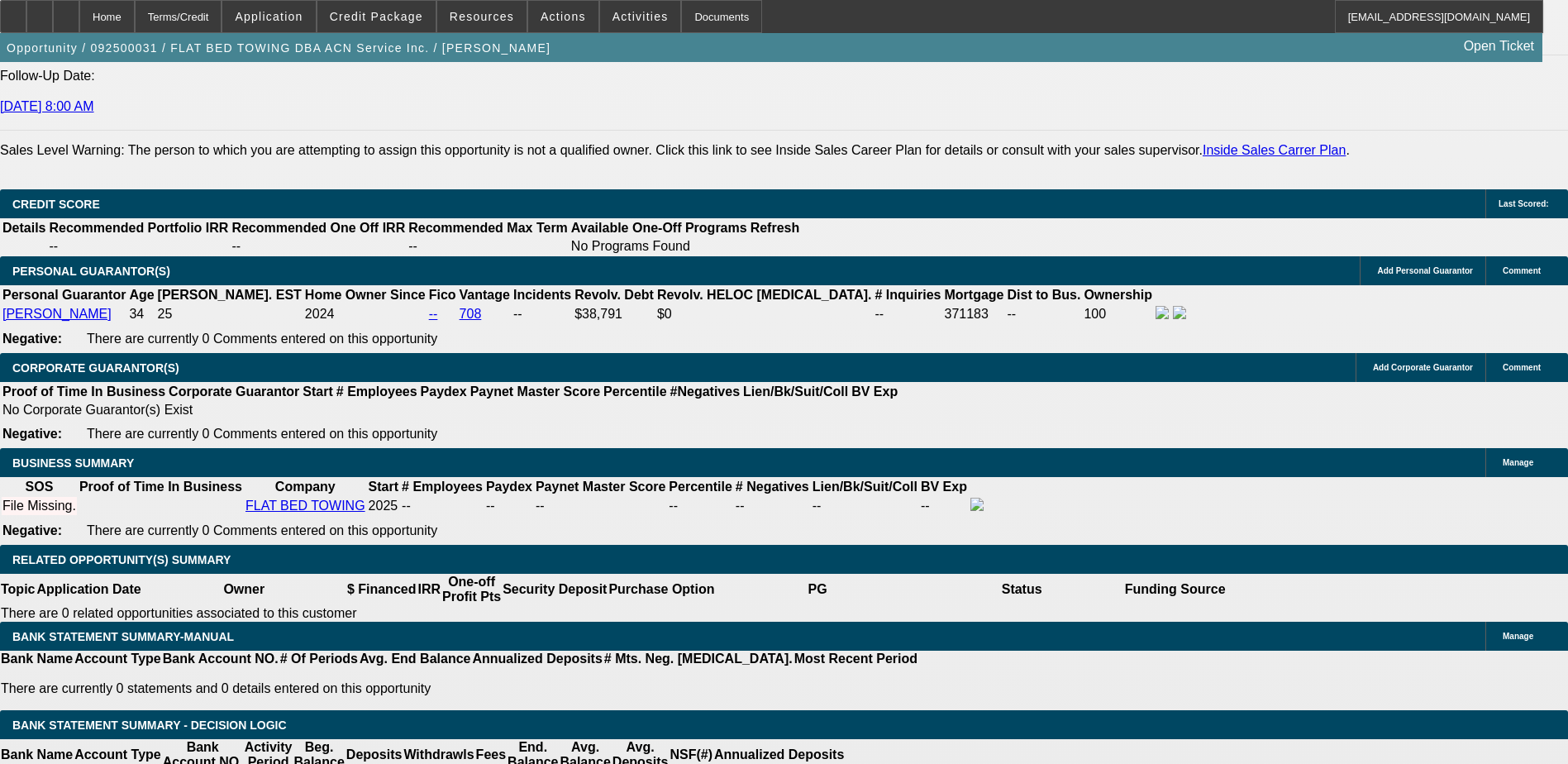
scroll to position [2232, 0]
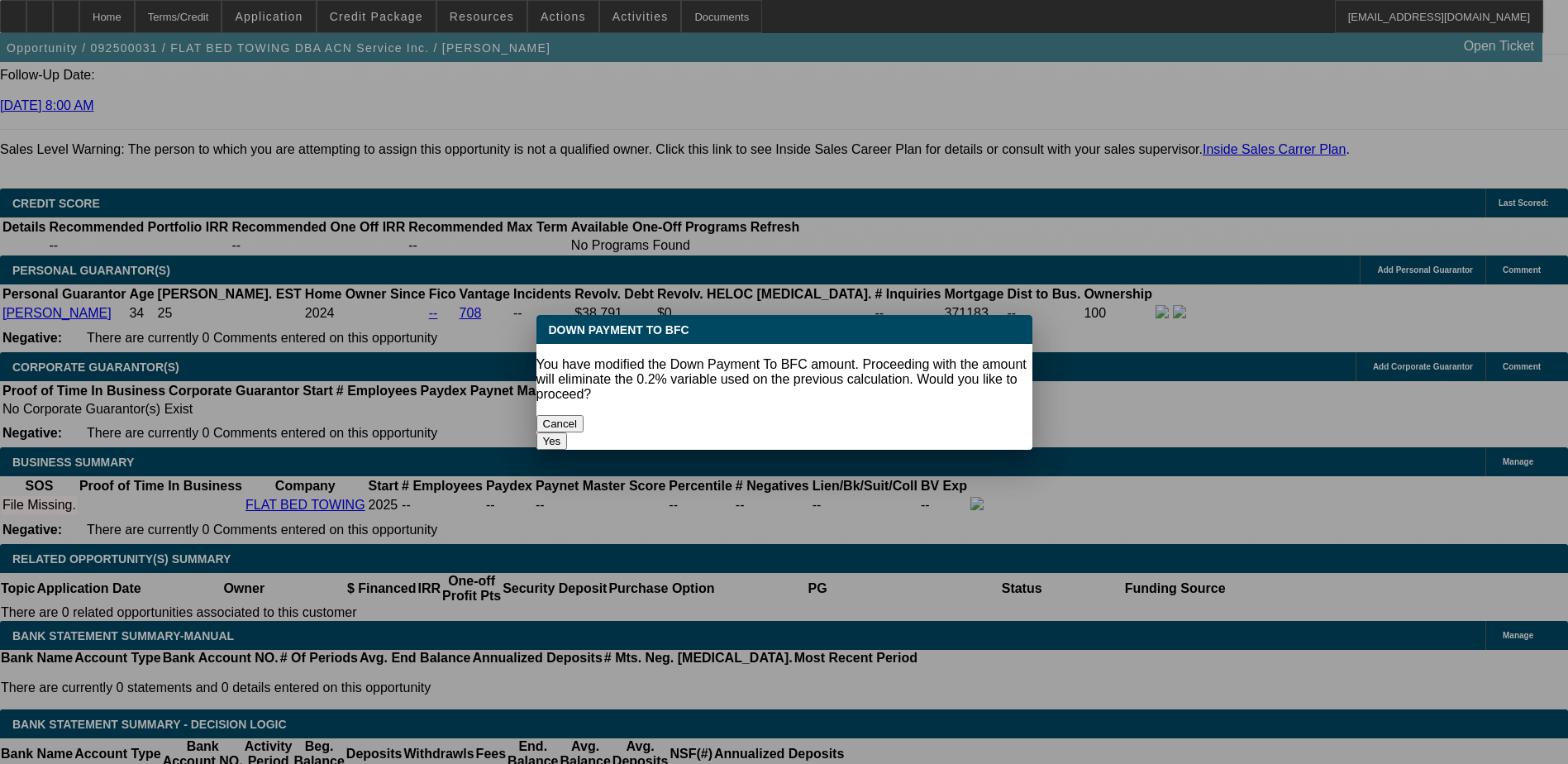
click at [376, 298] on body "Home Terms/Credit Application Credit Package Resources Actions Activities Docum…" at bounding box center [784, 548] width 1568 height 5560
drag, startPoint x: 675, startPoint y: 411, endPoint x: 647, endPoint y: 400, distance: 30.1
click at [585, 415] on button "Cancel" at bounding box center [560, 423] width 48 height 17
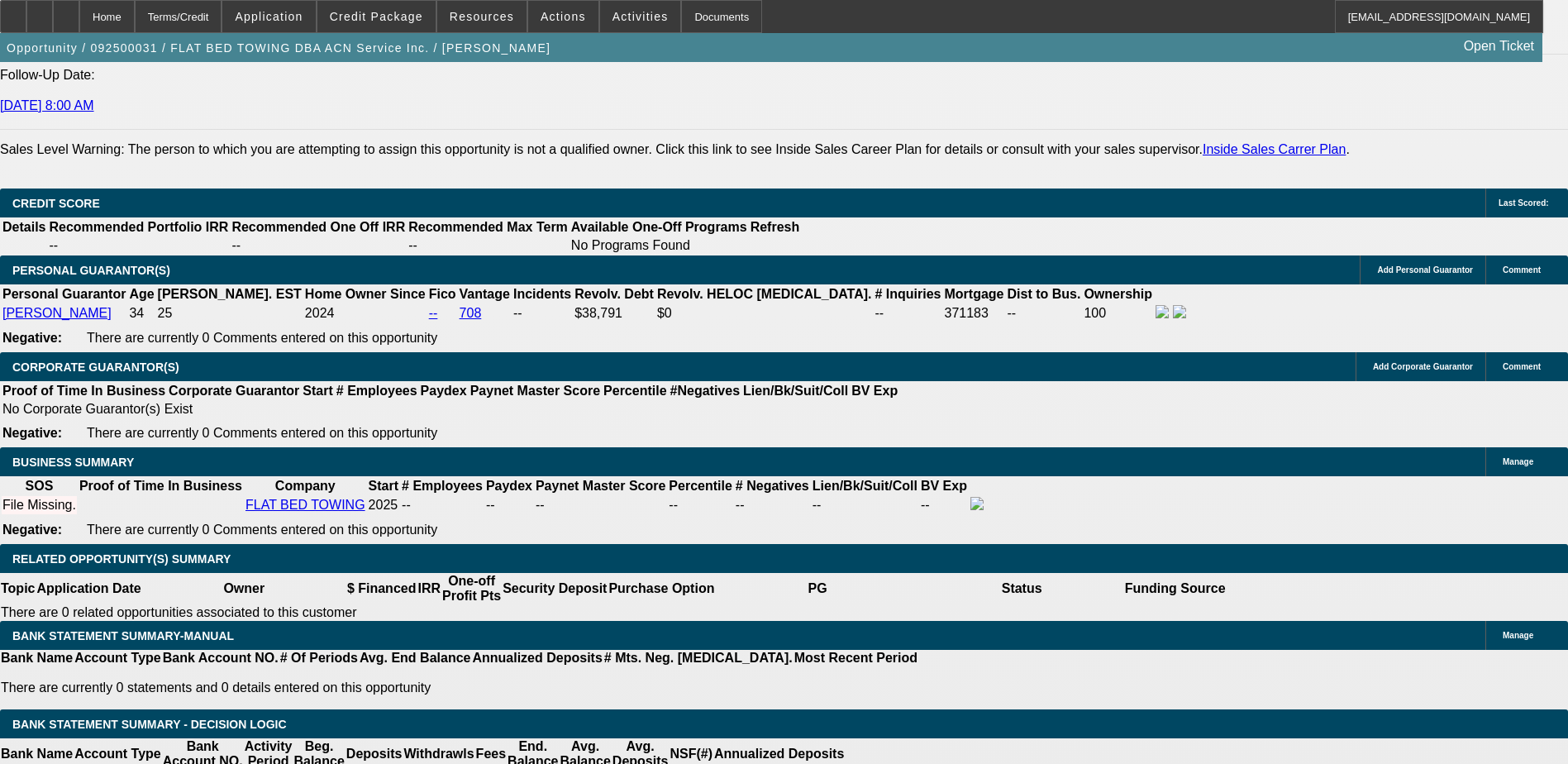
type input "18000"
select select "0.15"
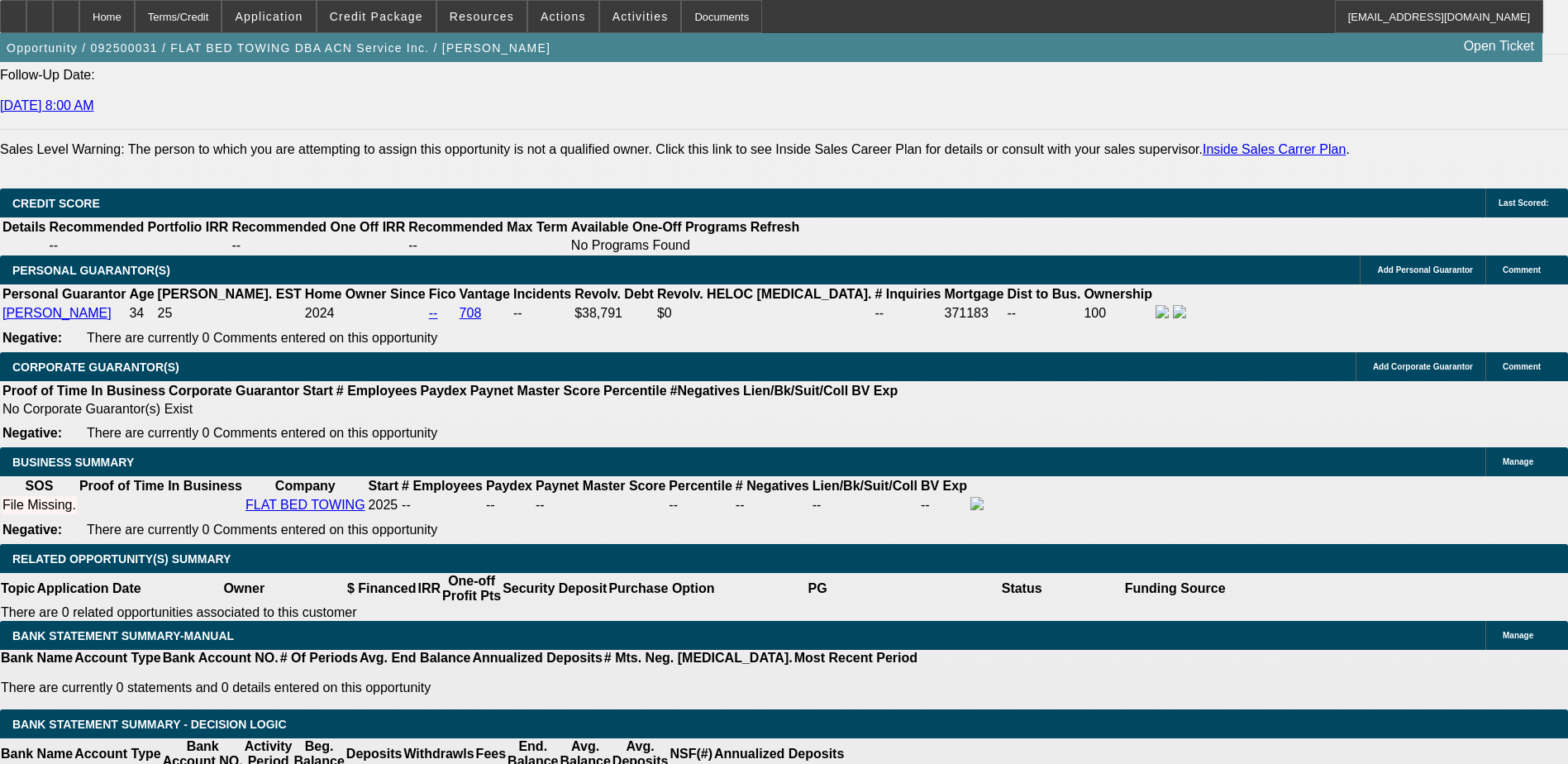
type input "$13,500.00"
type input "$4,494.38"
type input "$2,247.19"
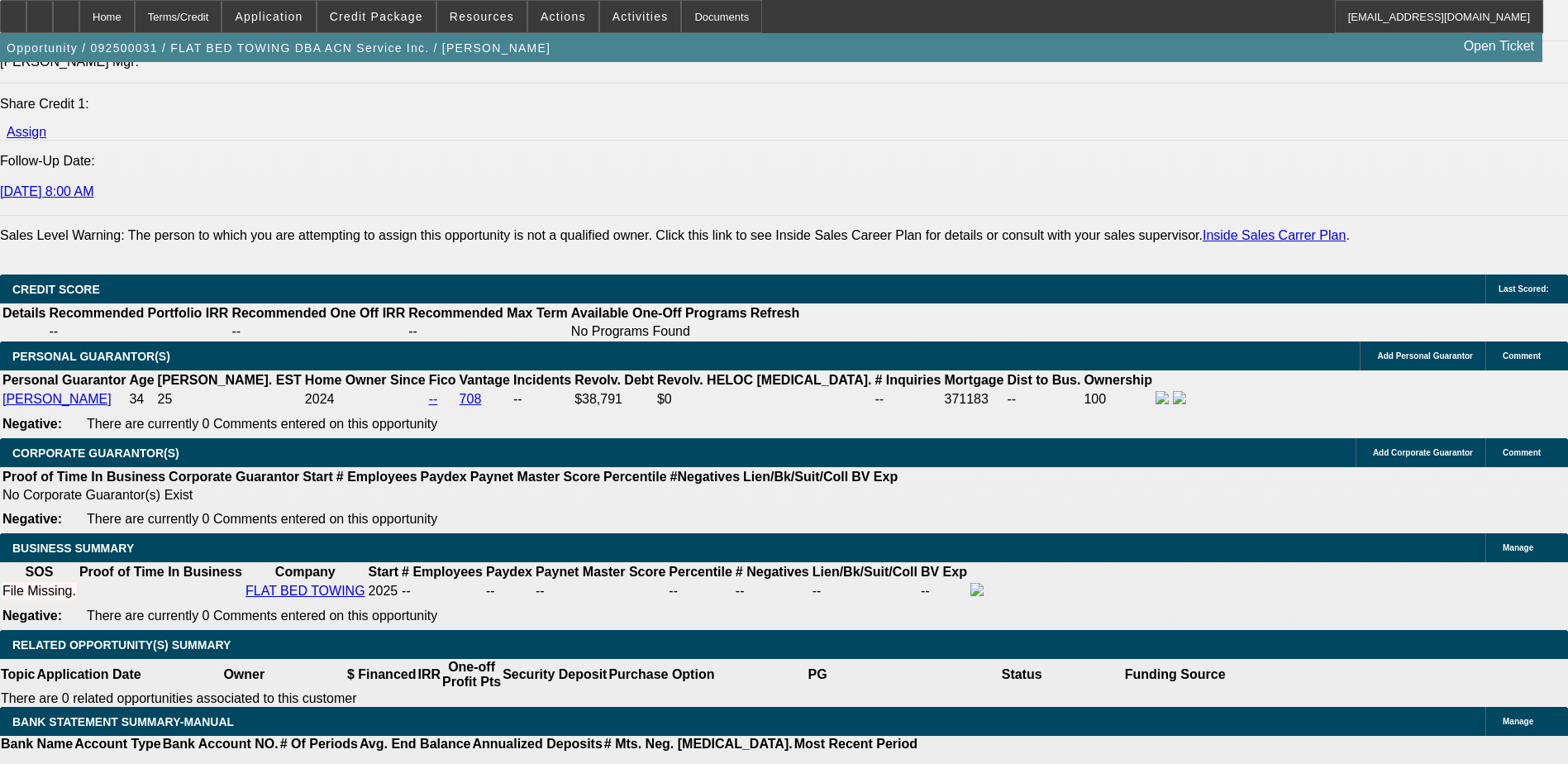
scroll to position [1984, 0]
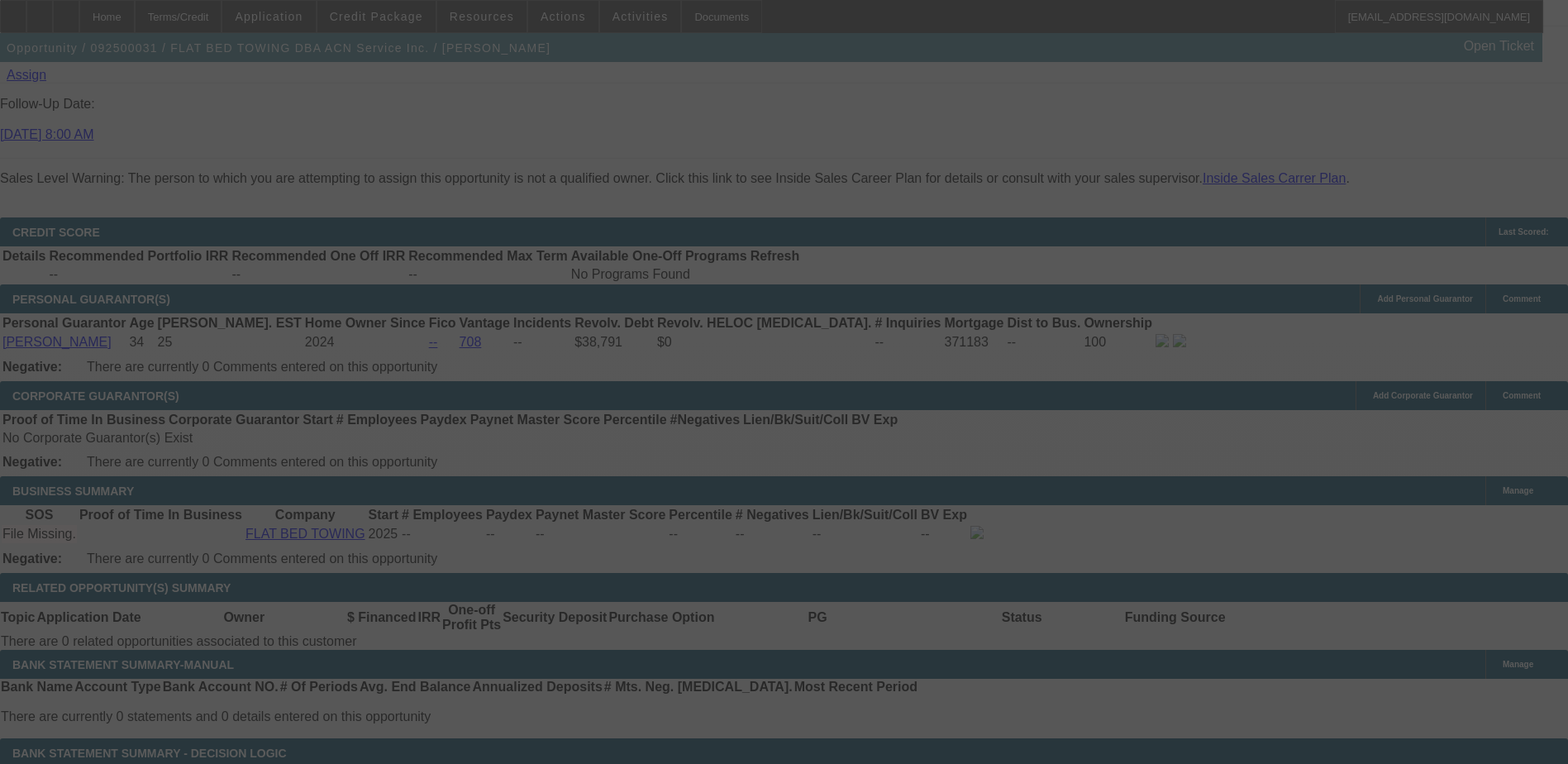
scroll to position [2232, 0]
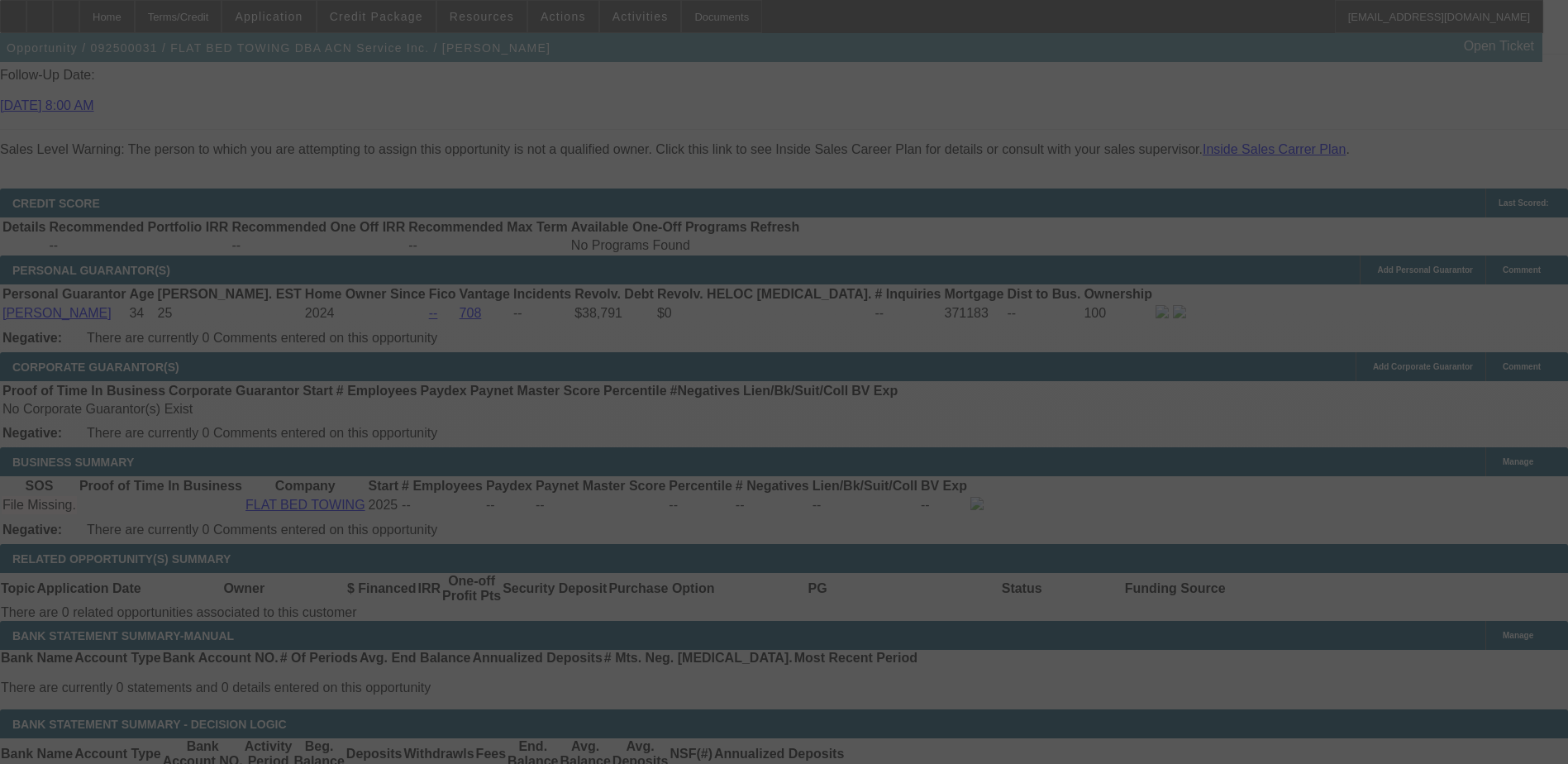
select select "0.15"
select select "2"
select select "0.1"
select select "4"
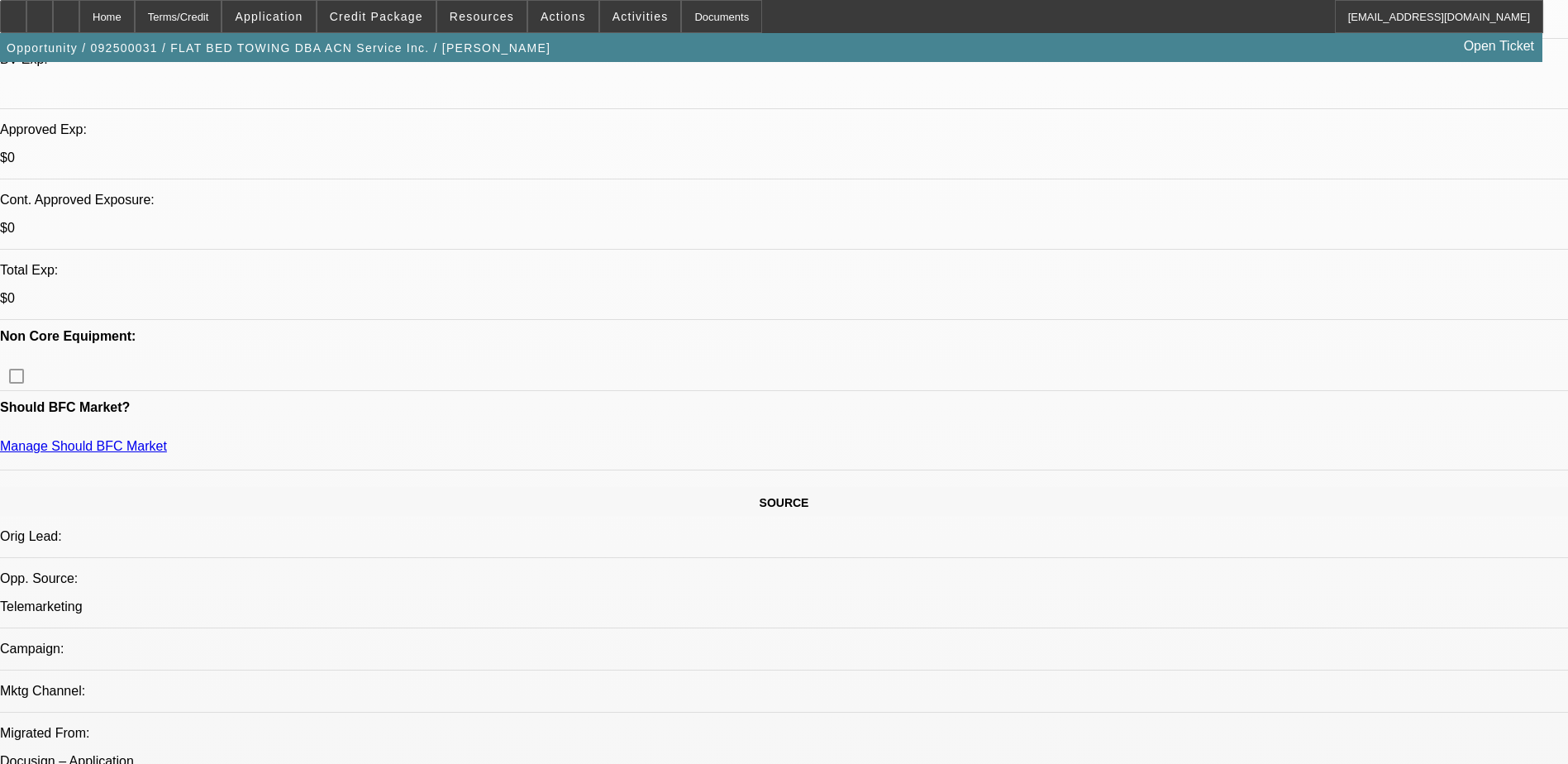
scroll to position [146, 0]
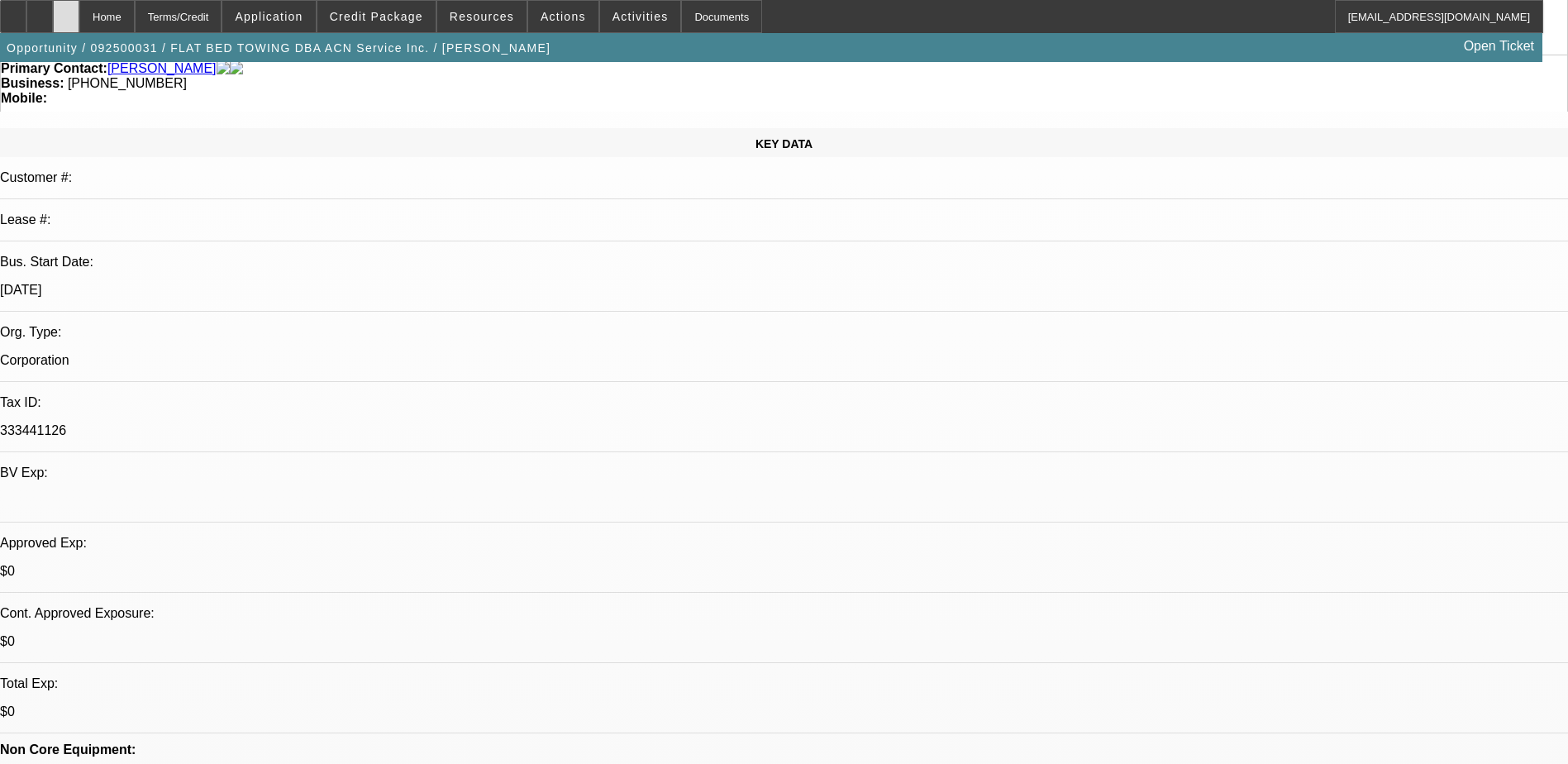
click at [79, 14] on div at bounding box center [65, 16] width 26 height 33
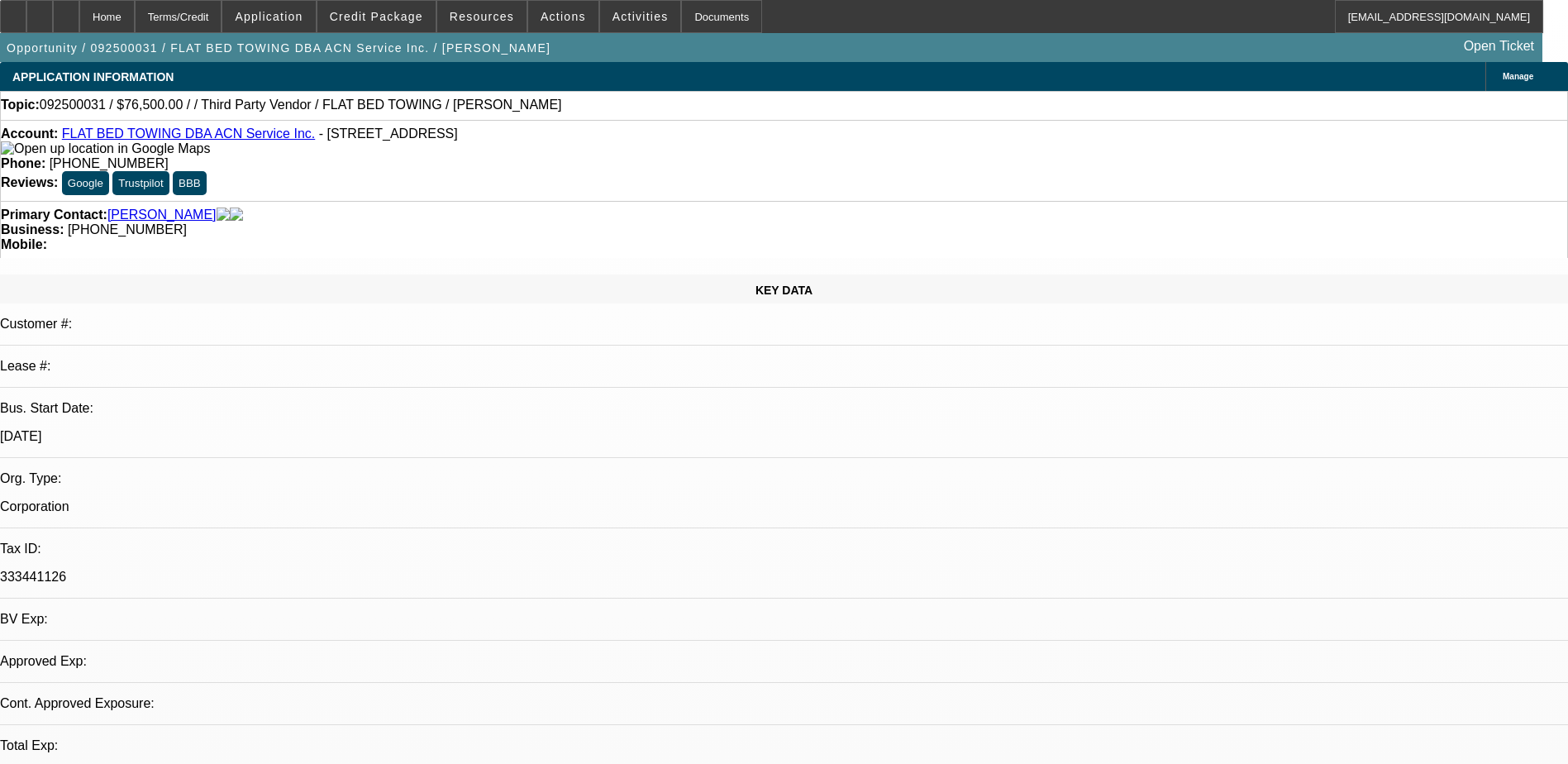
select select "0.15"
select select "2"
select select "0.1"
select select "1"
select select "2"
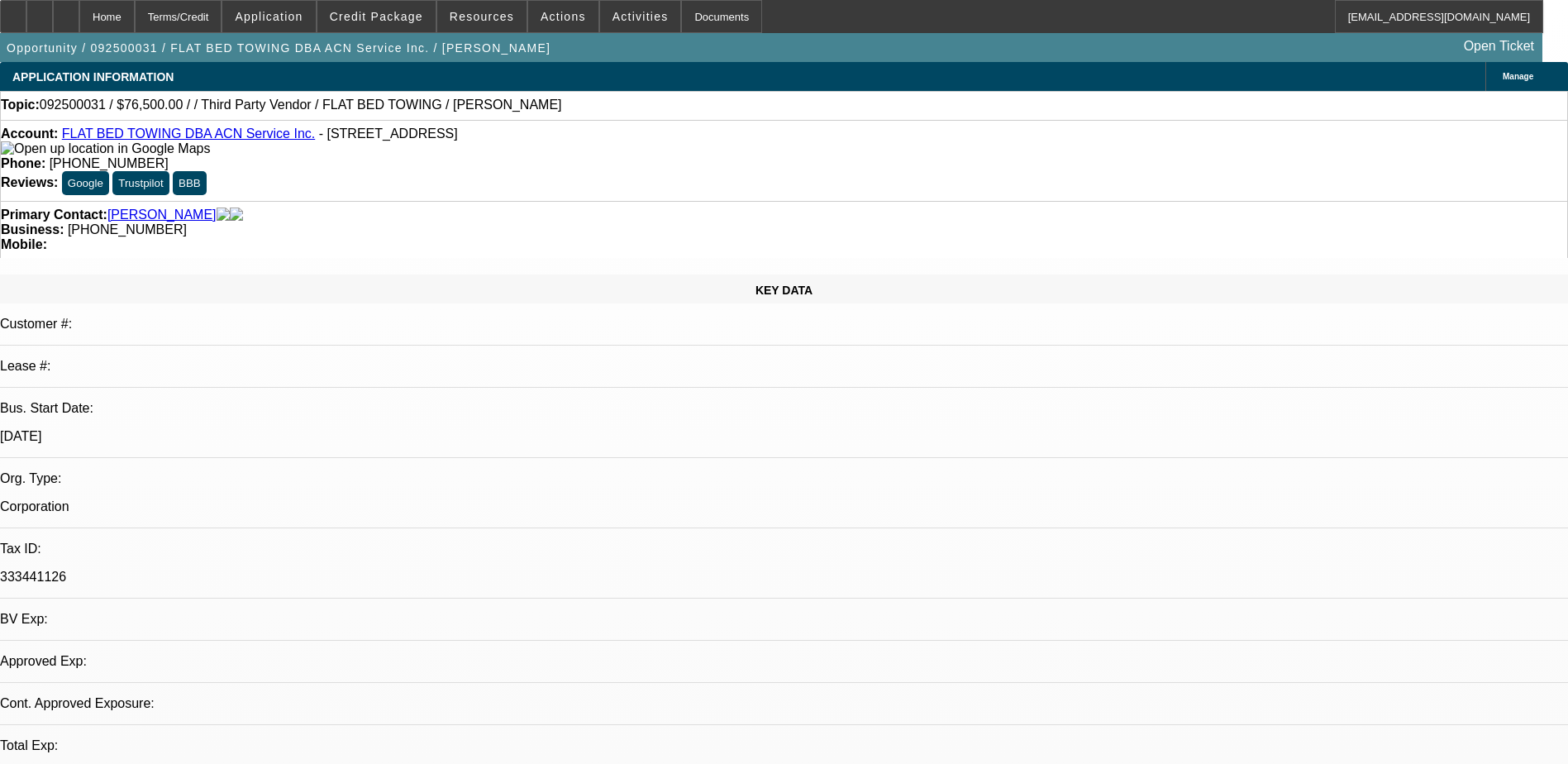
select select "4"
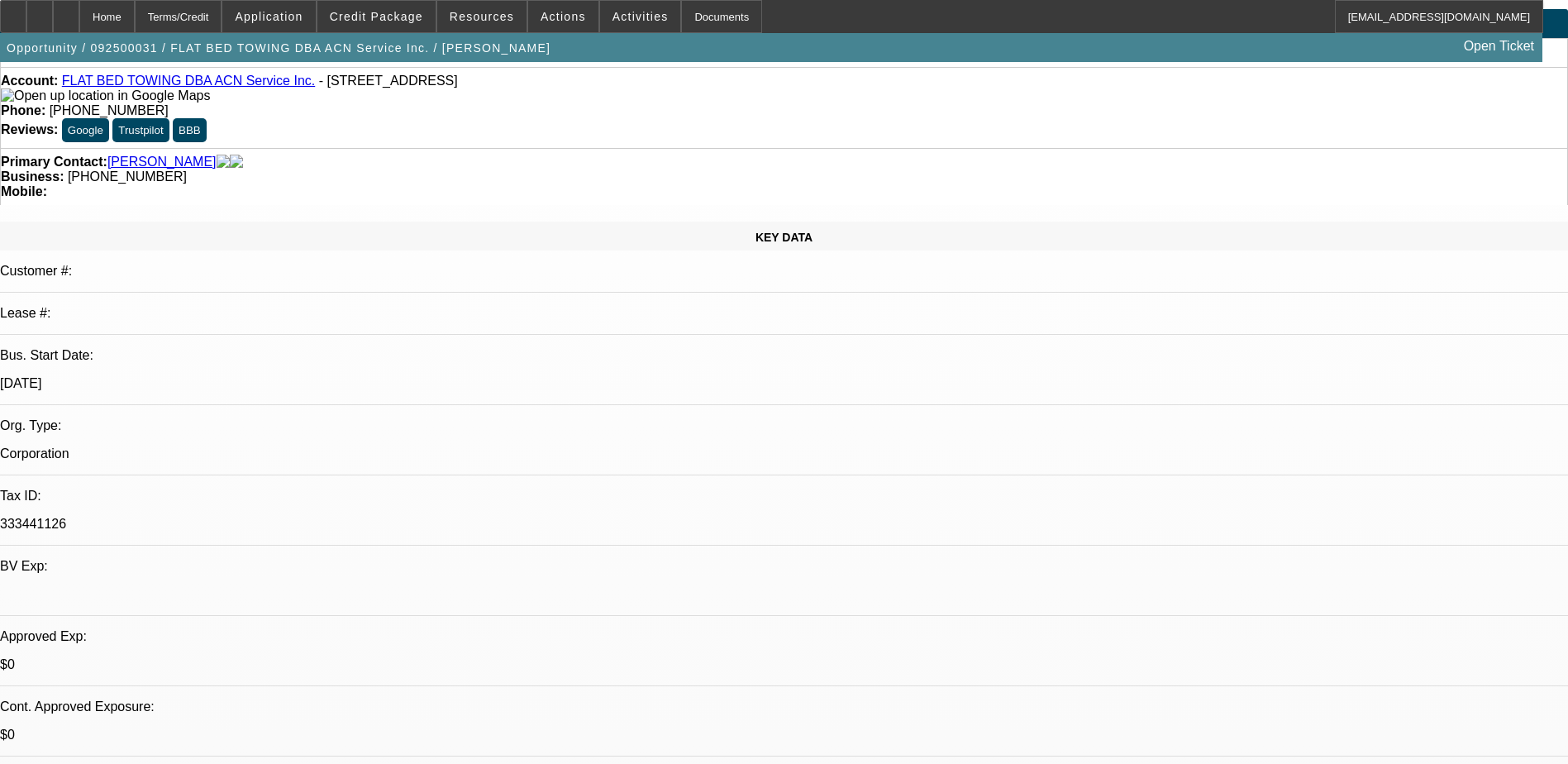
scroll to position [82, 0]
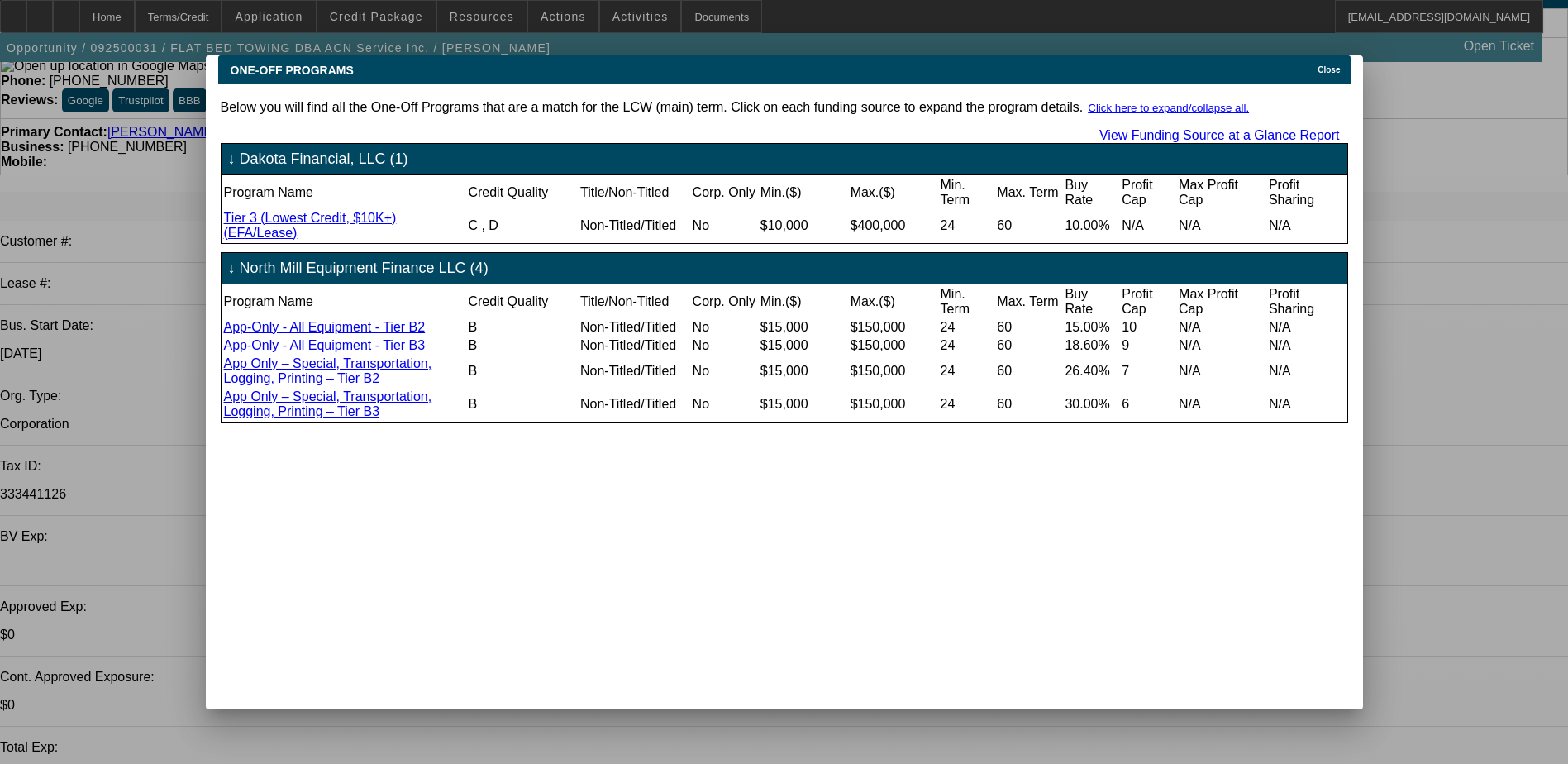
click at [1313, 65] on div "Close" at bounding box center [1331, 65] width 37 height 19
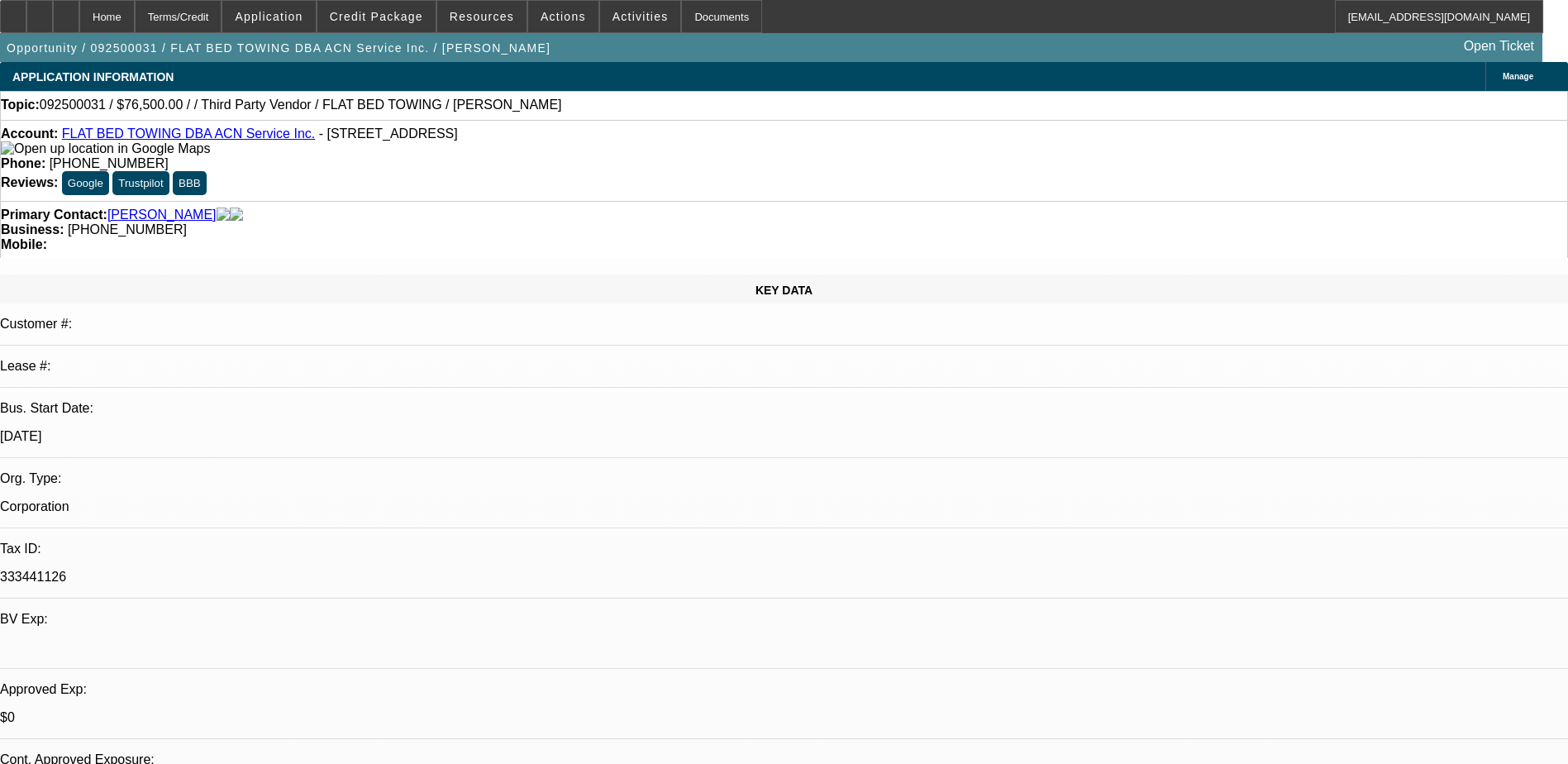
drag, startPoint x: 1109, startPoint y: 75, endPoint x: 1160, endPoint y: 75, distance: 51.0
radio input "true"
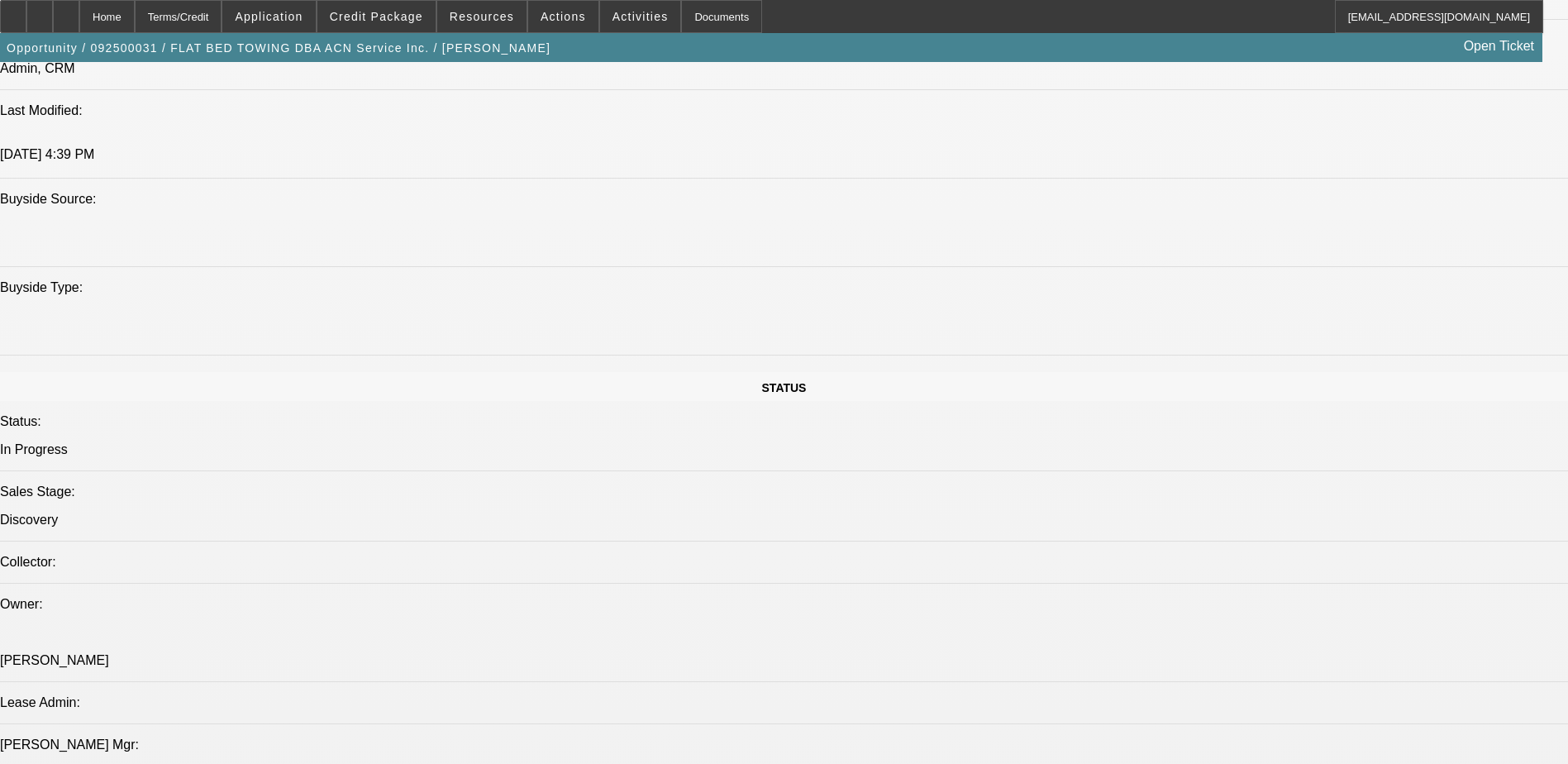
scroll to position [1380, 0]
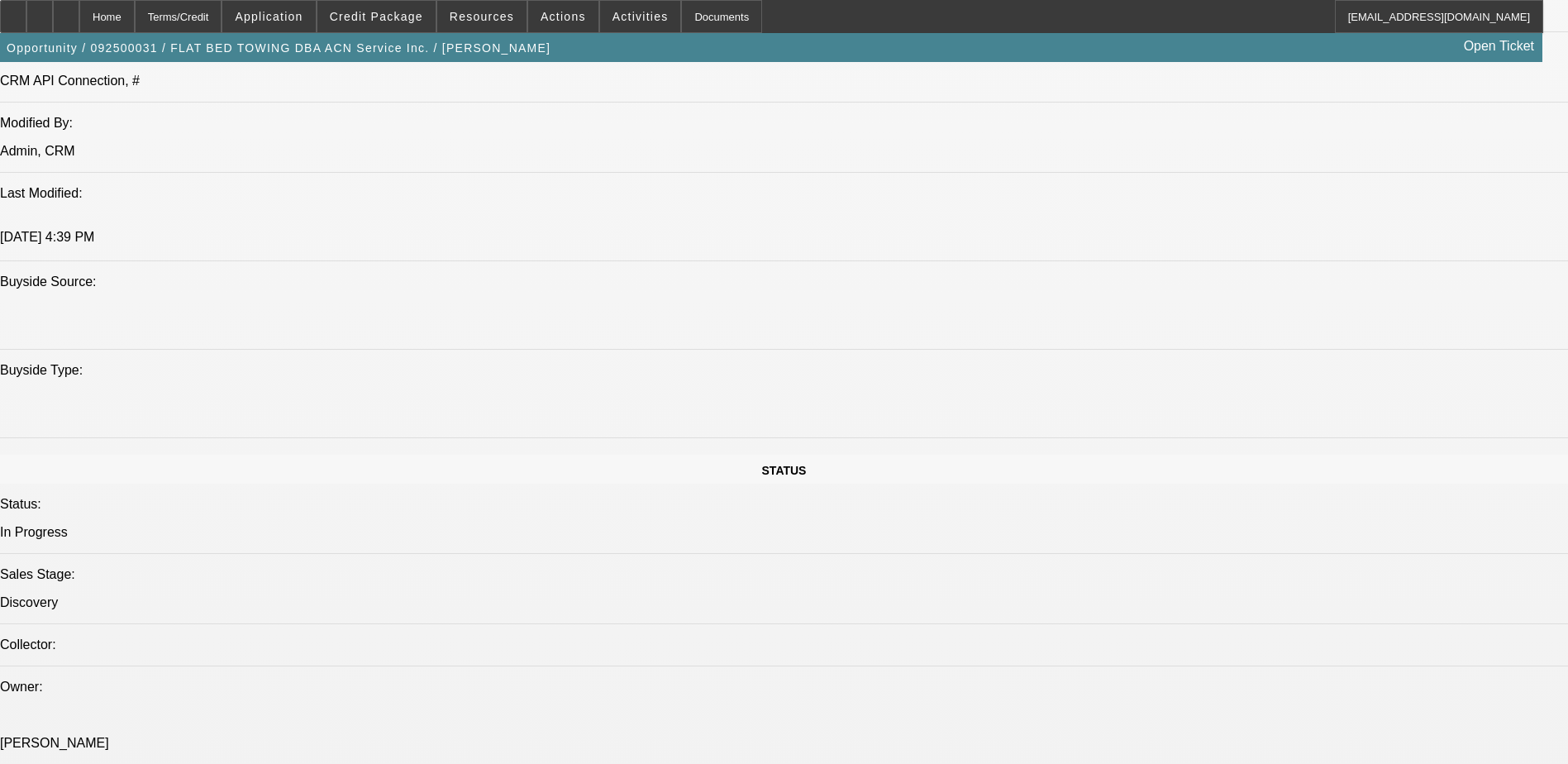
type textarea "[PERSON_NAME] (spanish speaker) bought biz out. it came with consistent custome…"
radio input "true"
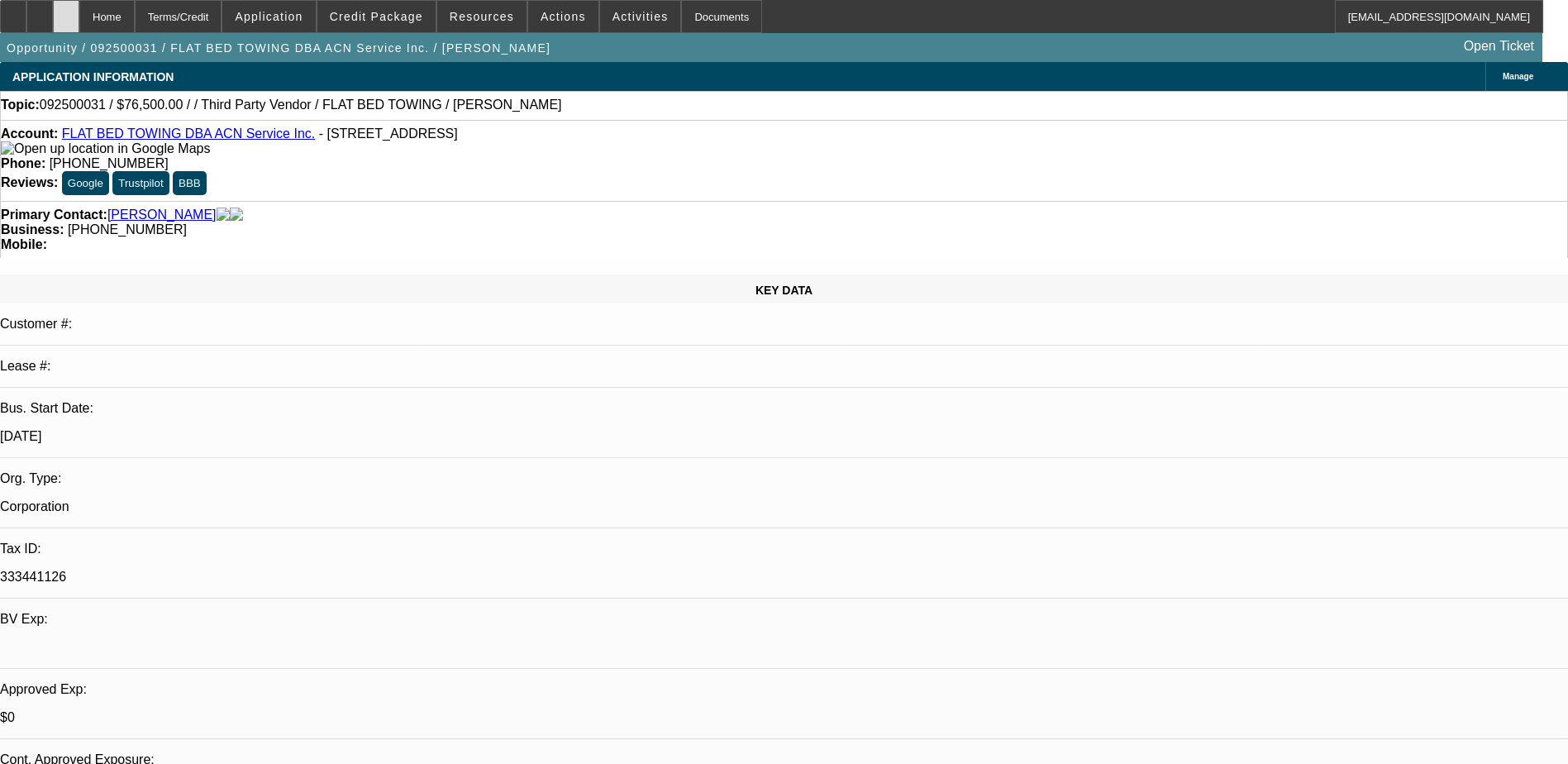
click at [79, 22] on div at bounding box center [65, 16] width 26 height 33
select select "0.15"
select select "2"
select select "0.1"
select select "1"
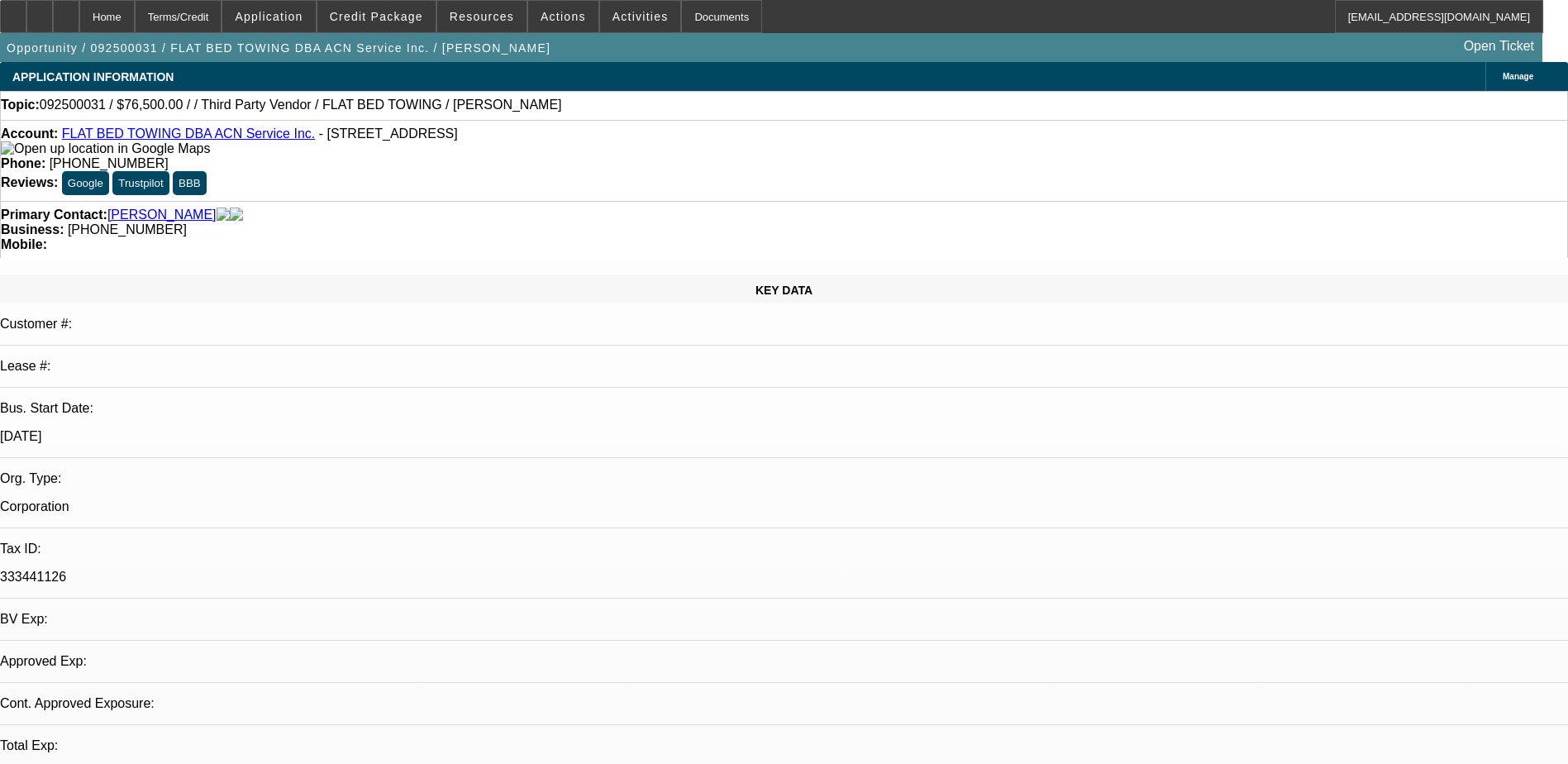
select select "2"
select select "4"
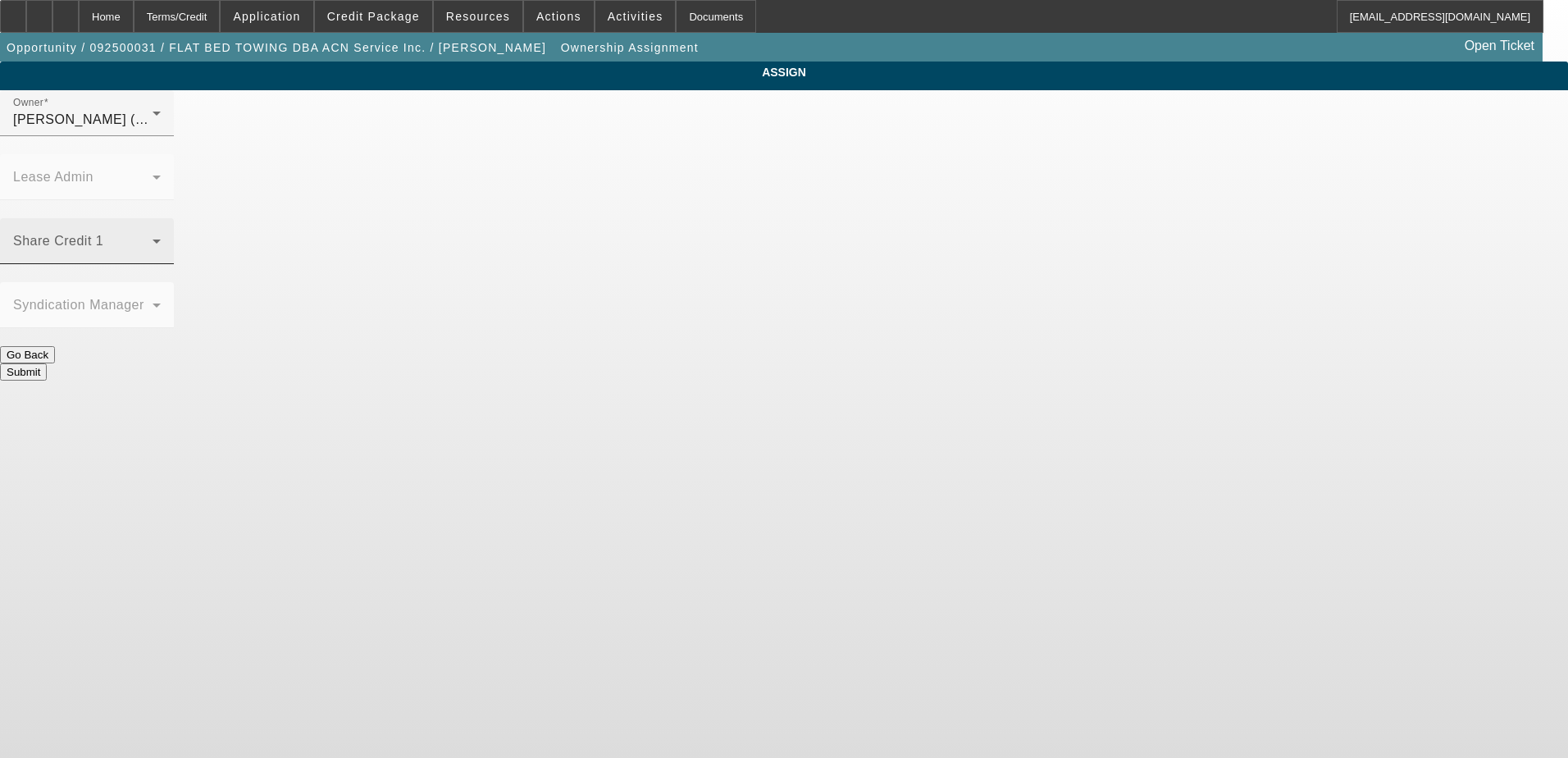
click at [104, 234] on mat-label "Share Credit 1" at bounding box center [58, 240] width 90 height 14
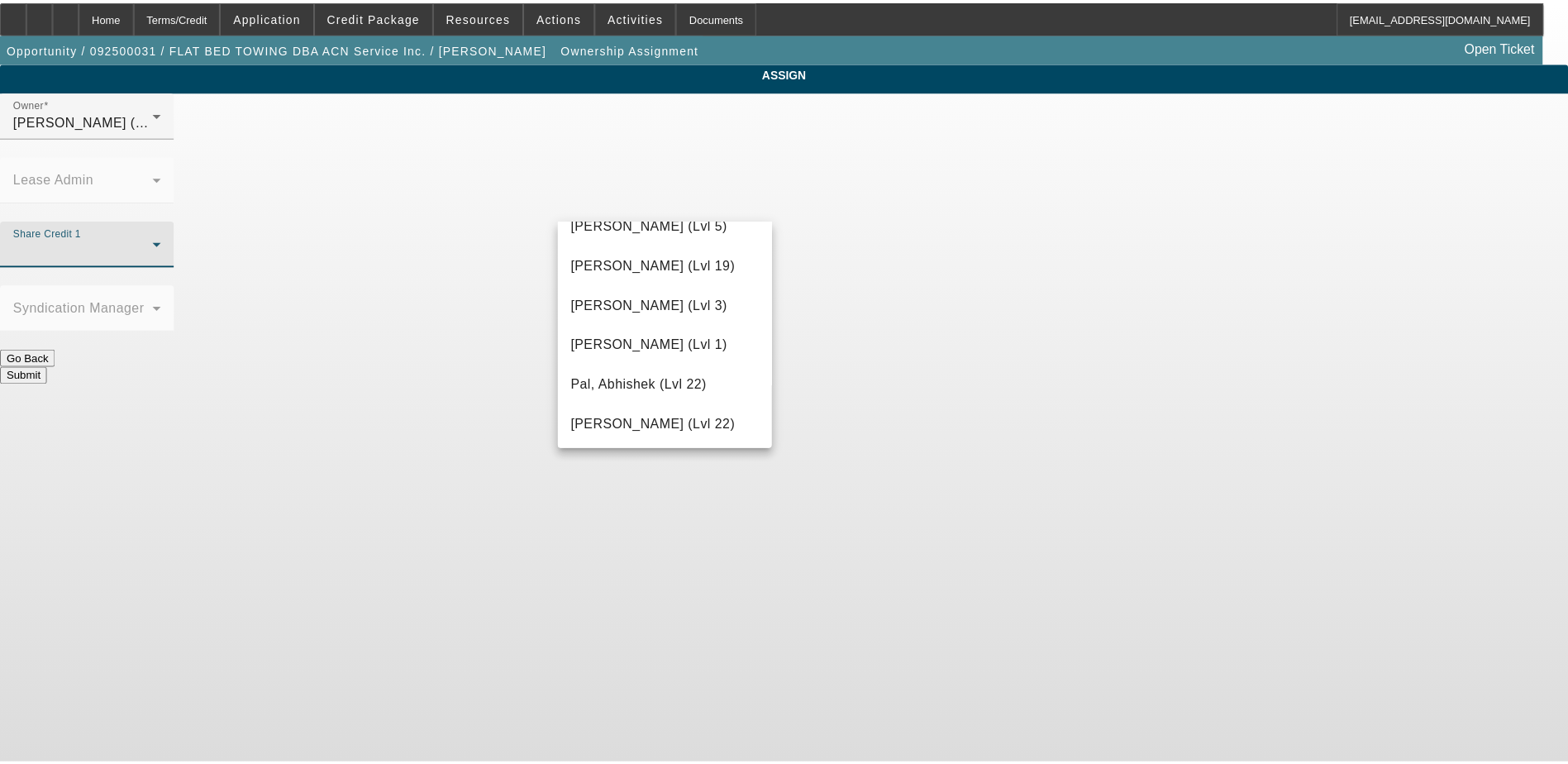
scroll to position [1570, 0]
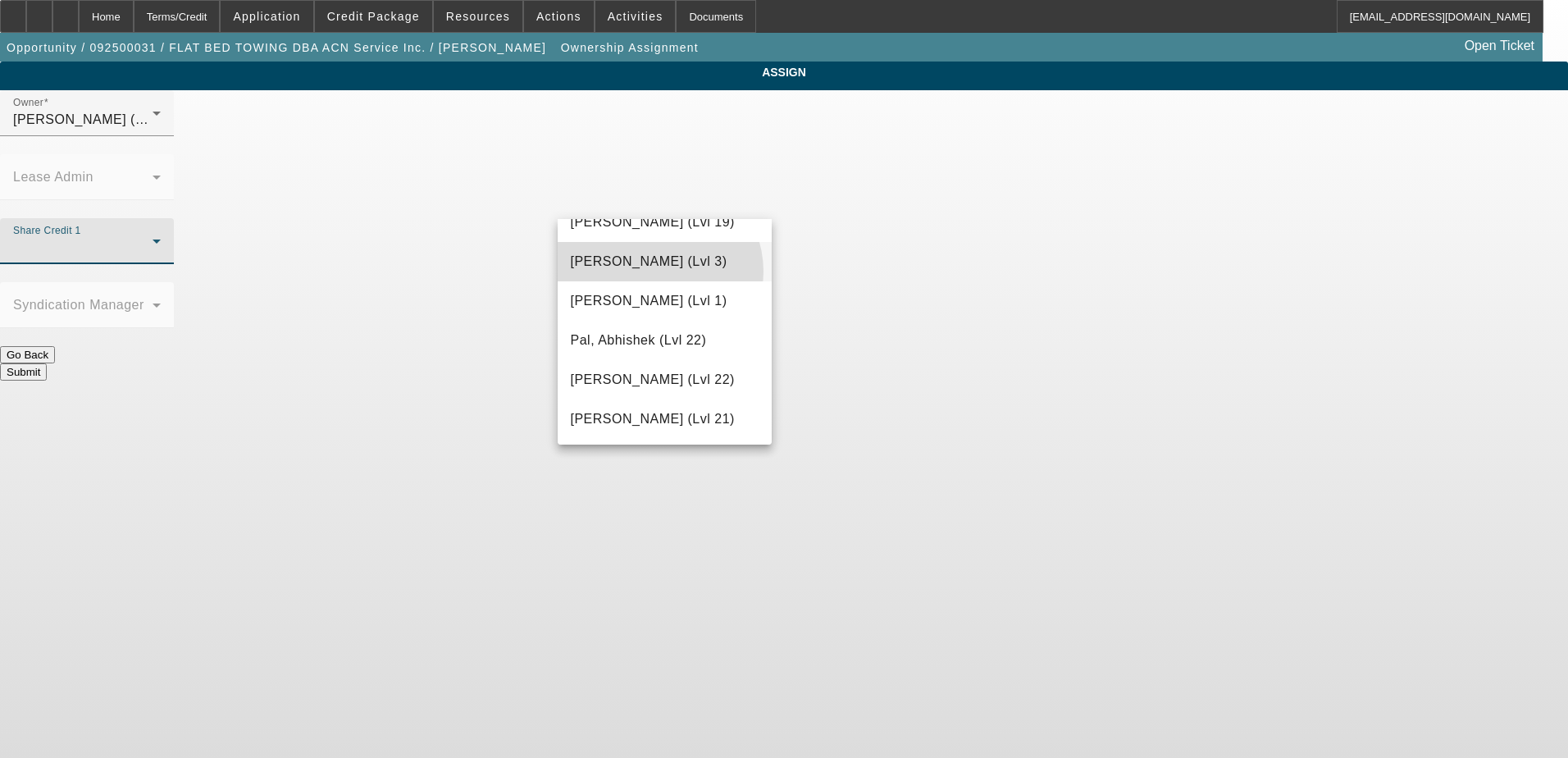
click at [655, 271] on mat-option "Oliva, Nicholas (Lvl 3)" at bounding box center [665, 261] width 215 height 40
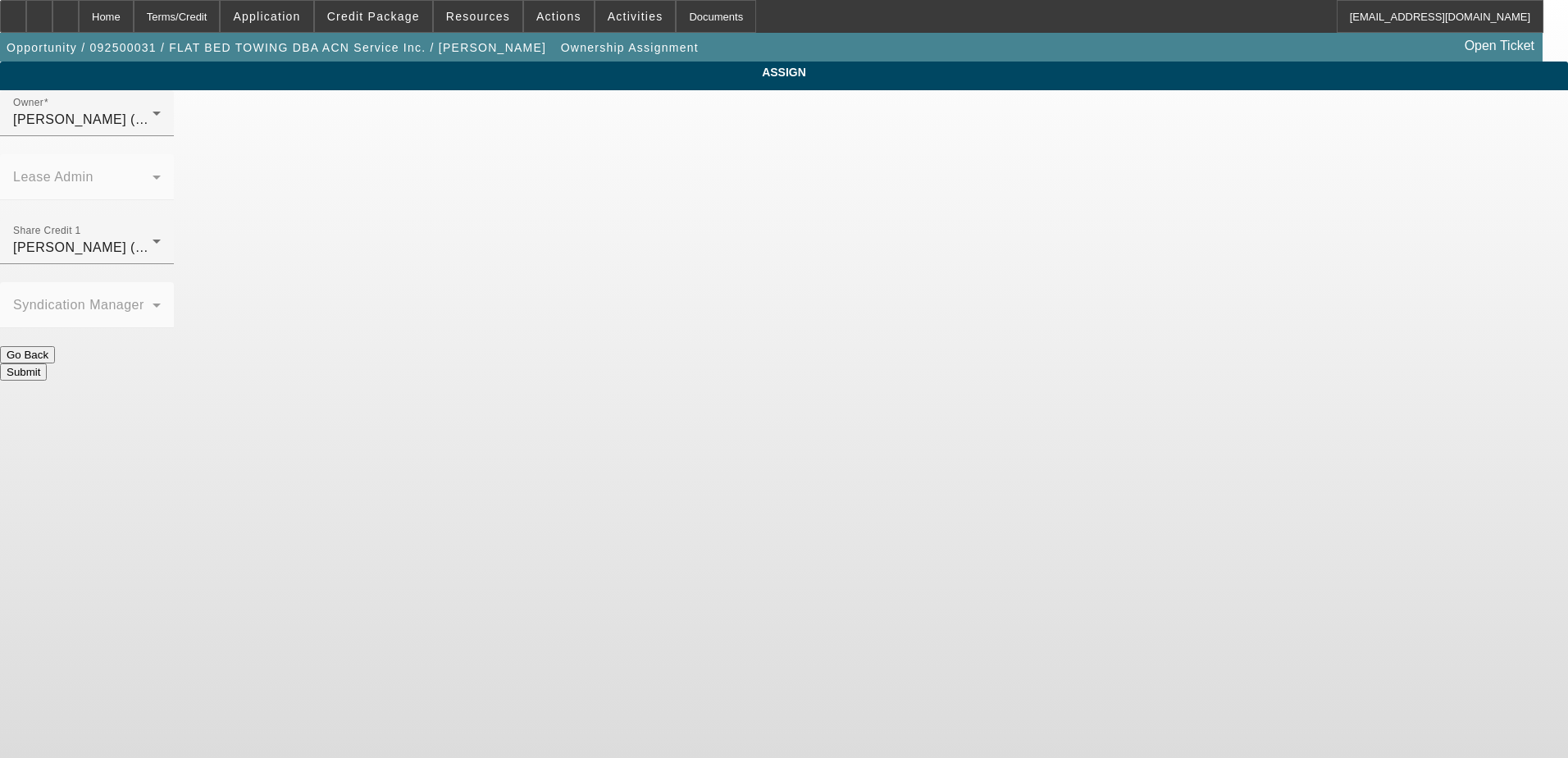
click at [46, 363] on button "Submit" at bounding box center [23, 372] width 46 height 17
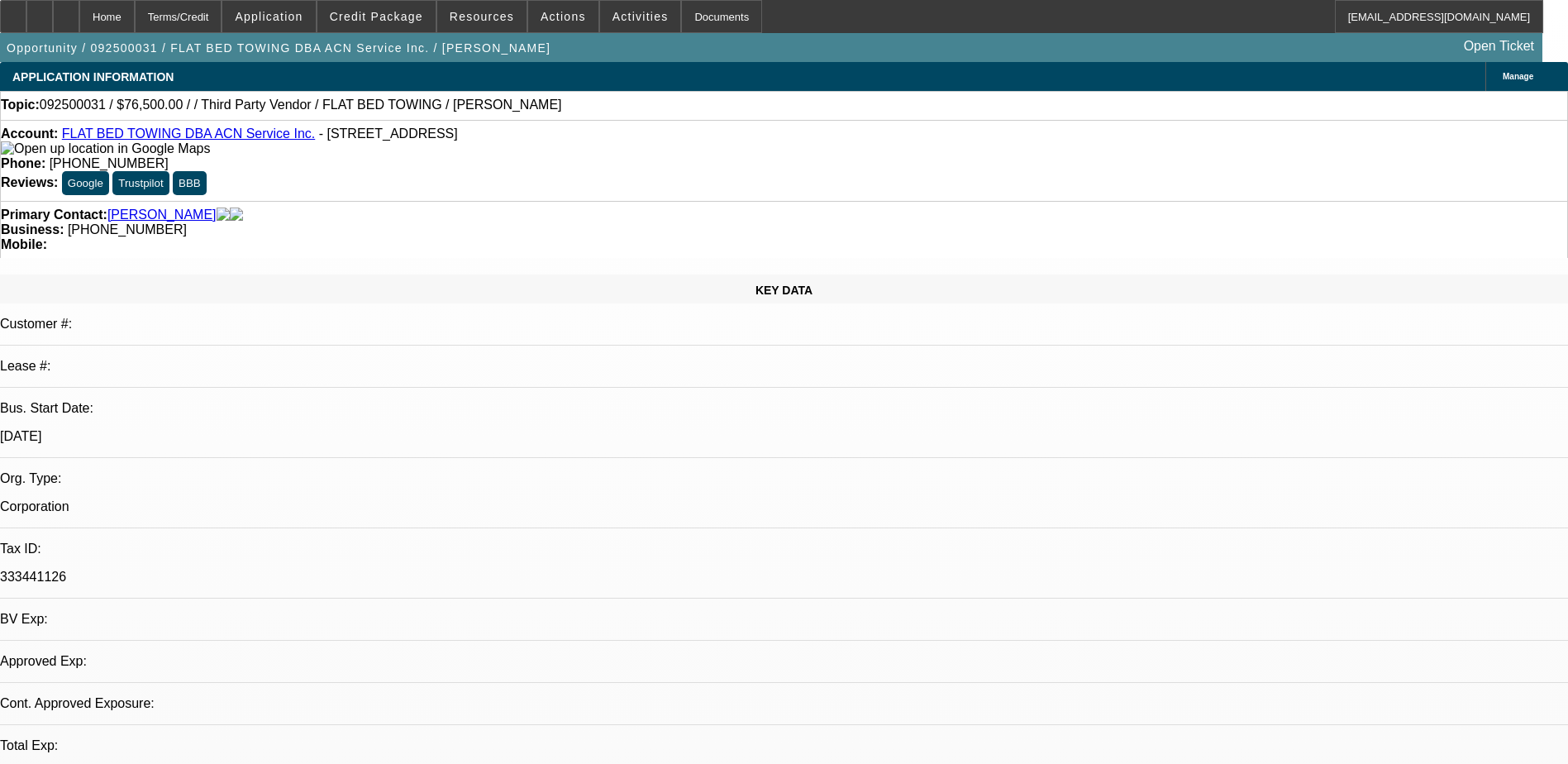
select select "0.15"
select select "2"
select select "0.1"
select select "4"
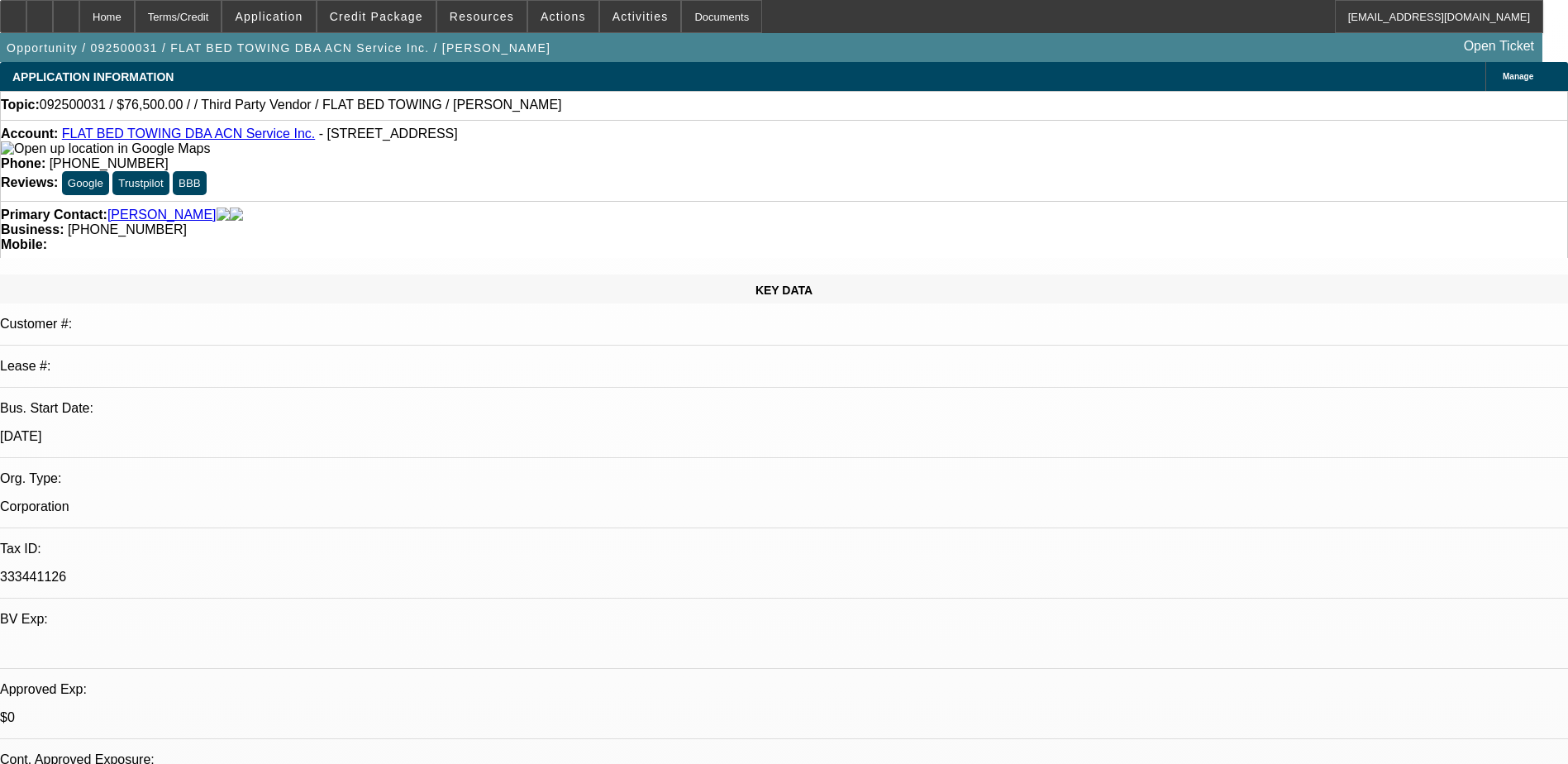
select select "0.15"
select select "2"
select select "0.1"
select select "4"
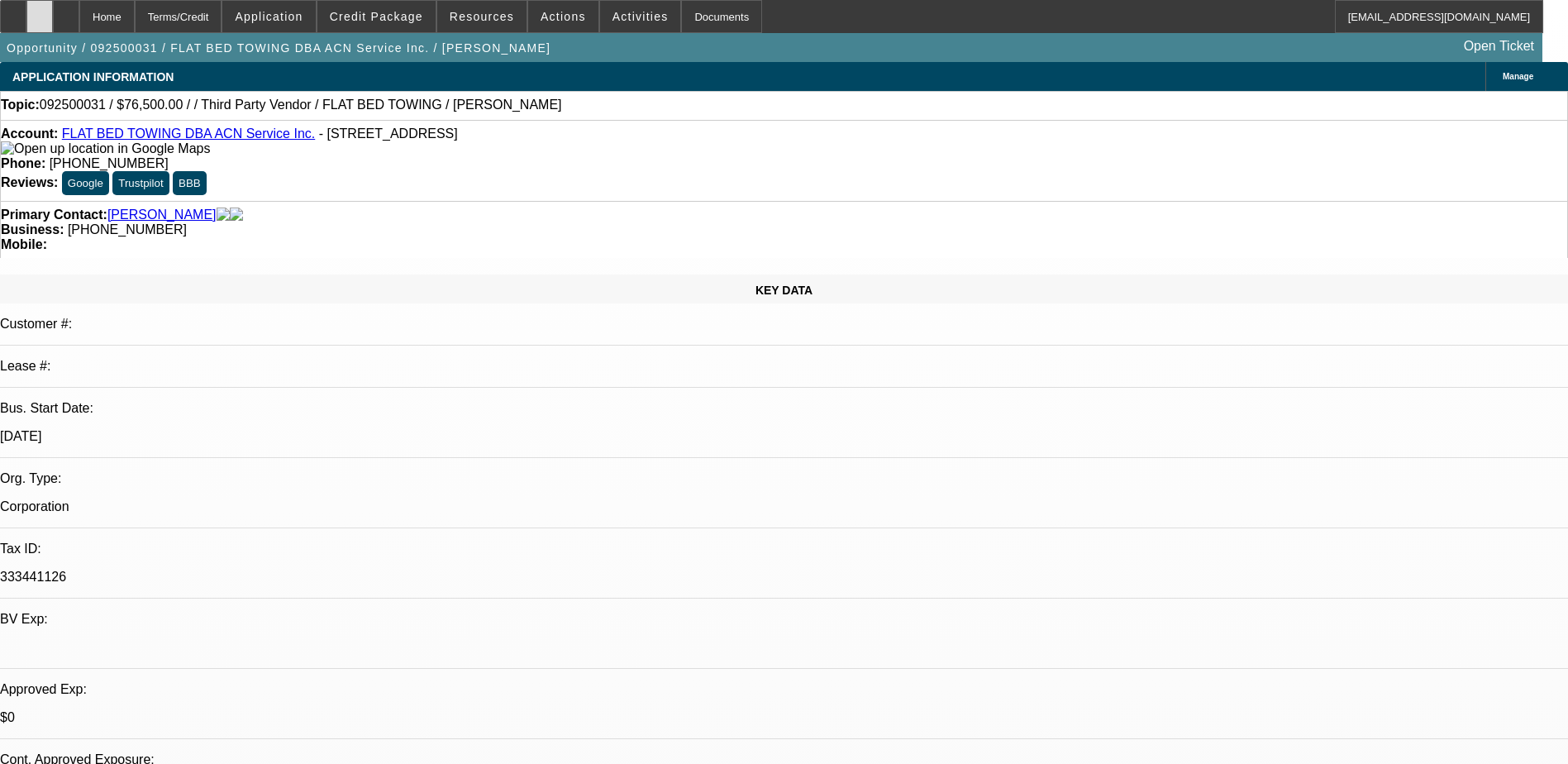
click at [40, 11] on icon at bounding box center [40, 11] width 0 height 0
click at [79, 24] on div at bounding box center [65, 16] width 26 height 33
select select "0.15"
select select "2"
select select "0.1"
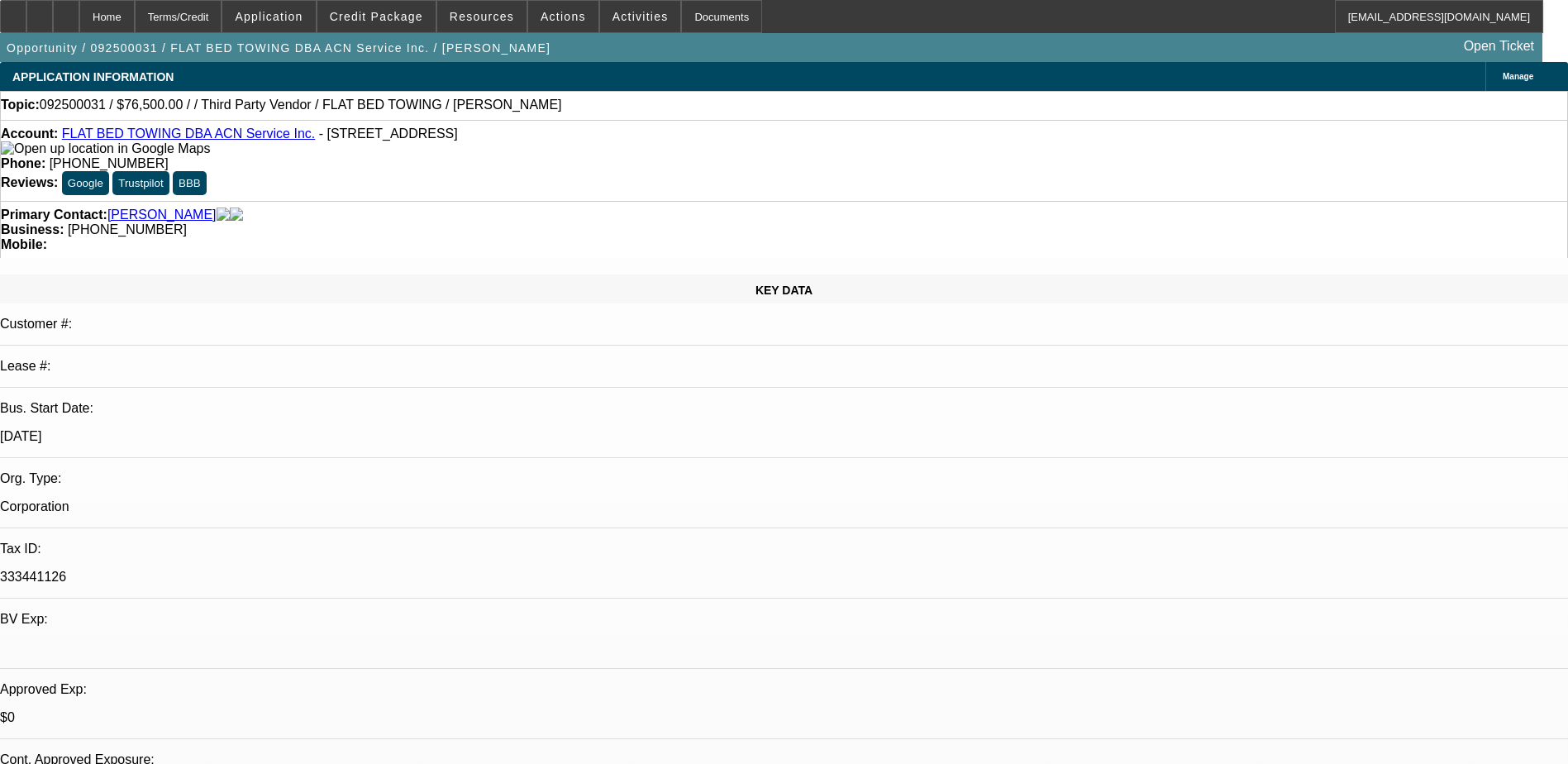
select select "1"
select select "2"
select select "4"
click at [66, 11] on icon at bounding box center [66, 11] width 0 height 0
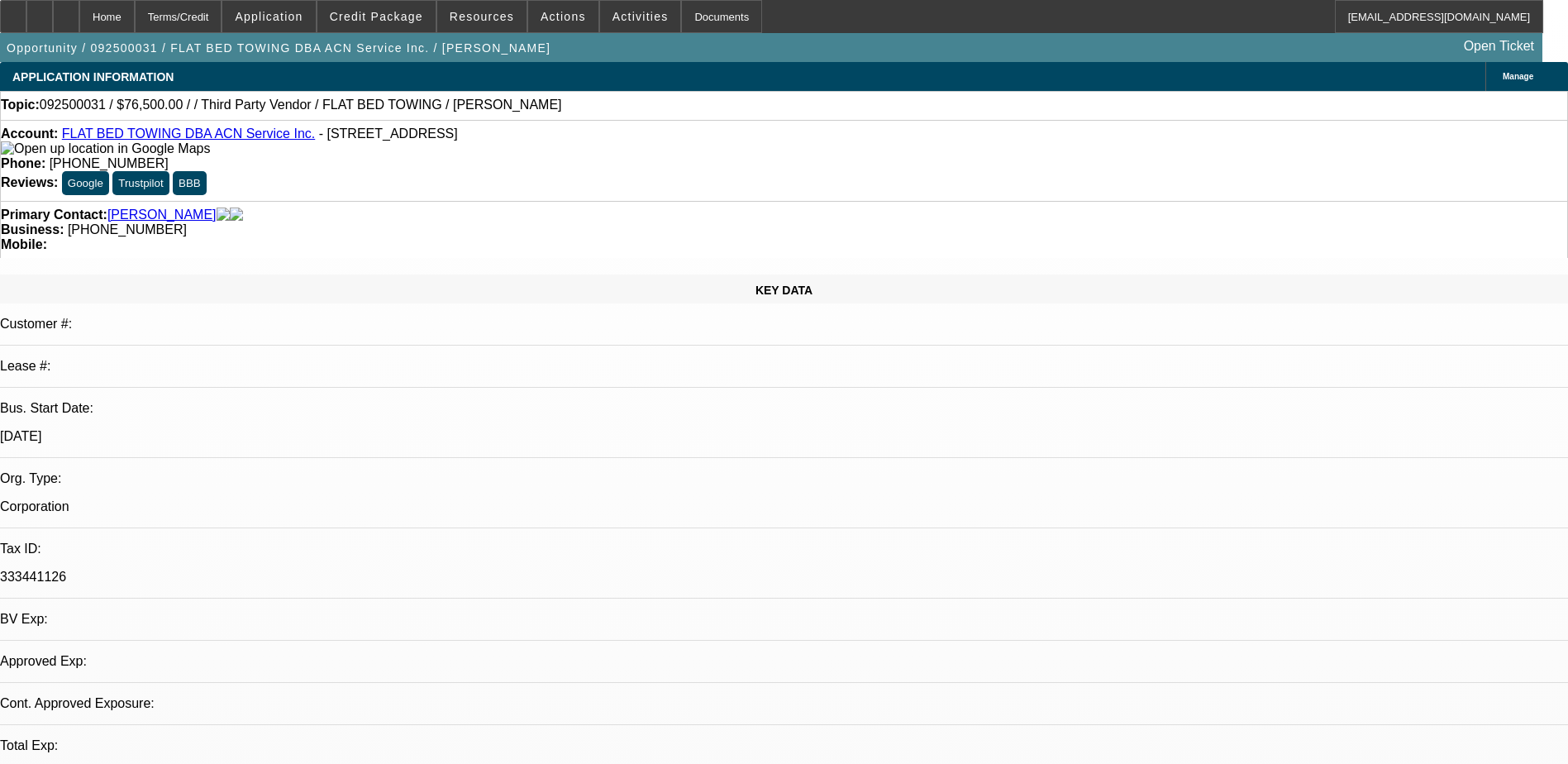
select select "0.15"
select select "2"
select select "0.1"
select select "4"
